Goal: Task Accomplishment & Management: Complete application form

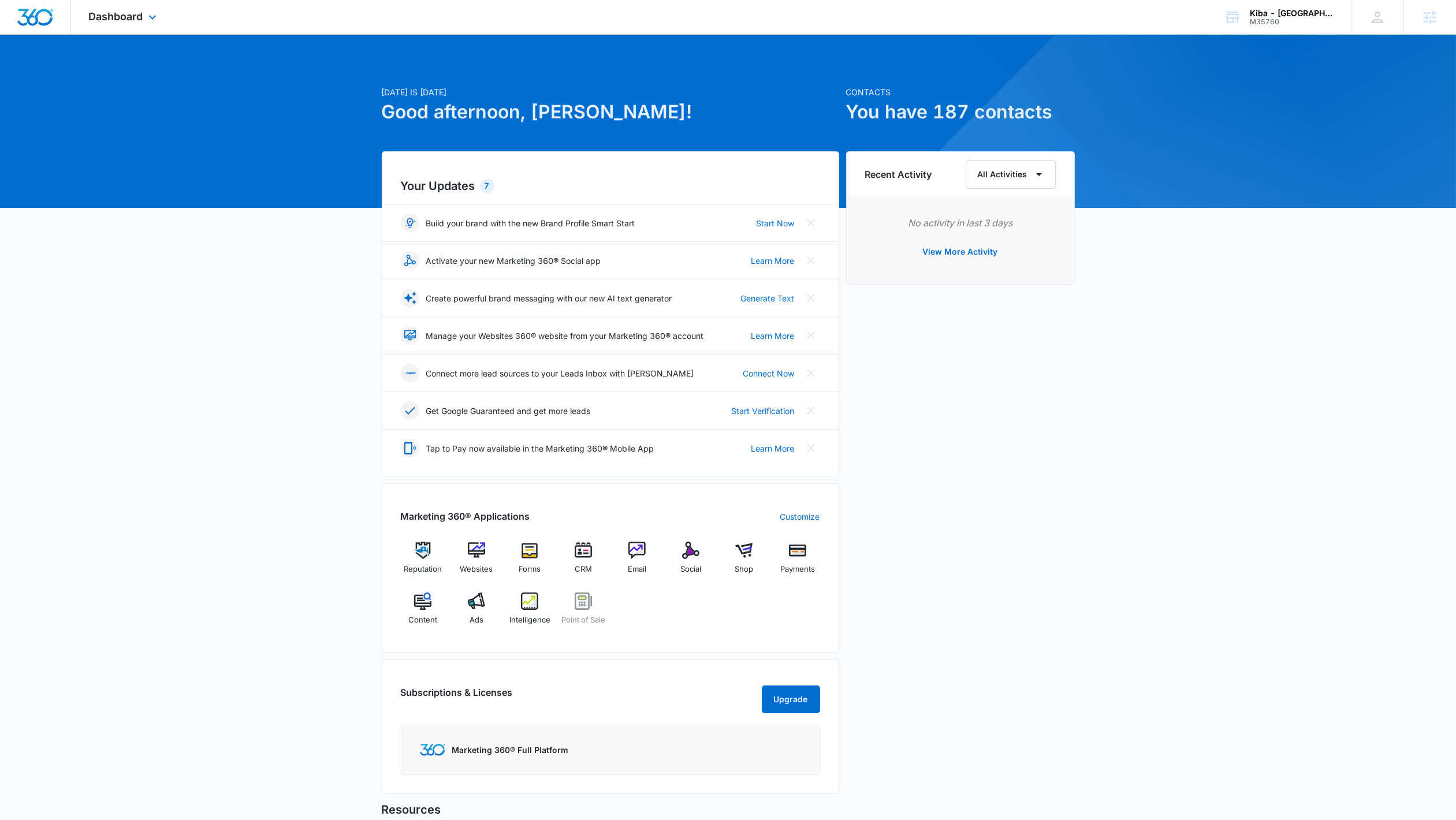
click at [132, 9] on div "Dashboard Apps Reputation Websites Forms CRM Email Social Shop Payments POS Con…" at bounding box center [124, 17] width 105 height 34
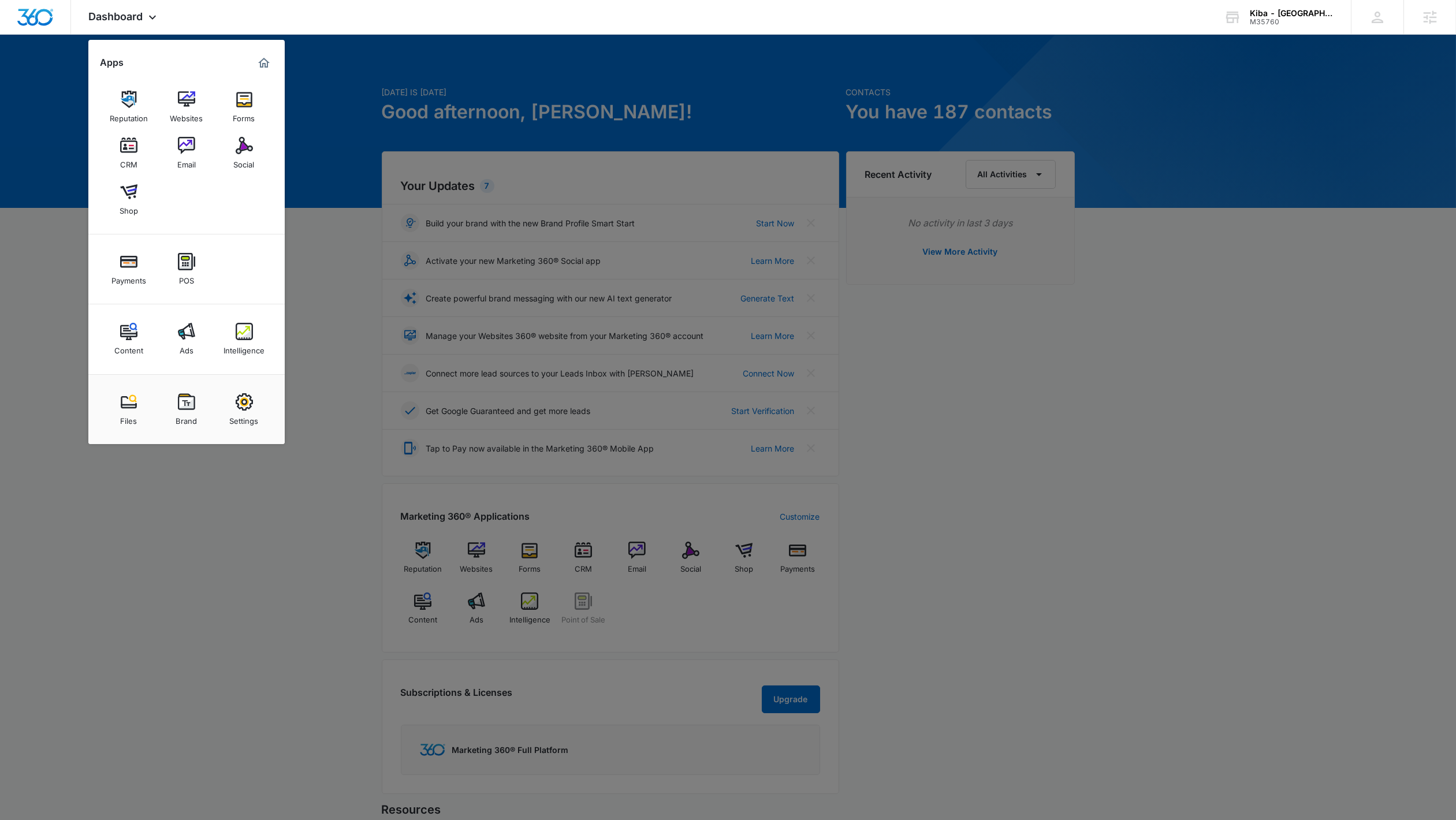
click at [249, 99] on img at bounding box center [244, 100] width 17 height 17
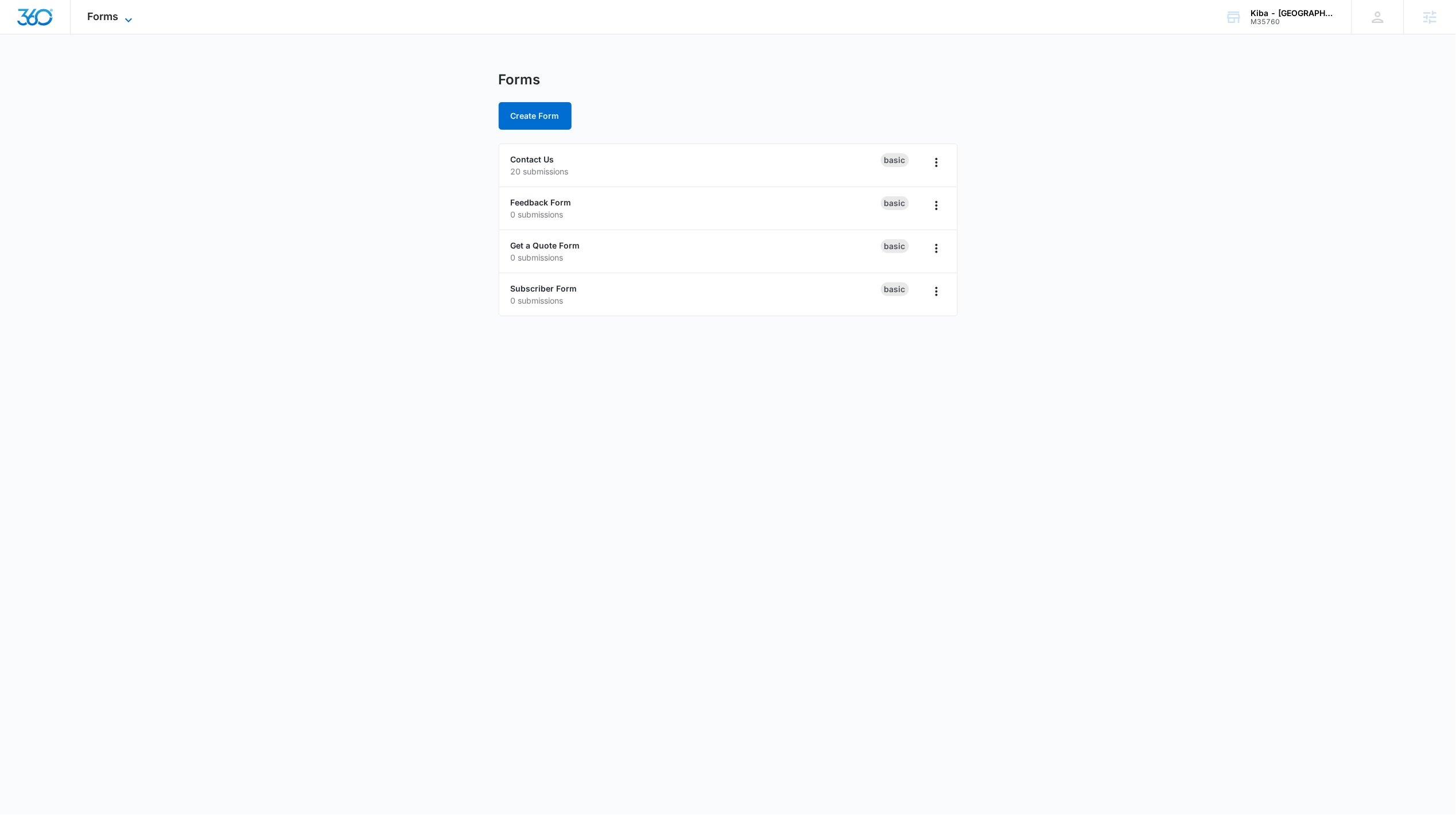
click at [127, 19] on icon at bounding box center [129, 20] width 7 height 4
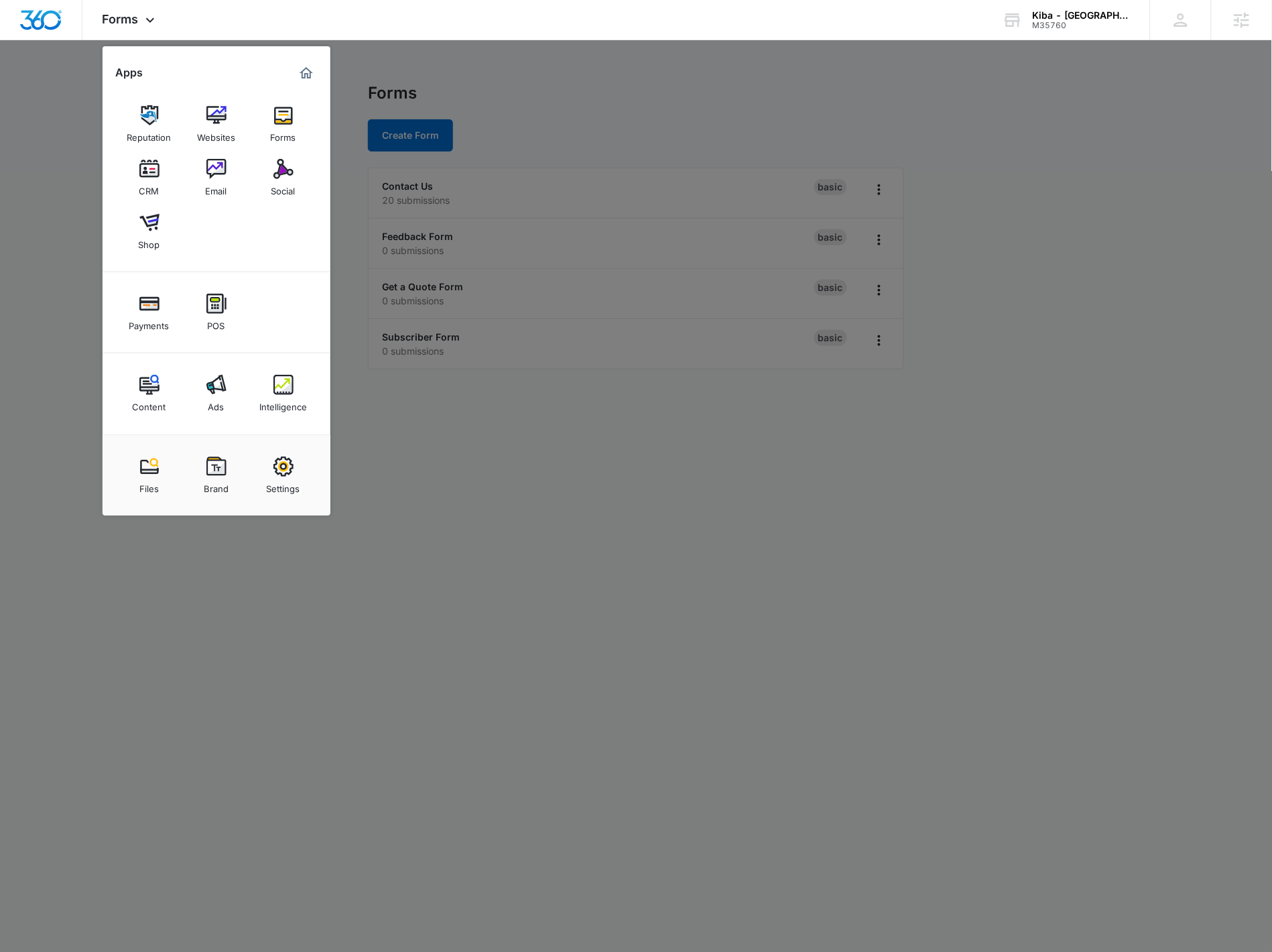
click at [404, 193] on div at bounding box center [636, 476] width 1272 height 952
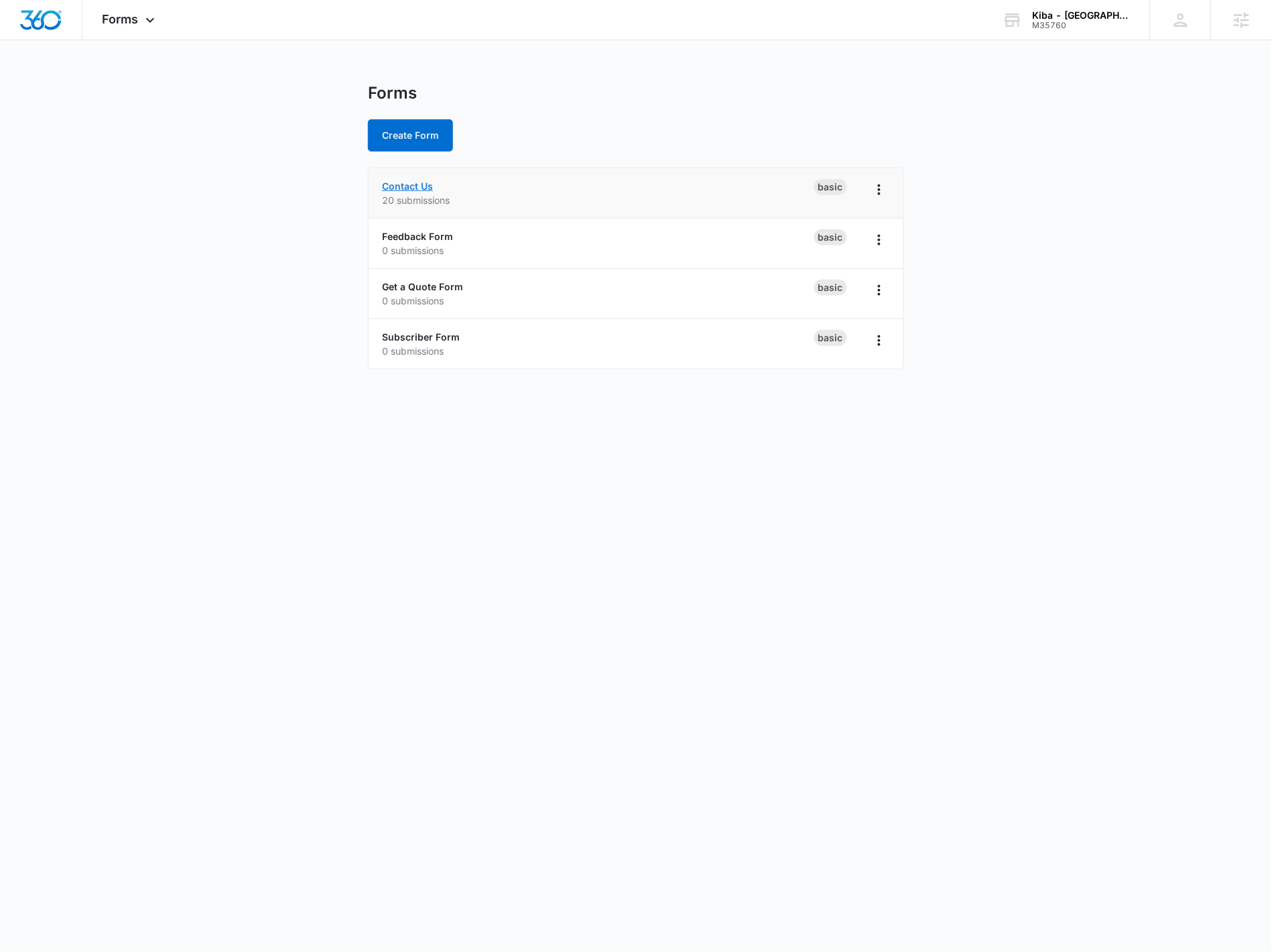
click at [406, 191] on link "Contact Us" at bounding box center [407, 186] width 51 height 11
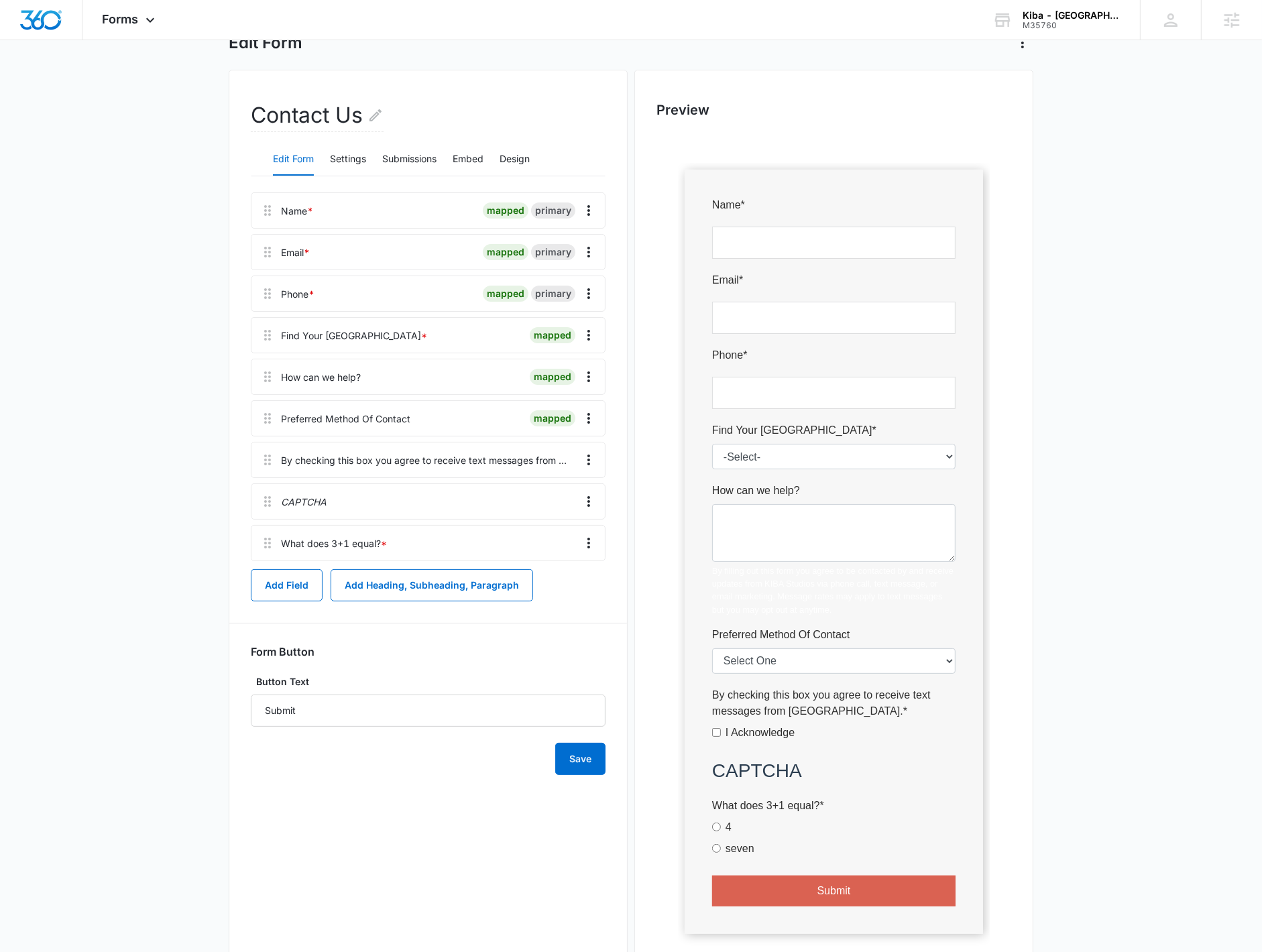
scroll to position [89, 0]
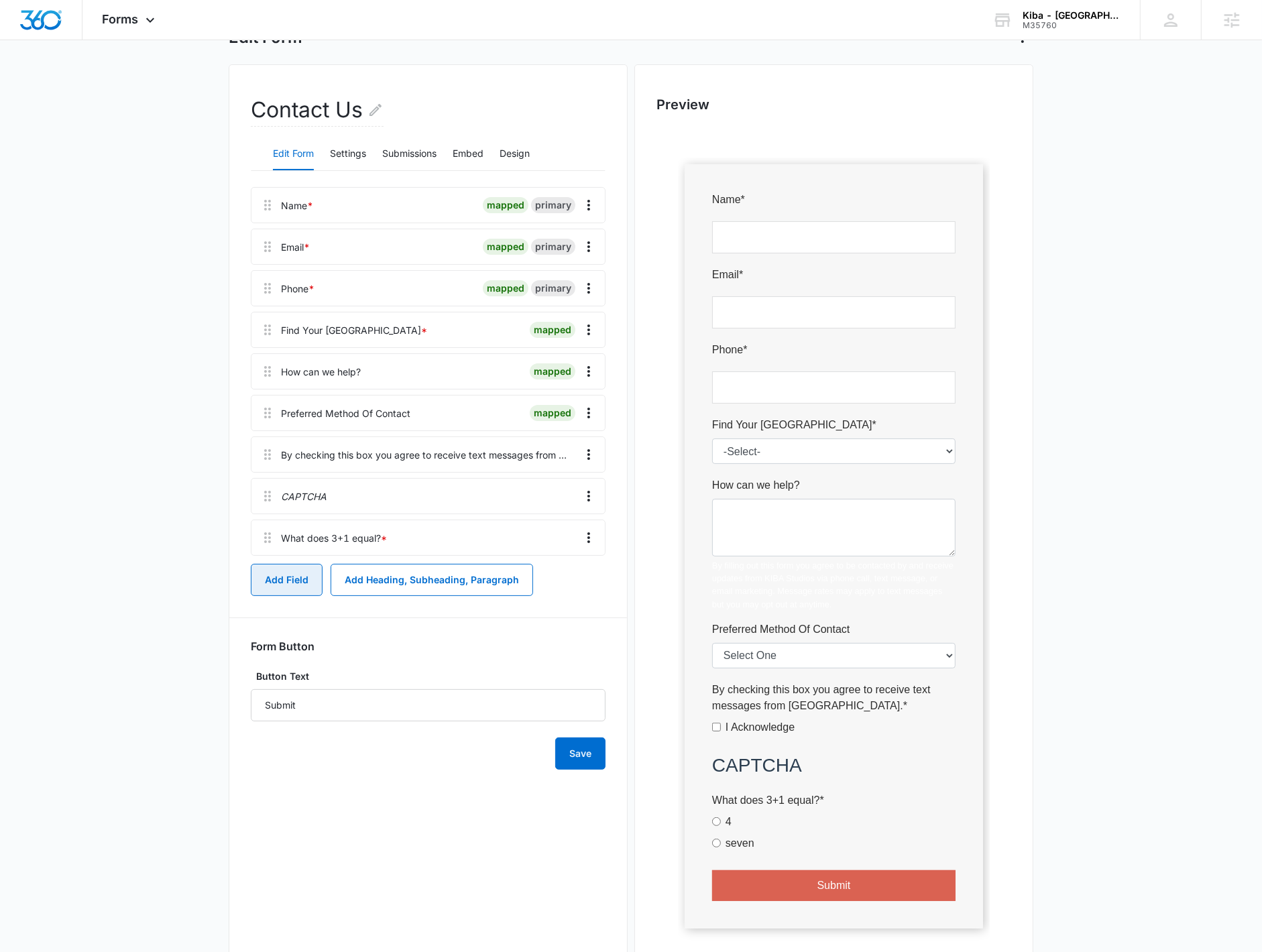
click at [277, 578] on button "Add Field" at bounding box center [287, 580] width 72 height 32
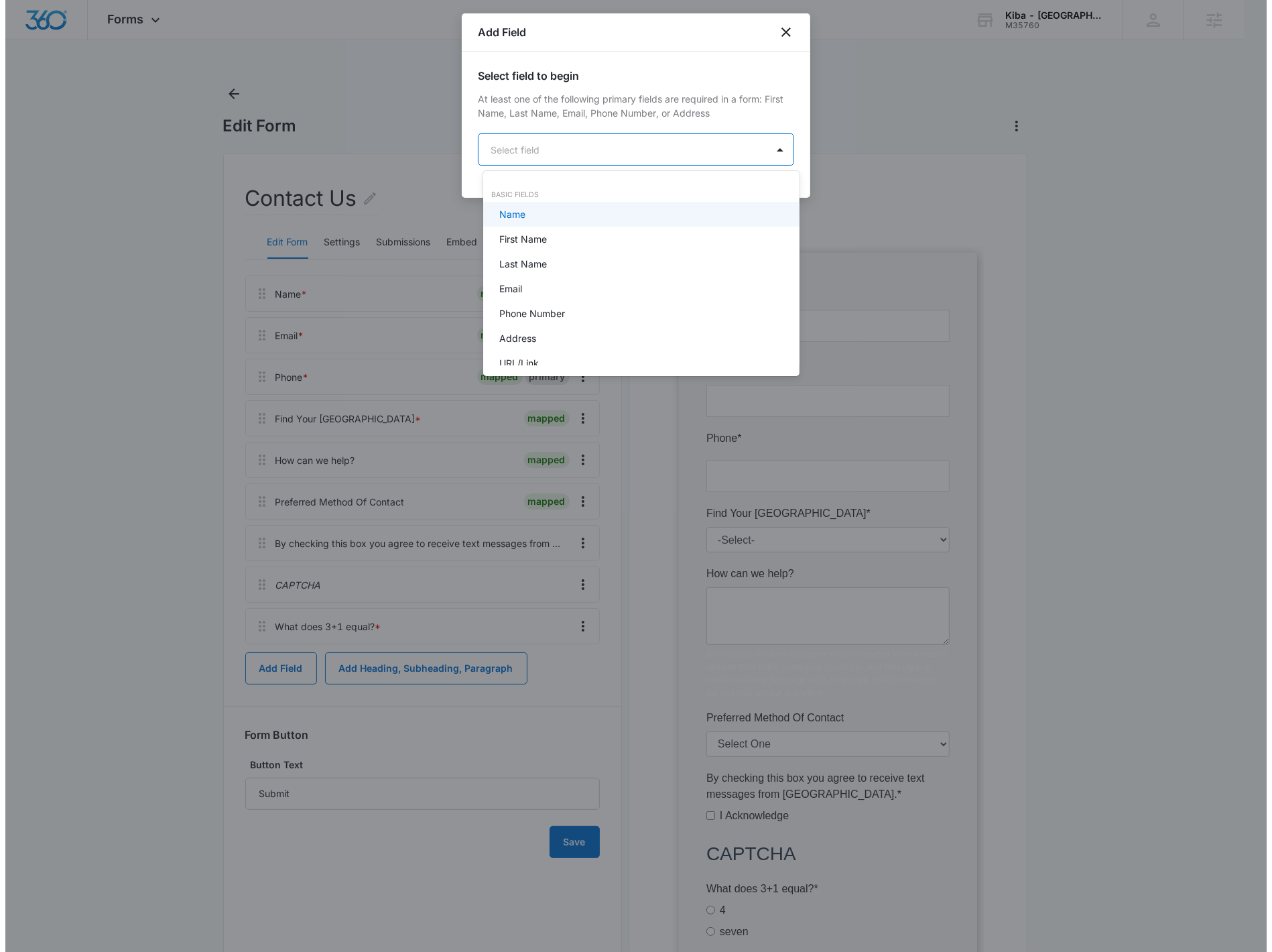
scroll to position [0, 0]
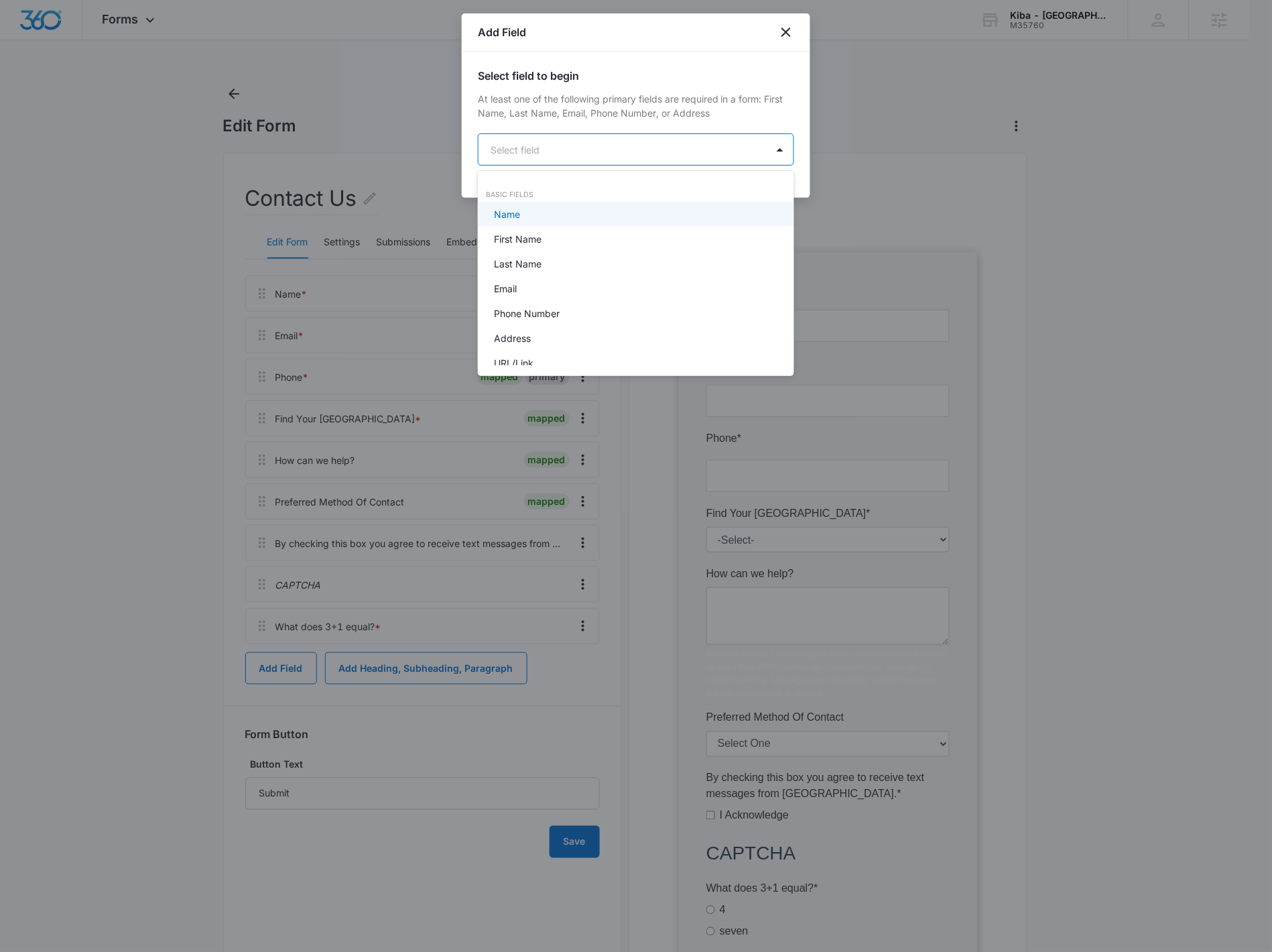
click at [634, 152] on body "Forms Apps Reputation Websites Forms CRM Email Social Shop Payments POS Content…" at bounding box center [636, 476] width 1272 height 952
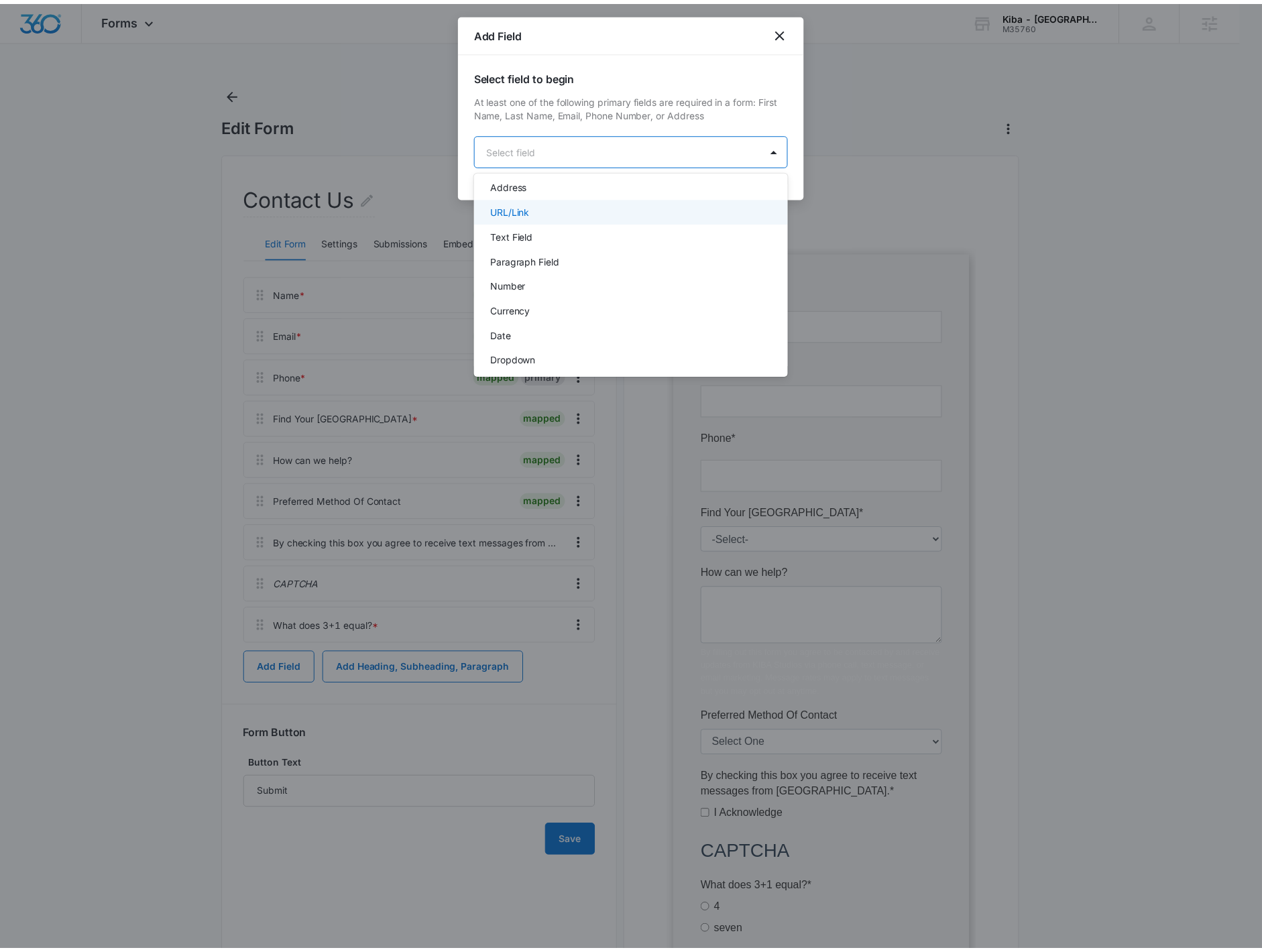
scroll to position [173, 0]
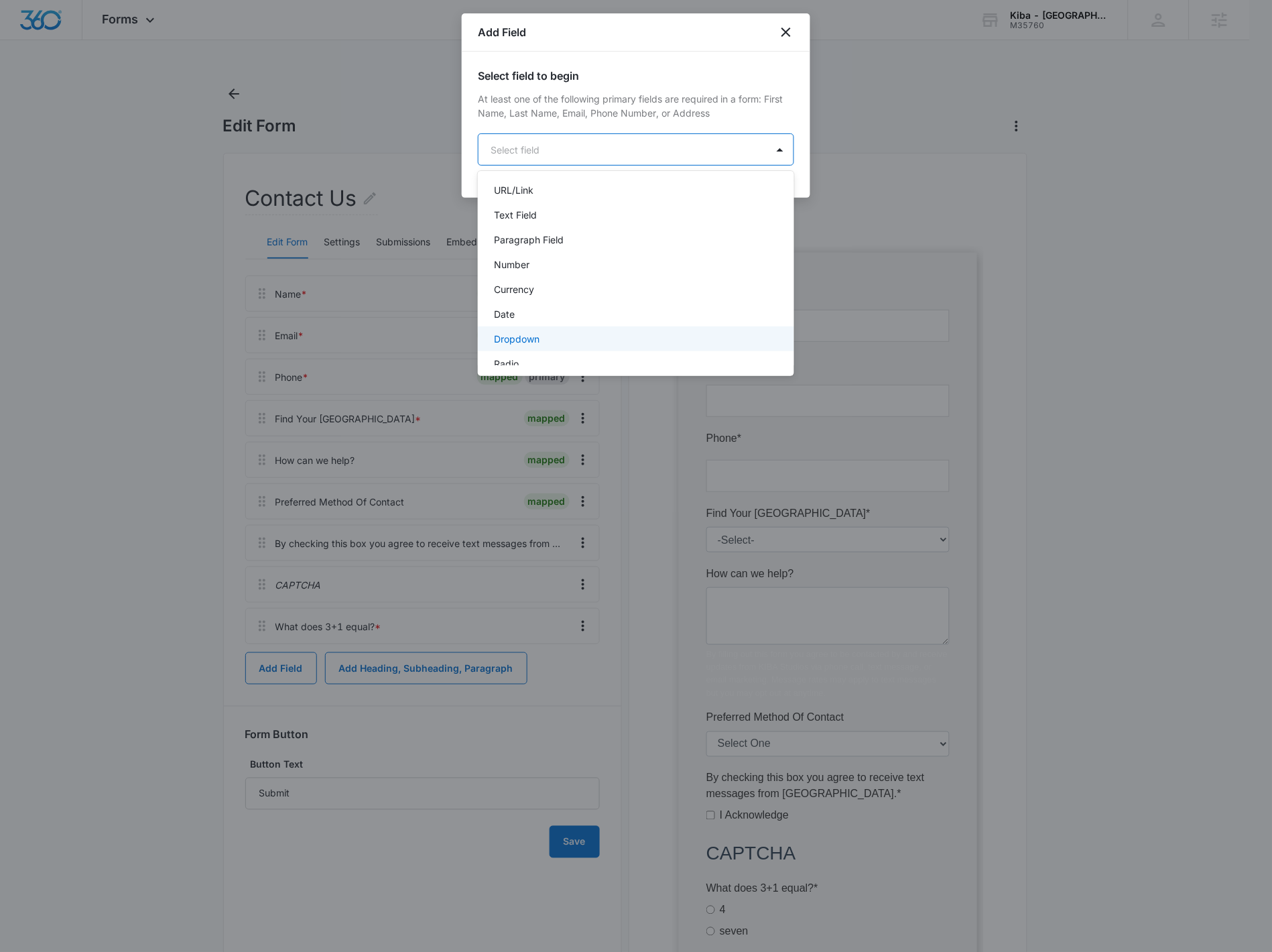
click at [571, 334] on div "Dropdown" at bounding box center [635, 339] width 281 height 14
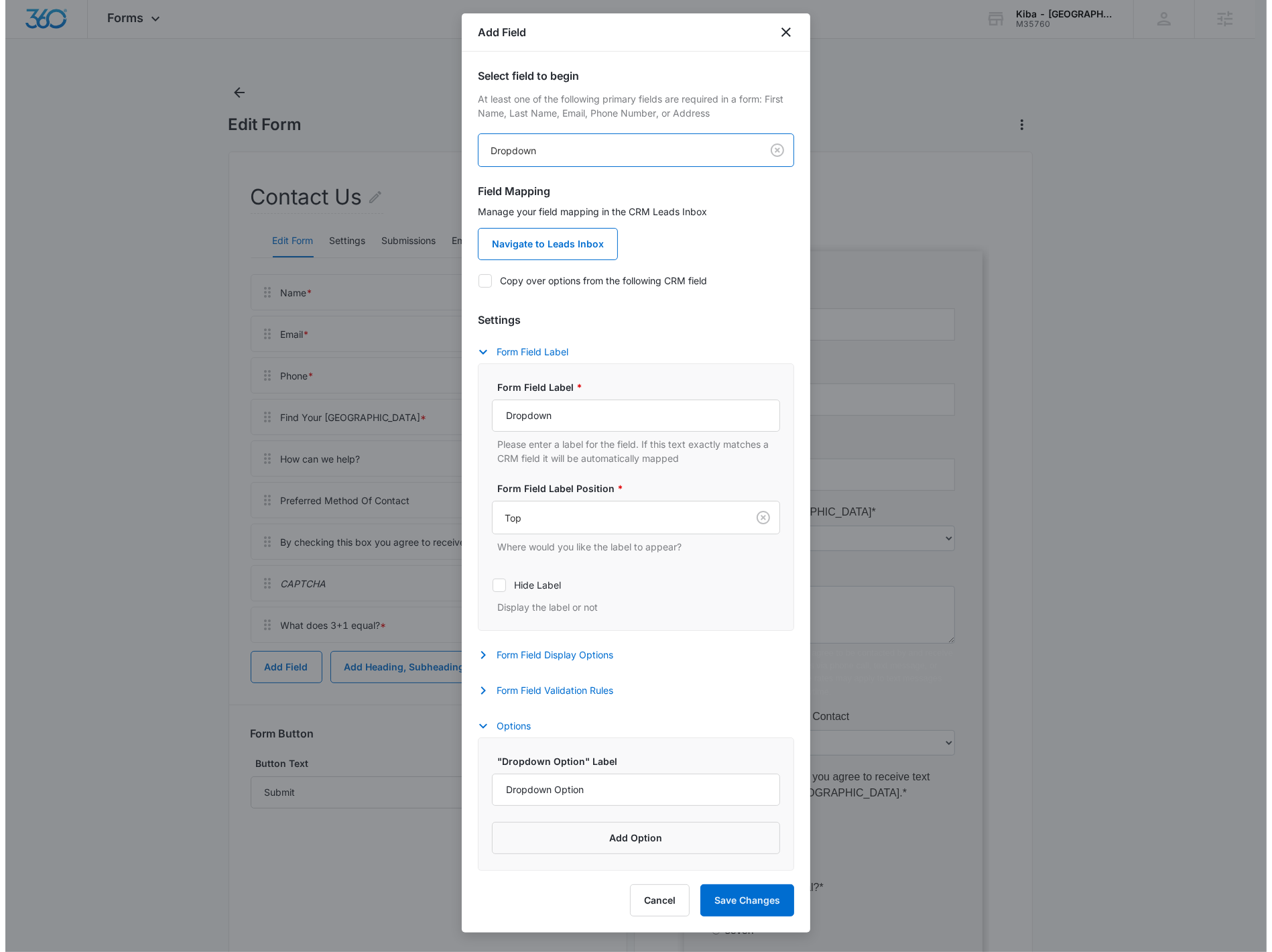
scroll to position [0, 0]
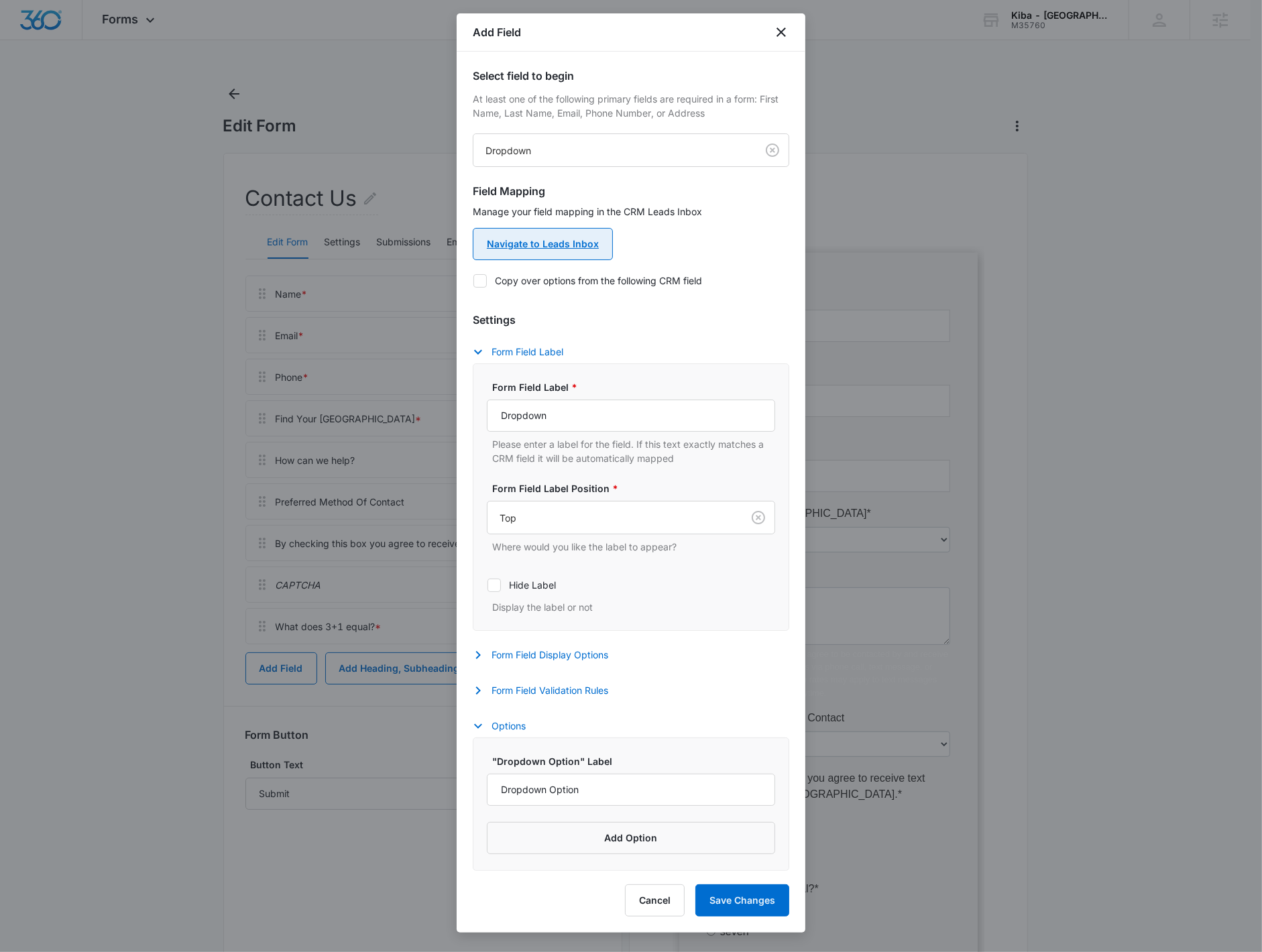
click at [571, 237] on link "Navigate to Leads Inbox" at bounding box center [542, 244] width 140 height 32
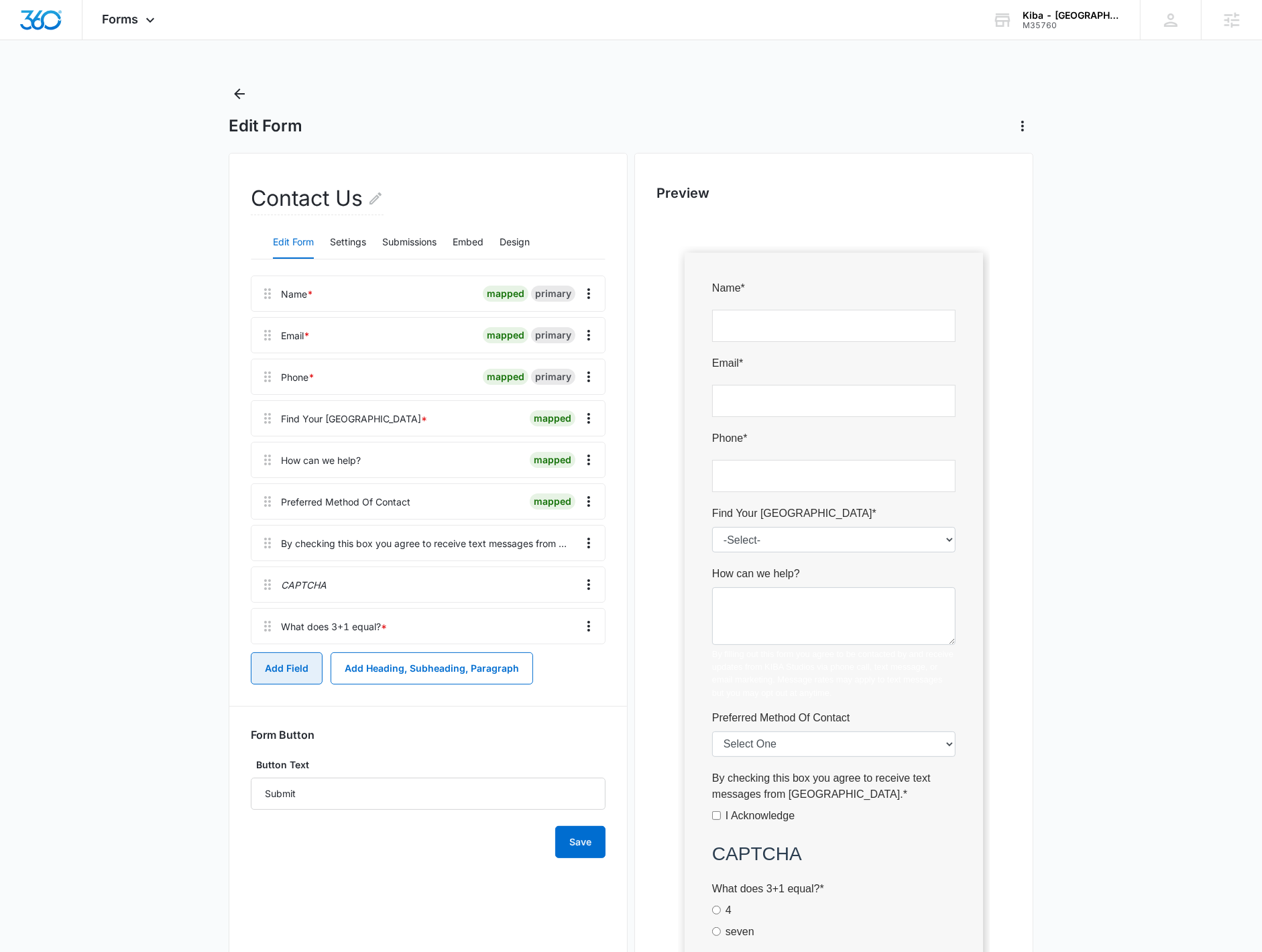
click at [282, 605] on button "Add Field" at bounding box center [287, 669] width 72 height 32
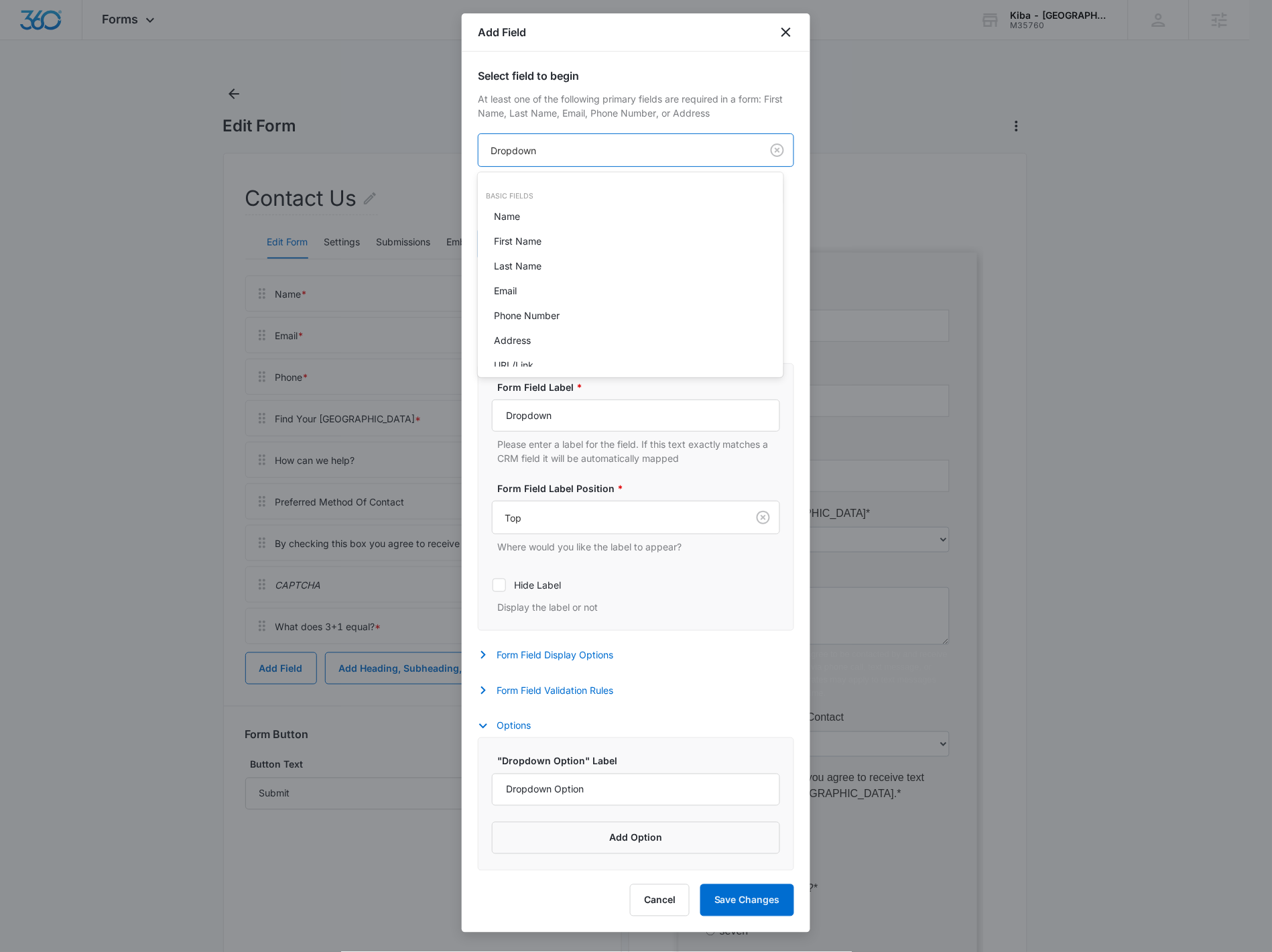
click at [617, 149] on body "Forms Apps Reputation Websites Forms CRM Email Social Shop Payments POS Content…" at bounding box center [636, 476] width 1272 height 952
click at [617, 149] on div at bounding box center [636, 476] width 1272 height 952
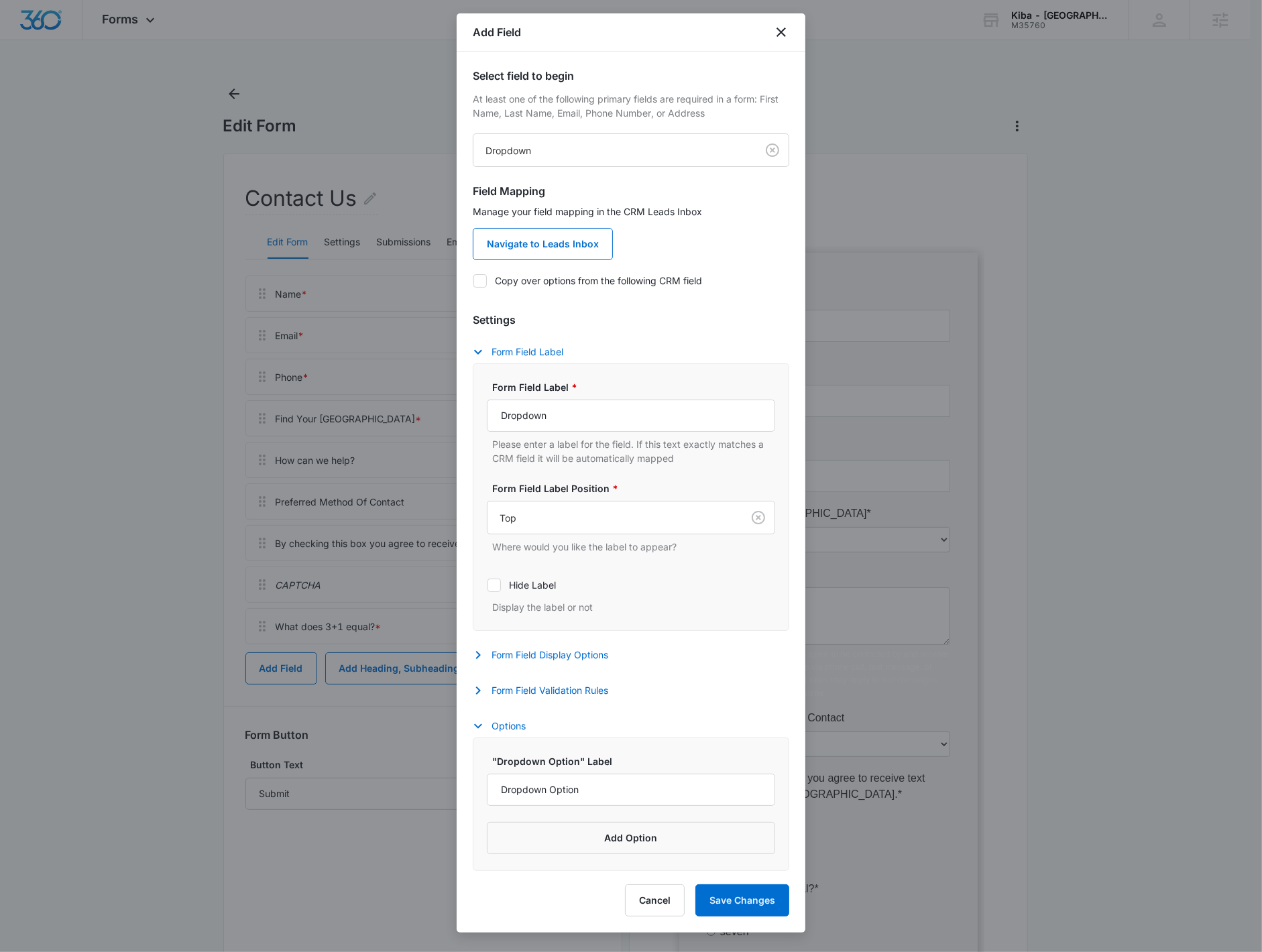
click at [574, 282] on label "Copy over options from the following CRM field" at bounding box center [631, 280] width 317 height 14
click at [473, 281] on input "Copy over options from the following CRM field" at bounding box center [473, 280] width 1 height 1
checkbox input "true"
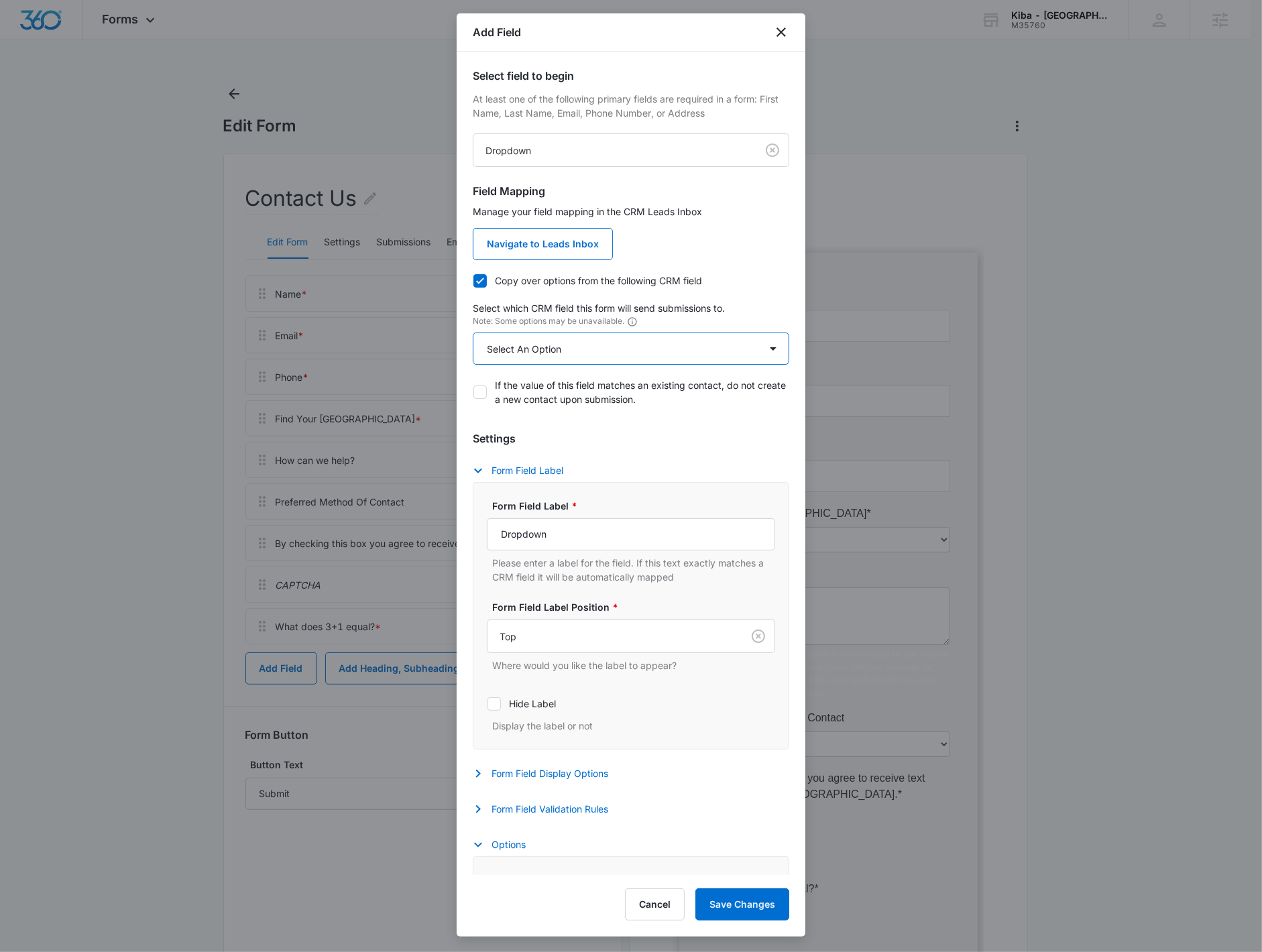
click at [570, 334] on select "Select An Option Select An Option Agree to Subscribe Best Way To Contact Kiba L…" at bounding box center [631, 349] width 317 height 32
select select "356"
click at [473, 333] on select "Select An Option Select An Option Agree to Subscribe Best Way To Contact Kiba L…" at bounding box center [631, 349] width 317 height 32
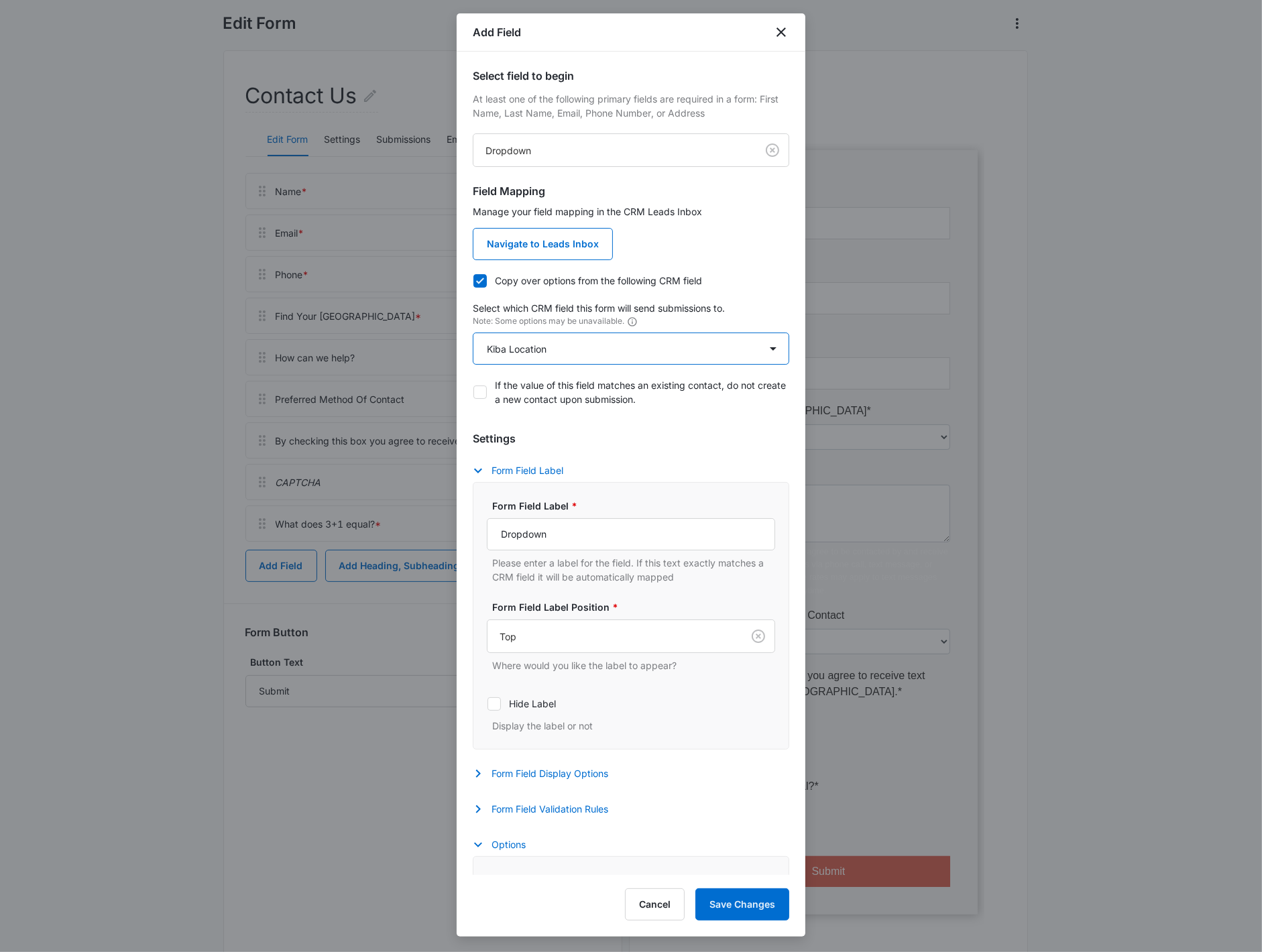
scroll to position [80, 0]
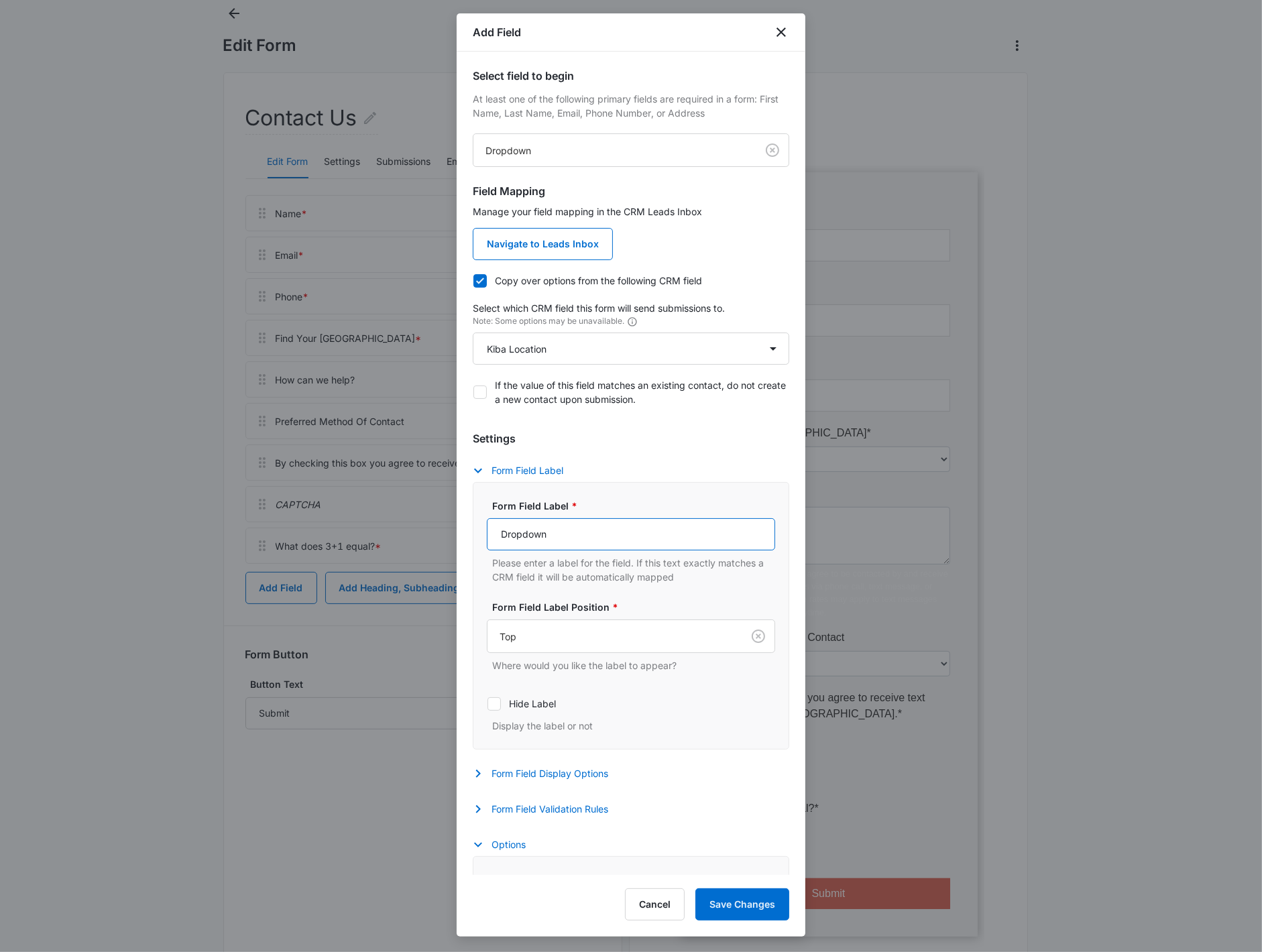
click at [574, 541] on input "Dropdown" at bounding box center [631, 534] width 288 height 32
type input "FInd Your Kiba Studio"
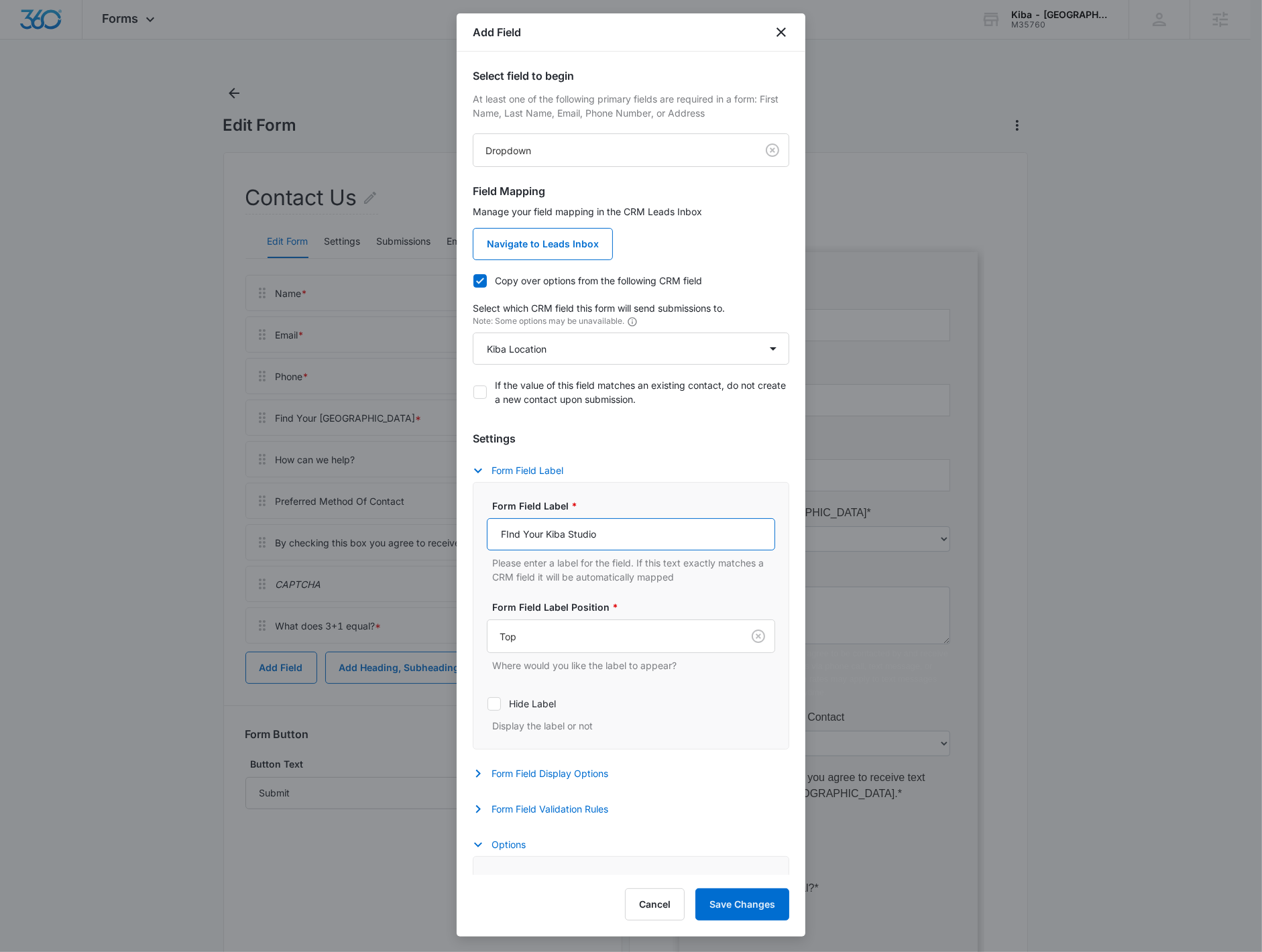
scroll to position [0, 0]
click at [731, 605] on button "Save Changes" at bounding box center [742, 904] width 94 height 32
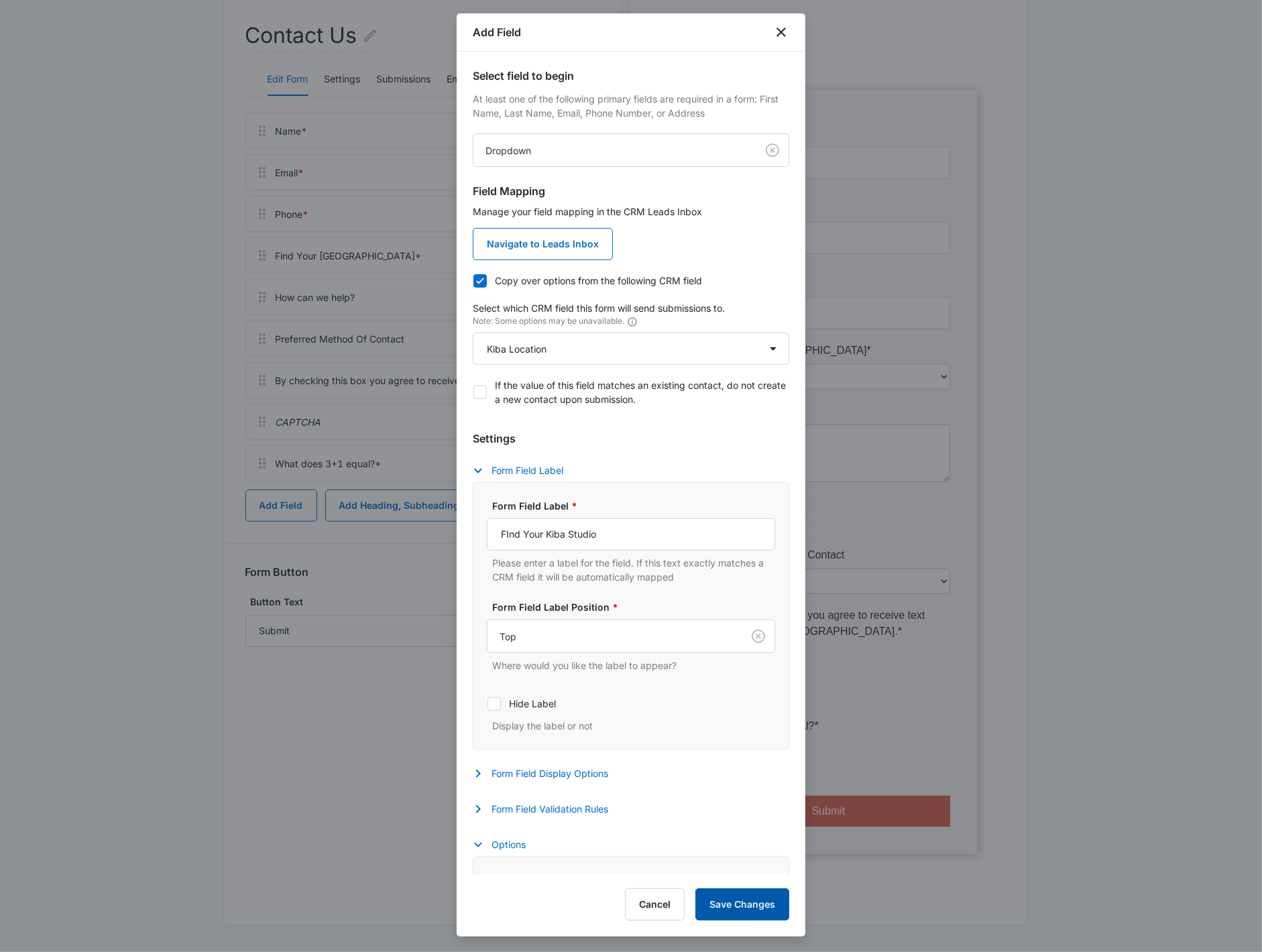
click at [732, 605] on button "Save Changes" at bounding box center [742, 904] width 94 height 32
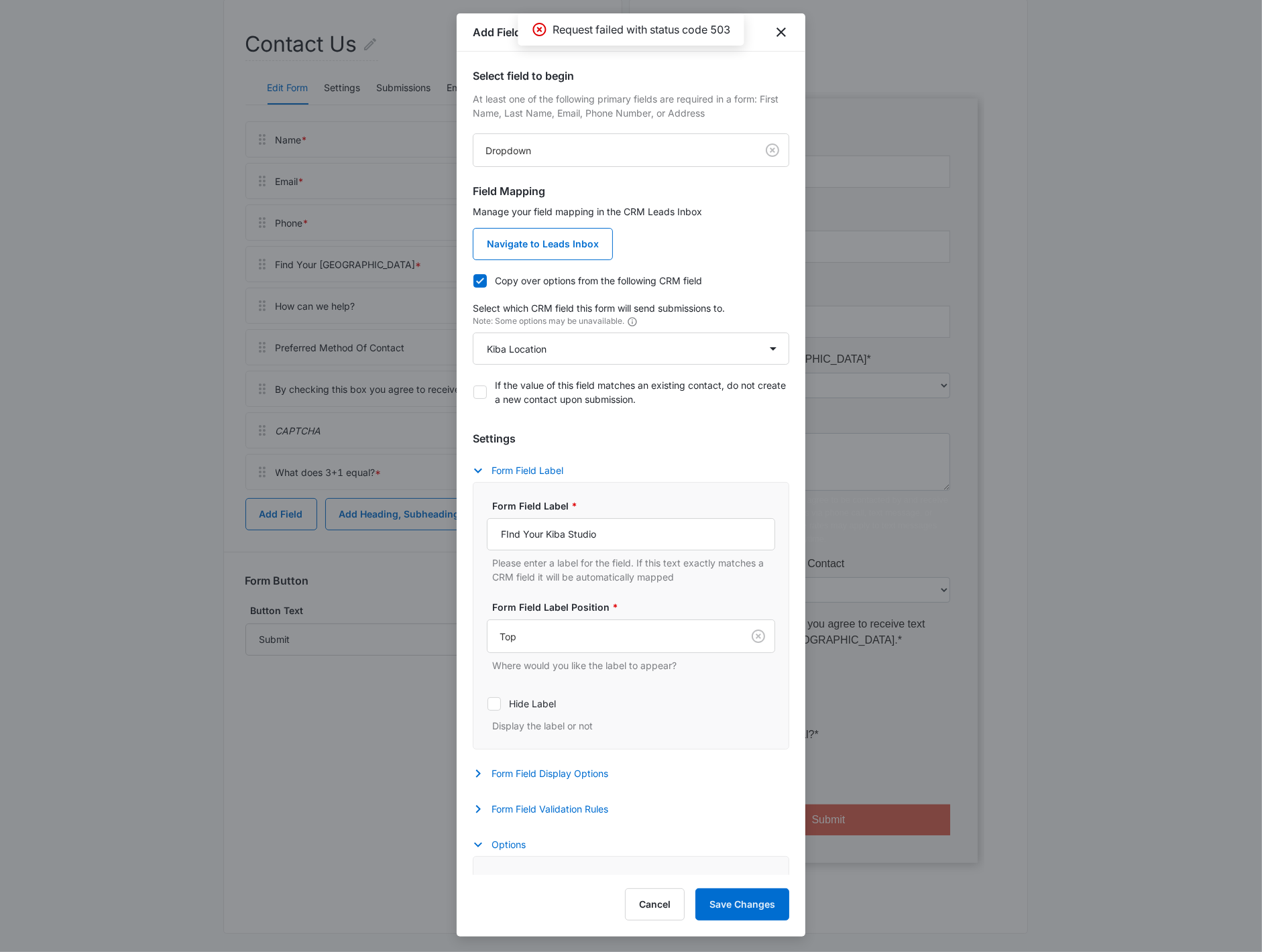
click at [81, 292] on div at bounding box center [631, 476] width 1262 height 952
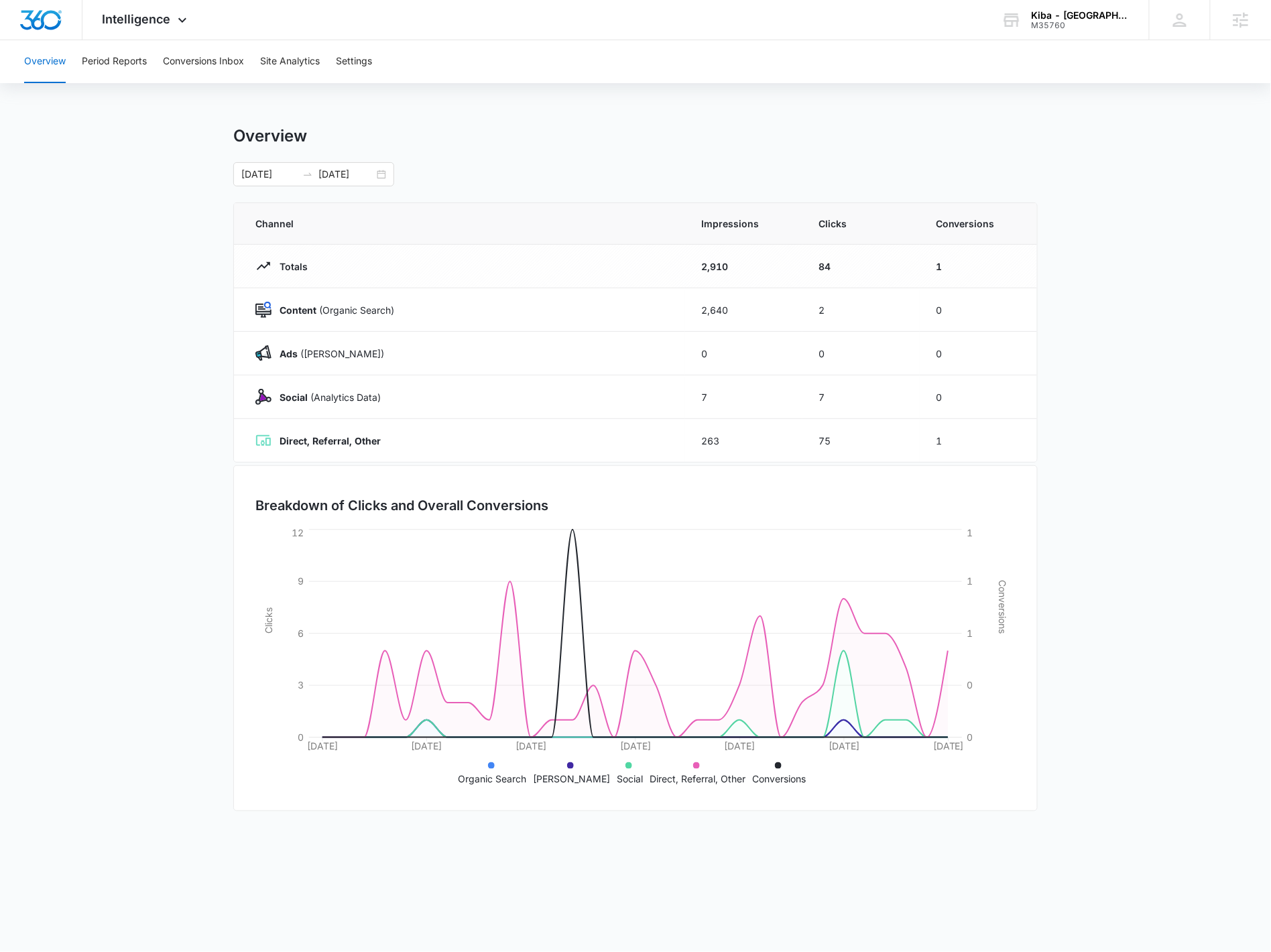
click at [179, 252] on main "Overview 07/12/2025 08/11/2025 Channel Impressions Clicks Conversions Totals 2,…" at bounding box center [635, 477] width 1271 height 704
click at [157, 17] on span "Intelligence" at bounding box center [137, 19] width 68 height 14
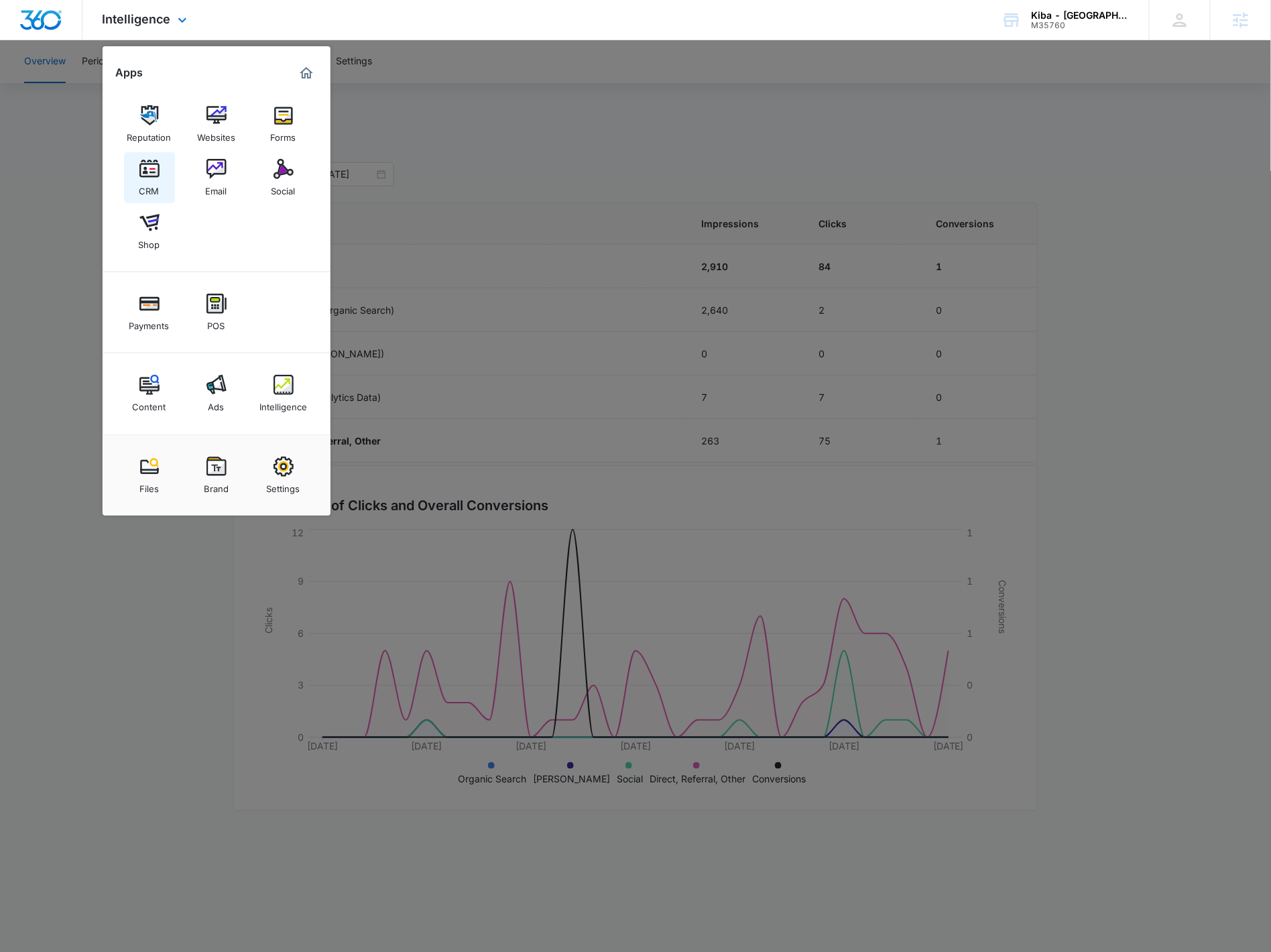
click at [142, 170] on img at bounding box center [149, 169] width 20 height 20
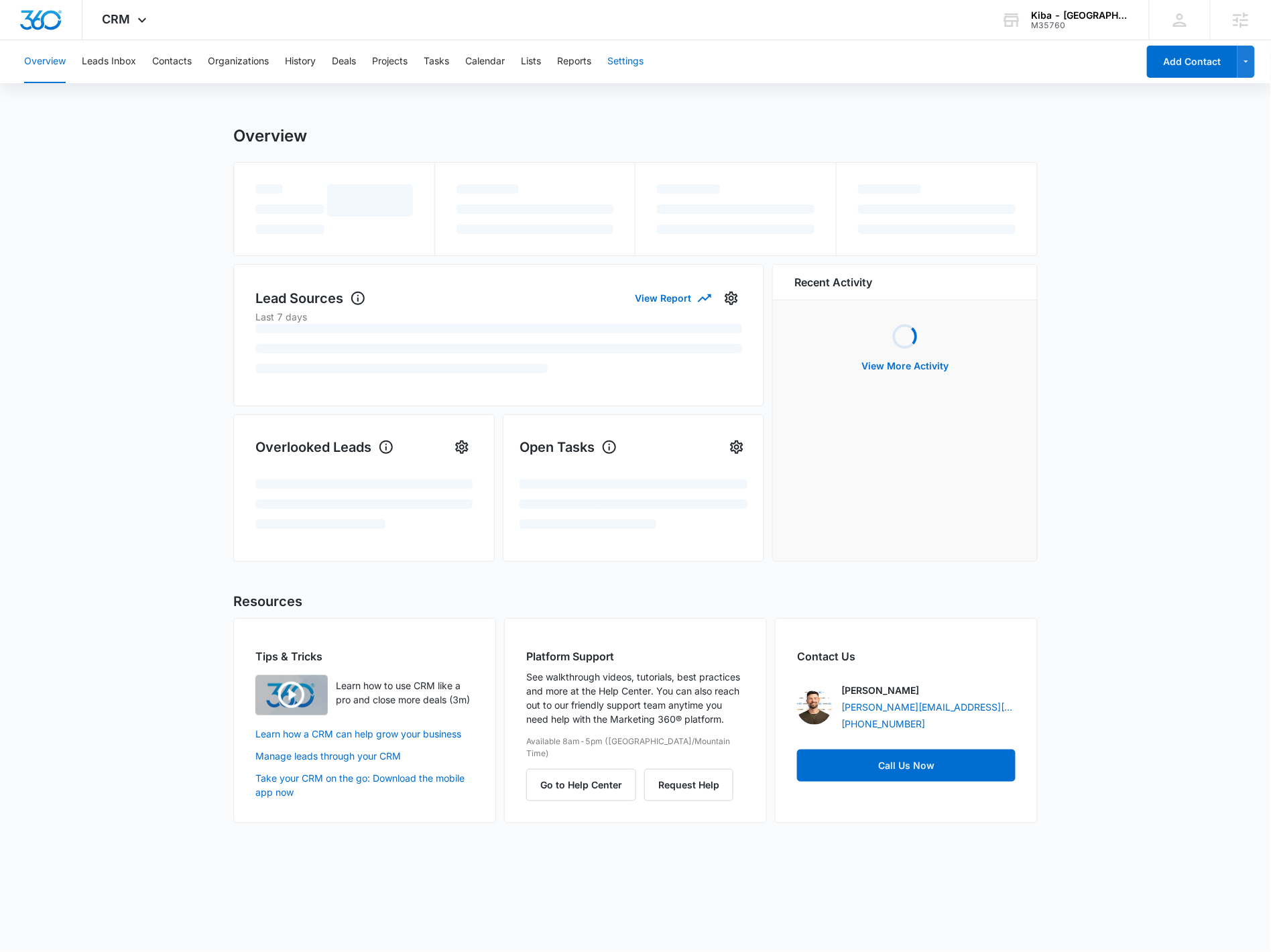
click at [623, 58] on button "Settings" at bounding box center [626, 61] width 37 height 43
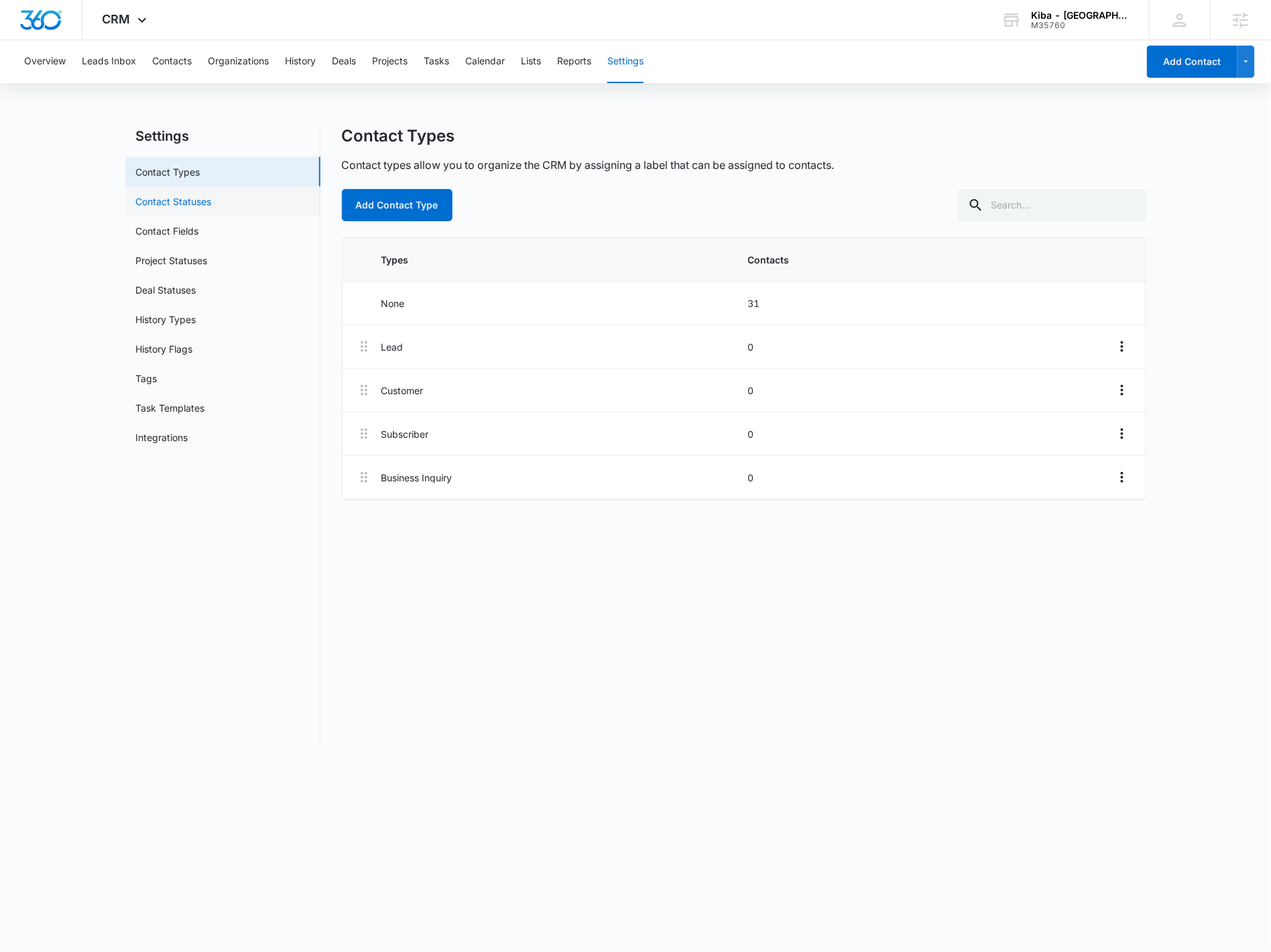
click at [212, 195] on link "Contact Statuses" at bounding box center [174, 201] width 76 height 14
click at [199, 238] on link "Contact Fields" at bounding box center [167, 231] width 63 height 14
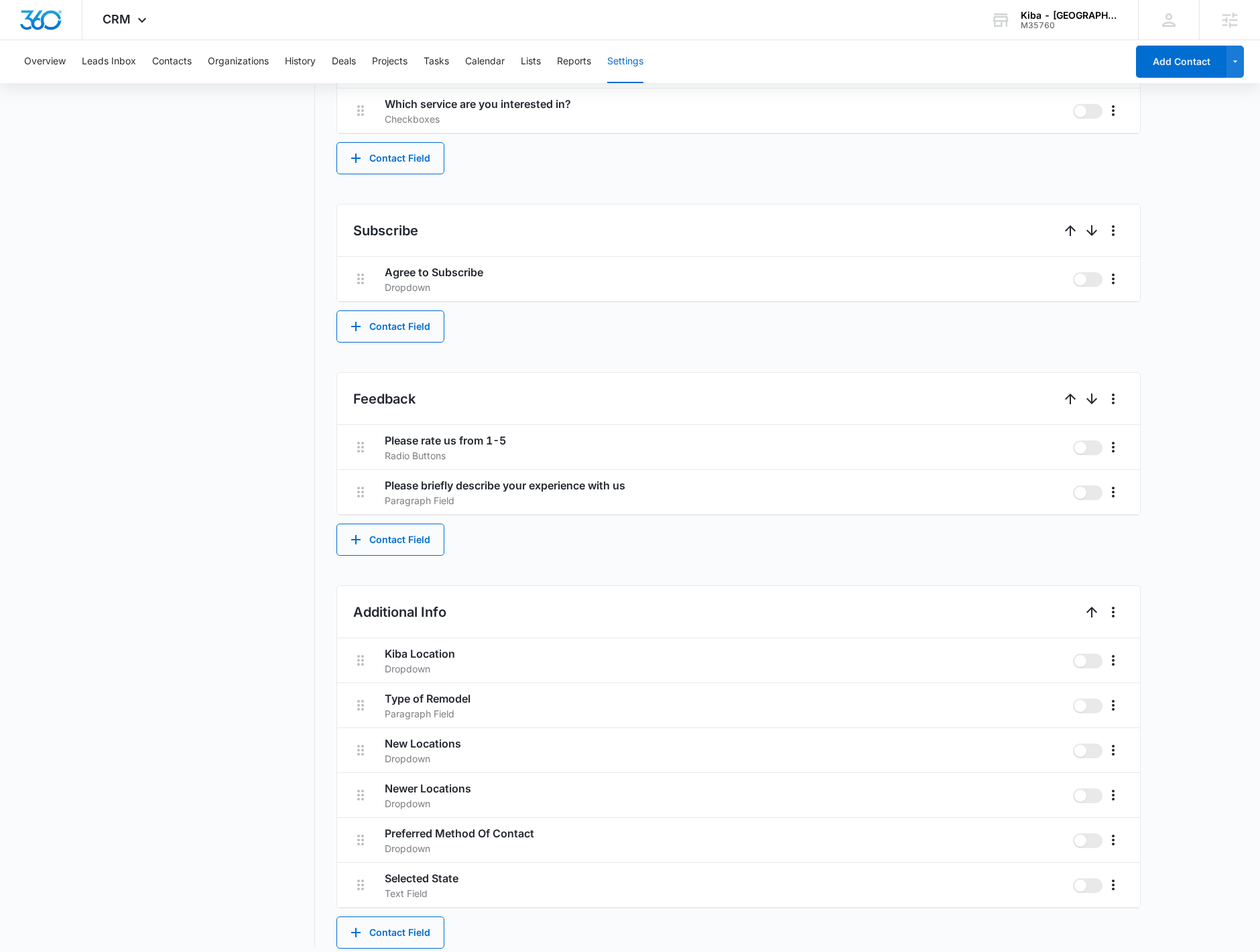
scroll to position [915, 0]
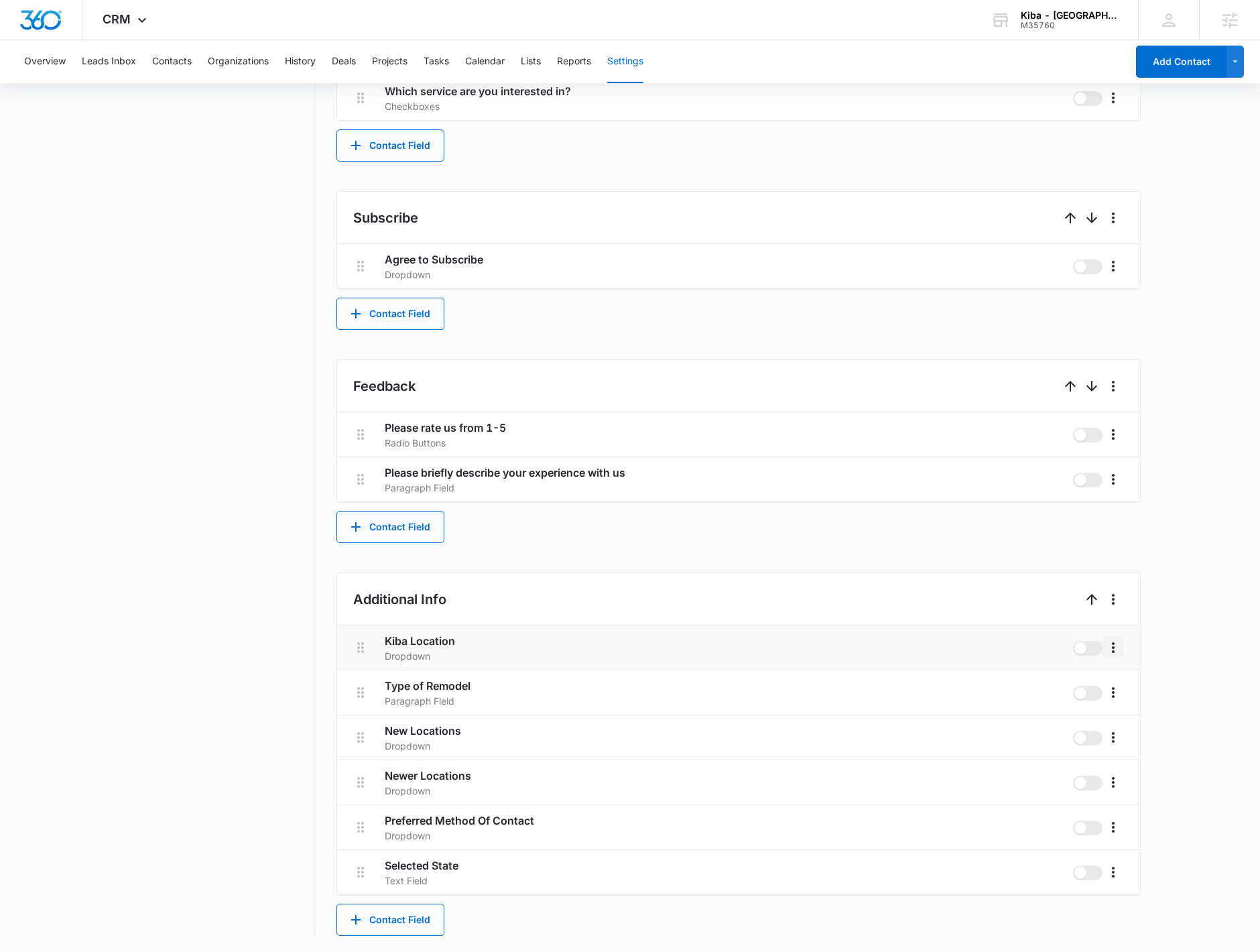
click at [1113, 649] on icon "More" at bounding box center [1113, 648] width 16 height 16
click at [420, 636] on h3 "Kiba Location" at bounding box center [723, 641] width 677 height 16
click at [408, 642] on h3 "Kiba Location" at bounding box center [723, 641] width 677 height 16
click at [1118, 652] on icon "More" at bounding box center [1113, 648] width 16 height 16
click at [1145, 677] on button "Edit" at bounding box center [1140, 686] width 76 height 20
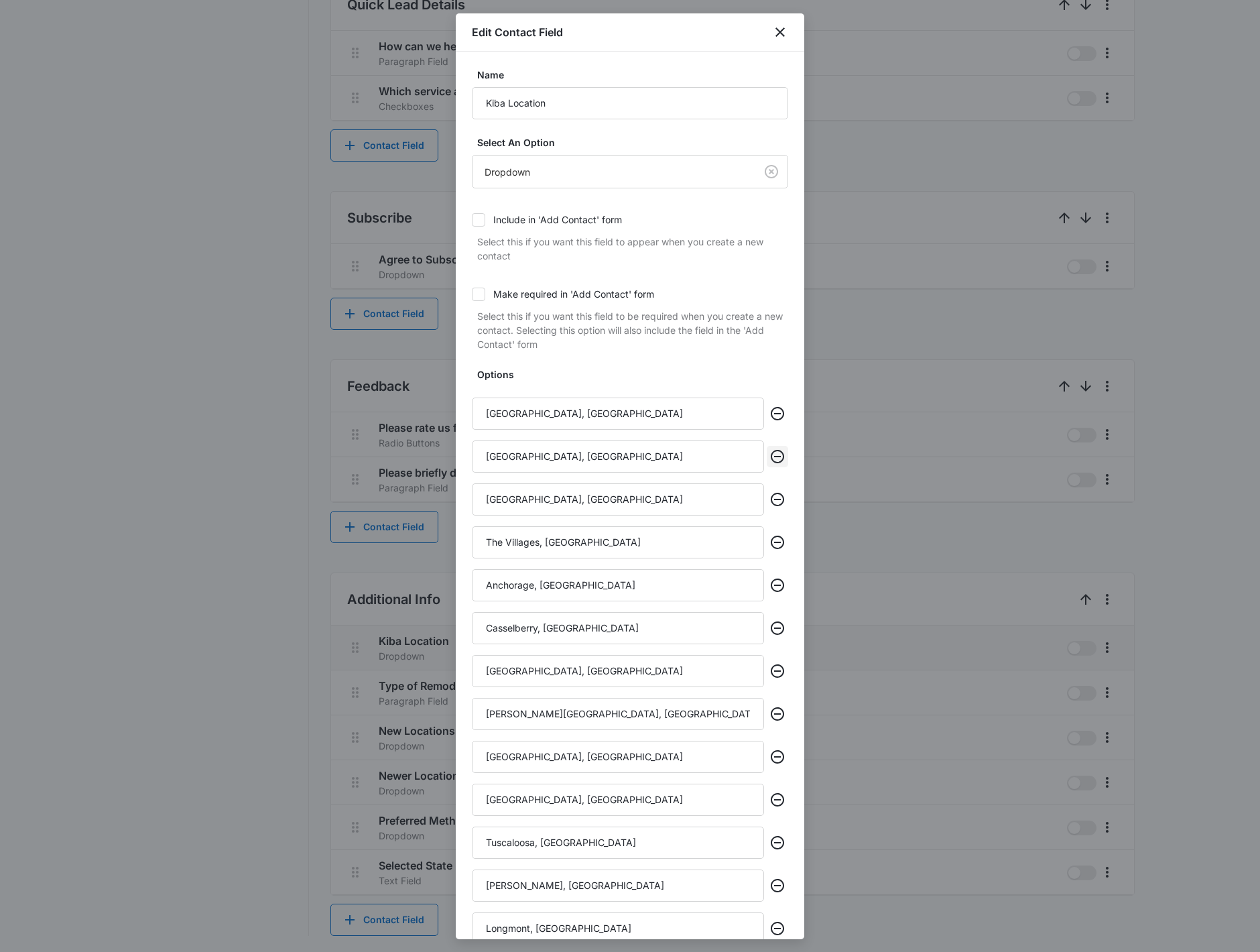
click at [775, 458] on button "Remove" at bounding box center [777, 456] width 22 height 22
click at [775, 461] on button "Remove" at bounding box center [777, 456] width 22 height 22
click at [775, 489] on button "Remove" at bounding box center [777, 500] width 22 height 22
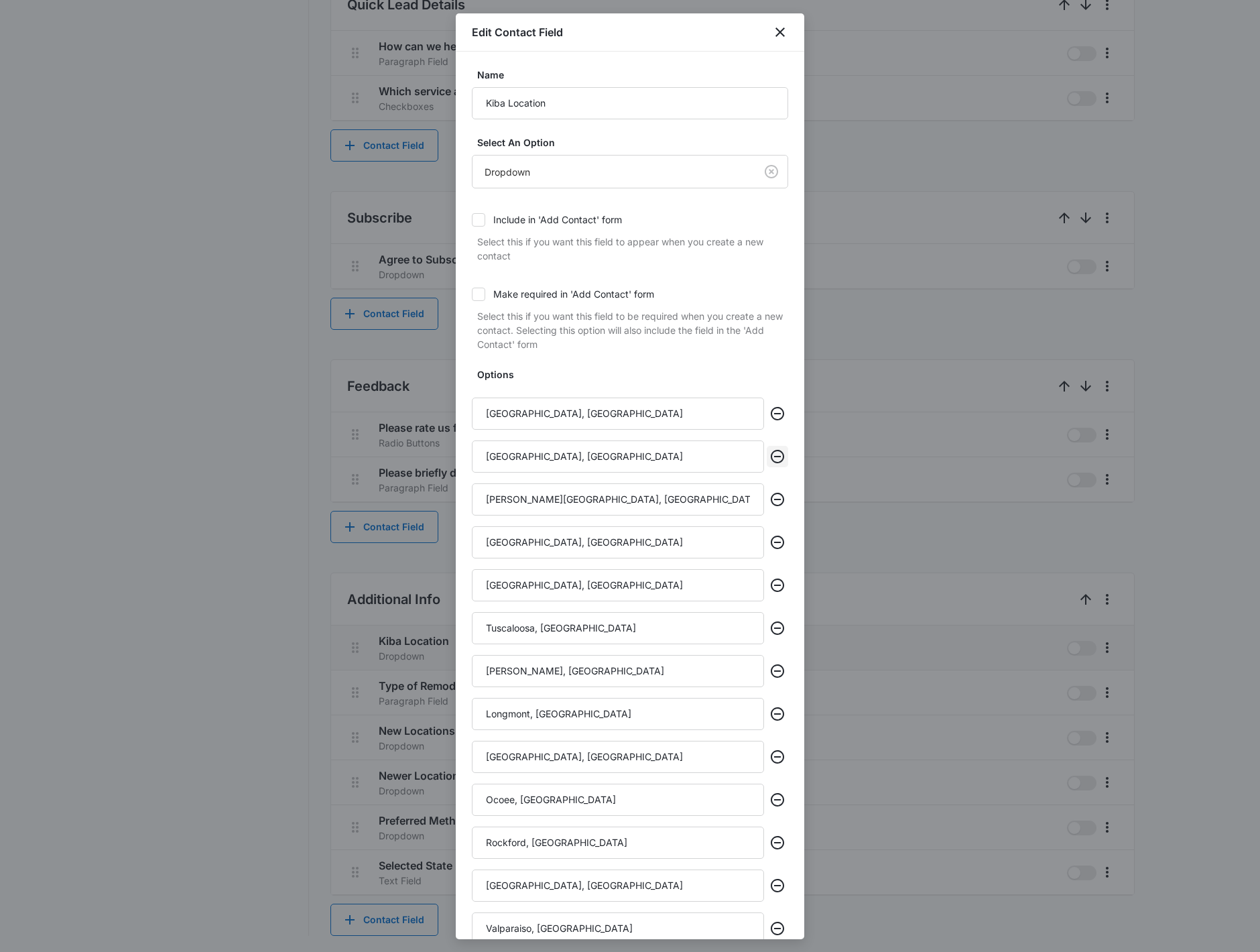
click at [775, 461] on button "Remove" at bounding box center [777, 456] width 22 height 22
click at [775, 489] on button "Remove" at bounding box center [777, 500] width 22 height 22
click at [775, 461] on button "Remove" at bounding box center [777, 456] width 22 height 22
click at [775, 489] on button "Remove" at bounding box center [777, 500] width 22 height 22
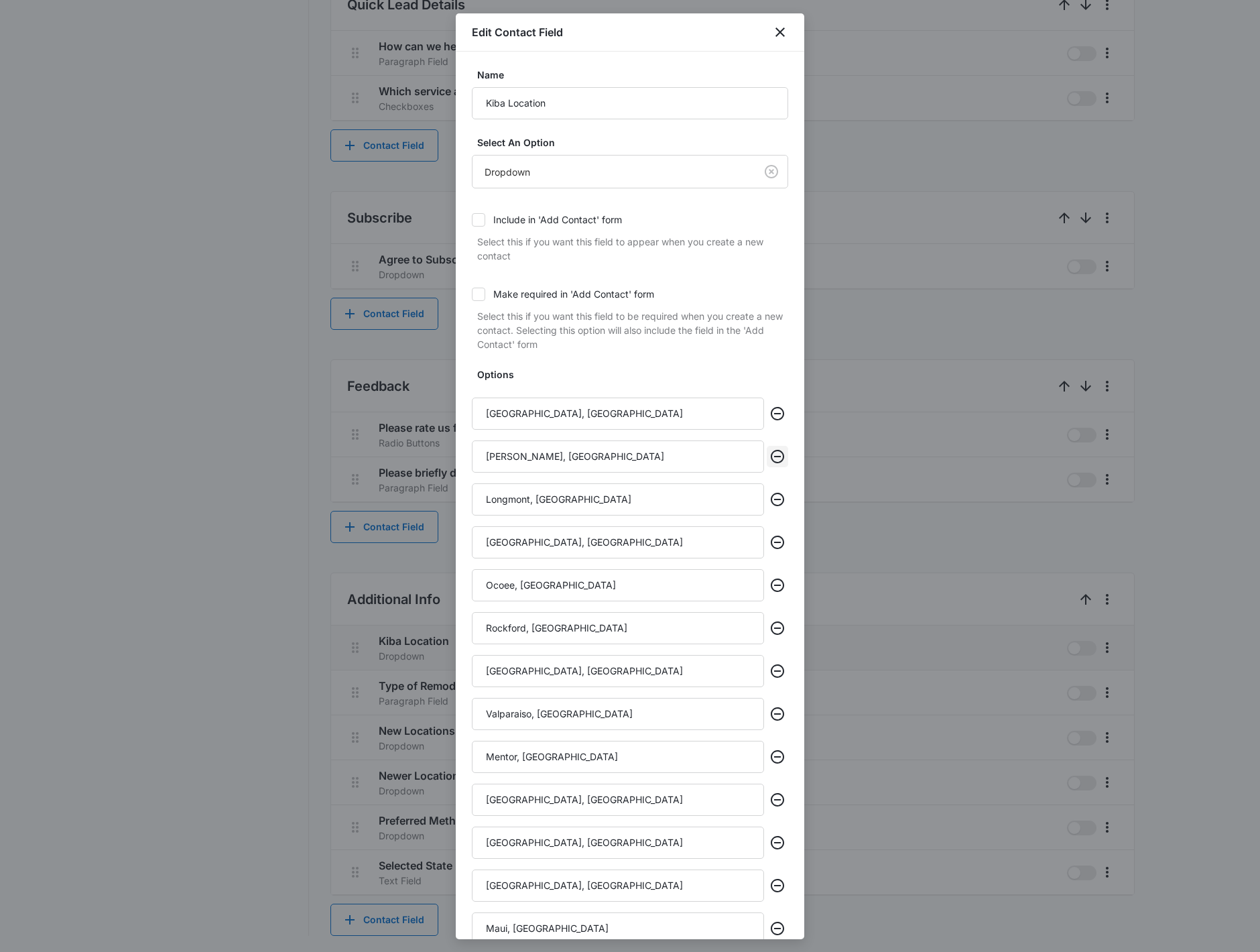
click at [775, 461] on button "Remove" at bounding box center [777, 456] width 22 height 22
click at [775, 489] on button "Remove" at bounding box center [777, 500] width 22 height 22
click at [775, 461] on button "Remove" at bounding box center [777, 456] width 22 height 22
click at [775, 489] on button "Remove" at bounding box center [777, 500] width 22 height 22
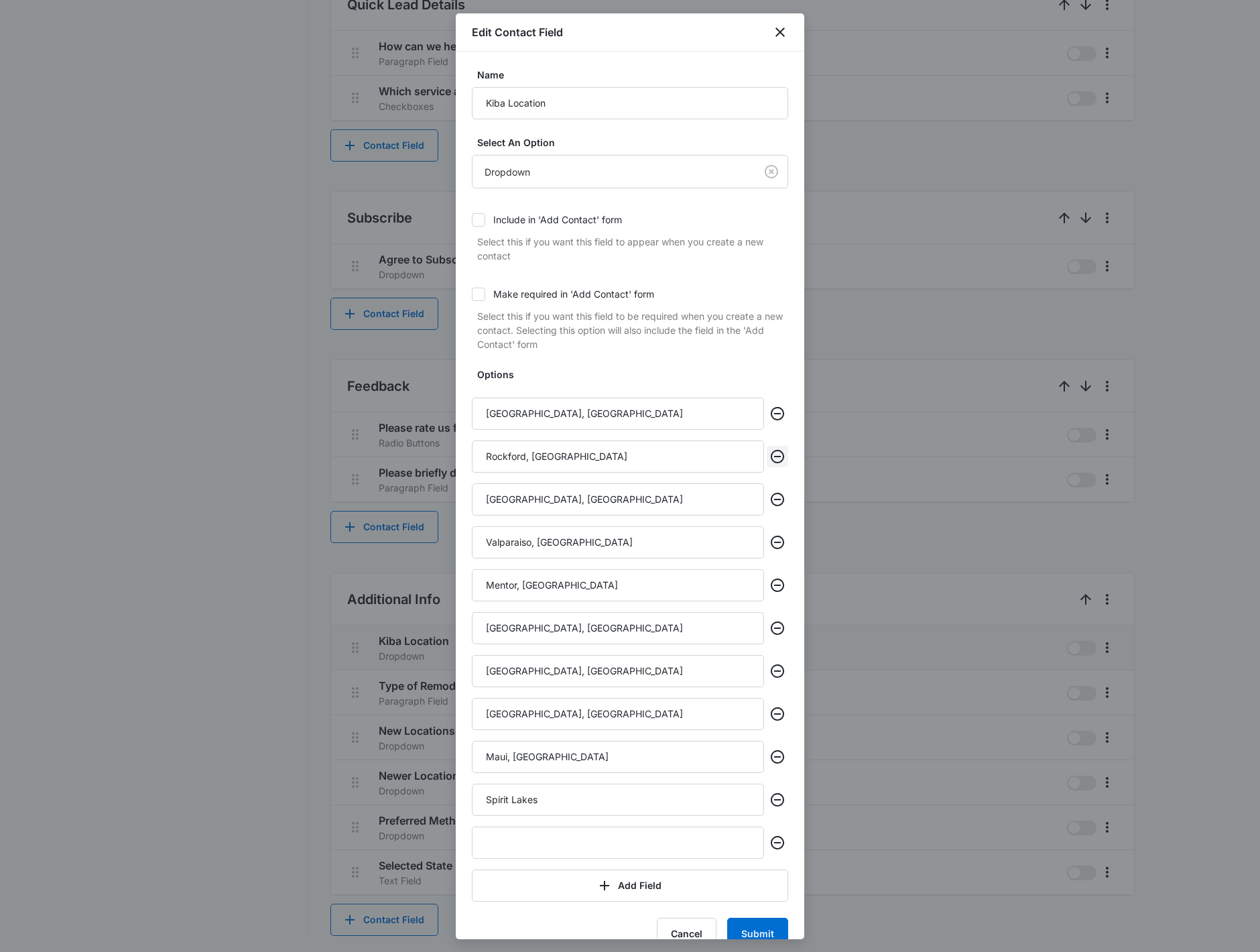
click at [775, 461] on button "Remove" at bounding box center [777, 456] width 22 height 22
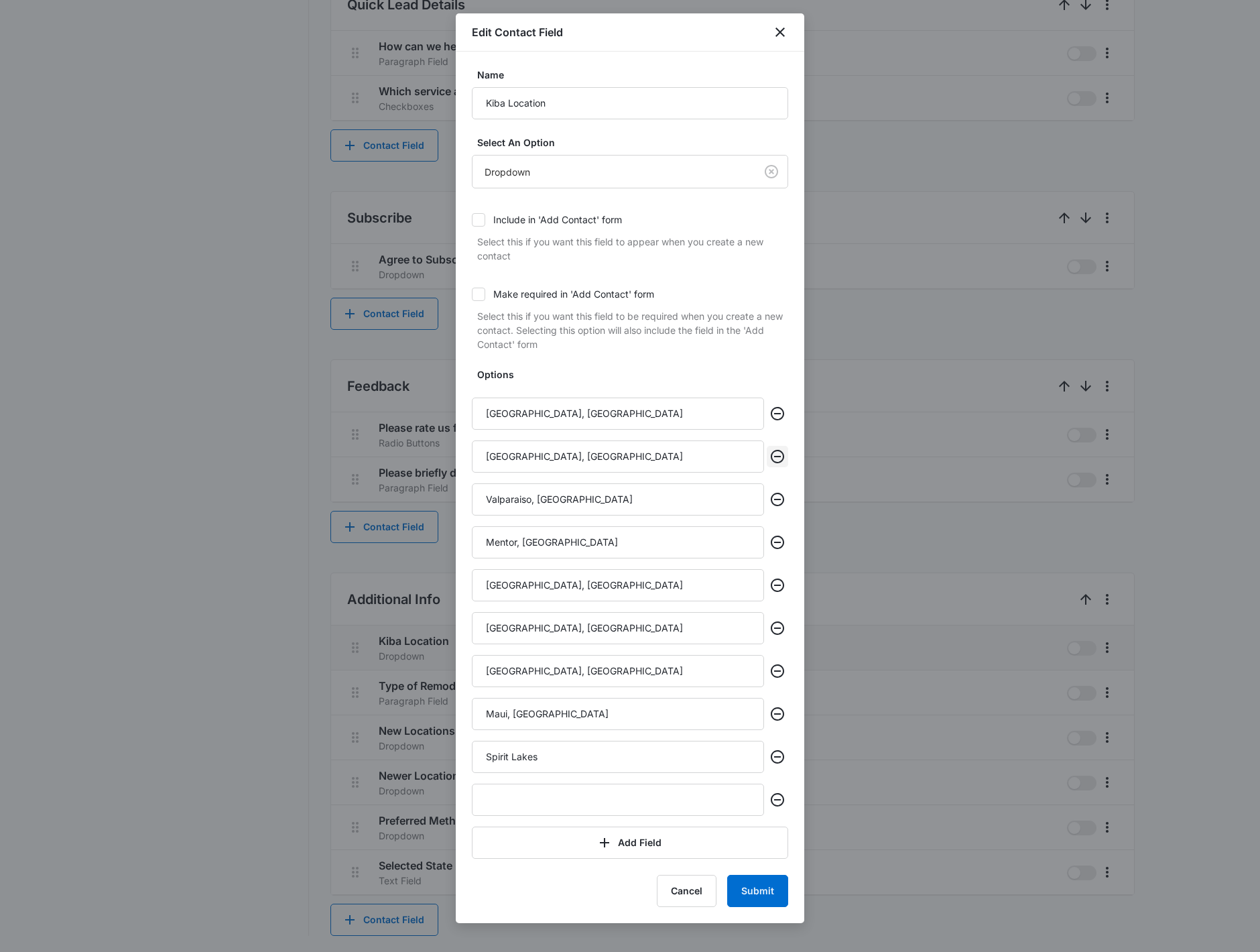
click at [775, 461] on icon "Remove" at bounding box center [777, 456] width 14 height 14
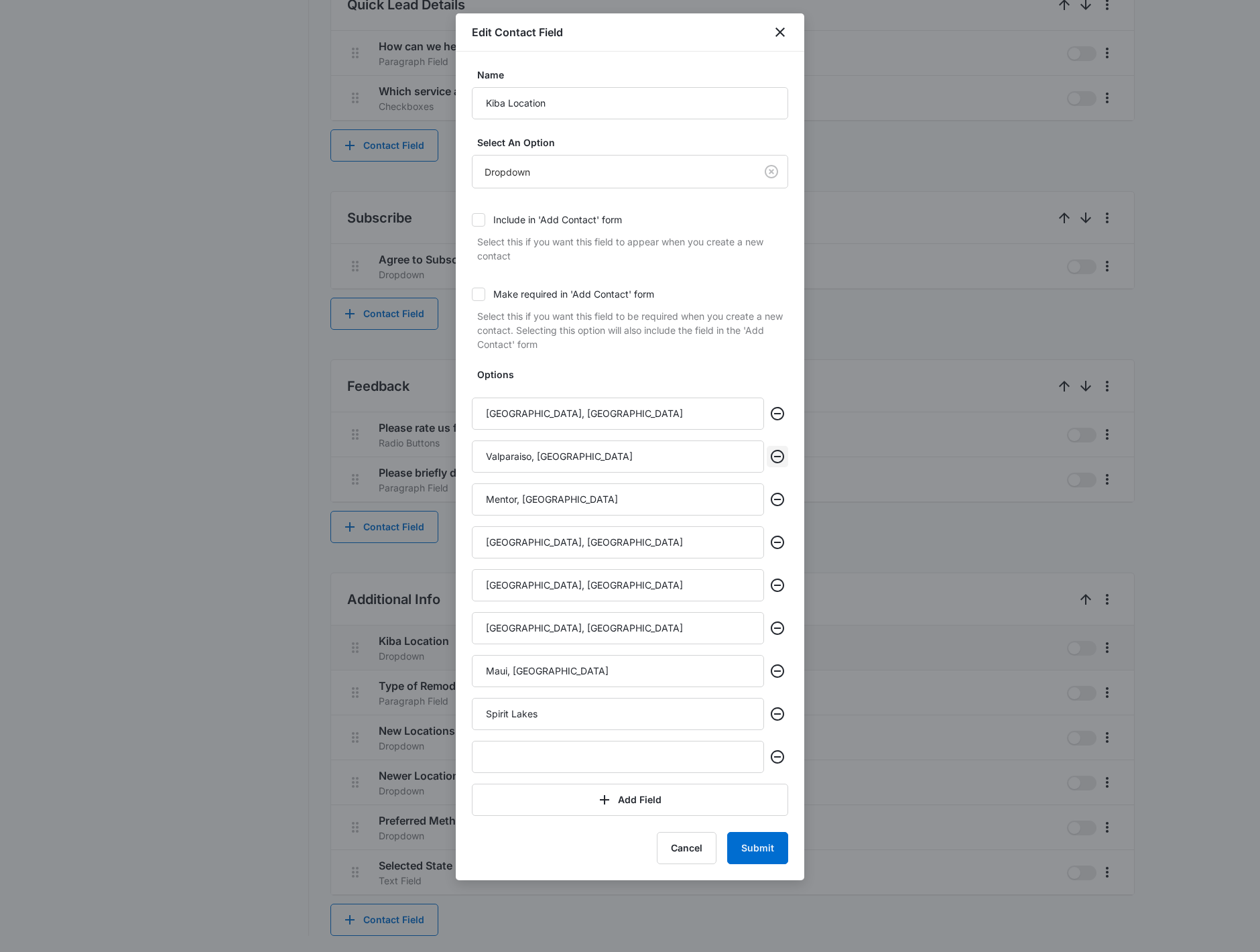
click at [775, 461] on icon "Remove" at bounding box center [777, 456] width 14 height 14
click at [775, 493] on icon "Remove" at bounding box center [777, 500] width 14 height 14
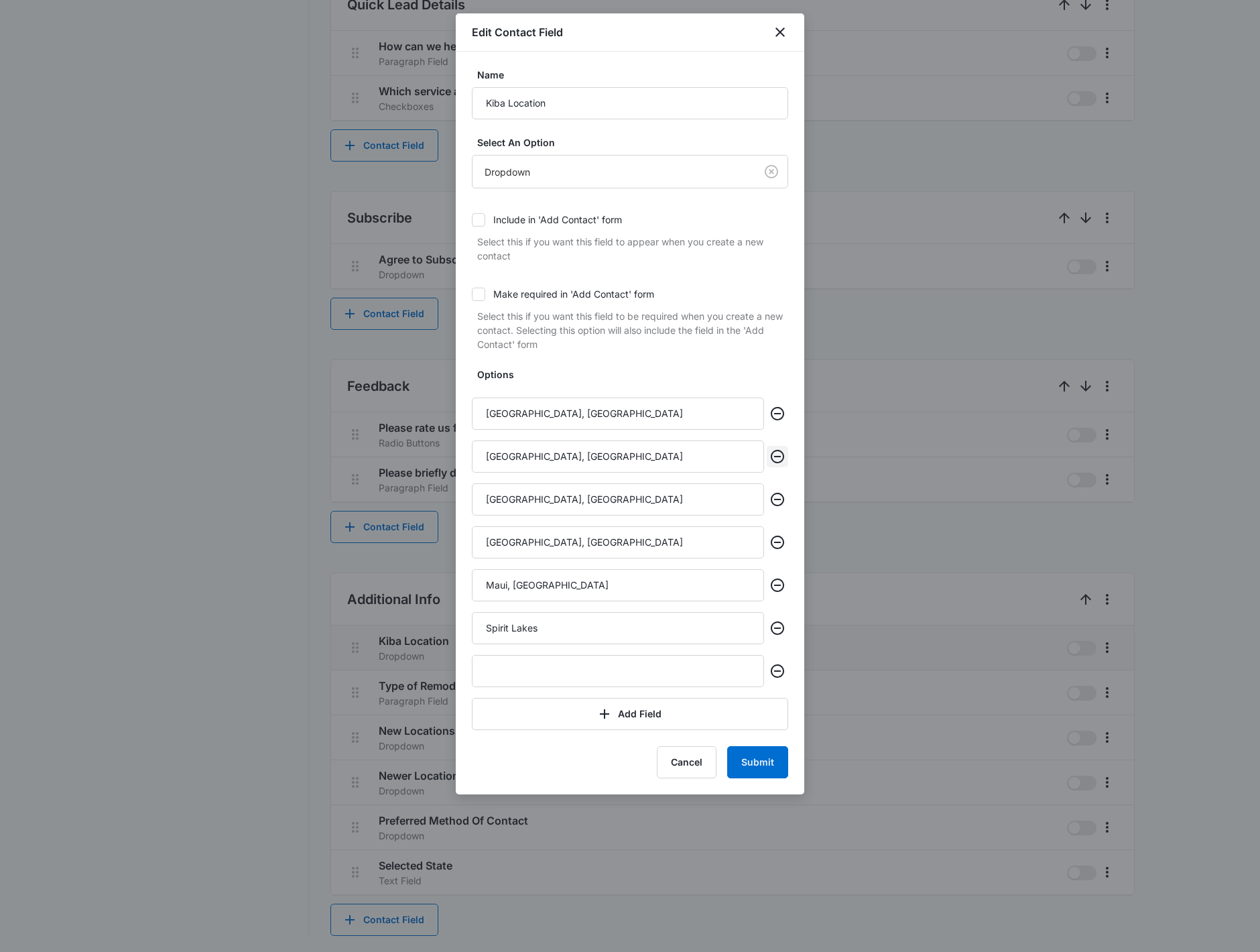
click at [775, 461] on icon "Remove" at bounding box center [777, 456] width 14 height 14
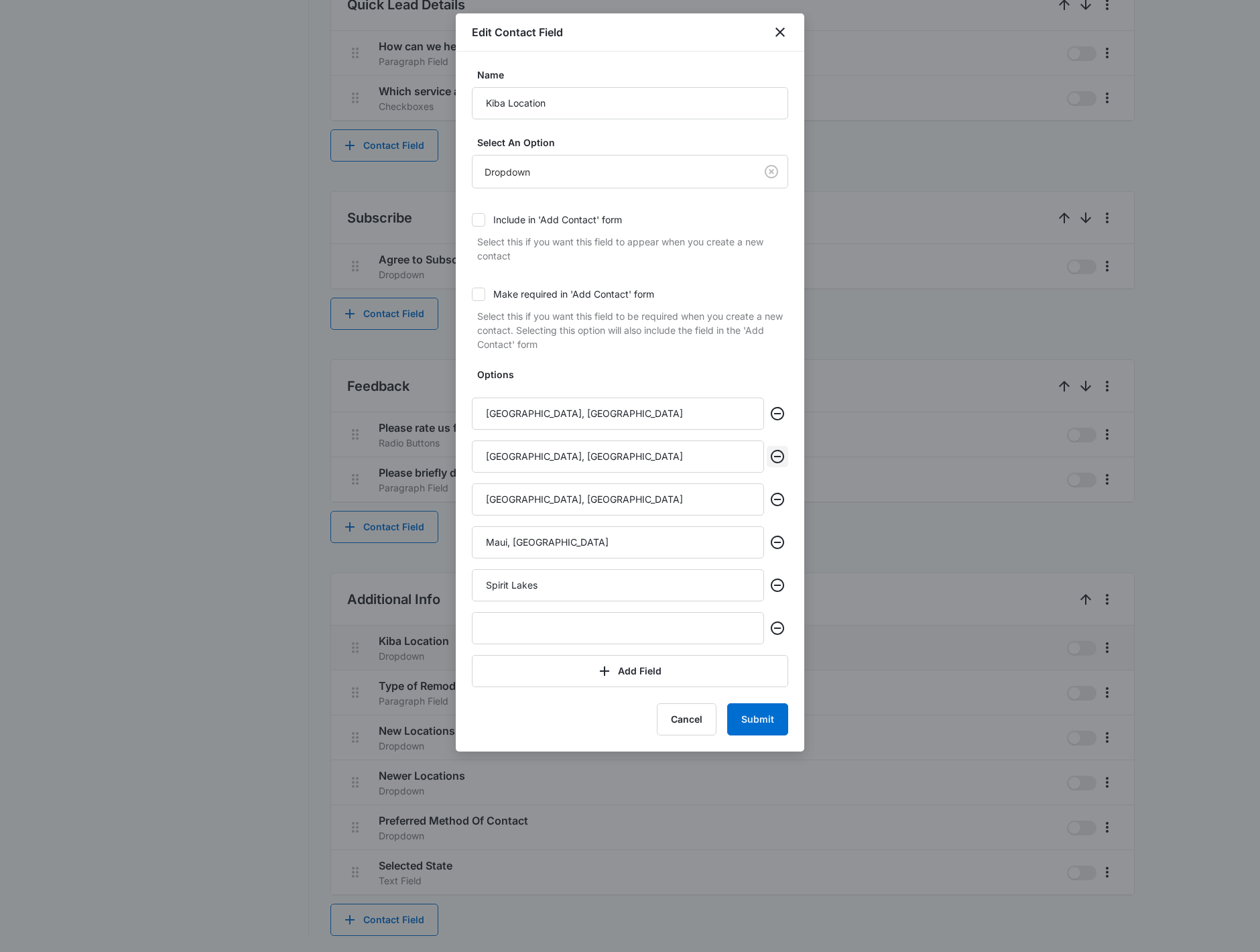
click at [775, 461] on icon "Remove" at bounding box center [777, 456] width 14 height 14
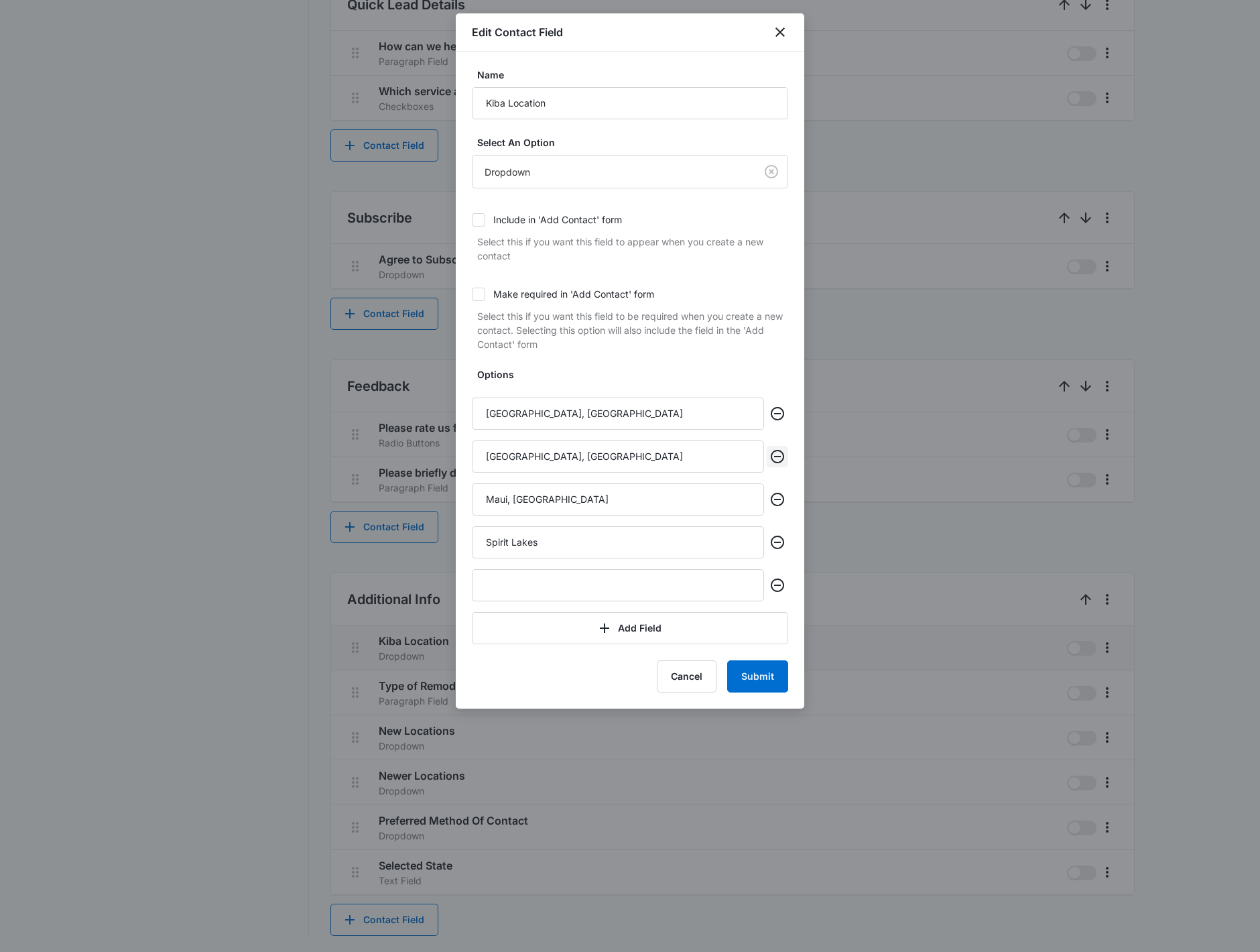
click at [775, 461] on icon "Remove" at bounding box center [777, 456] width 14 height 14
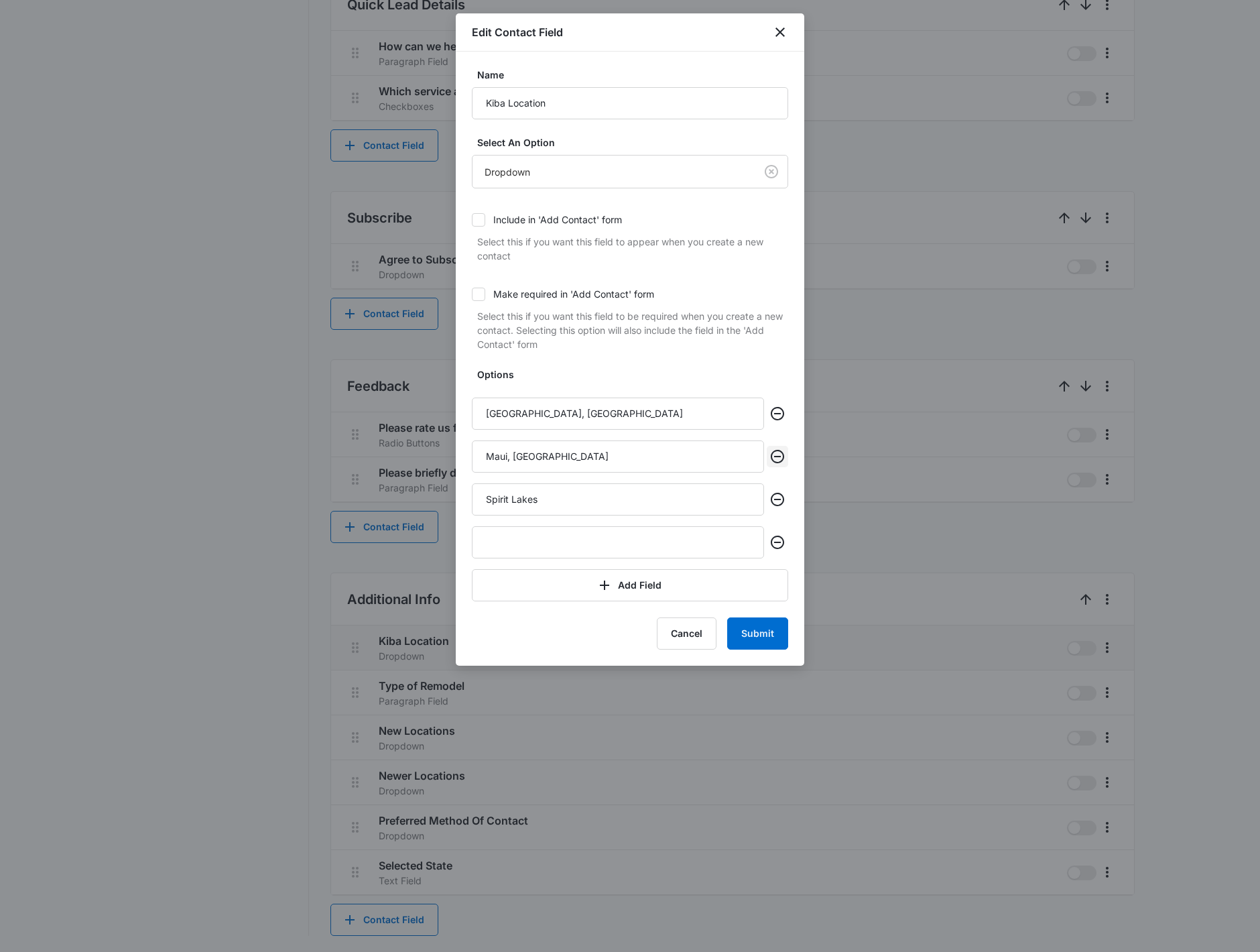
click at [775, 461] on icon "Remove" at bounding box center [777, 456] width 14 height 14
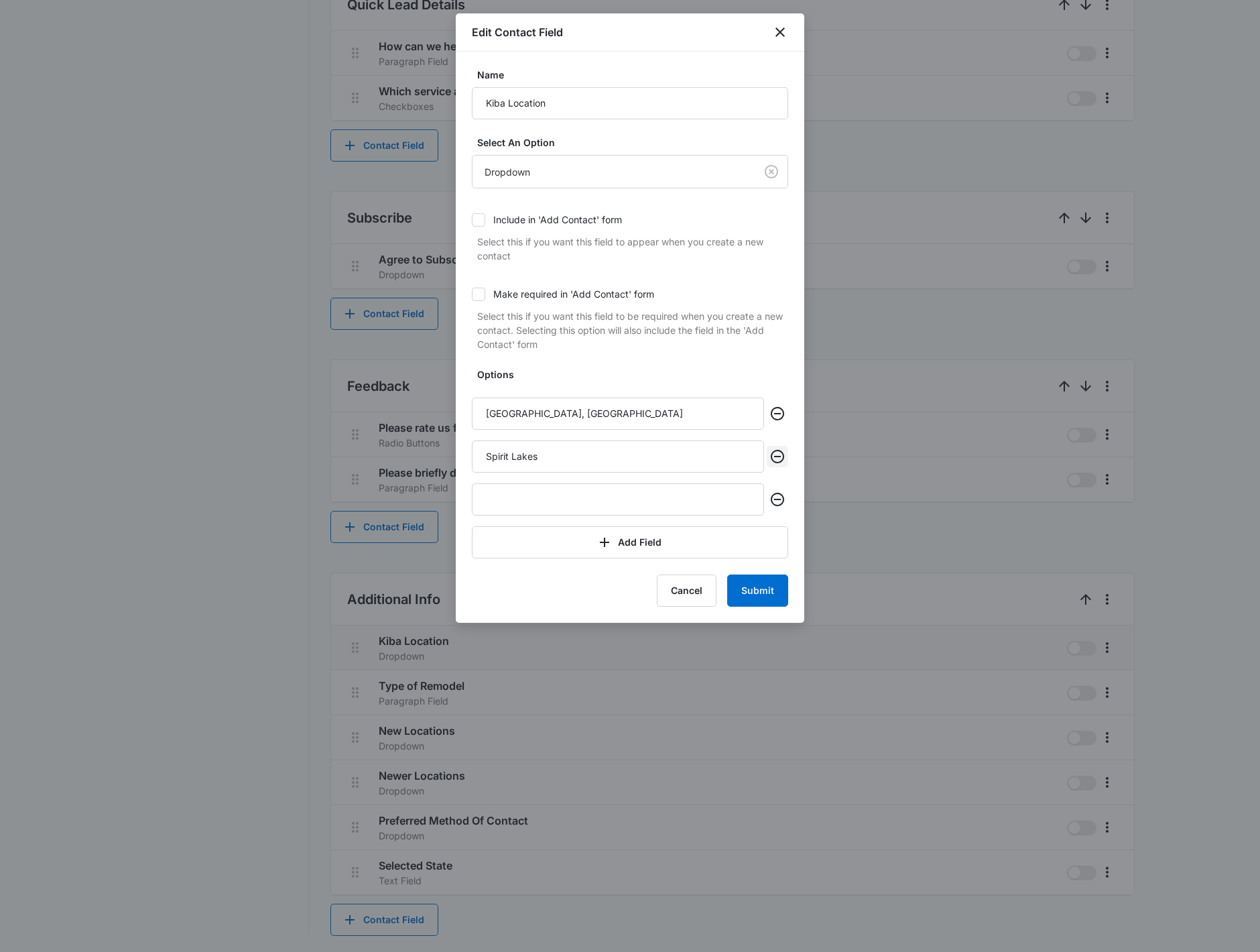
click at [775, 461] on icon "Remove" at bounding box center [777, 456] width 14 height 14
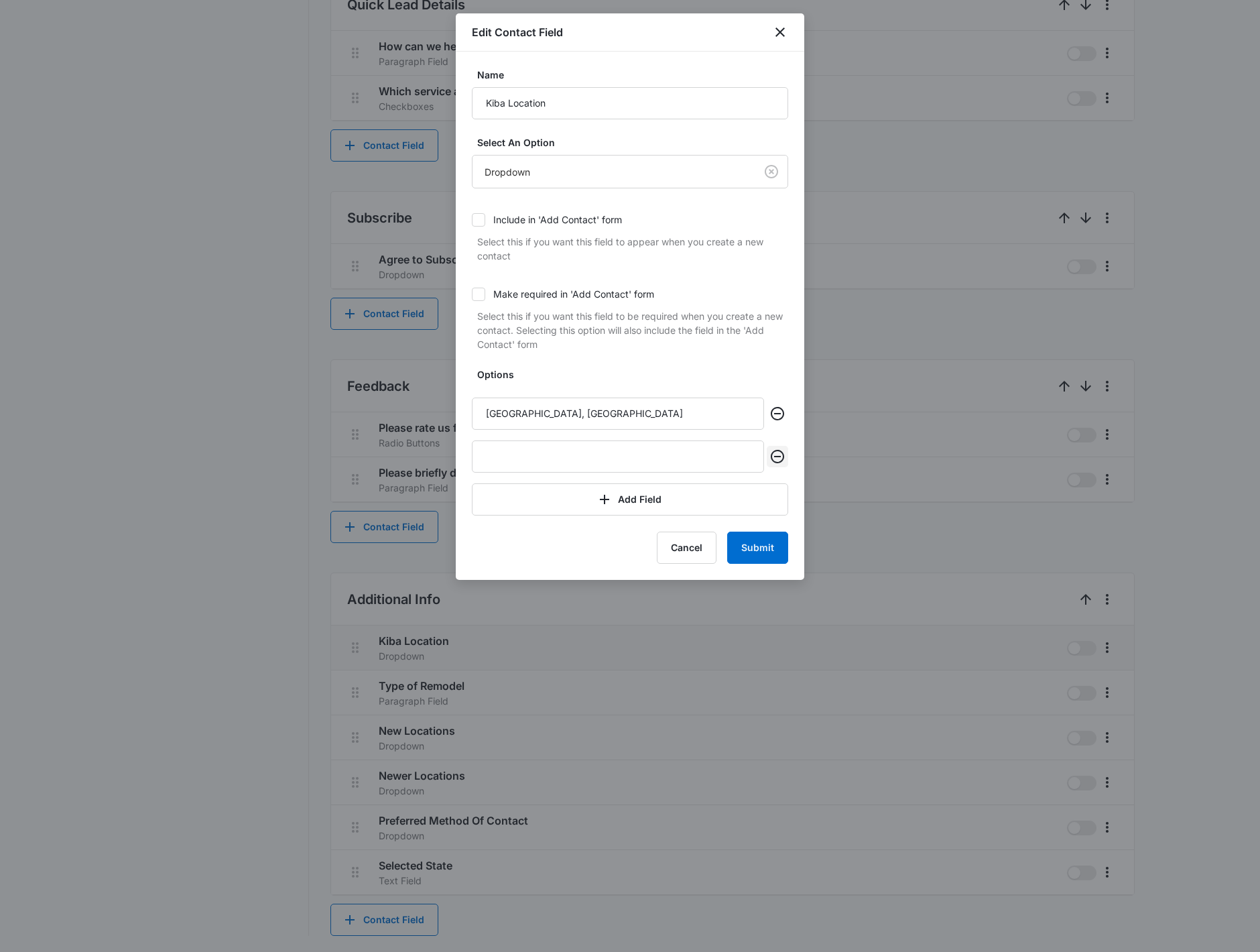
click at [775, 461] on icon "Remove" at bounding box center [777, 456] width 14 height 14
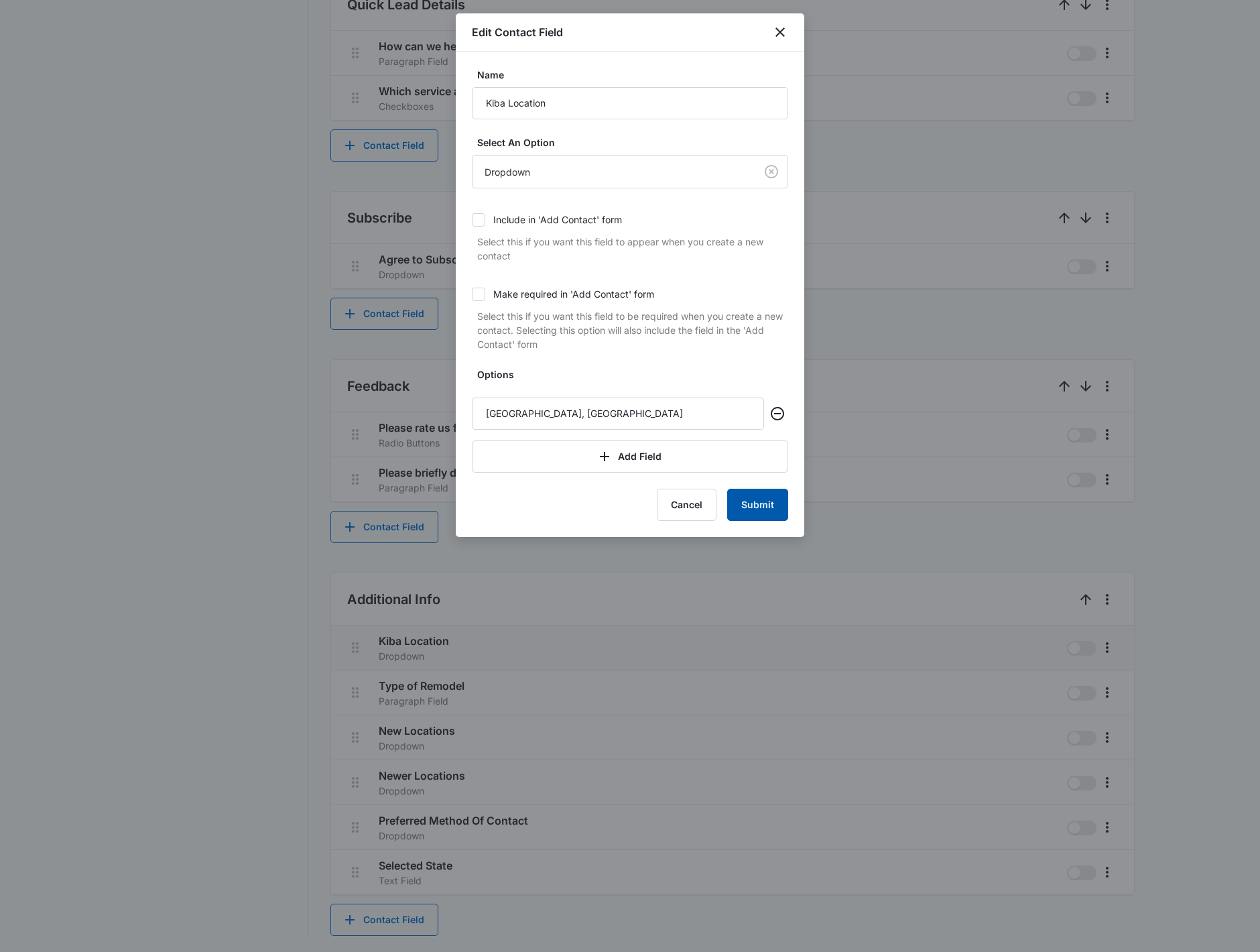
click at [773, 503] on button "Submit" at bounding box center [758, 505] width 61 height 32
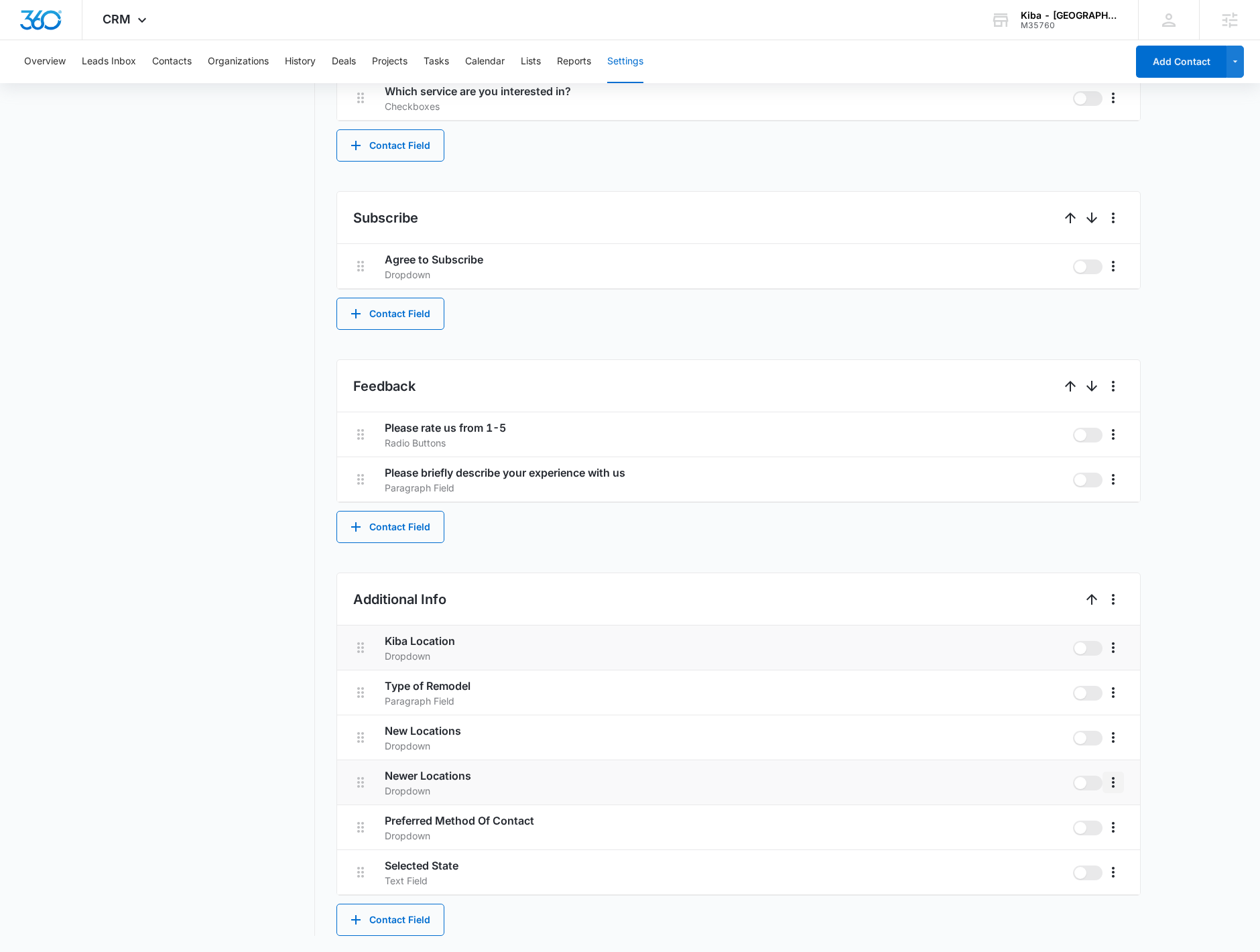
click at [1119, 784] on icon "More" at bounding box center [1113, 782] width 16 height 16
click at [197, 307] on nav "Settings Contact Types Contact Statuses Contact Fields Project Statuses Deal St…" at bounding box center [217, 73] width 195 height 1725
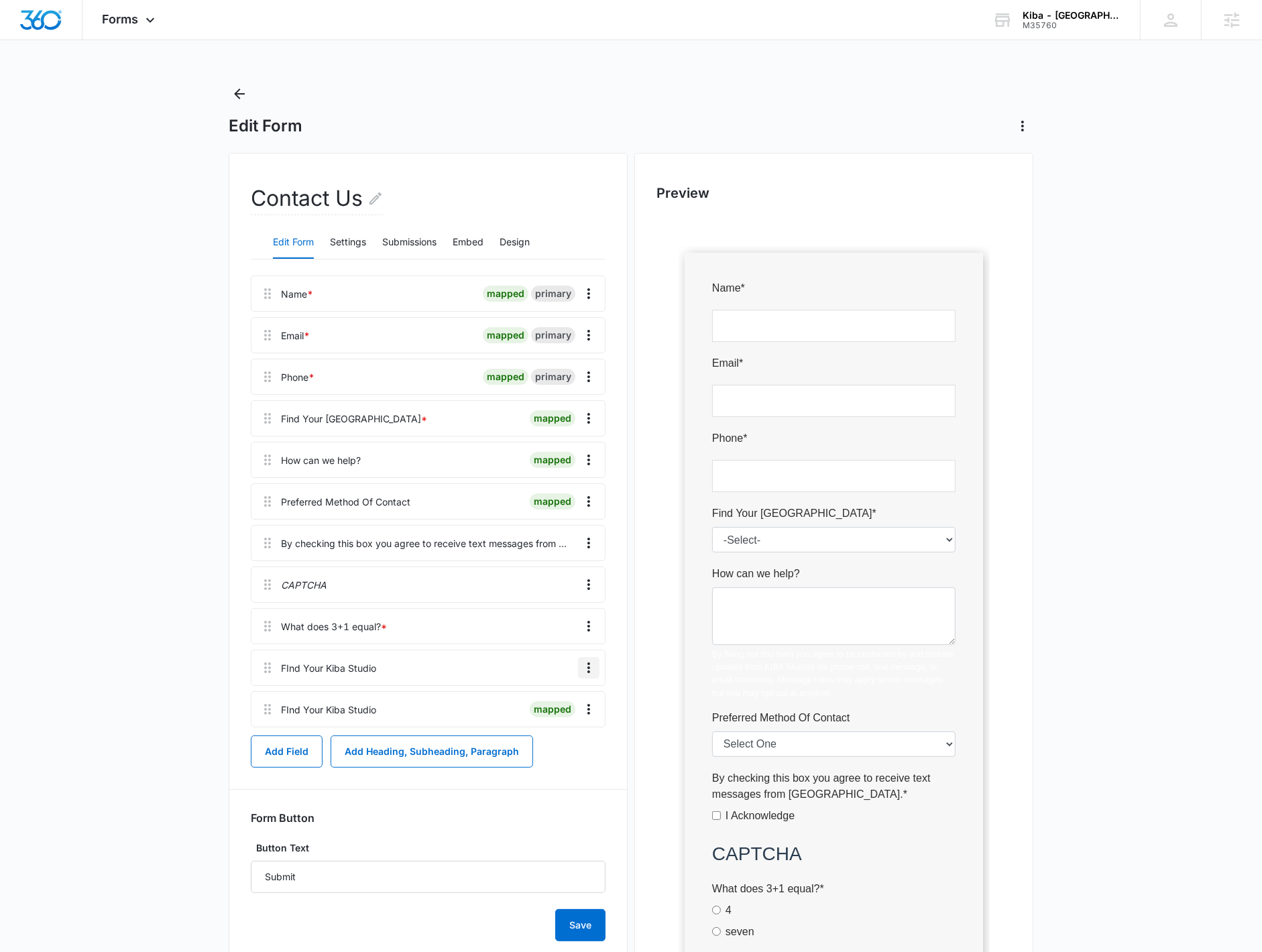
click at [590, 666] on icon "Overflow Menu" at bounding box center [588, 667] width 16 height 16
click at [397, 671] on div at bounding box center [477, 668] width 191 height 35
click at [587, 669] on icon "Overflow Menu" at bounding box center [588, 667] width 16 height 16
click at [569, 723] on button "Delete" at bounding box center [560, 725] width 76 height 20
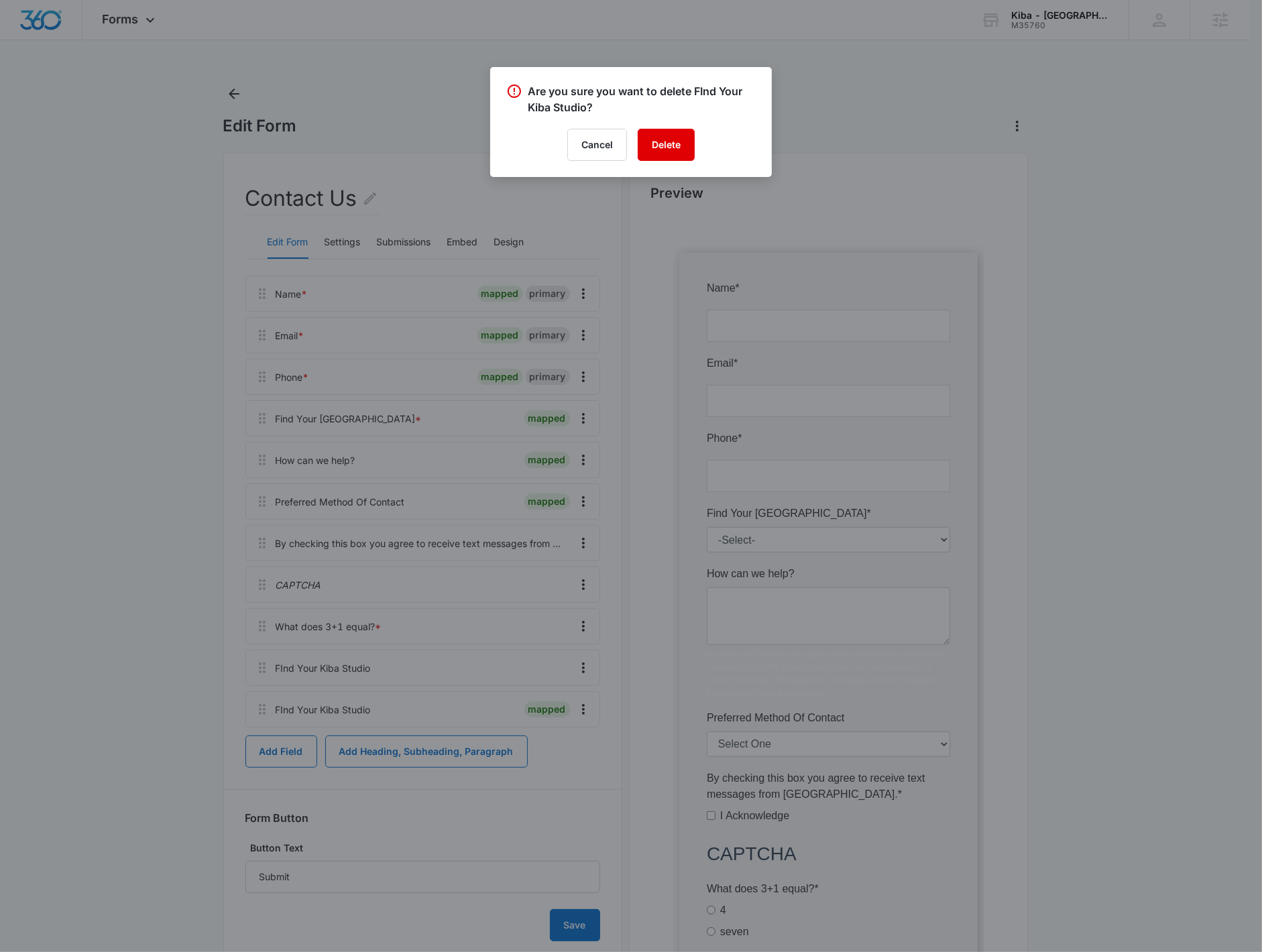
click at [686, 149] on button "Delete" at bounding box center [666, 145] width 57 height 32
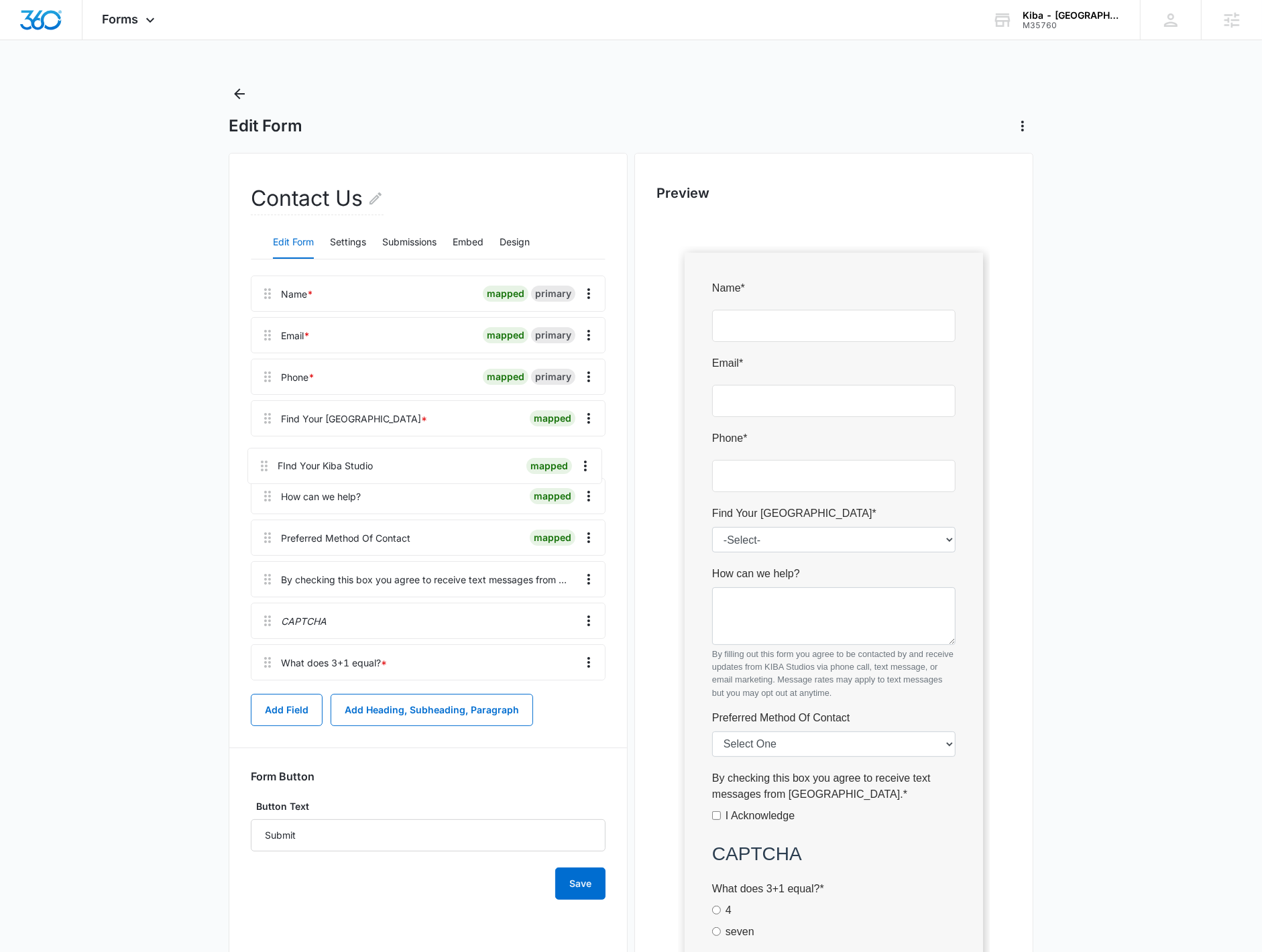
drag, startPoint x: 264, startPoint y: 707, endPoint x: 261, endPoint y: 454, distance: 253.0
click at [261, 454] on div "Name * mapped primary Email * mapped primary Phone * mapped primary Find Your K…" at bounding box center [428, 480] width 354 height 410
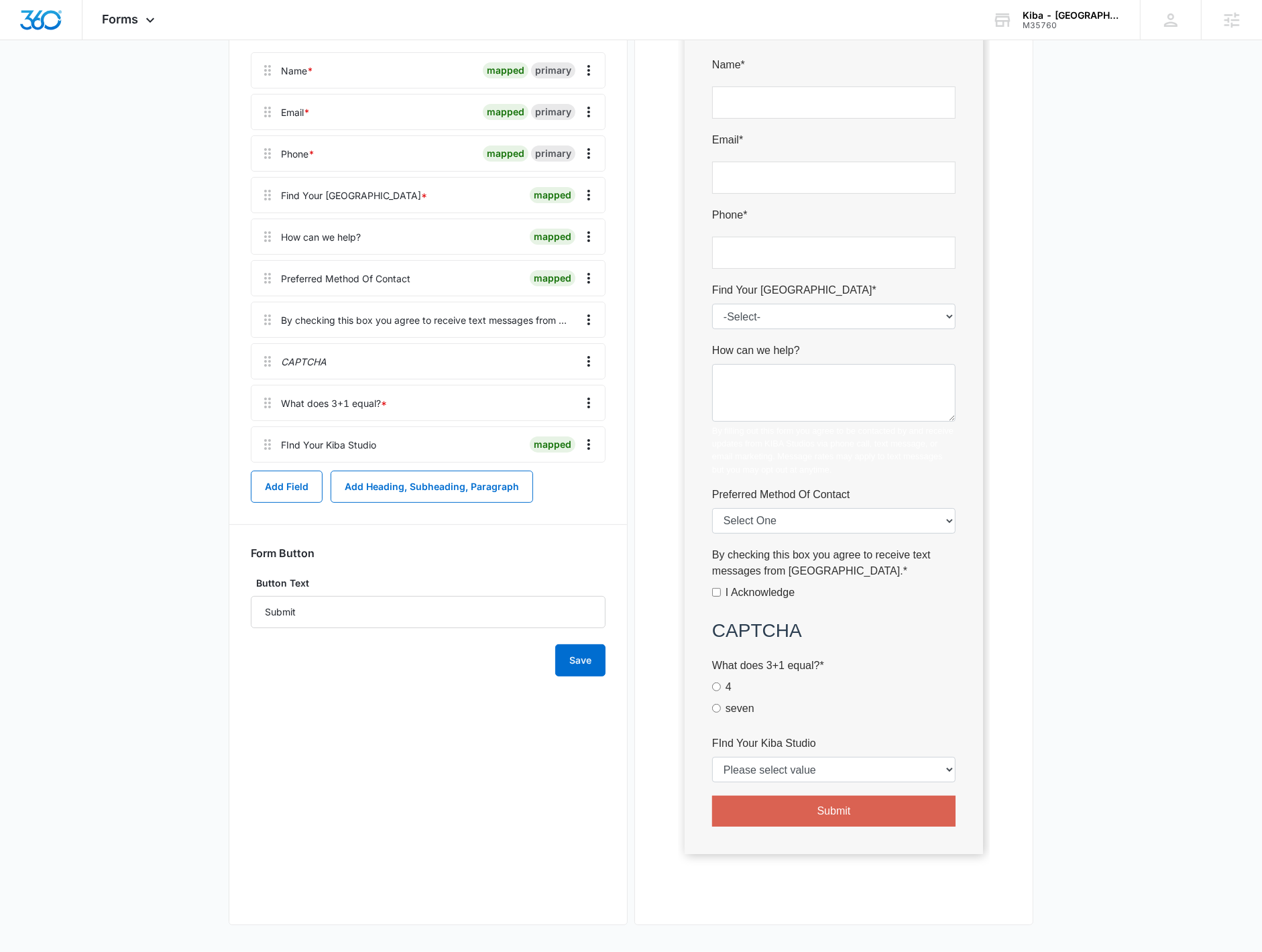
click at [880, 772] on div at bounding box center [833, 448] width 354 height 909
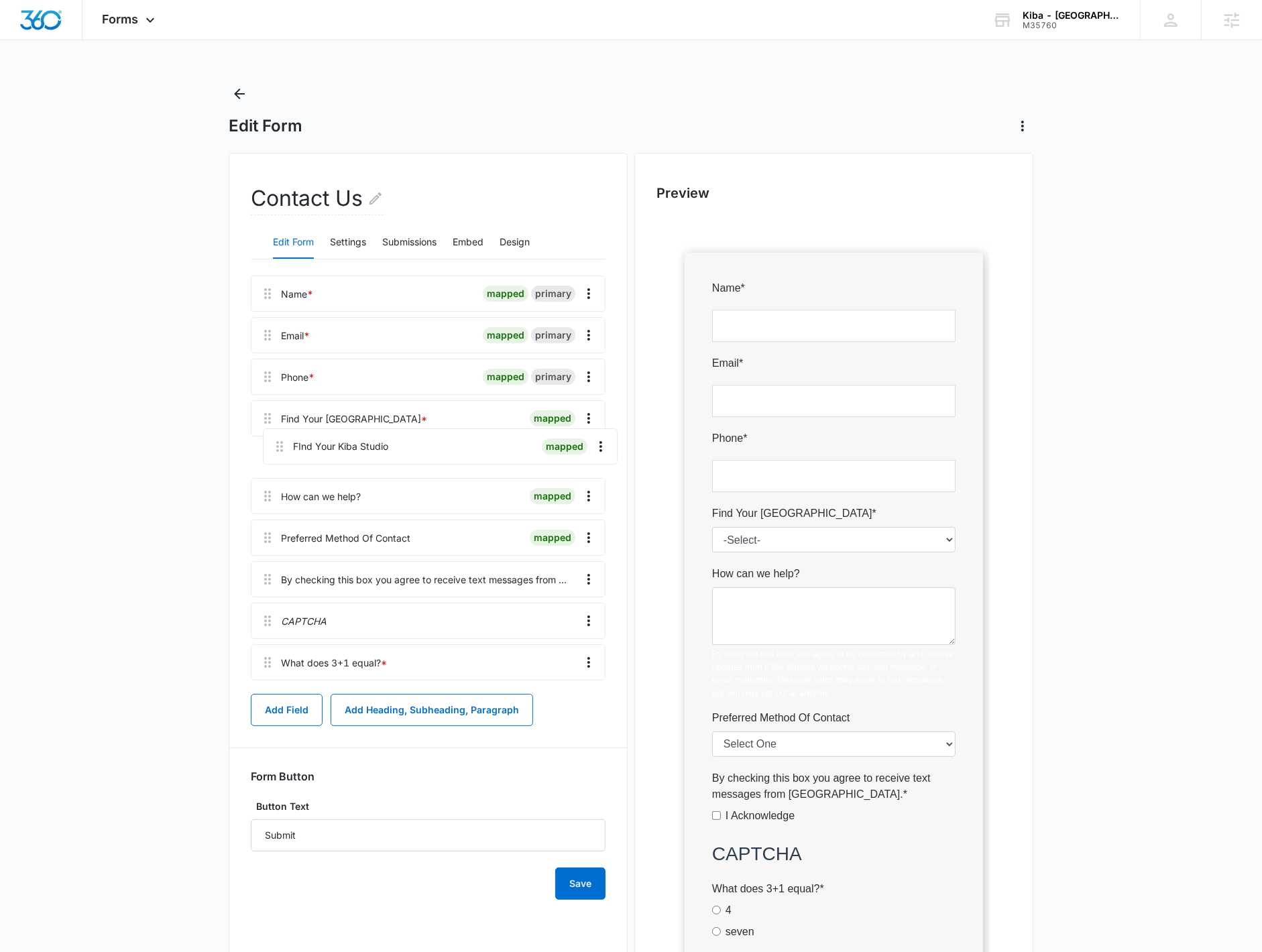
drag, startPoint x: 264, startPoint y: 675, endPoint x: 277, endPoint y: 444, distance: 231.4
click at [277, 444] on div "Name * mapped primary Email * mapped primary Phone * mapped primary Find Your K…" at bounding box center [428, 480] width 354 height 410
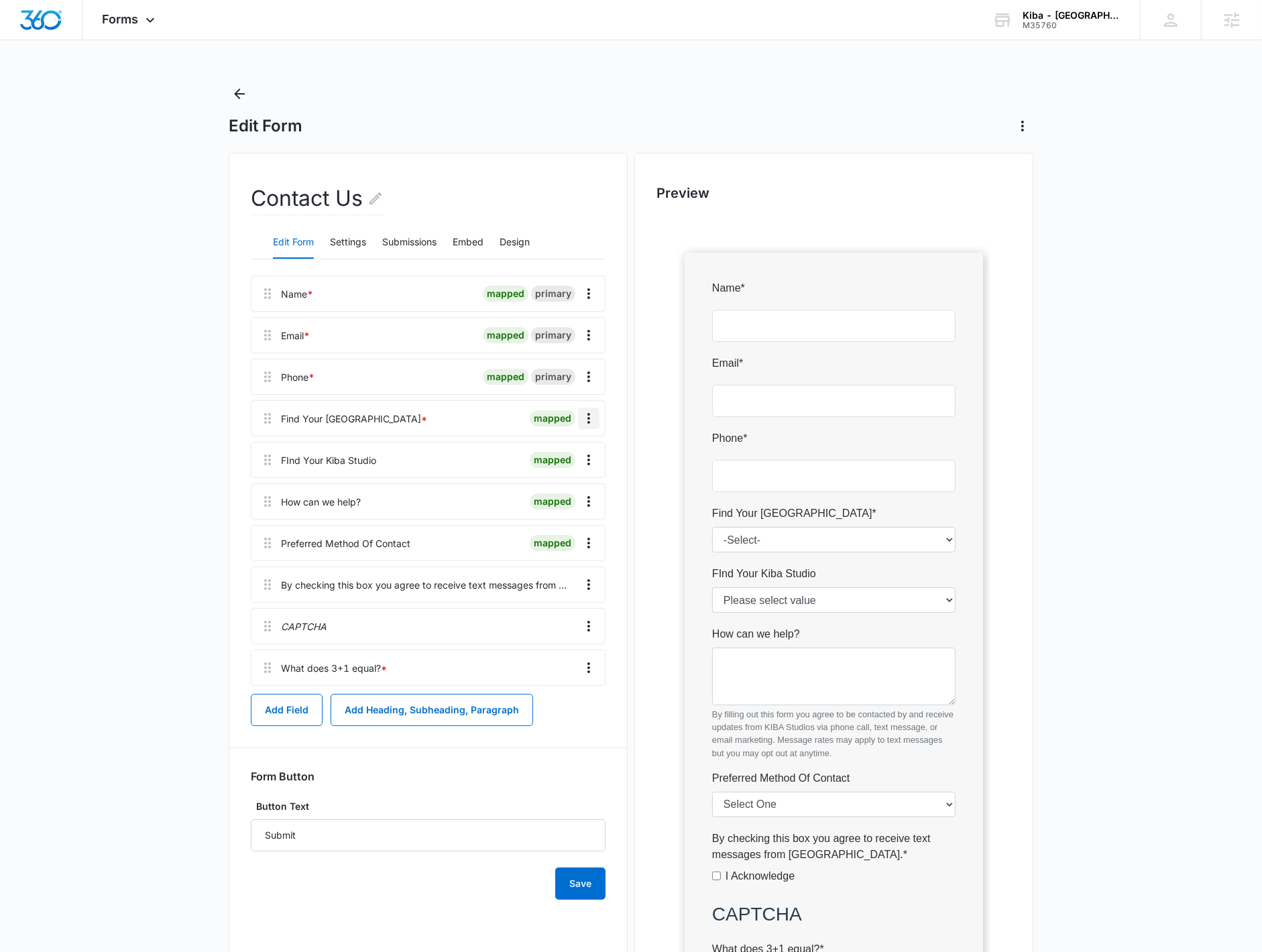
click at [592, 416] on icon "Overflow Menu" at bounding box center [588, 419] width 16 height 16
click at [580, 477] on button "Delete" at bounding box center [560, 476] width 76 height 20
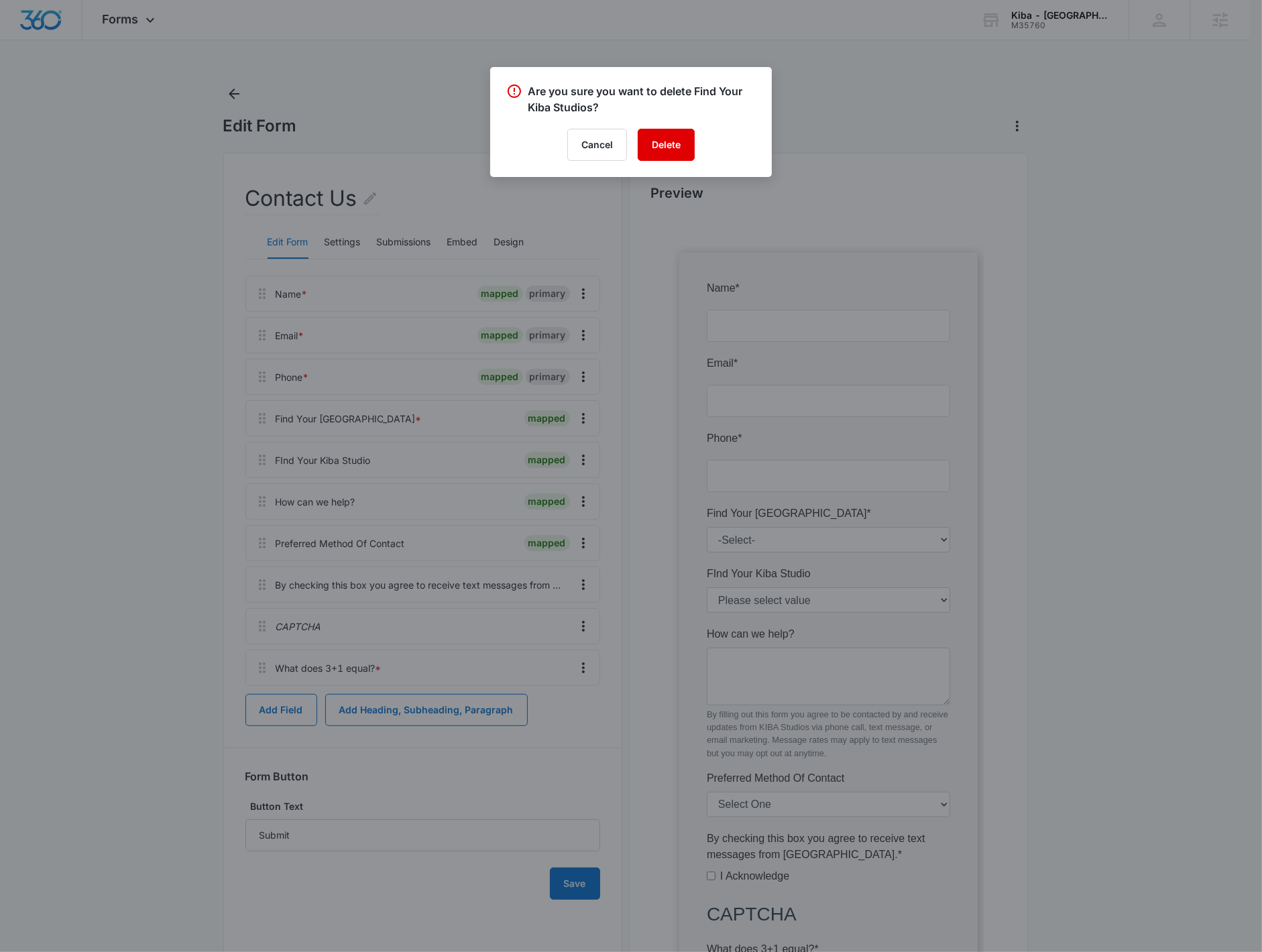
click at [668, 138] on button "Delete" at bounding box center [666, 145] width 57 height 32
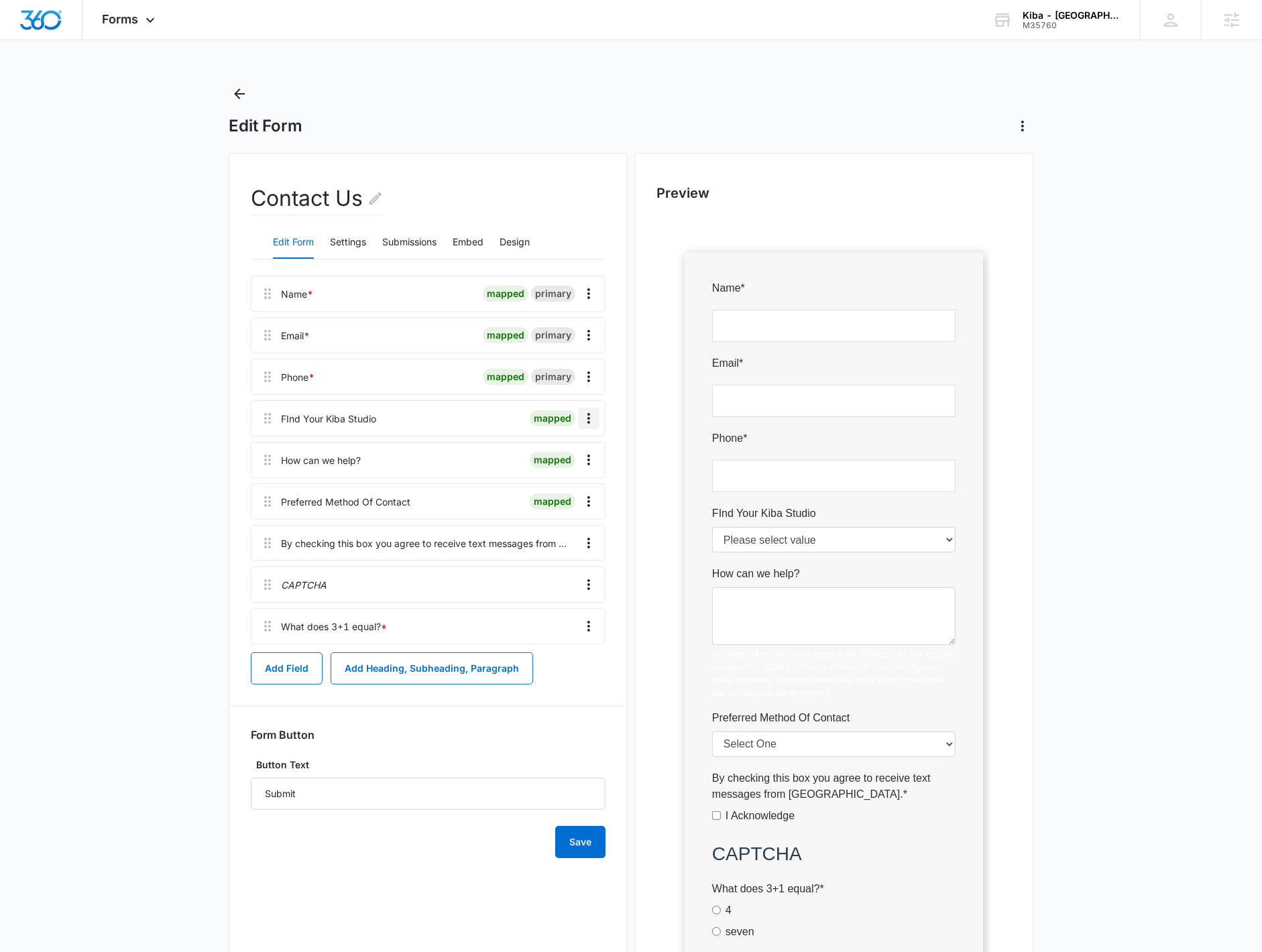
click at [588, 421] on icon "Overflow Menu" at bounding box center [588, 419] width 3 height 11
click at [587, 452] on button "Edit" at bounding box center [560, 456] width 76 height 20
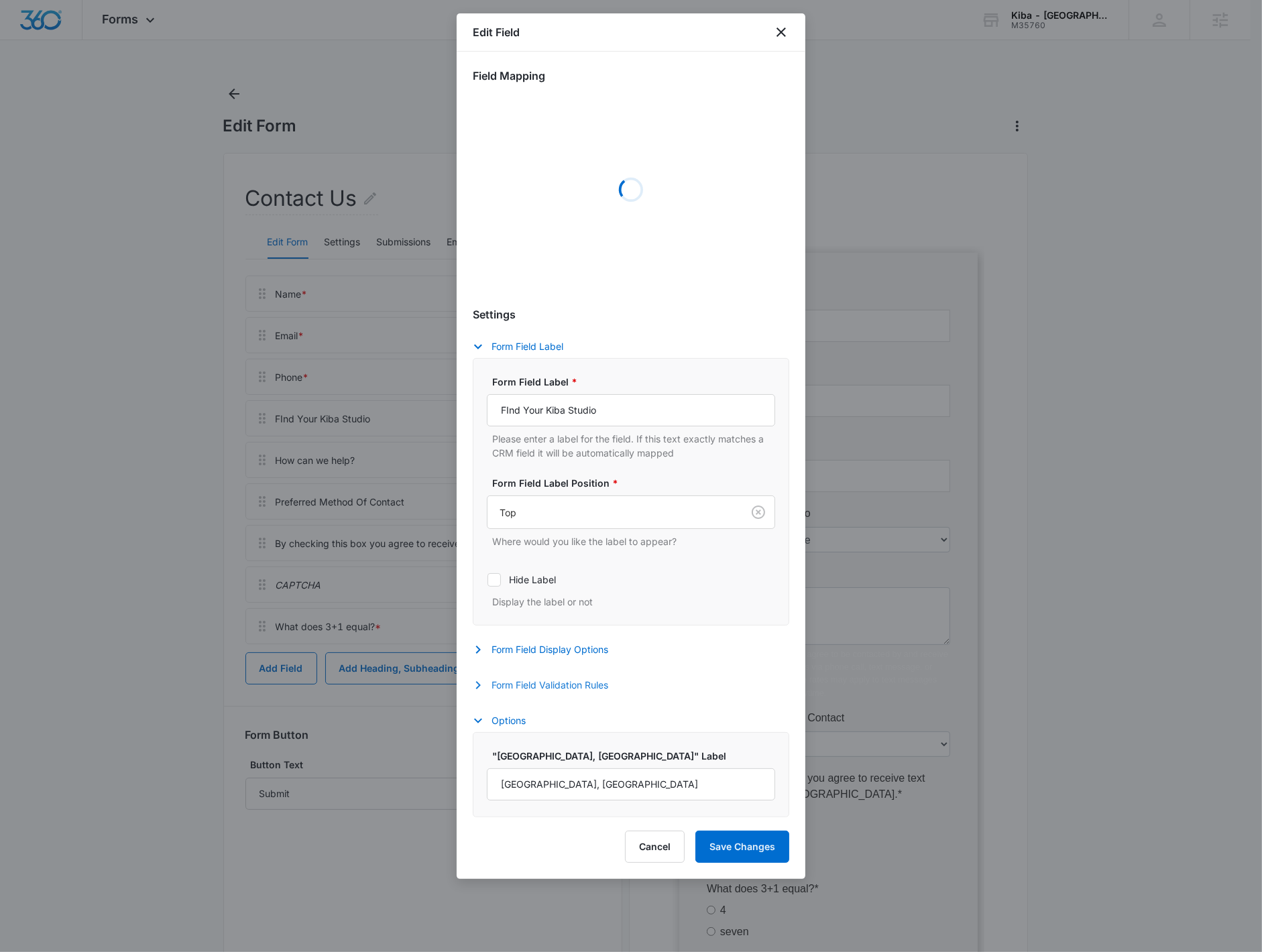
click at [587, 688] on button "Form Field Validation Rules" at bounding box center [547, 685] width 149 height 16
select select "356"
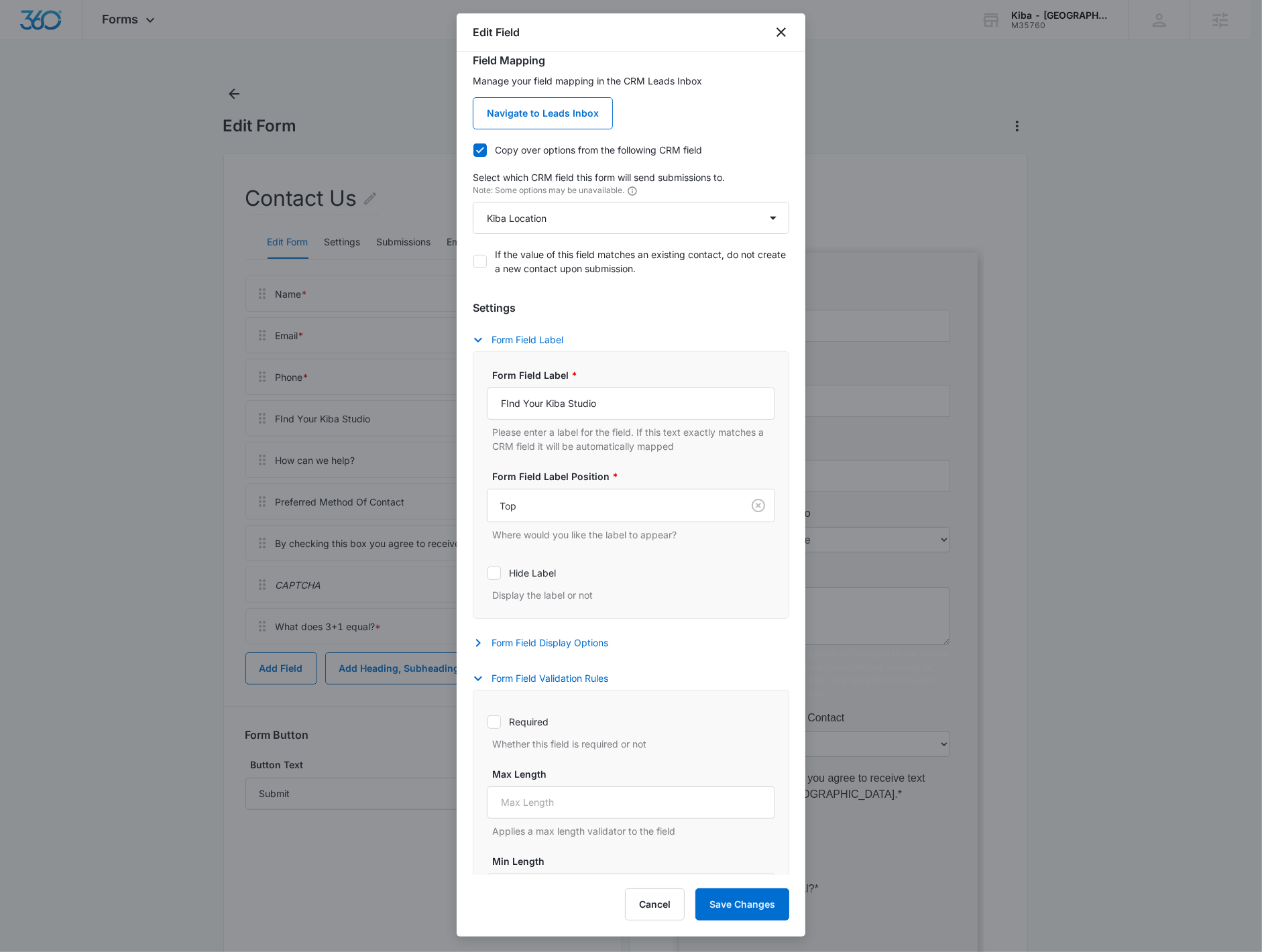
click at [517, 719] on label "Required" at bounding box center [631, 721] width 288 height 14
click at [488, 721] on input "Required" at bounding box center [487, 721] width 1 height 1
checkbox input "true"
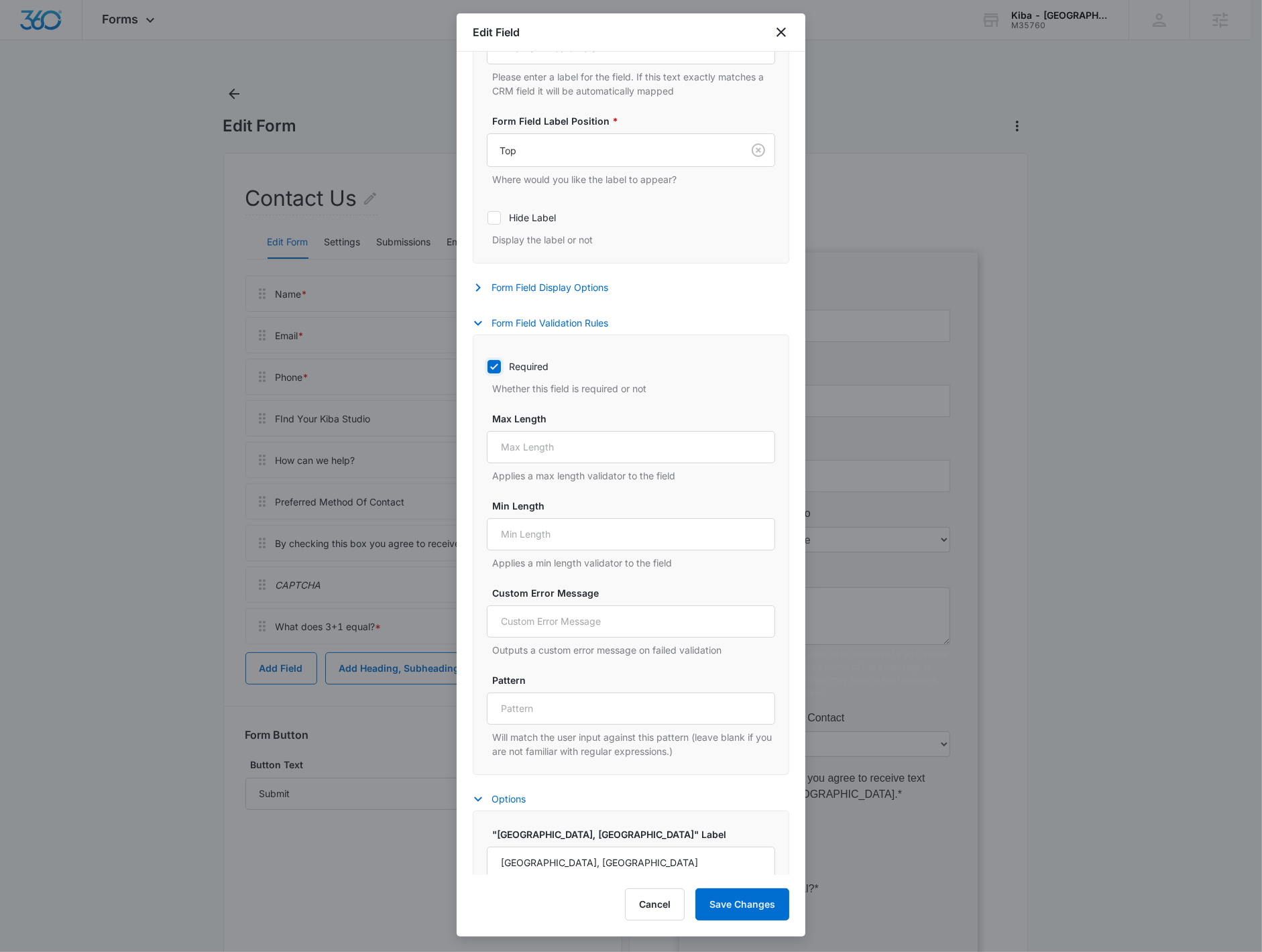
scroll to position [396, 0]
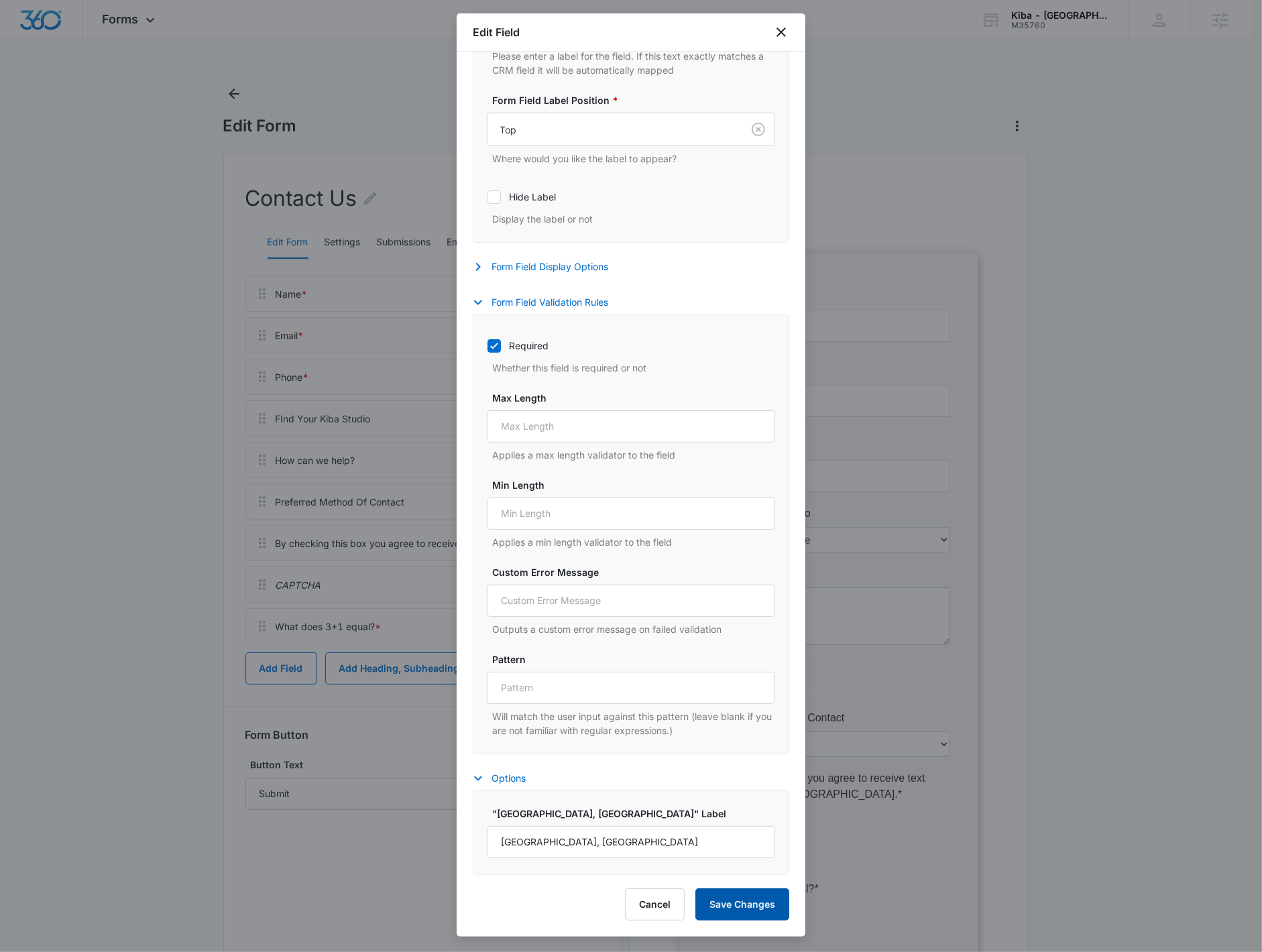
click at [732, 902] on button "Save Changes" at bounding box center [742, 904] width 94 height 32
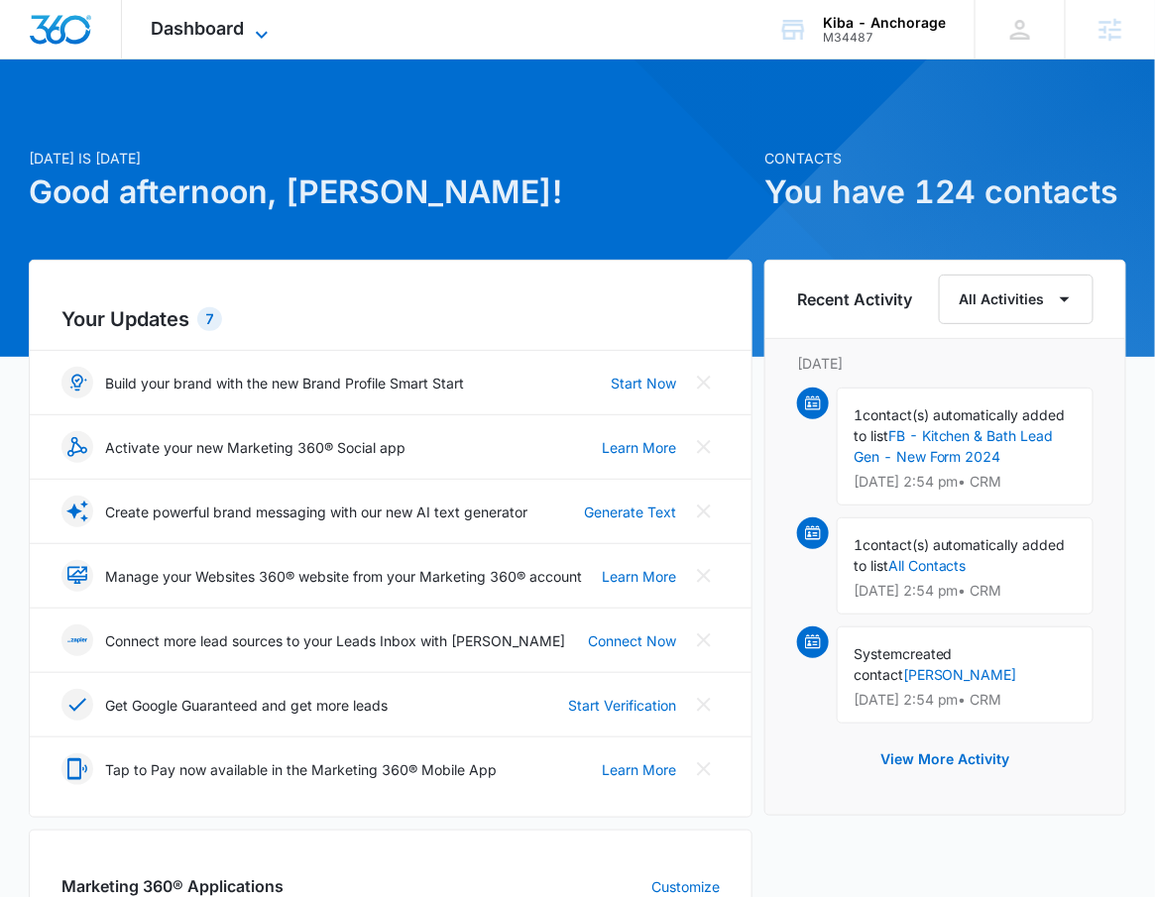
click at [215, 24] on span "Dashboard" at bounding box center [198, 28] width 93 height 21
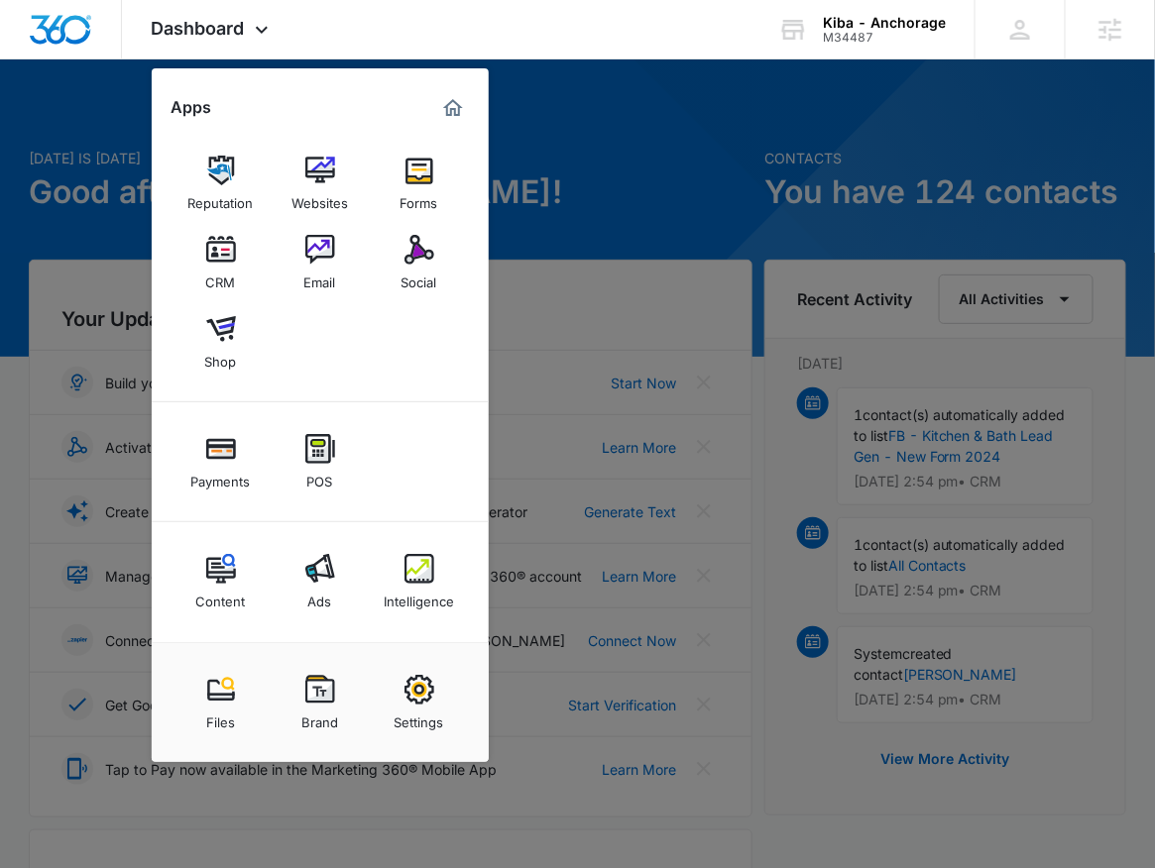
click at [626, 192] on div at bounding box center [577, 434] width 1155 height 868
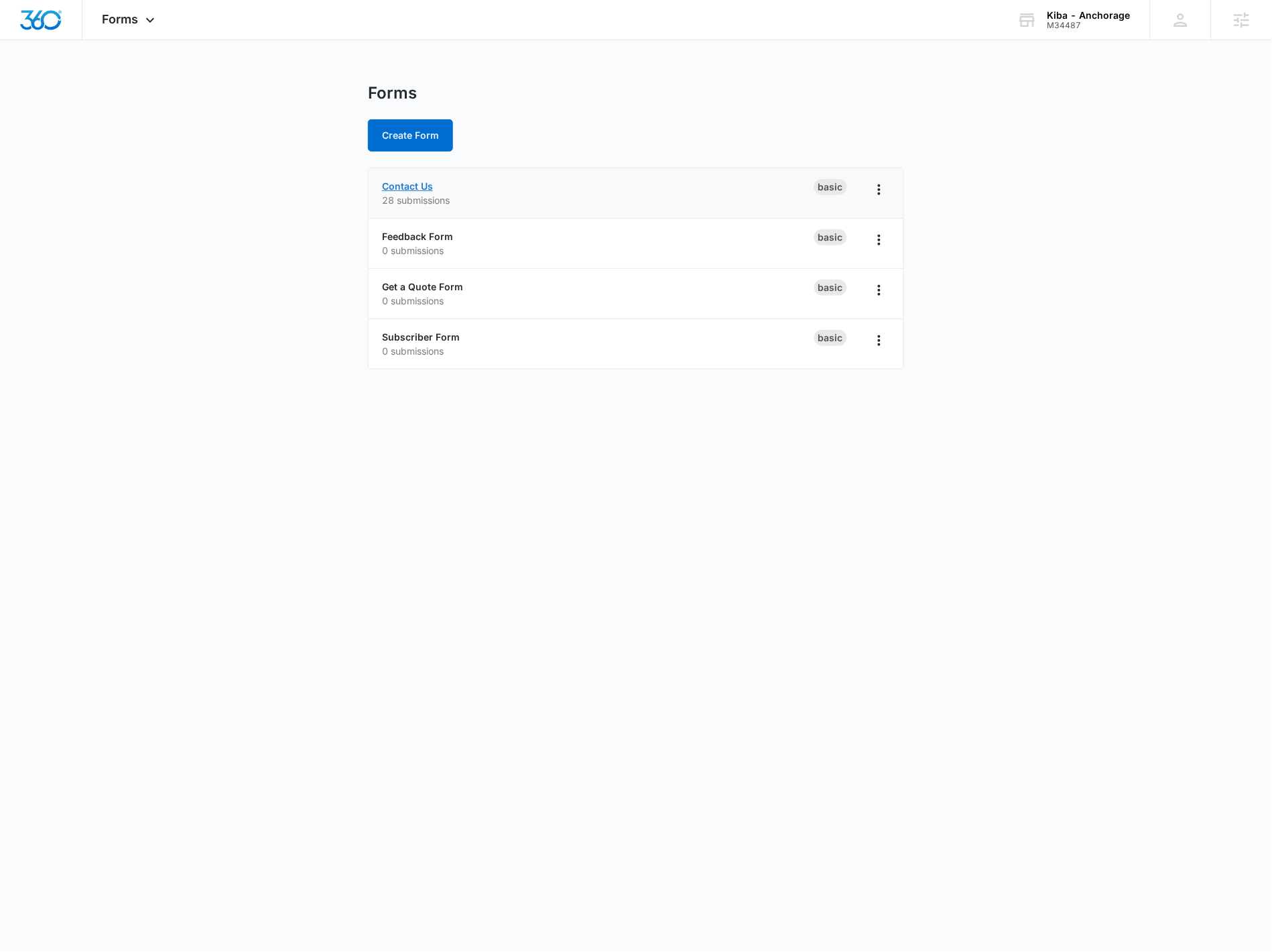
click at [410, 185] on link "Contact Us" at bounding box center [407, 186] width 51 height 11
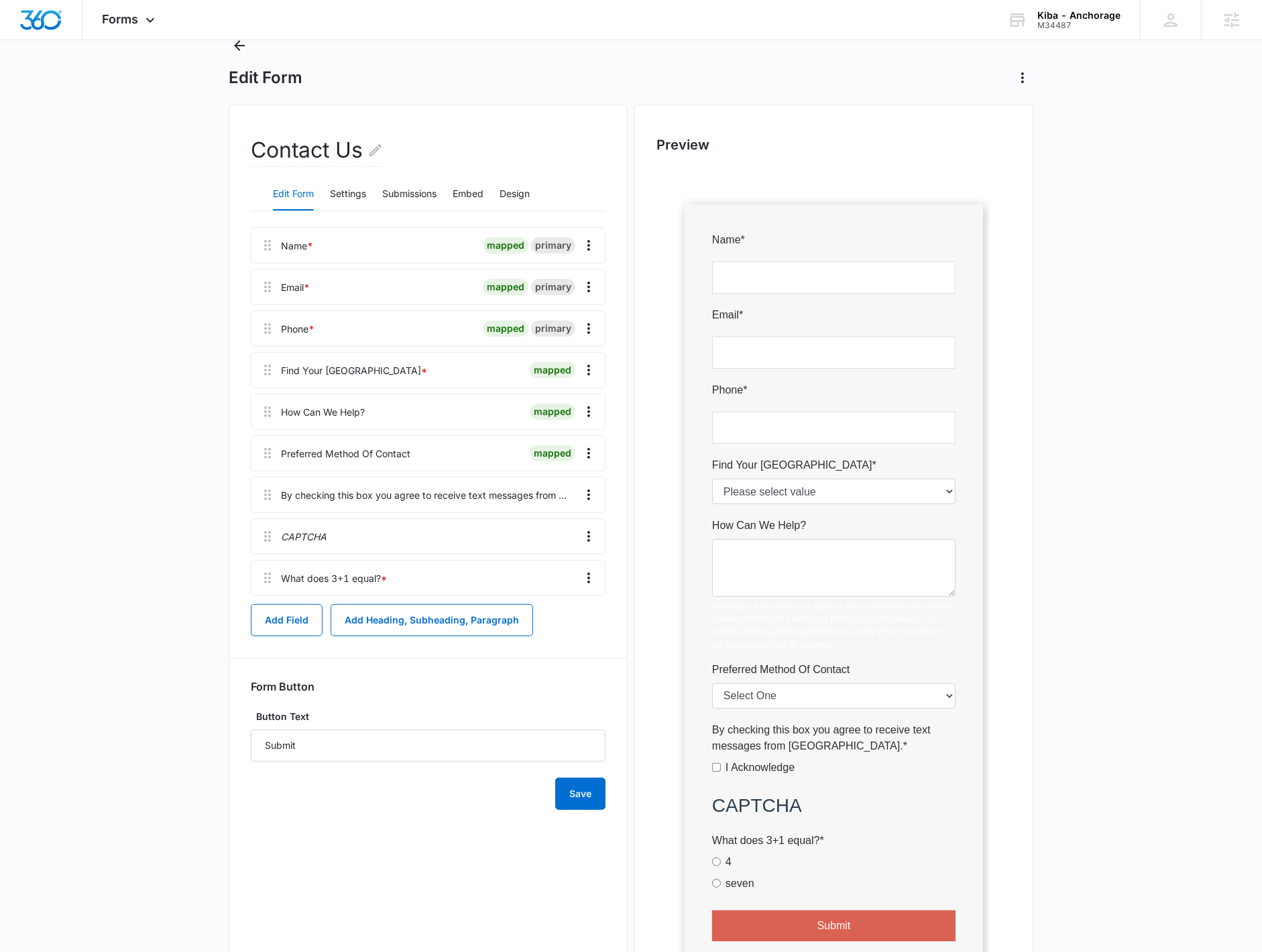
scroll to position [106, 0]
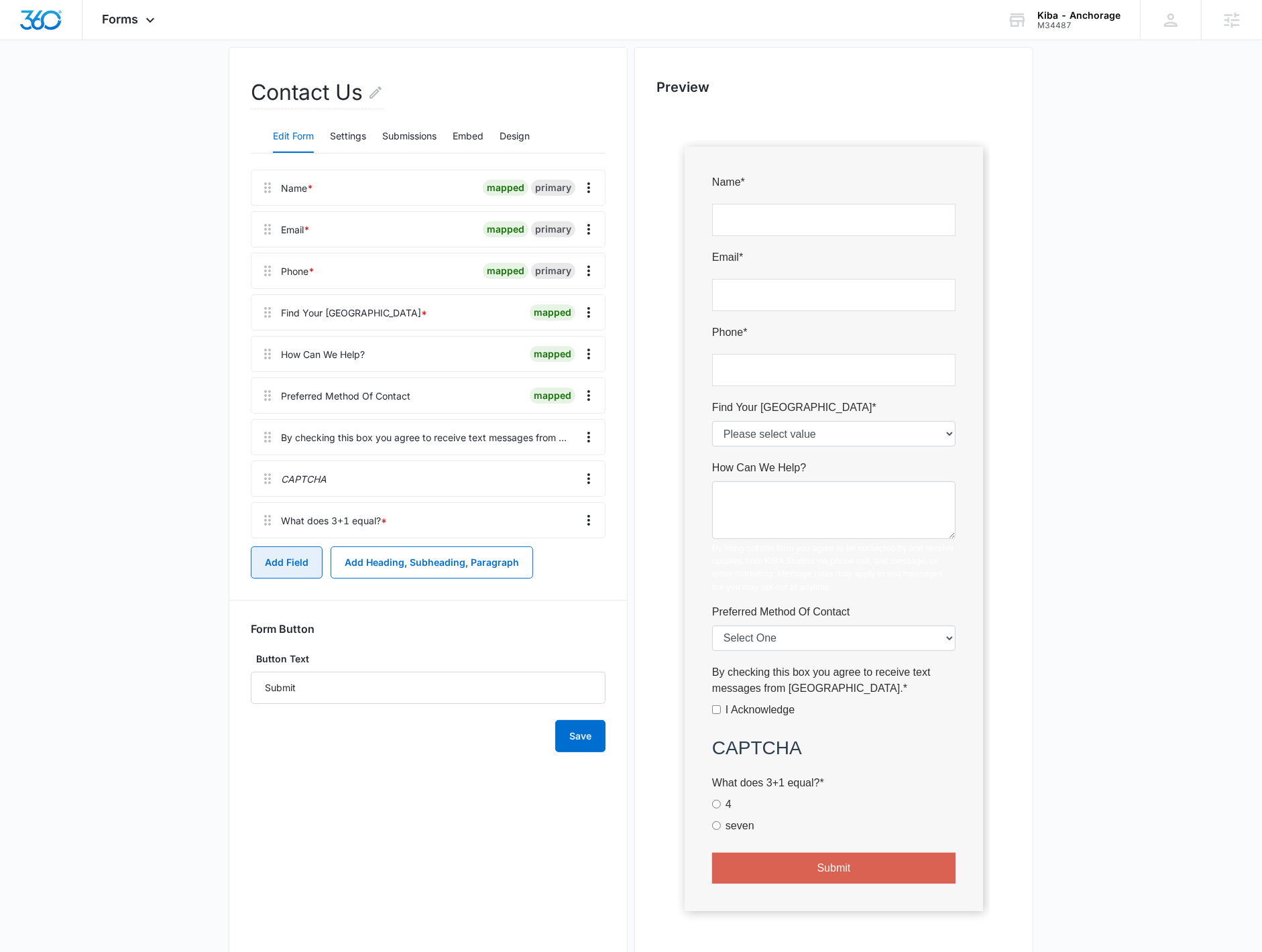
click at [300, 569] on button "Add Field" at bounding box center [287, 563] width 72 height 32
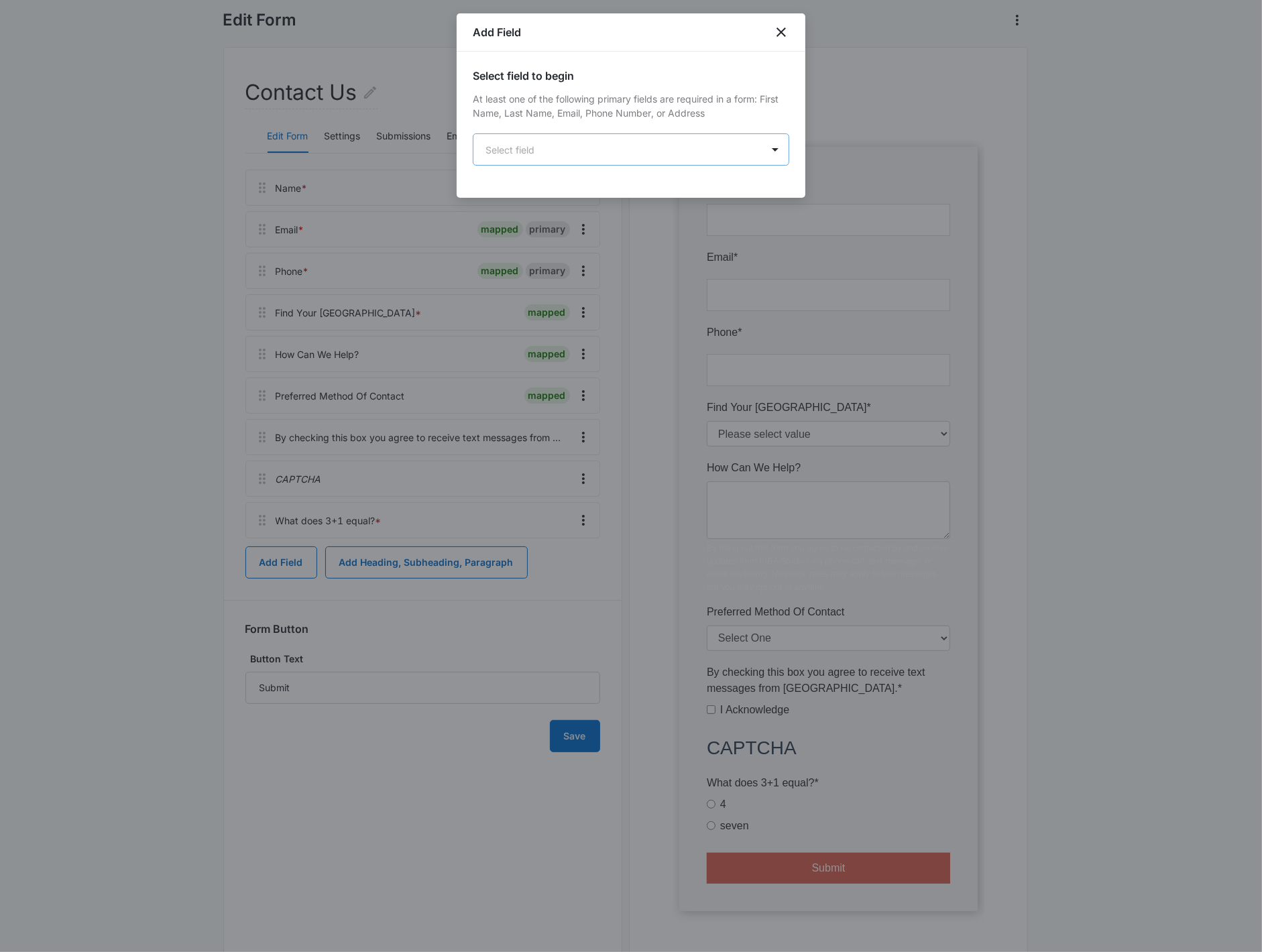
scroll to position [0, 0]
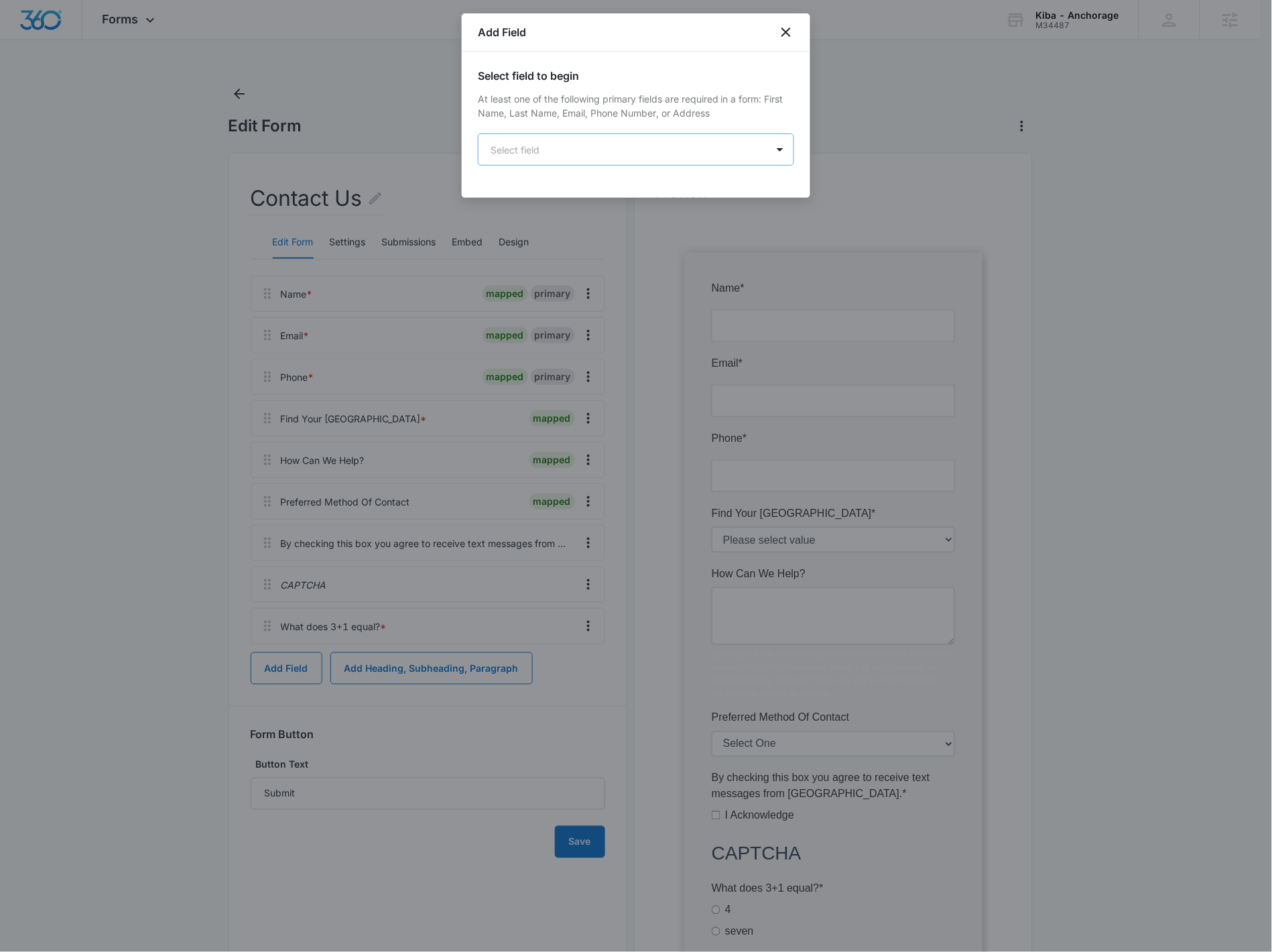
click at [590, 151] on body "Forms Apps Reputation Websites Forms CRM Email Social Shop Payments POS Content…" at bounding box center [636, 557] width 1272 height 1115
type input "dro"
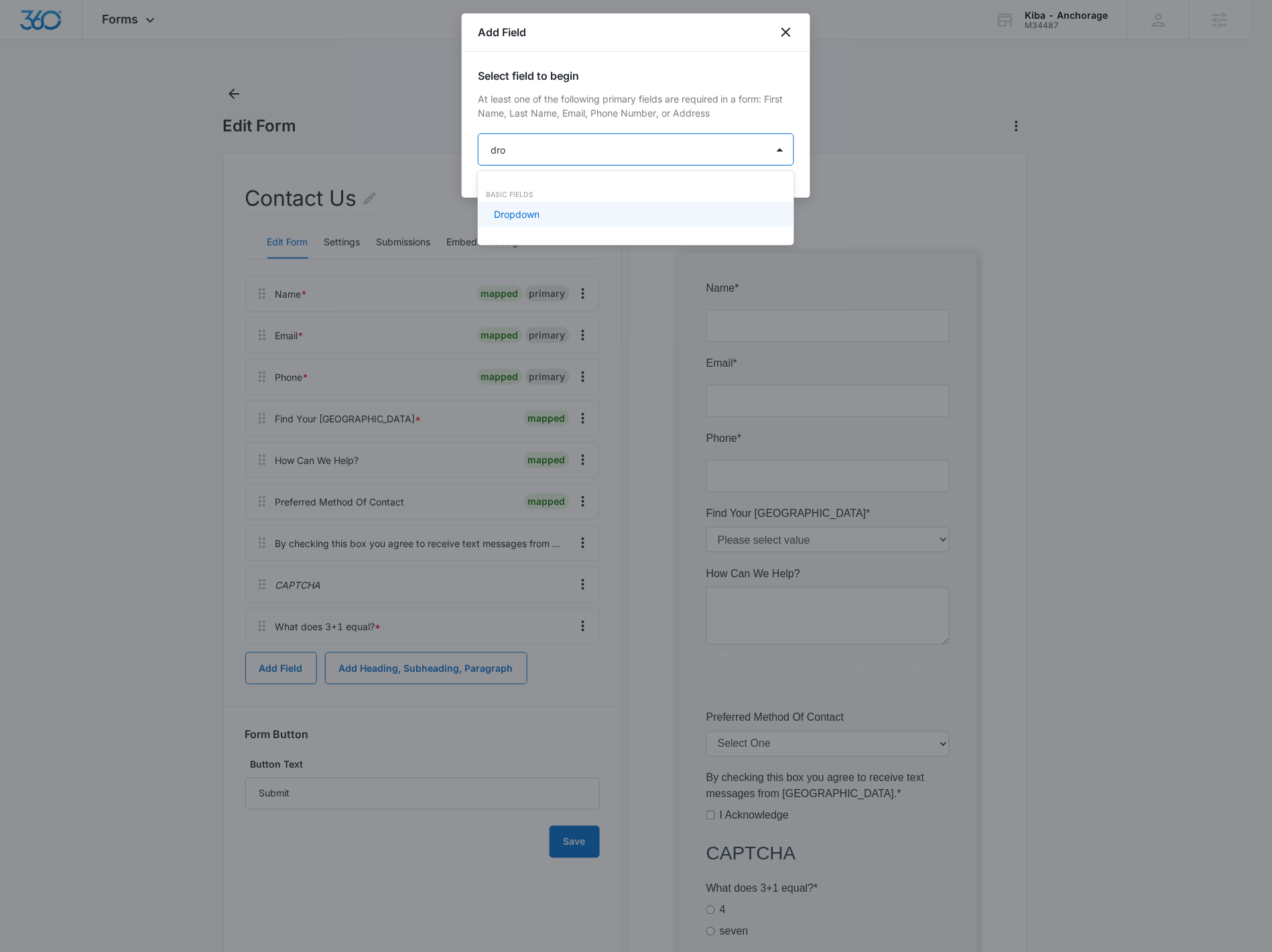
click at [590, 212] on div "Dropdown" at bounding box center [635, 214] width 281 height 14
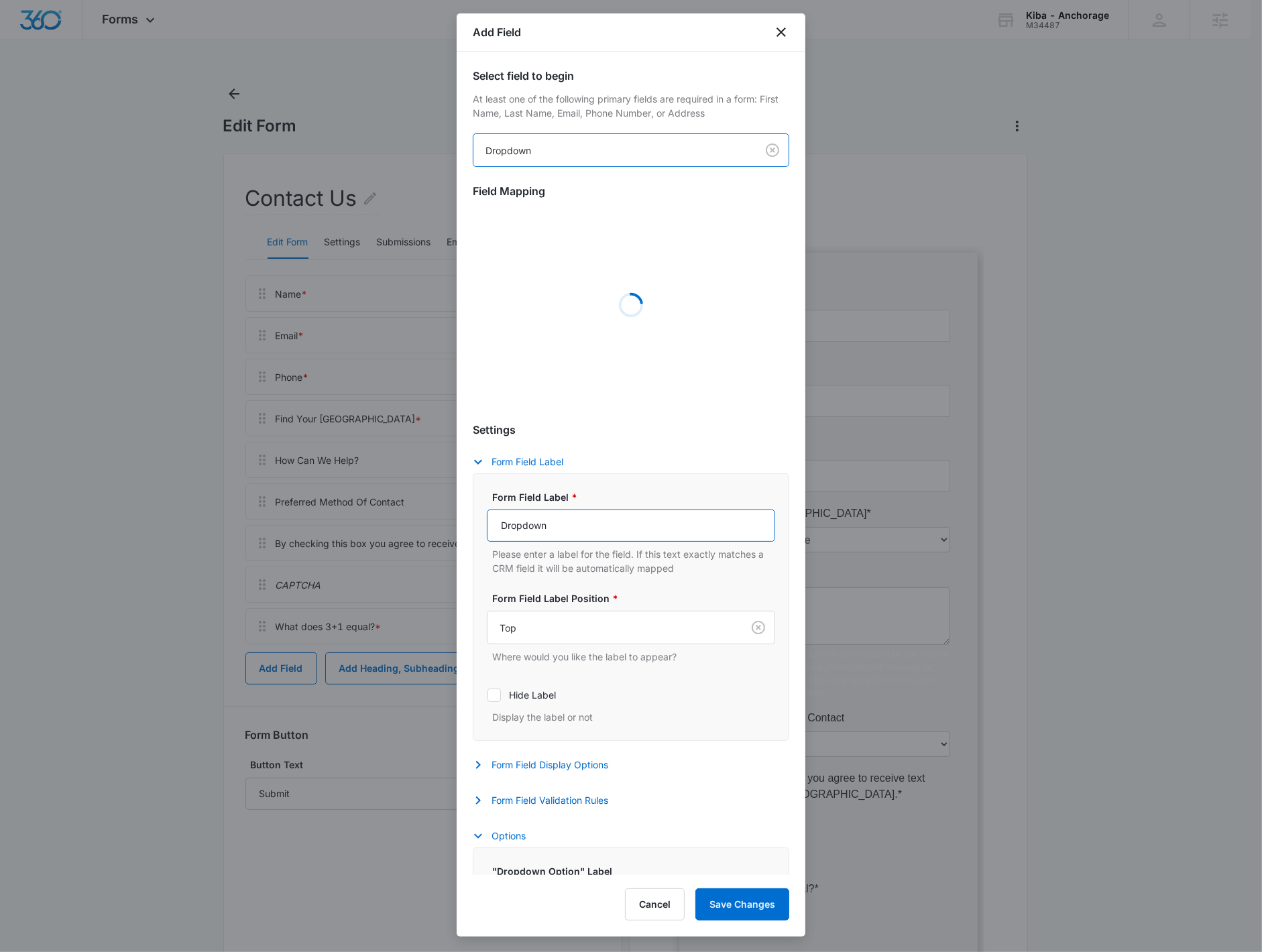
click at [587, 526] on input "Dropdown" at bounding box center [631, 525] width 288 height 32
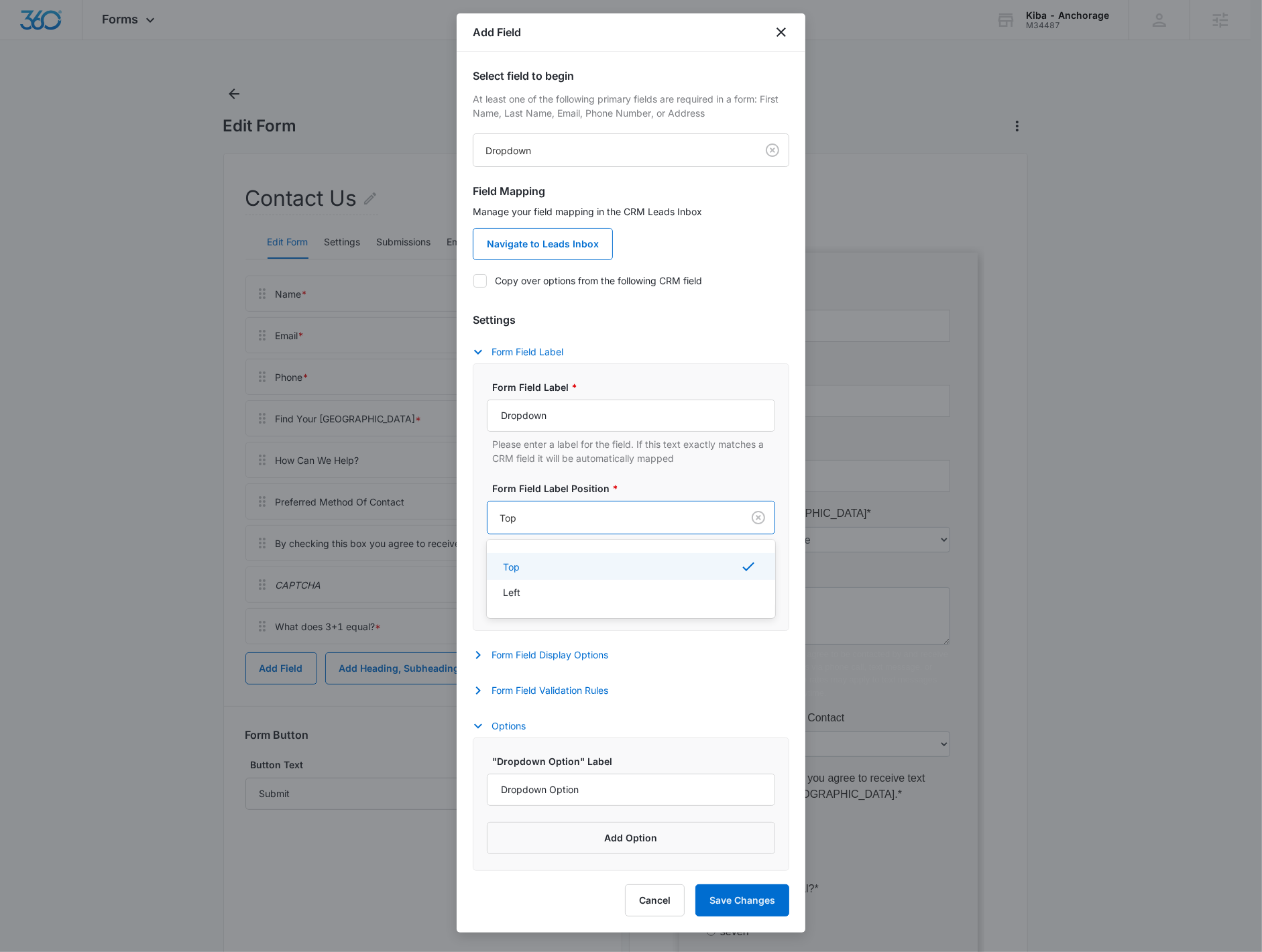
drag, startPoint x: 587, startPoint y: 526, endPoint x: 431, endPoint y: 538, distance: 156.5
click at [431, 538] on body "Forms Apps Reputation Websites Forms CRM Email Social Shop Payments POS Content…" at bounding box center [631, 557] width 1262 height 1115
drag, startPoint x: 581, startPoint y: 426, endPoint x: 371, endPoint y: 407, distance: 210.9
click at [371, 407] on body "Forms Apps Reputation Websites Forms CRM Email Social Shop Payments POS Content…" at bounding box center [631, 557] width 1262 height 1115
type input "FInd Your Kiba Studio"
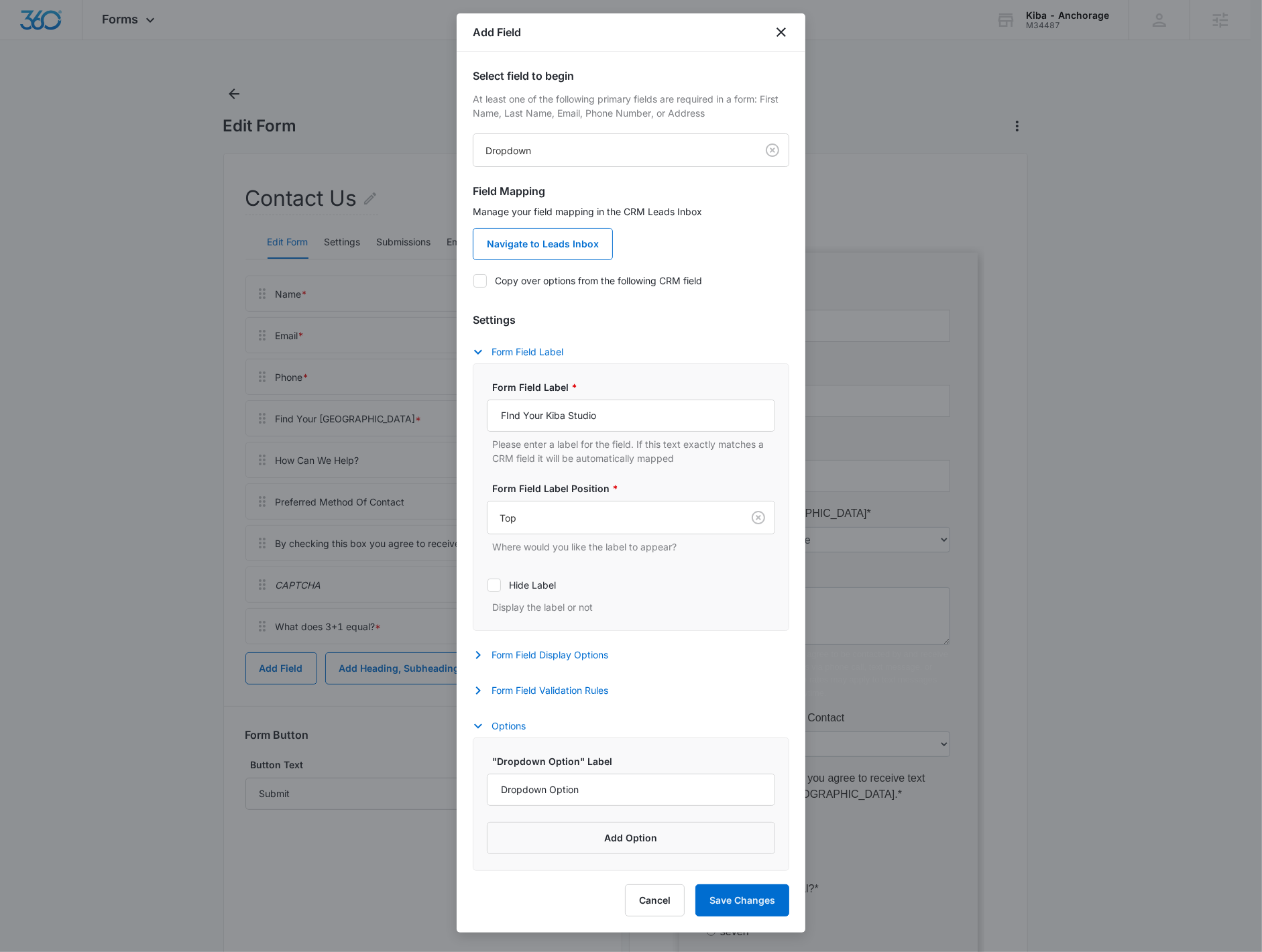
click at [792, 309] on div at bounding box center [631, 476] width 1262 height 952
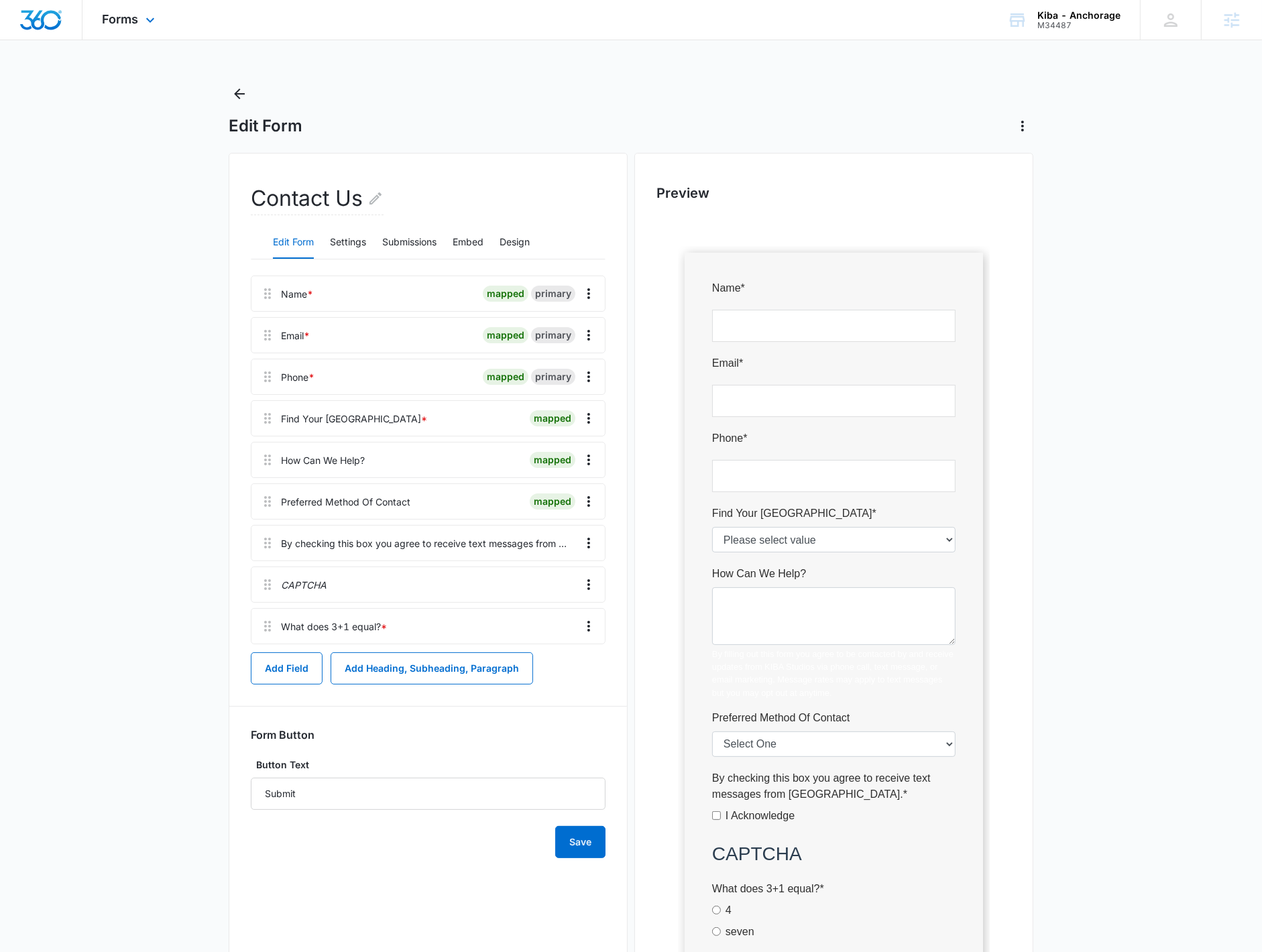
click at [121, 32] on div "Forms Apps Reputation Websites Forms CRM Email Social Shop Payments POS Content…" at bounding box center [131, 20] width 96 height 39
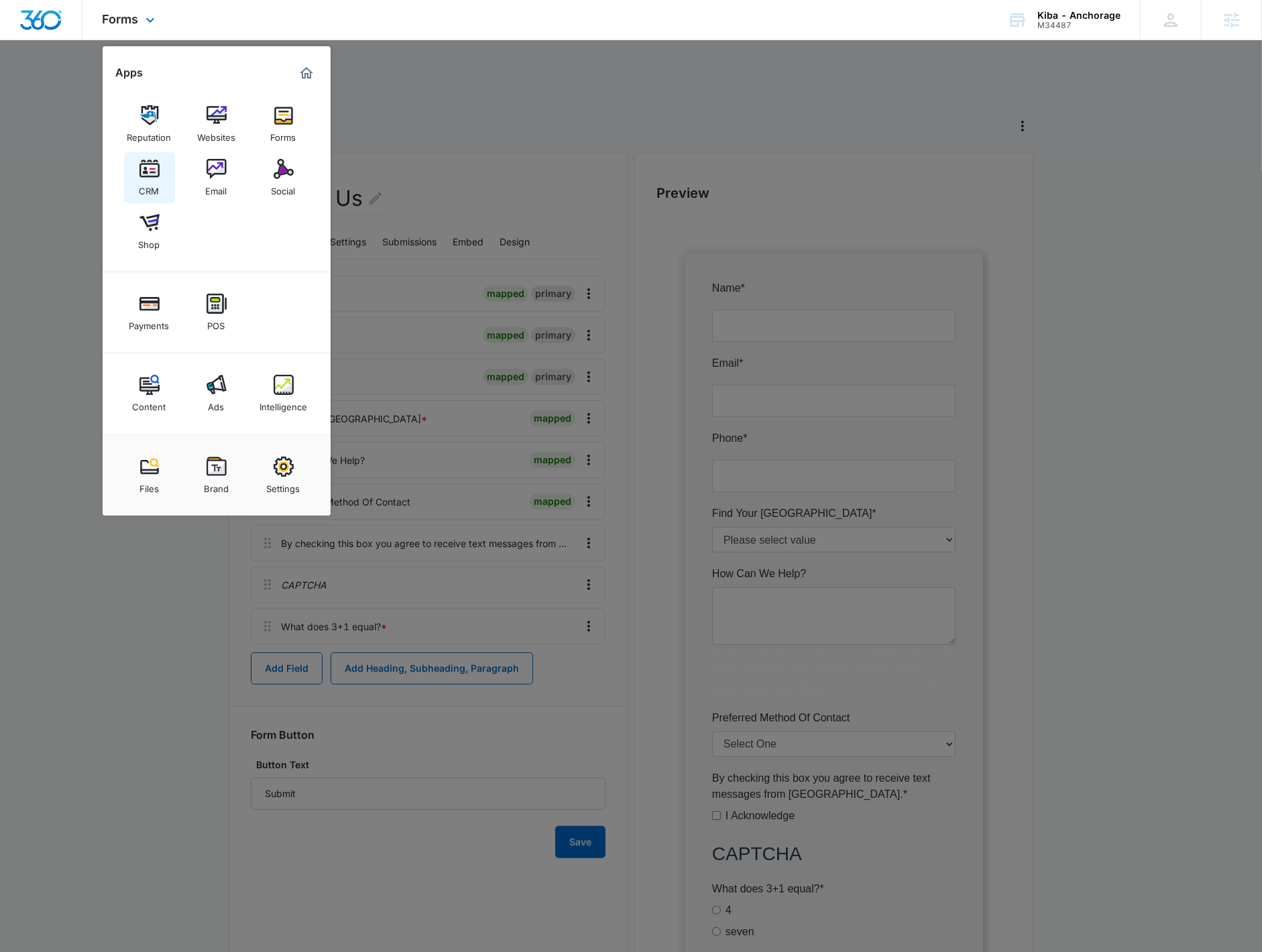
click at [162, 175] on link "CRM" at bounding box center [149, 177] width 51 height 51
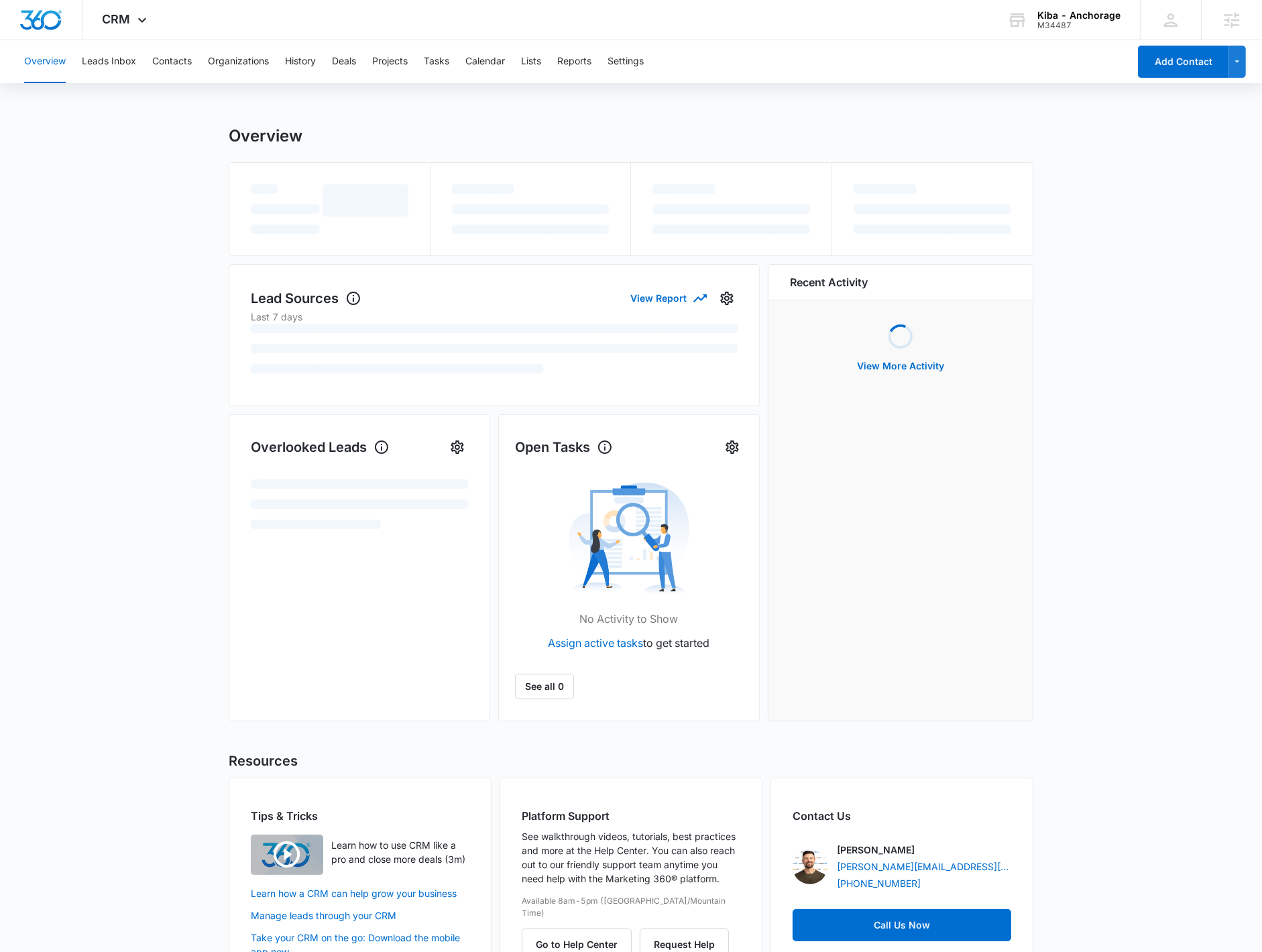
click at [651, 62] on div "Overview Leads Inbox Contacts Organizations History Deals Projects Tasks Calend…" at bounding box center [572, 61] width 1113 height 43
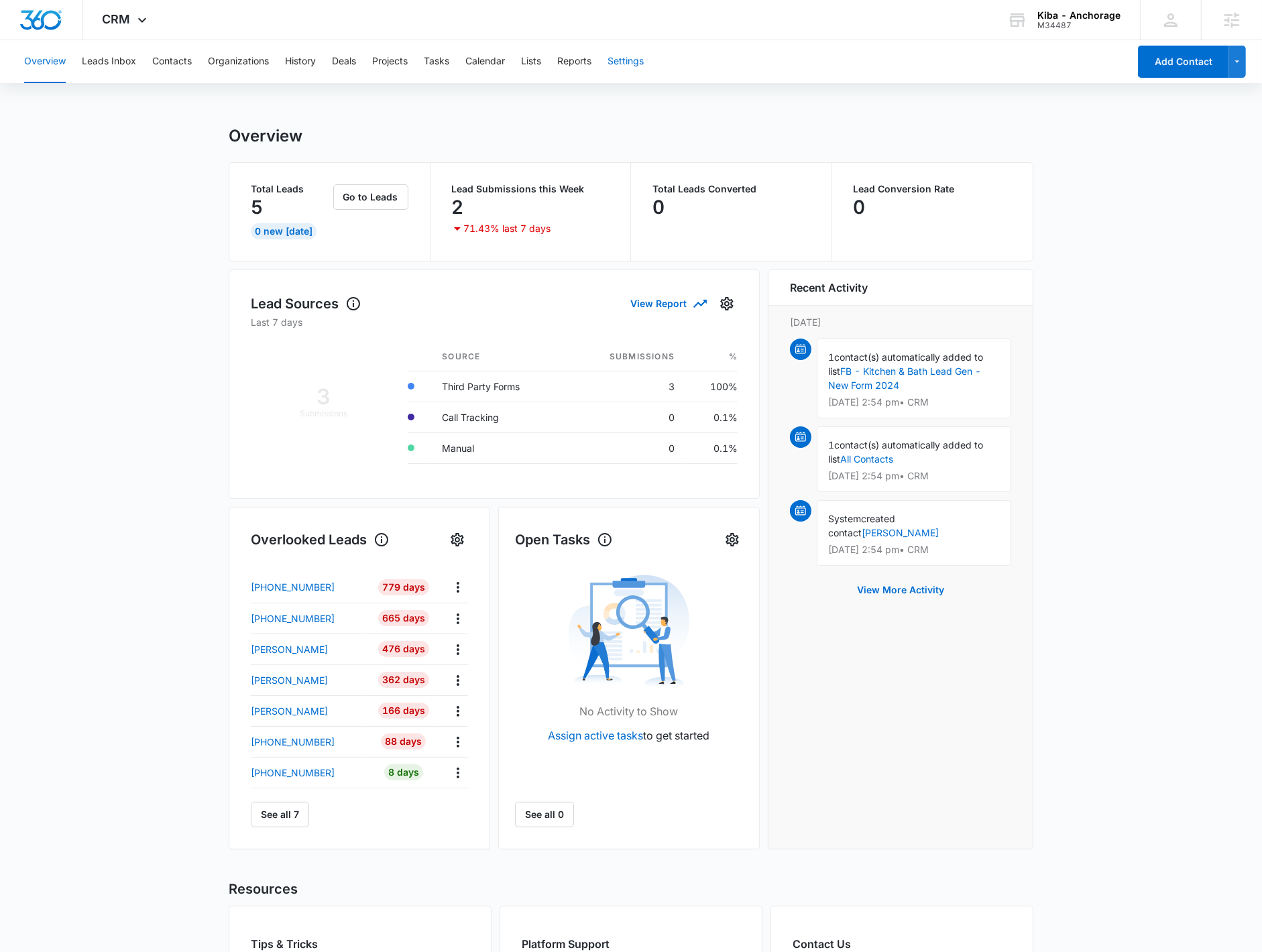
click at [620, 64] on button "Settings" at bounding box center [626, 61] width 37 height 43
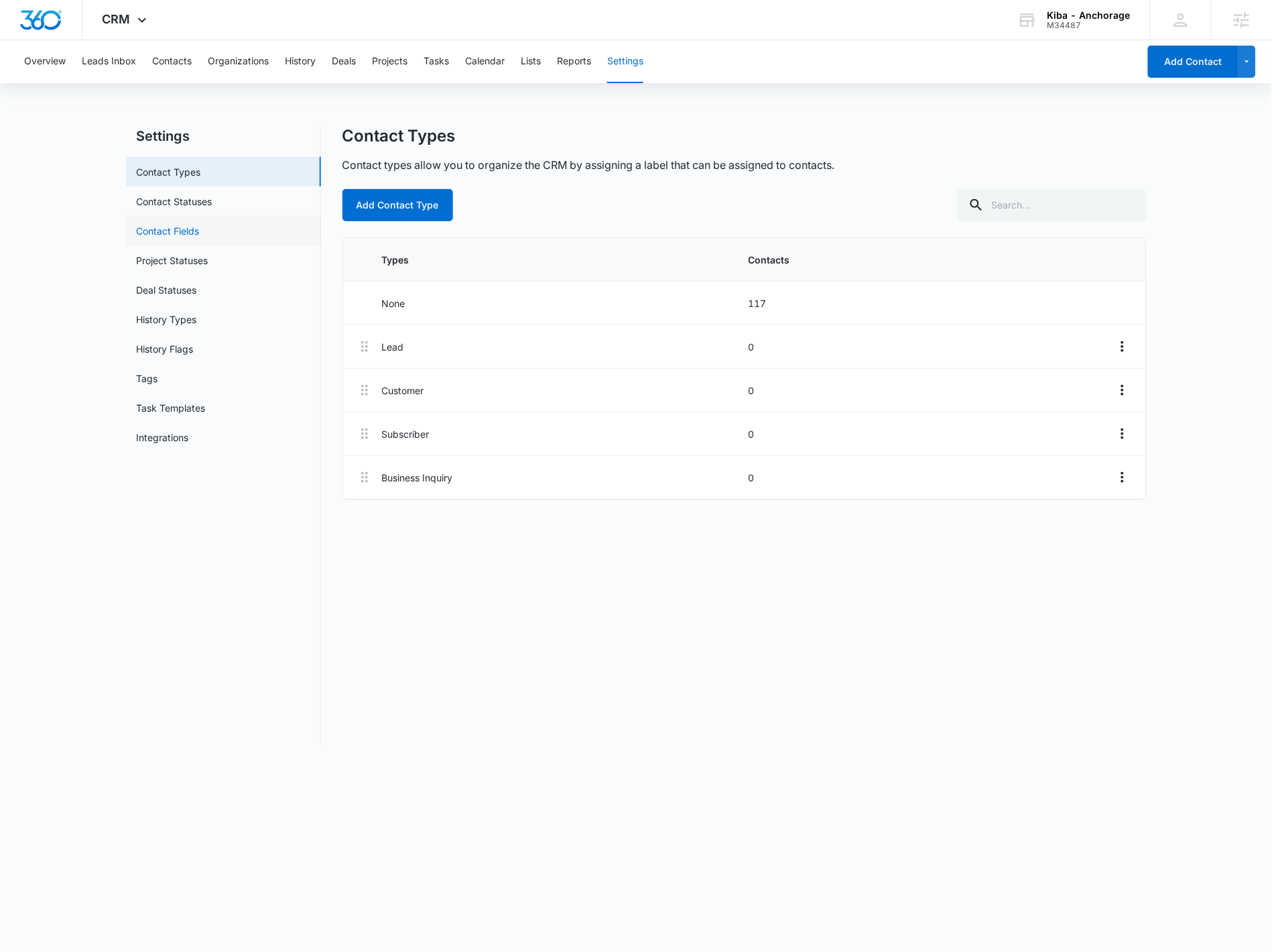
click at [199, 229] on link "Contact Fields" at bounding box center [168, 231] width 63 height 14
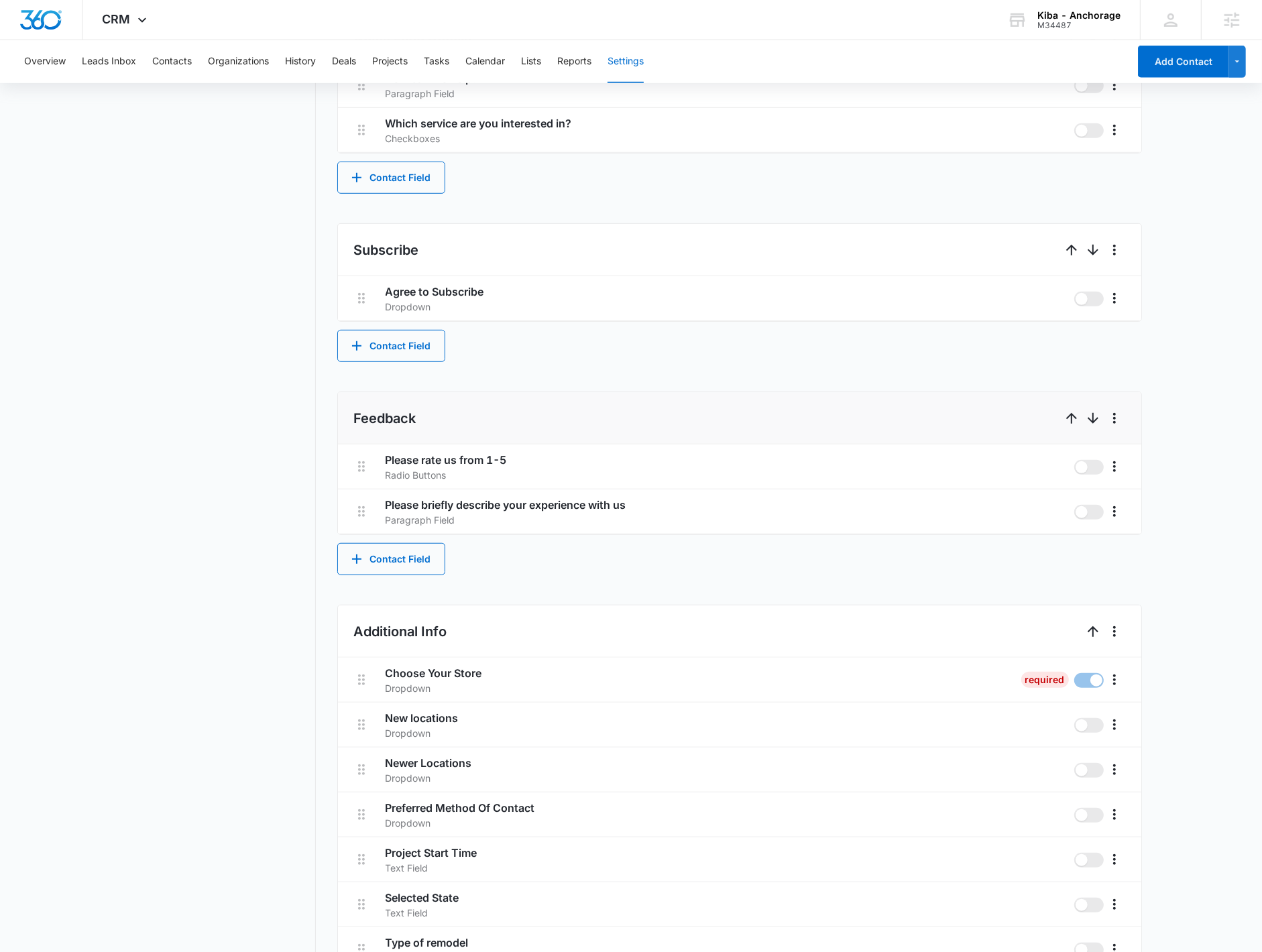
scroll to position [961, 0]
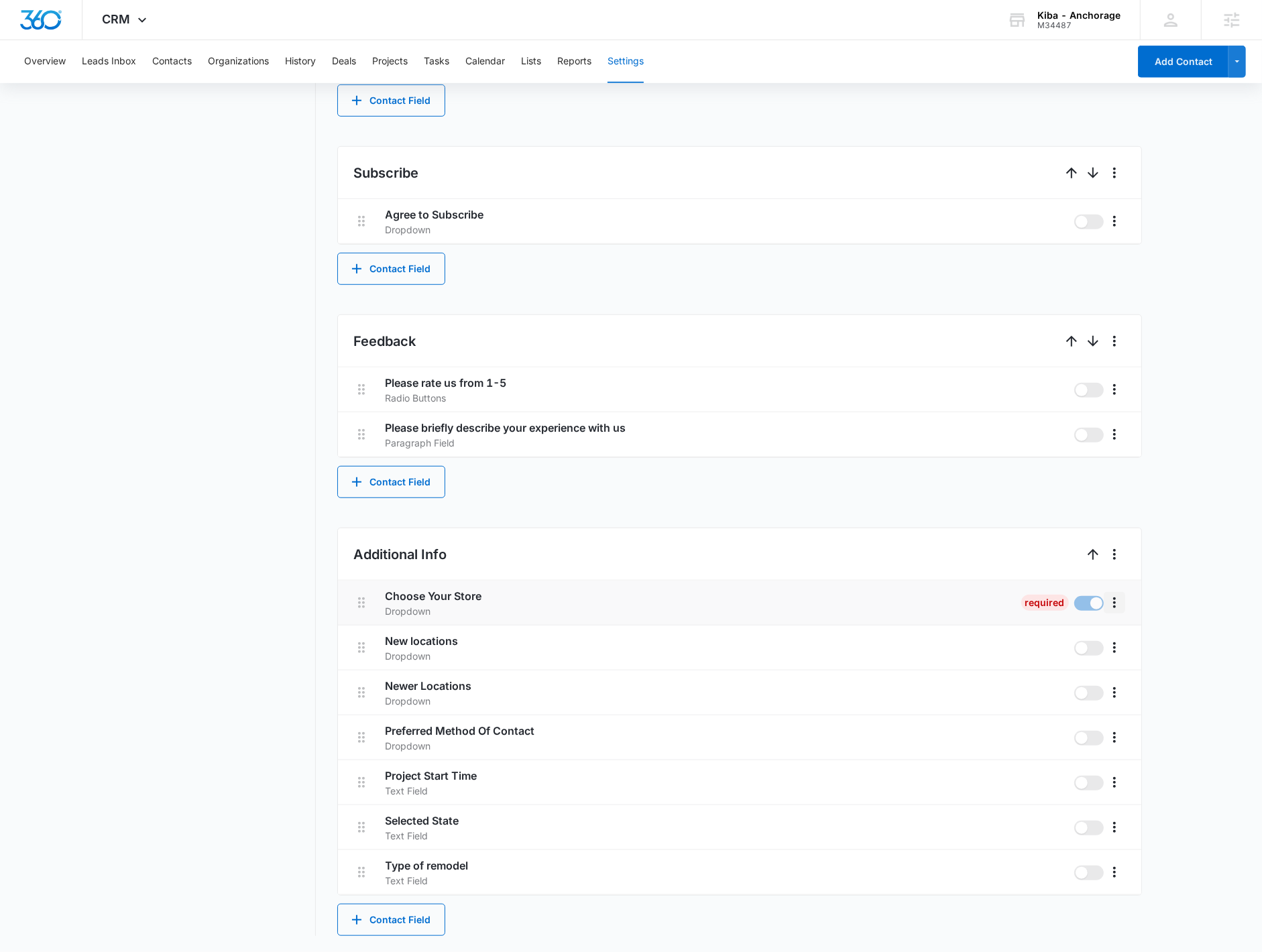
click at [792, 605] on icon "More" at bounding box center [1115, 602] width 16 height 16
click at [792, 606] on div "Edit" at bounding box center [1134, 641] width 28 height 9
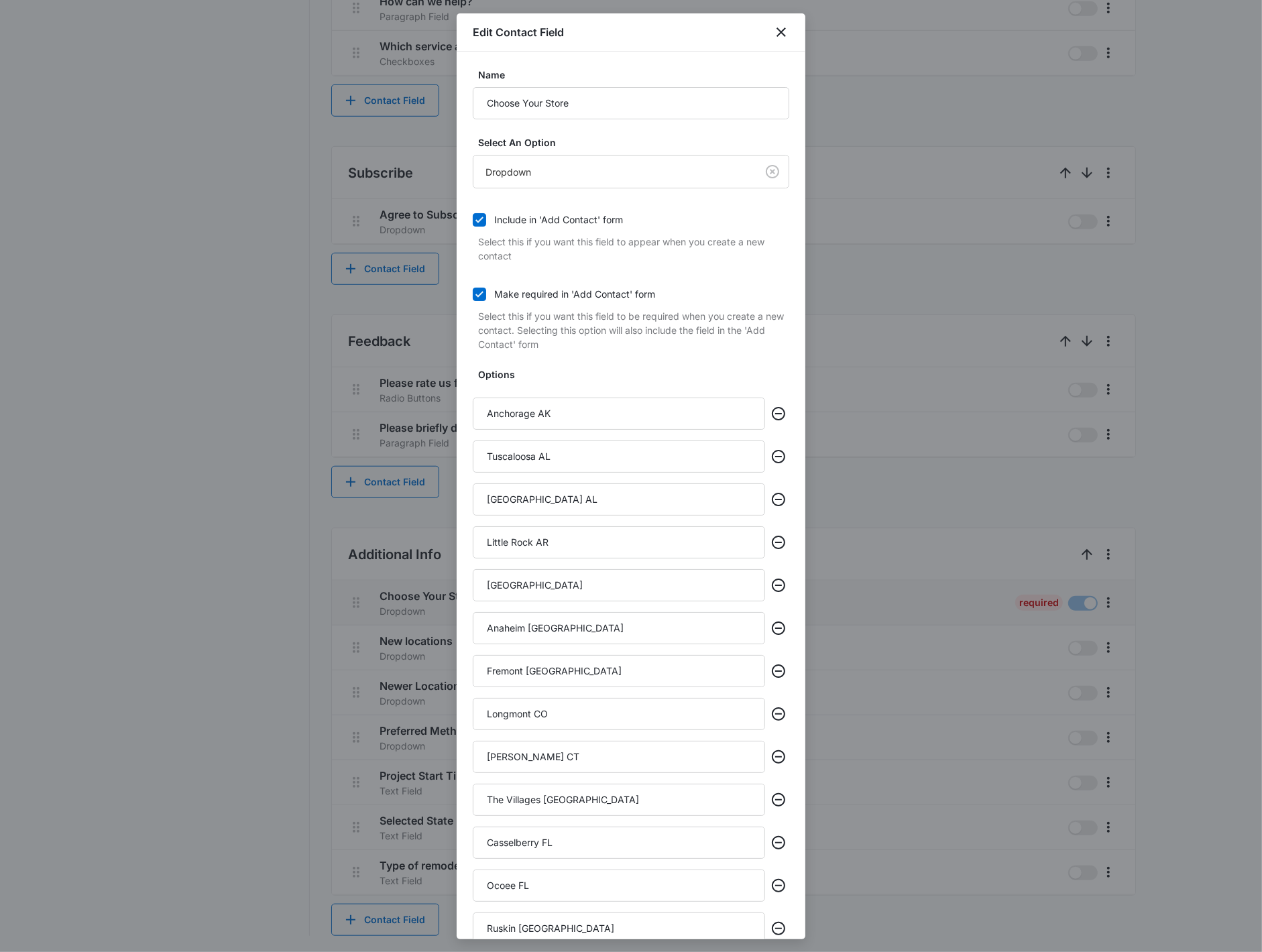
click at [792, 606] on div at bounding box center [631, 476] width 1262 height 952
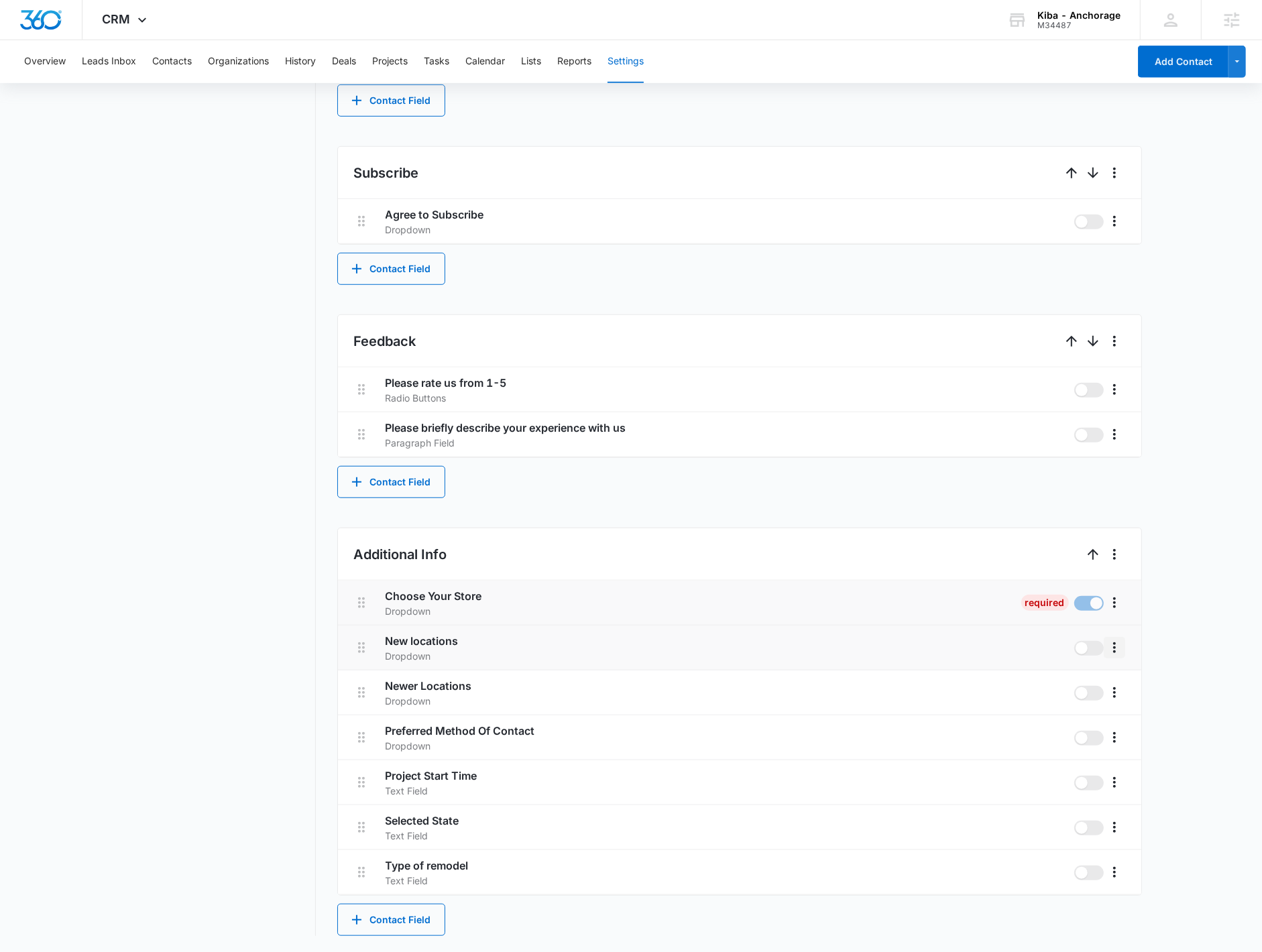
click at [792, 606] on icon "More" at bounding box center [1115, 648] width 16 height 16
click at [792, 606] on div "Edit" at bounding box center [1134, 686] width 28 height 9
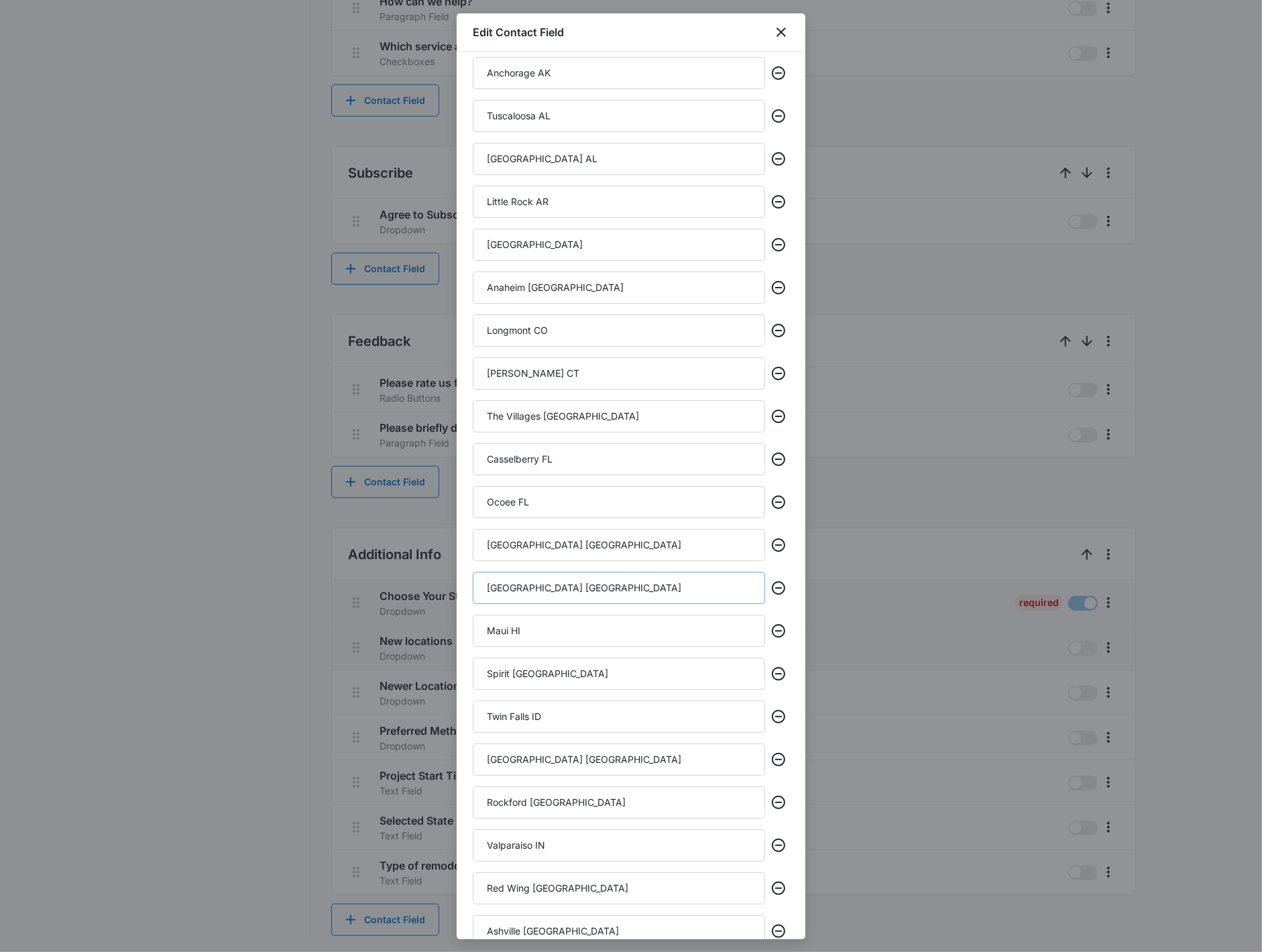
scroll to position [755, 0]
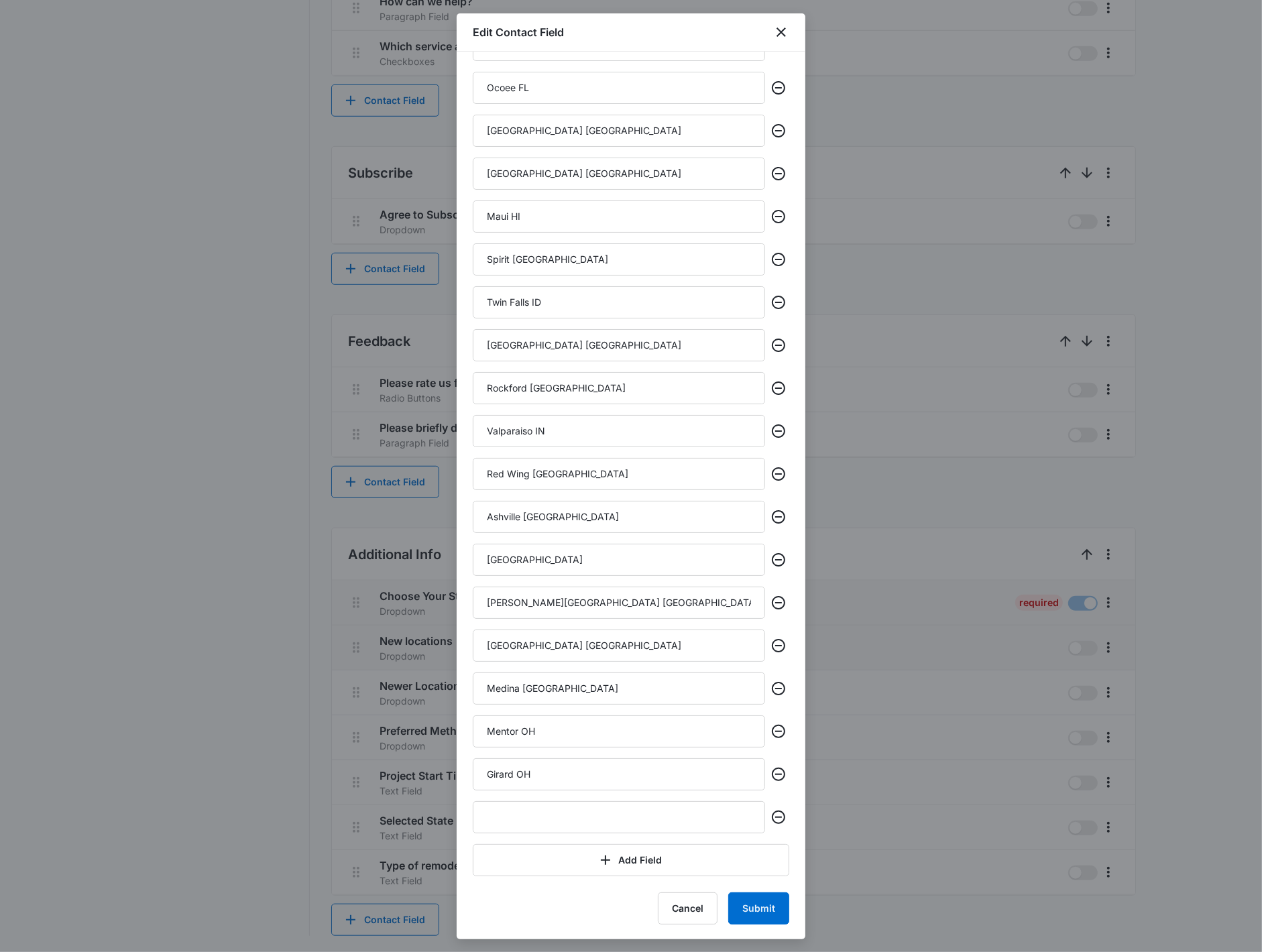
click at [792, 502] on div at bounding box center [631, 476] width 1262 height 952
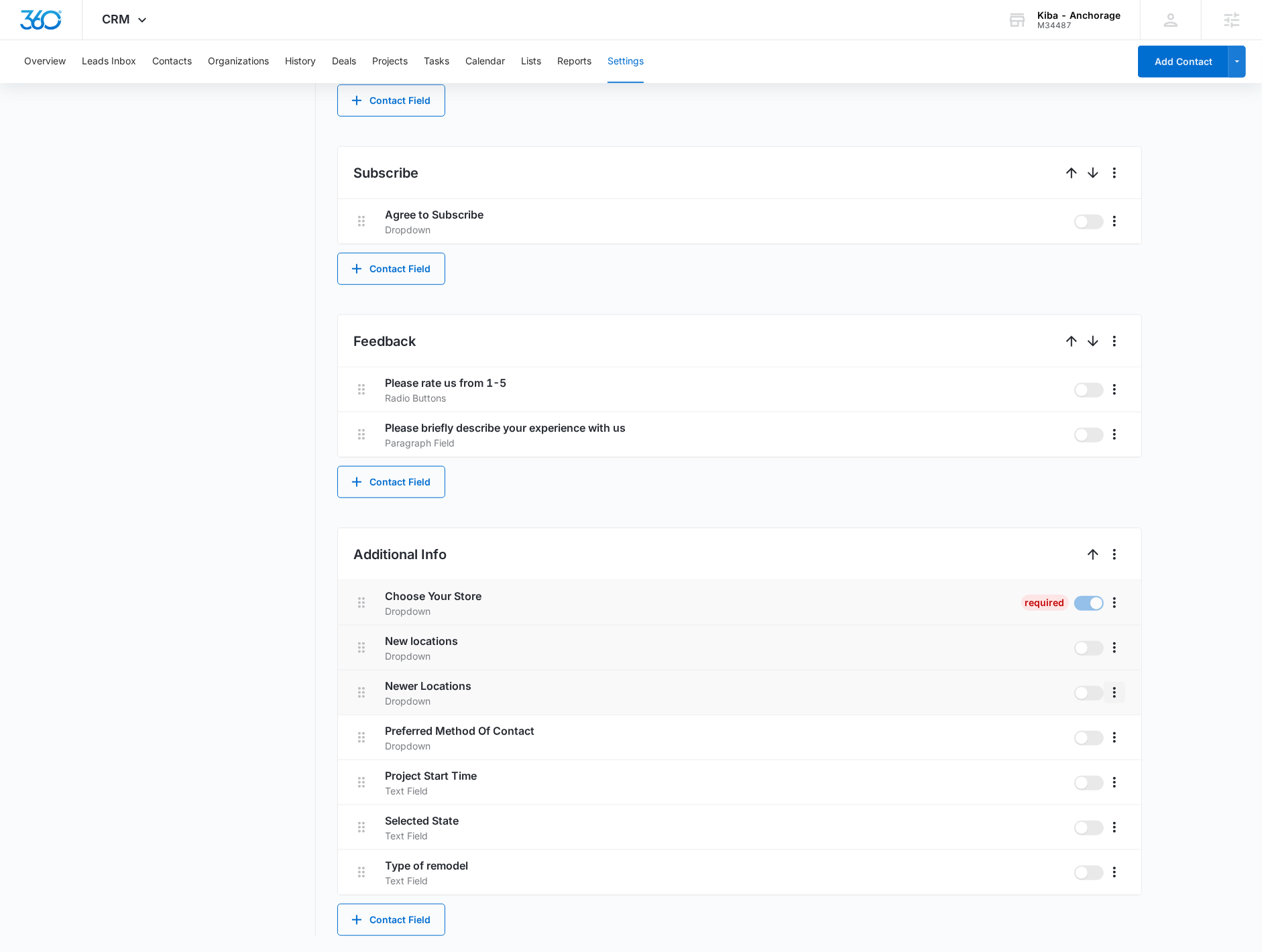
click at [792, 606] on icon "More" at bounding box center [1115, 692] width 16 height 16
click at [792, 606] on div "Edit" at bounding box center [1134, 731] width 28 height 9
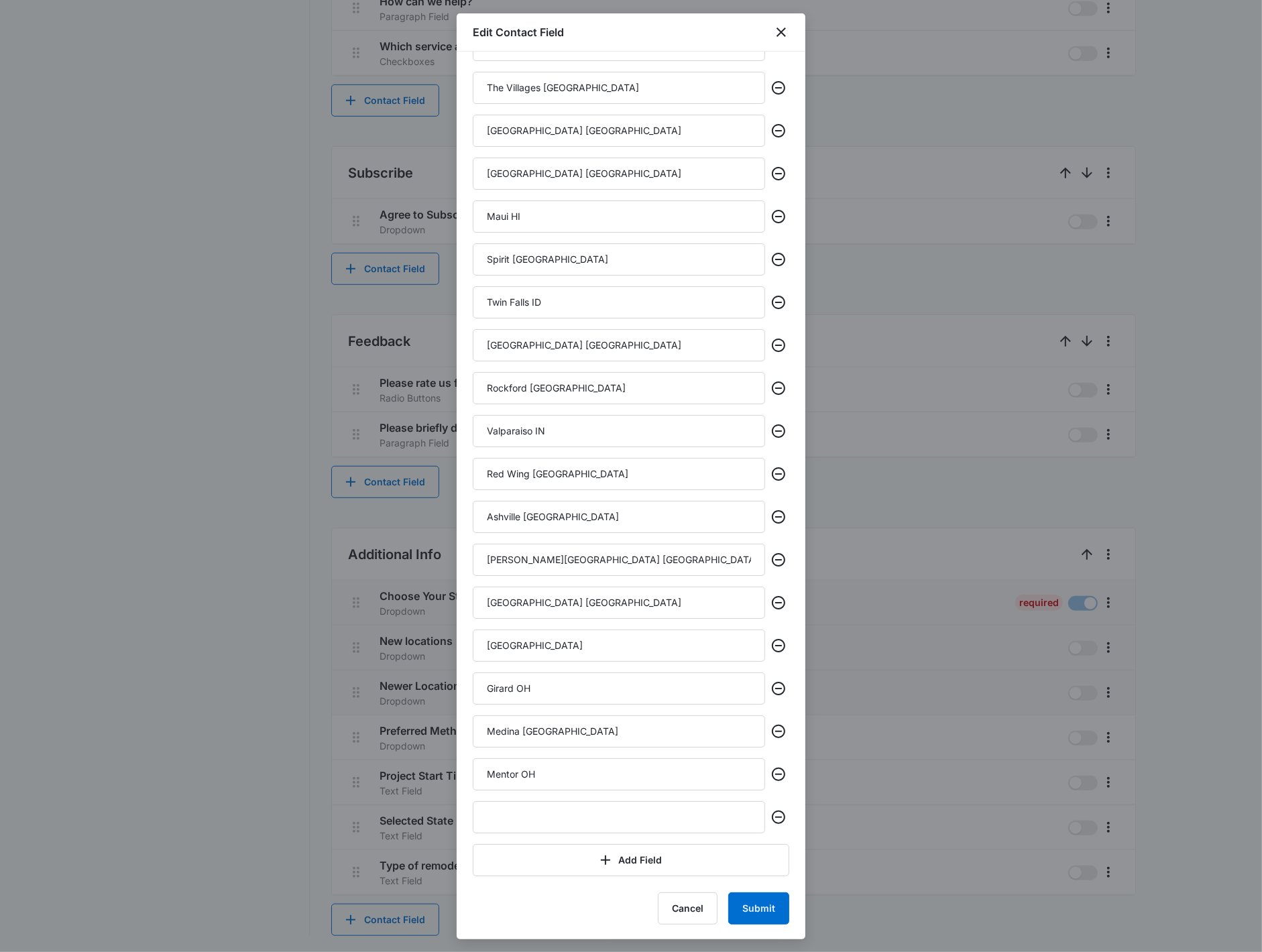
click at [792, 606] on div at bounding box center [631, 476] width 1262 height 952
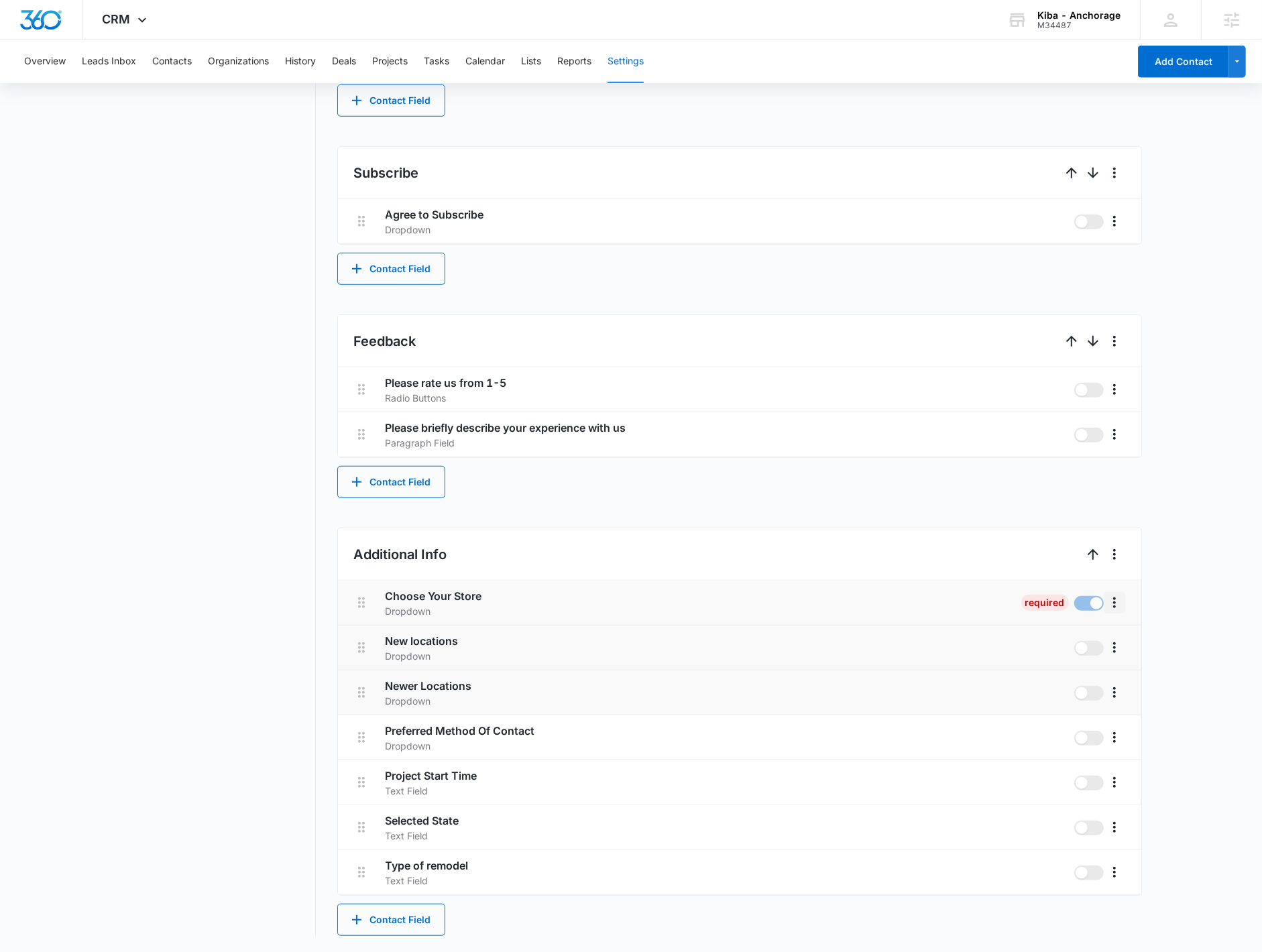
click at [792, 599] on icon "More" at bounding box center [1115, 602] width 3 height 11
click at [792, 606] on button "Edit" at bounding box center [1142, 641] width 76 height 20
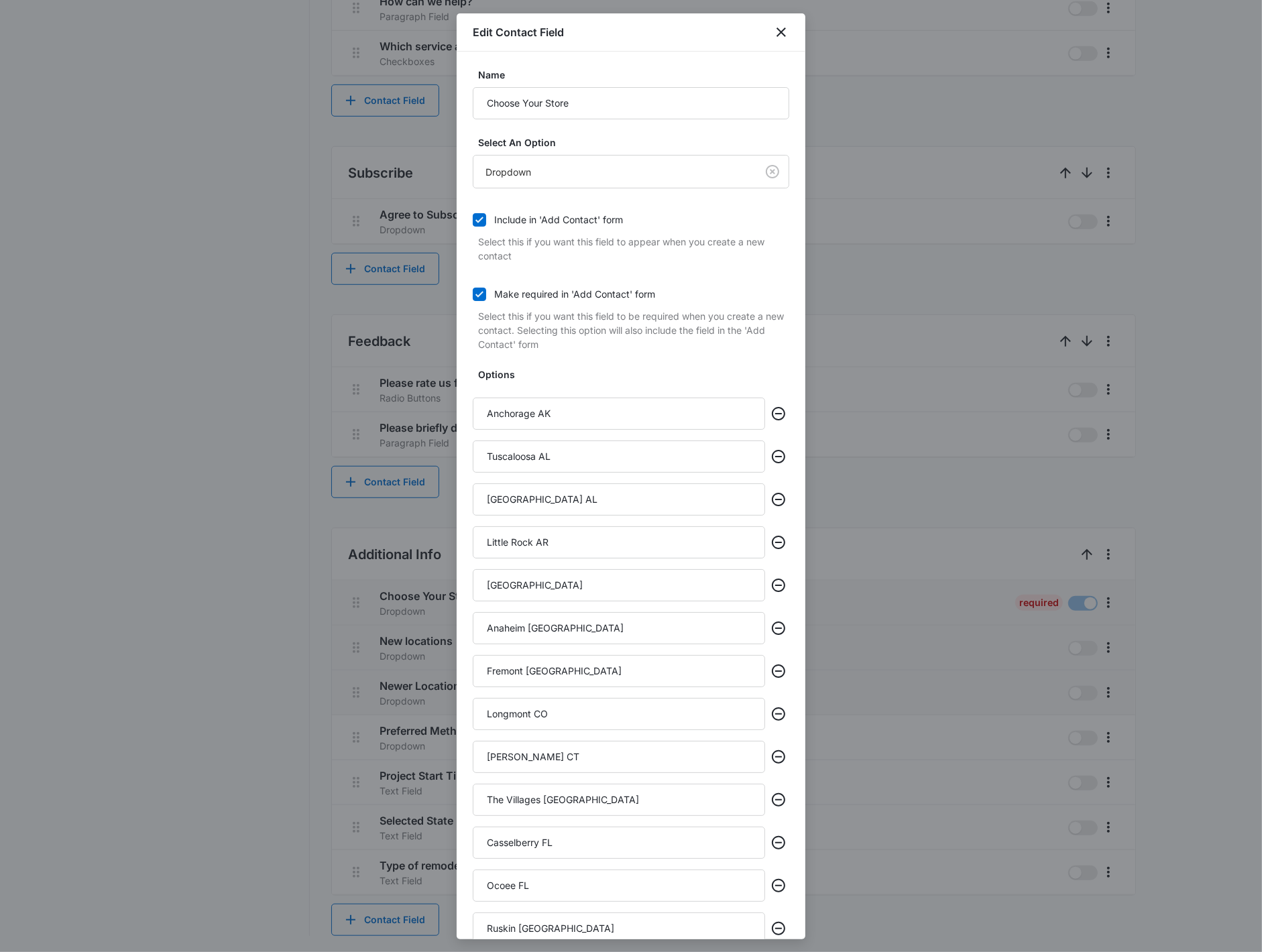
drag, startPoint x: 225, startPoint y: 422, endPoint x: 233, endPoint y: 421, distance: 8.1
click at [233, 421] on div at bounding box center [631, 476] width 1262 height 952
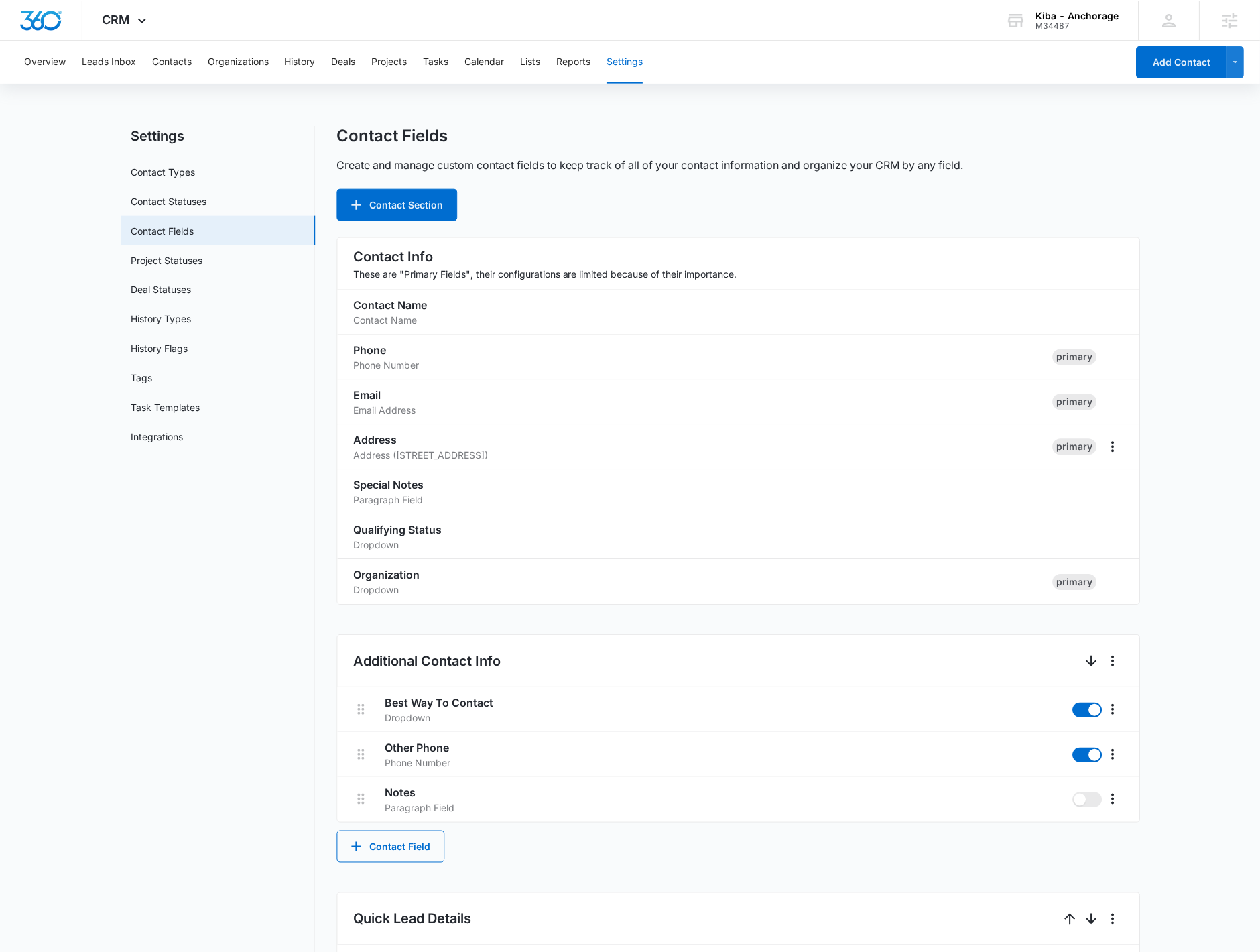
scroll to position [0, 0]
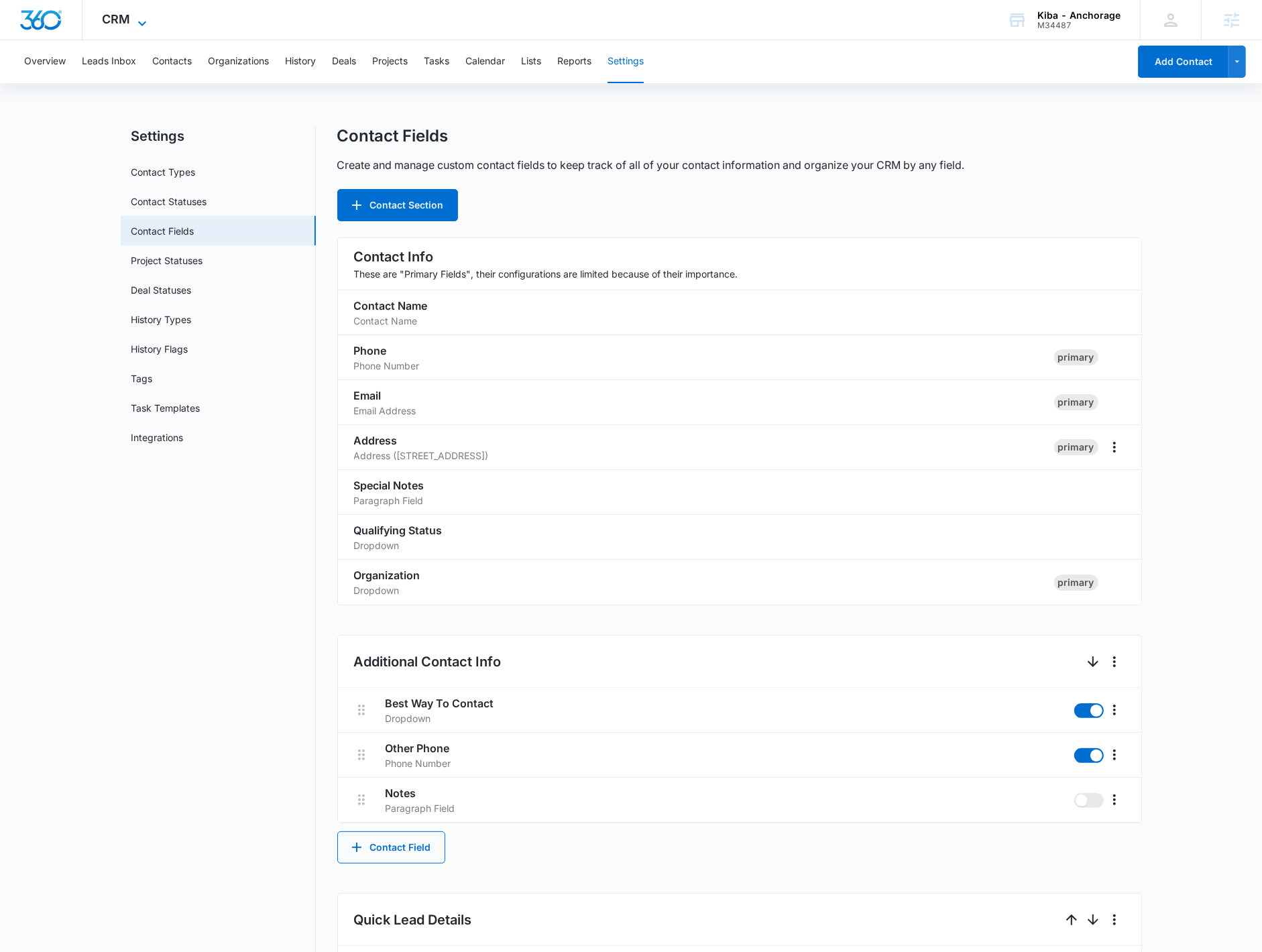
click at [122, 14] on span "CRM" at bounding box center [117, 19] width 28 height 14
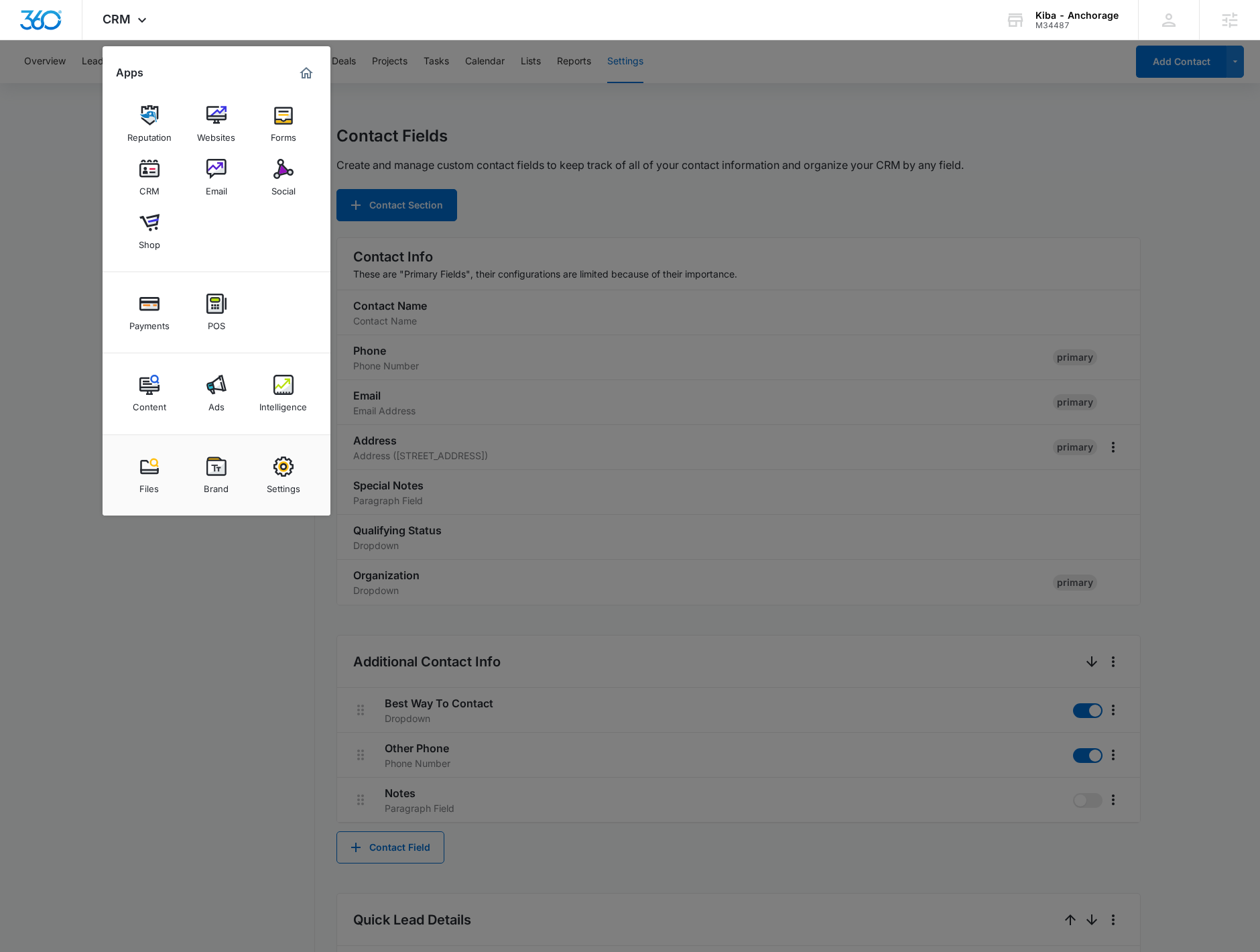
click at [160, 606] on div at bounding box center [630, 476] width 1260 height 952
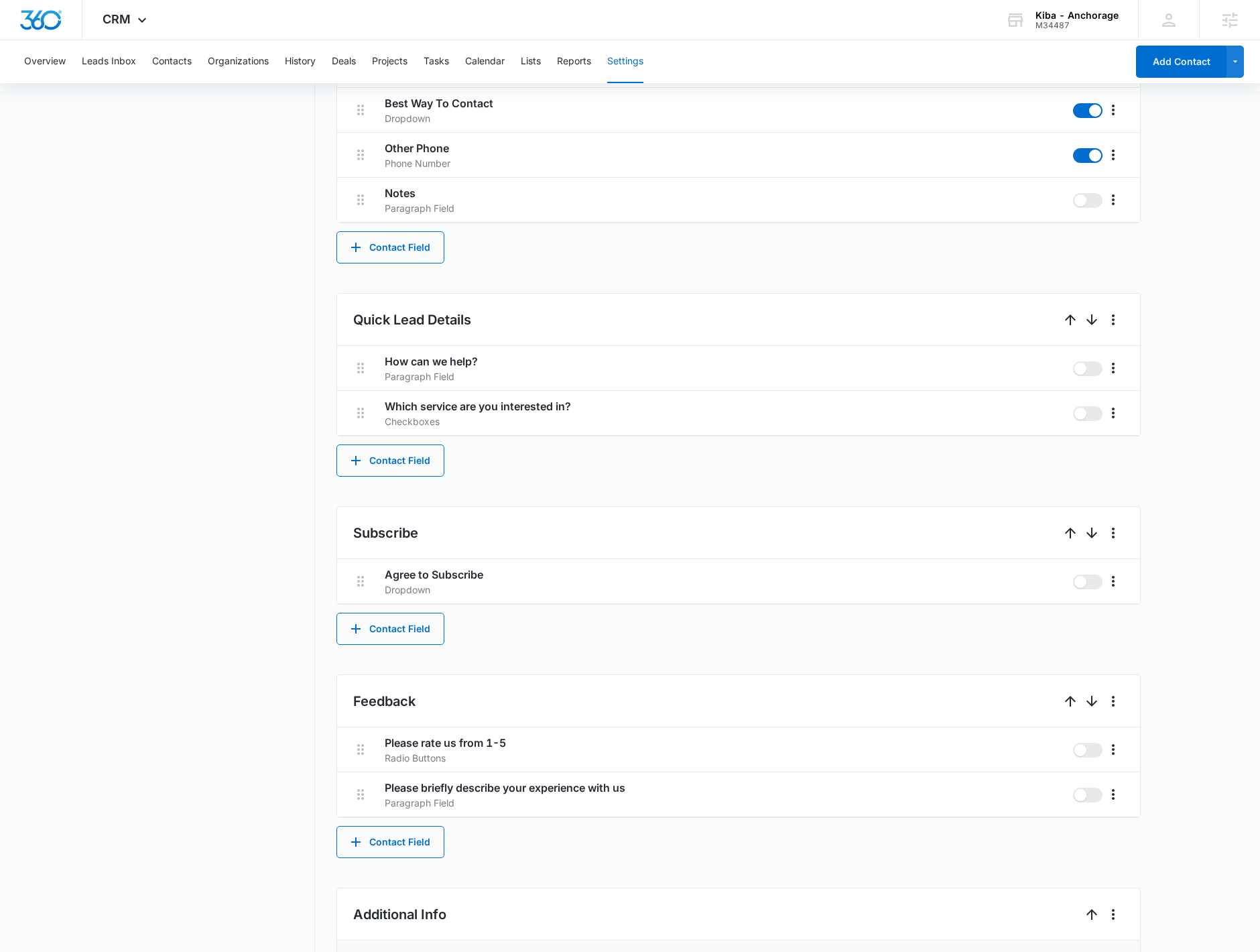
scroll to position [961, 0]
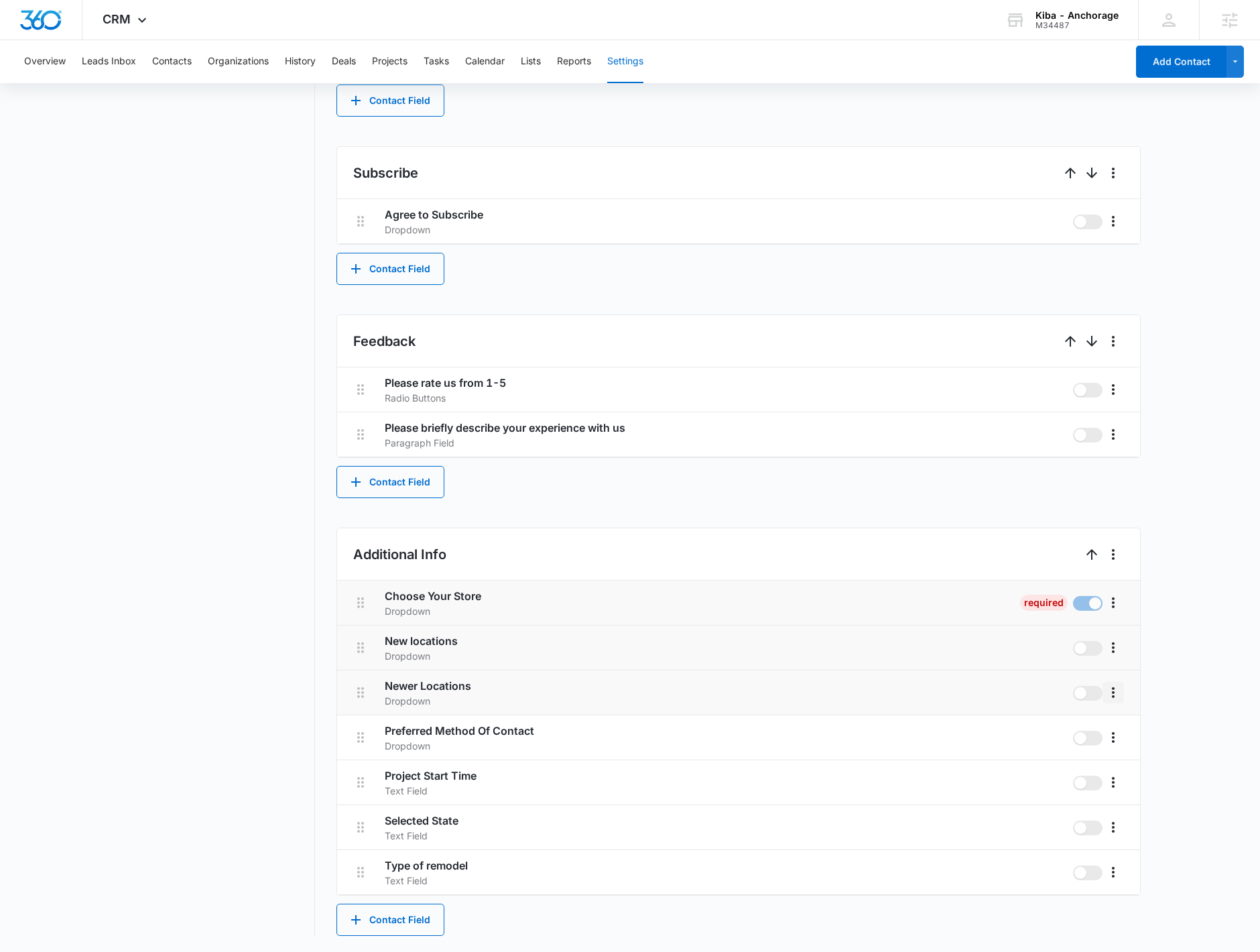
click at [792, 606] on icon "More" at bounding box center [1113, 692] width 16 height 16
click at [792, 606] on div "Edit" at bounding box center [1132, 731] width 28 height 9
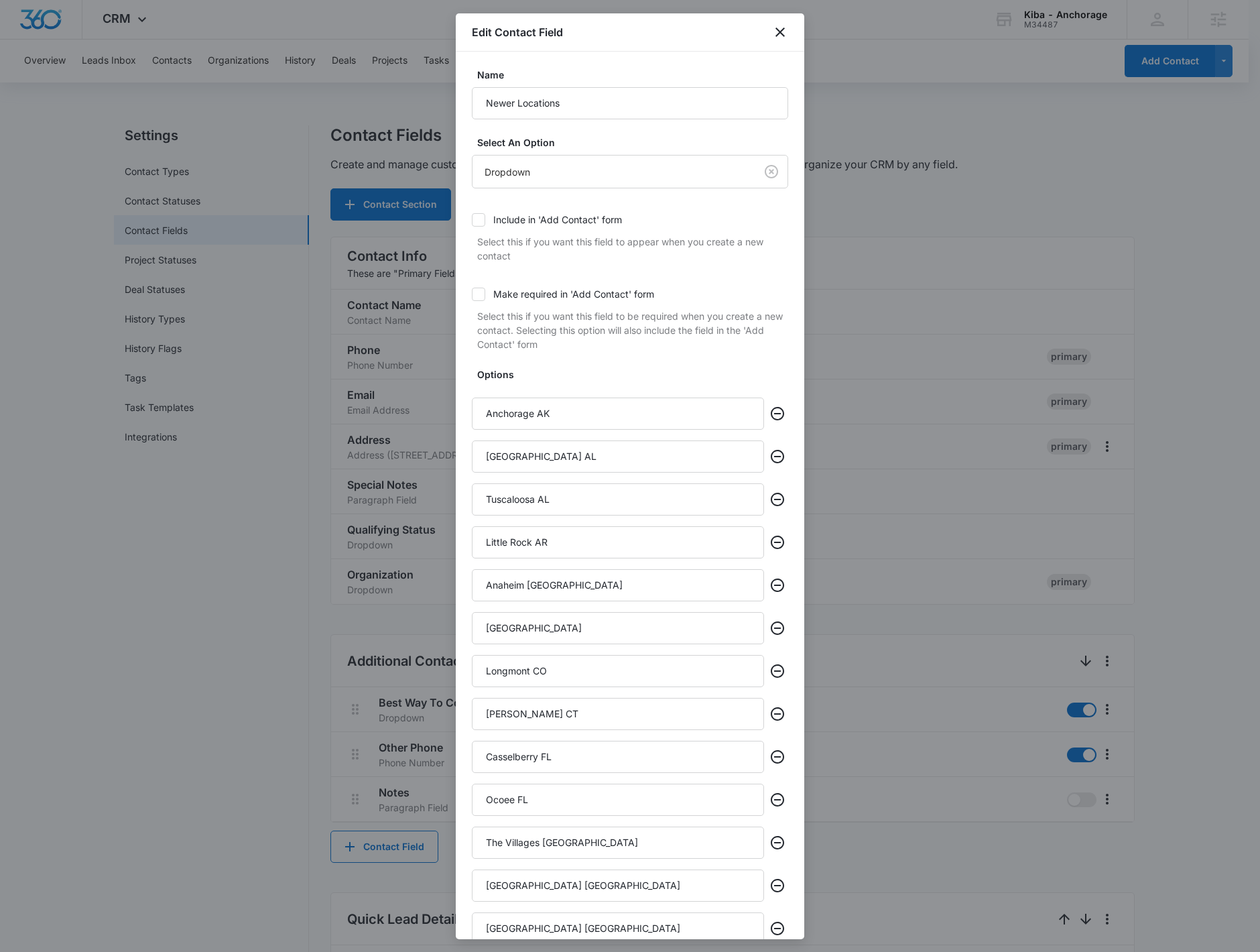
scroll to position [0, 0]
click at [767, 465] on button "Remove" at bounding box center [777, 456] width 22 height 22
click at [769, 463] on icon "Remove" at bounding box center [777, 456] width 16 height 16
click at [769, 492] on icon "Remove" at bounding box center [777, 500] width 16 height 16
click at [769, 463] on icon "Remove" at bounding box center [777, 456] width 16 height 16
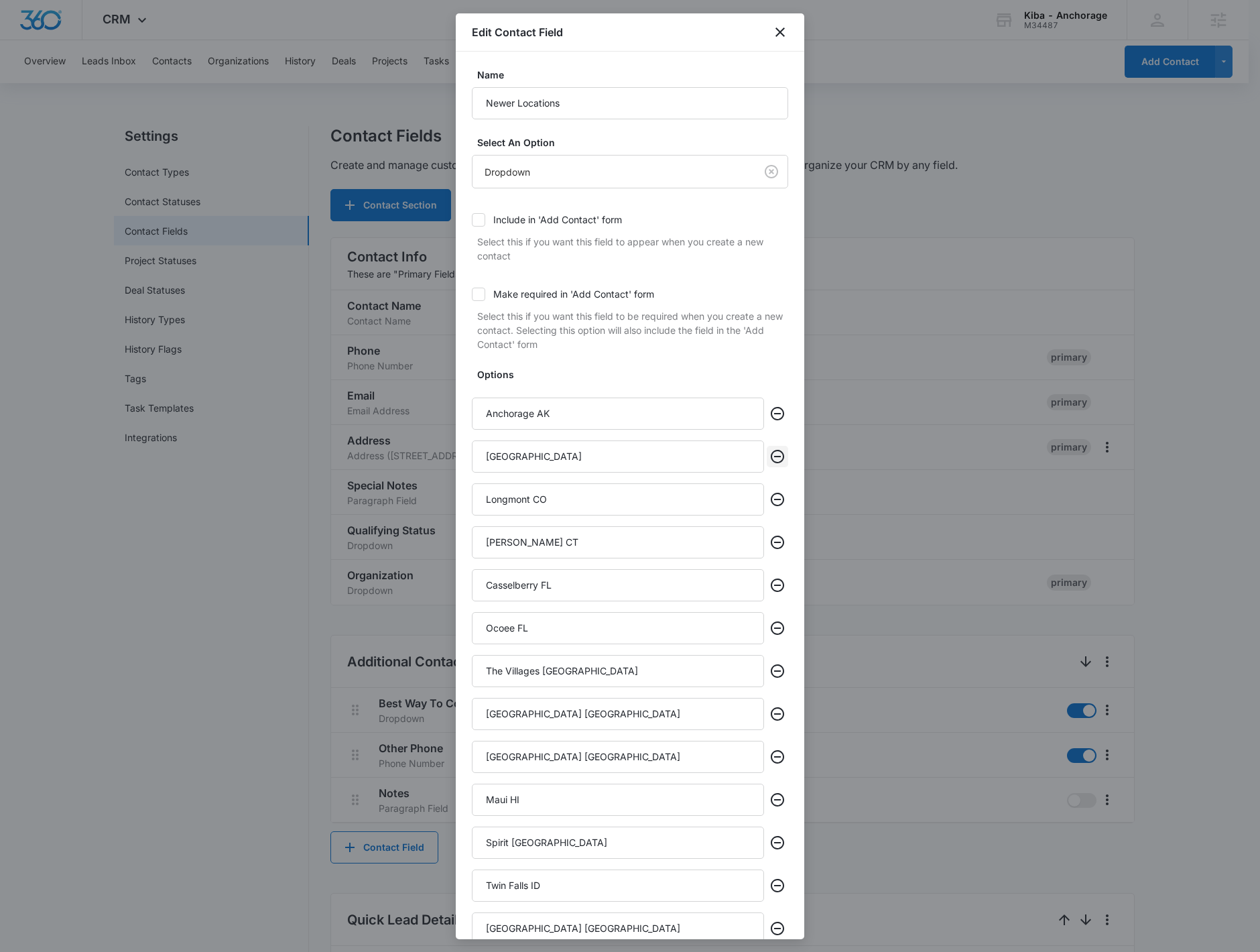
click at [769, 463] on icon "Remove" at bounding box center [777, 456] width 16 height 16
click at [769, 492] on icon "Remove" at bounding box center [777, 500] width 16 height 16
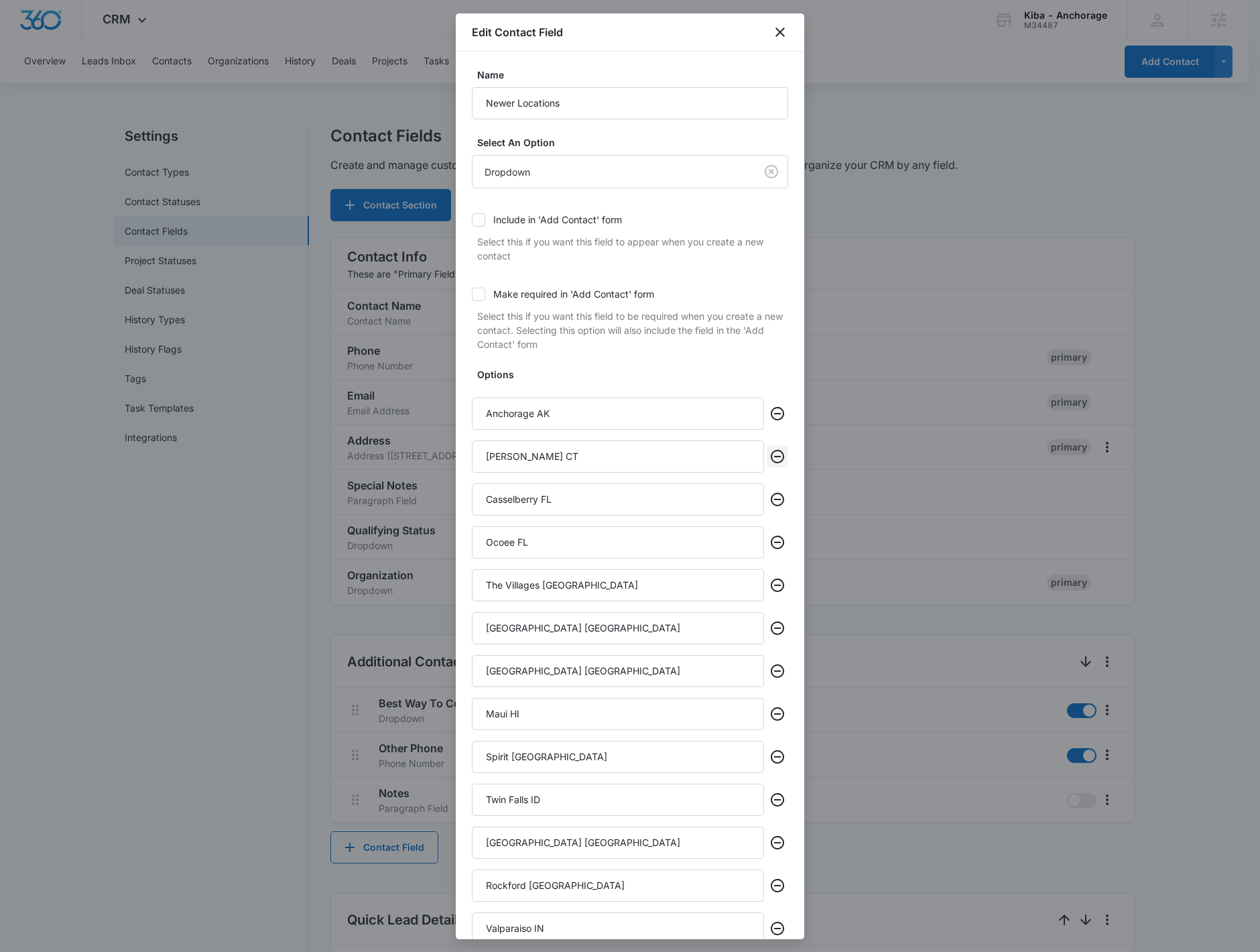
click at [769, 463] on icon "Remove" at bounding box center [777, 456] width 16 height 16
click at [769, 492] on icon "Remove" at bounding box center [777, 500] width 16 height 16
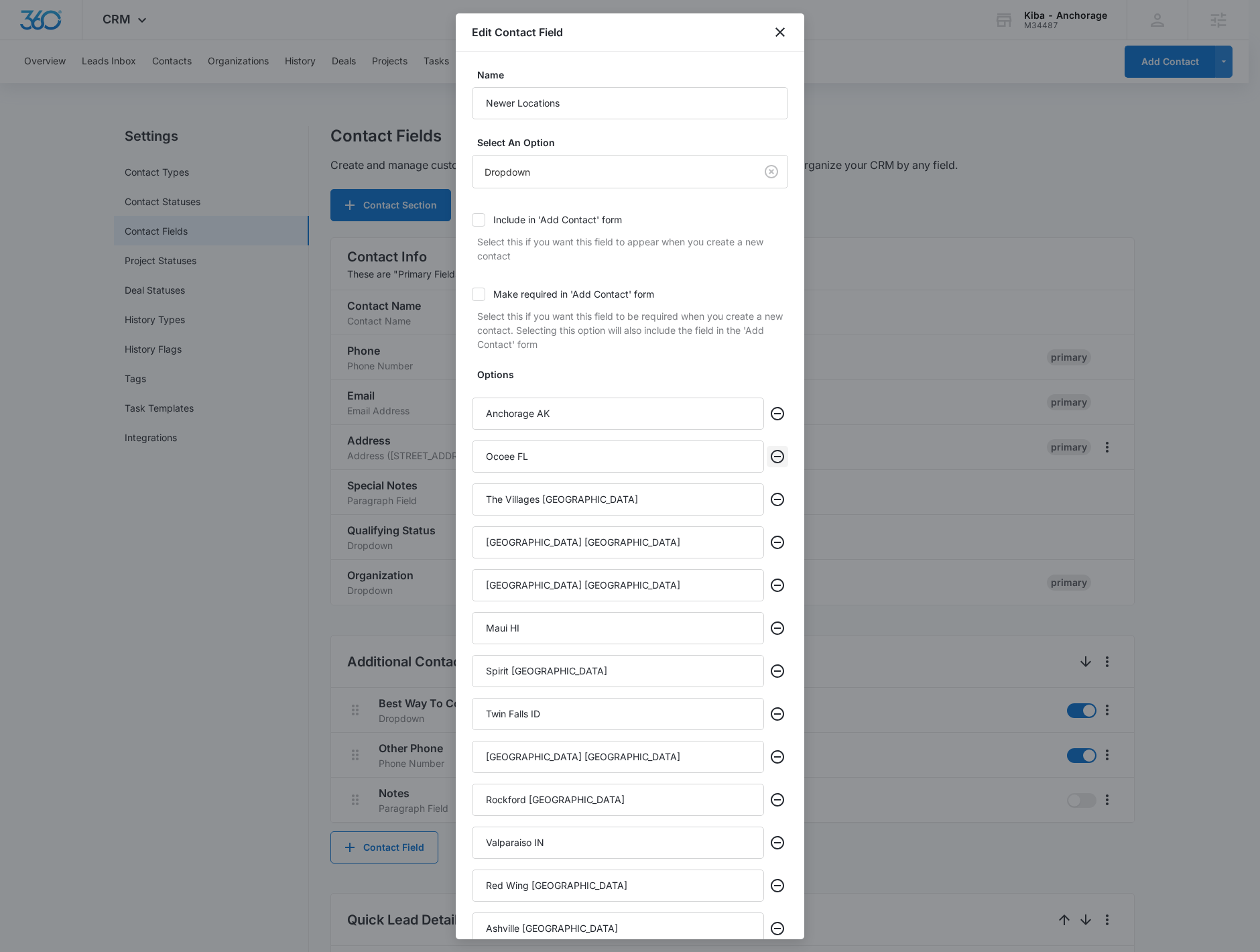
click at [769, 463] on icon "Remove" at bounding box center [777, 456] width 16 height 16
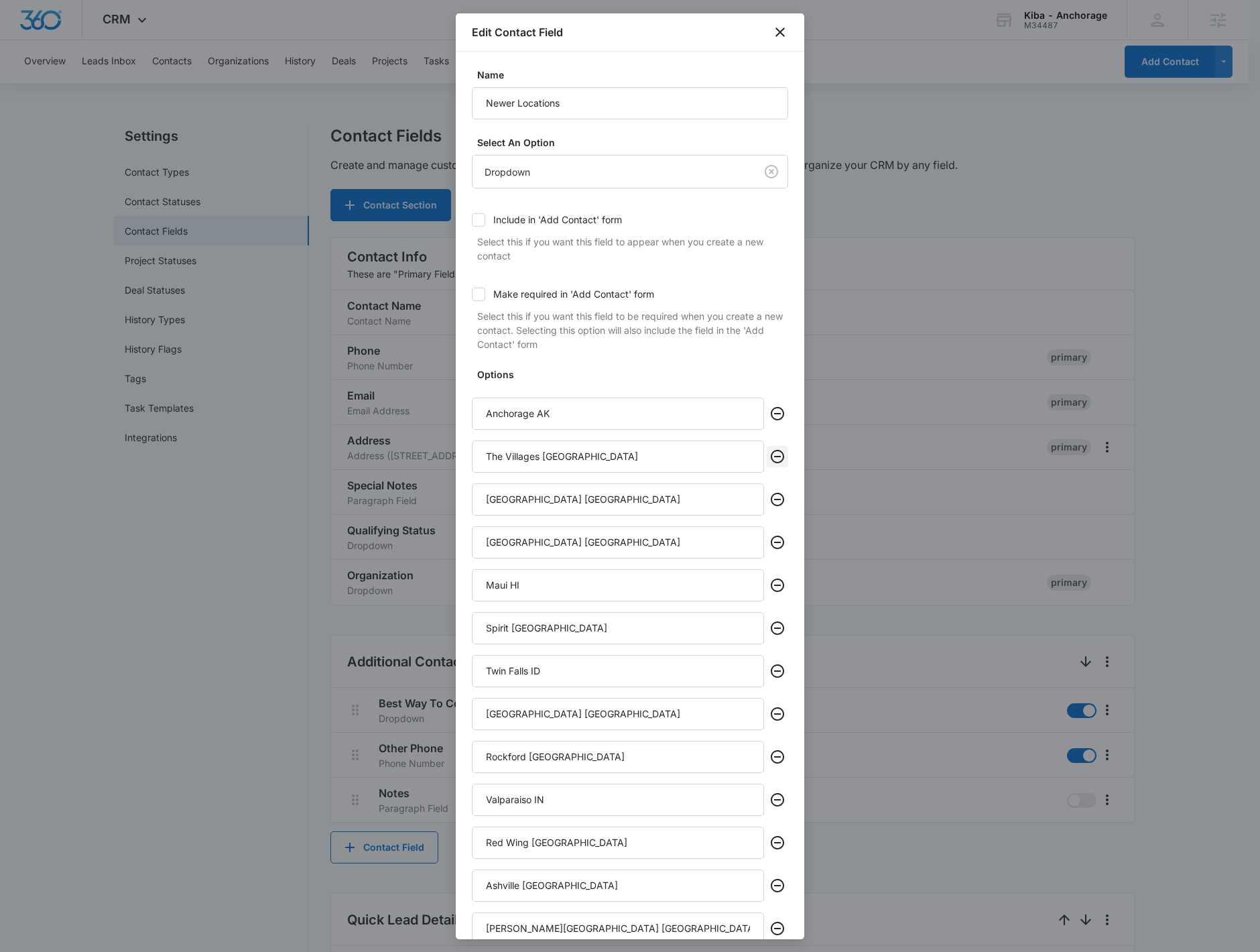
click at [769, 463] on icon "Remove" at bounding box center [777, 456] width 16 height 16
click at [769, 492] on icon "Remove" at bounding box center [777, 500] width 16 height 16
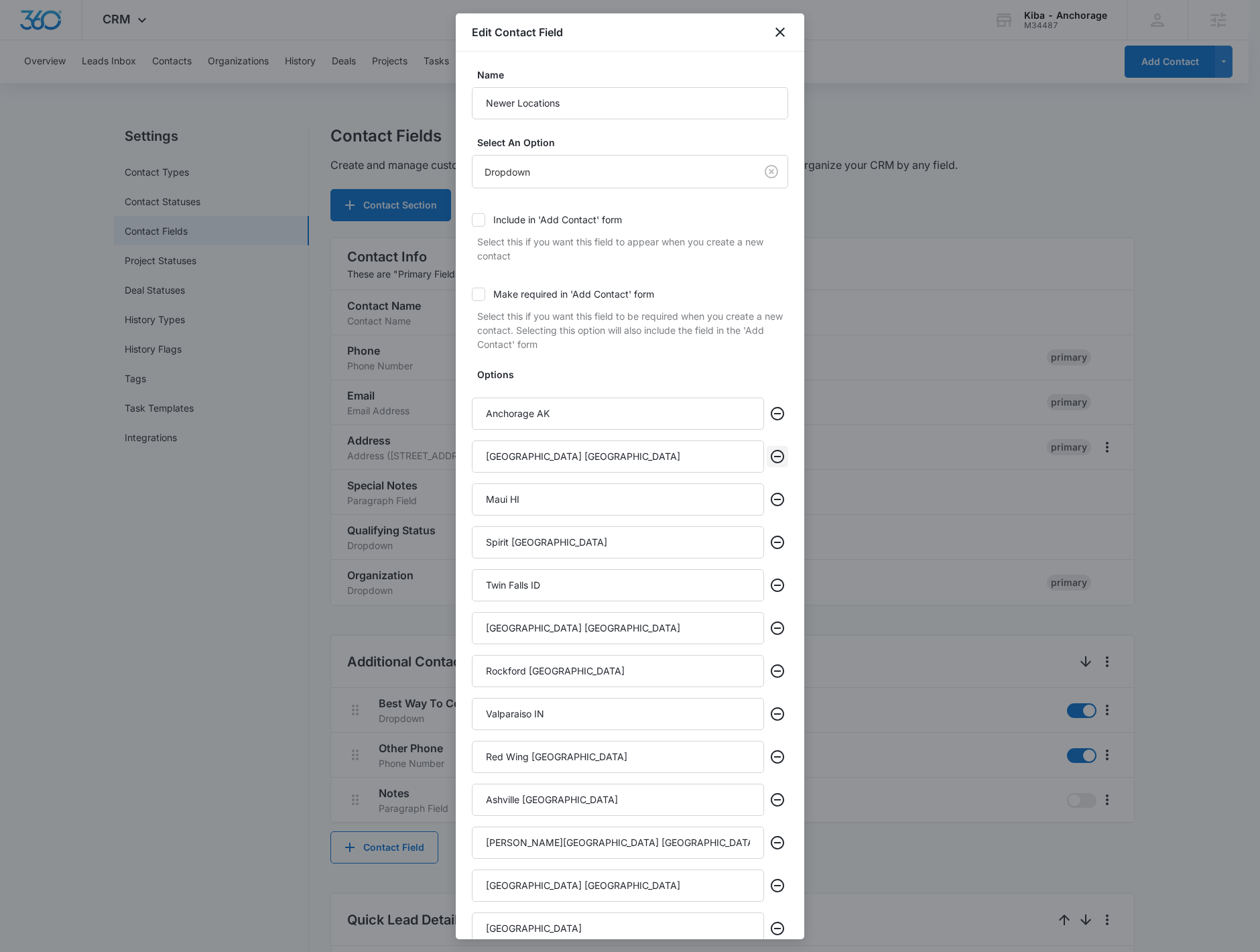
click at [769, 463] on icon "Remove" at bounding box center [777, 456] width 16 height 16
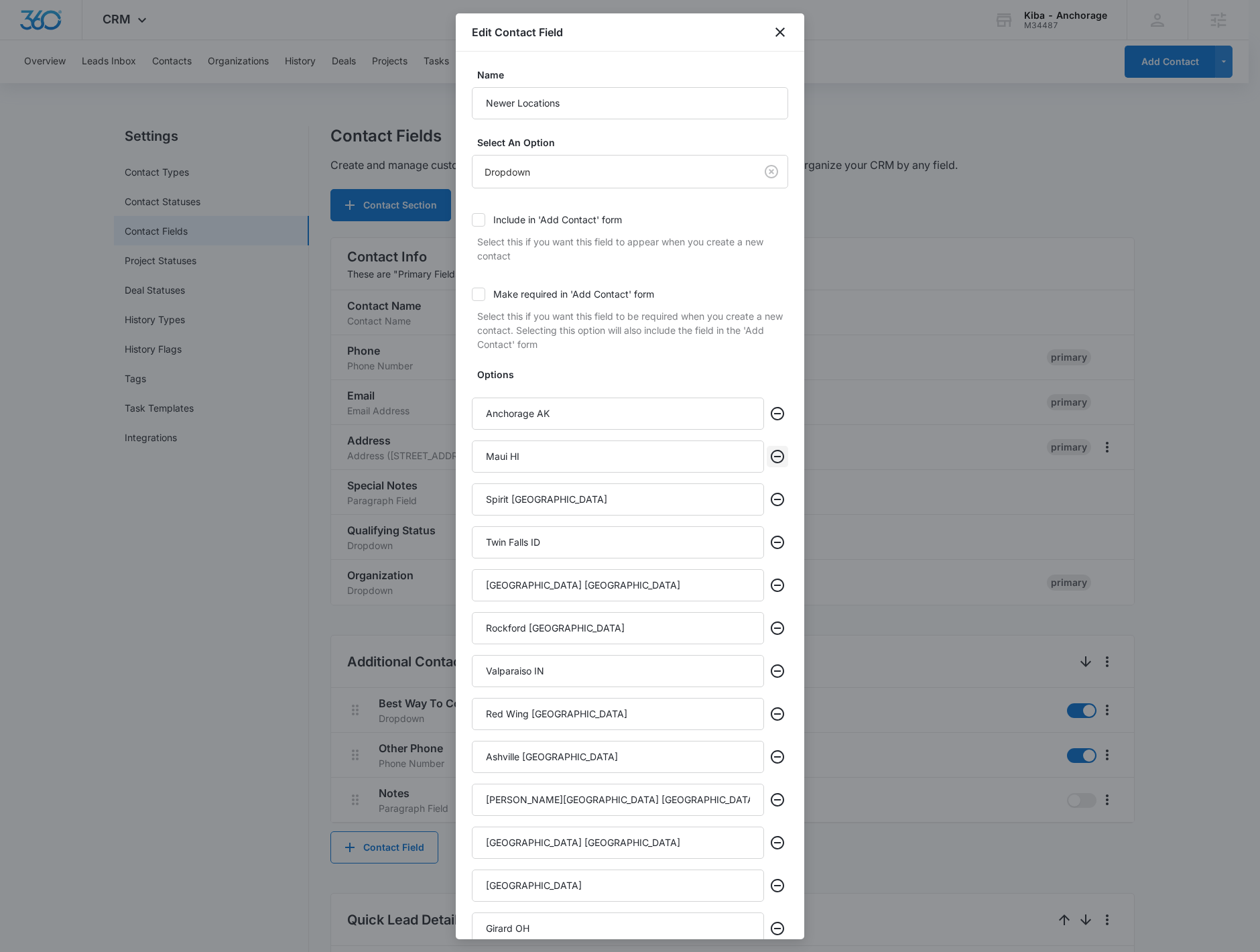
click at [769, 463] on icon "Remove" at bounding box center [777, 456] width 16 height 16
click at [769, 492] on icon "Remove" at bounding box center [777, 500] width 16 height 16
click at [769, 463] on icon "Remove" at bounding box center [777, 456] width 16 height 16
click at [769, 492] on icon "Remove" at bounding box center [777, 500] width 16 height 16
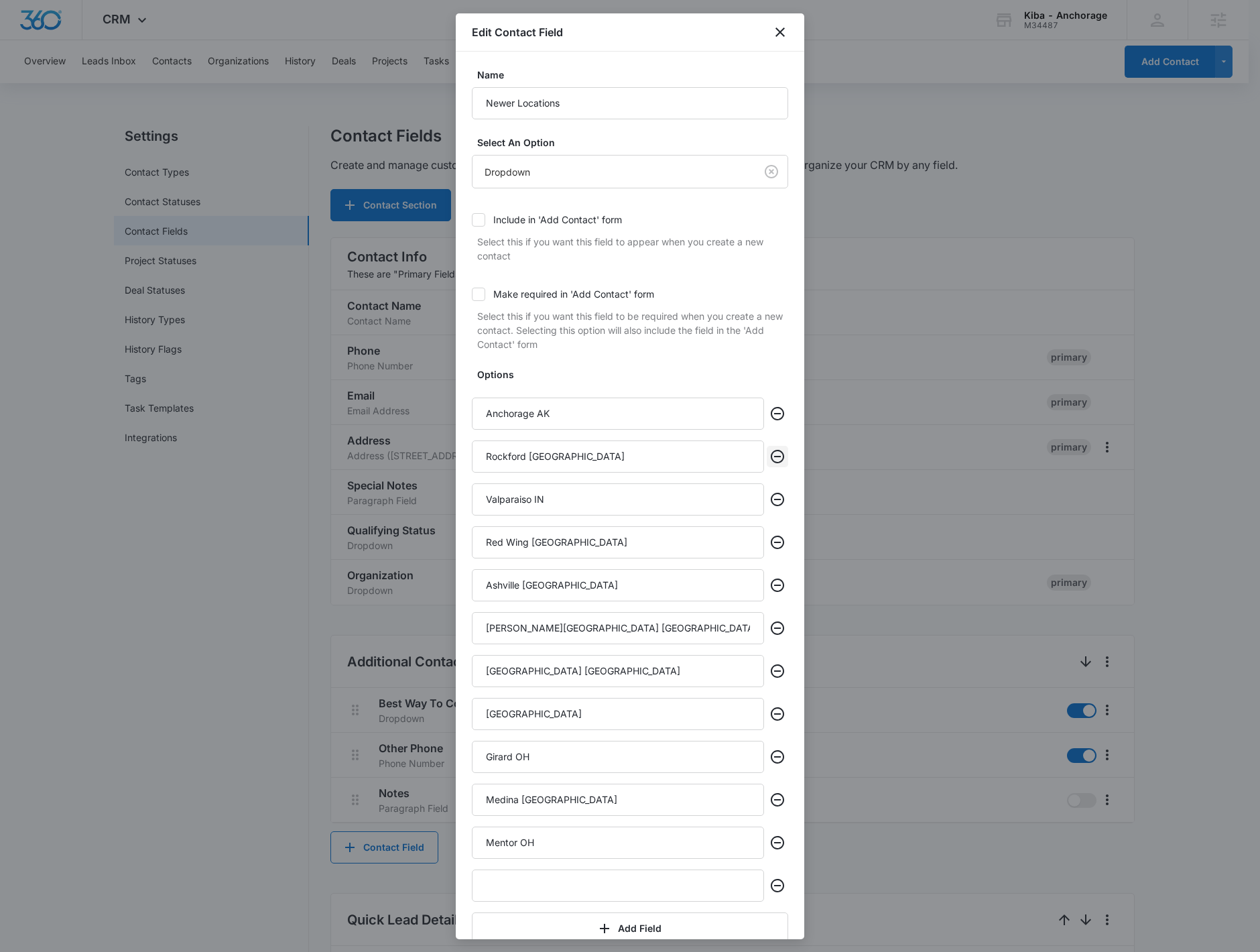
click at [769, 463] on icon "Remove" at bounding box center [777, 456] width 16 height 16
click at [769, 492] on icon "Remove" at bounding box center [777, 500] width 16 height 16
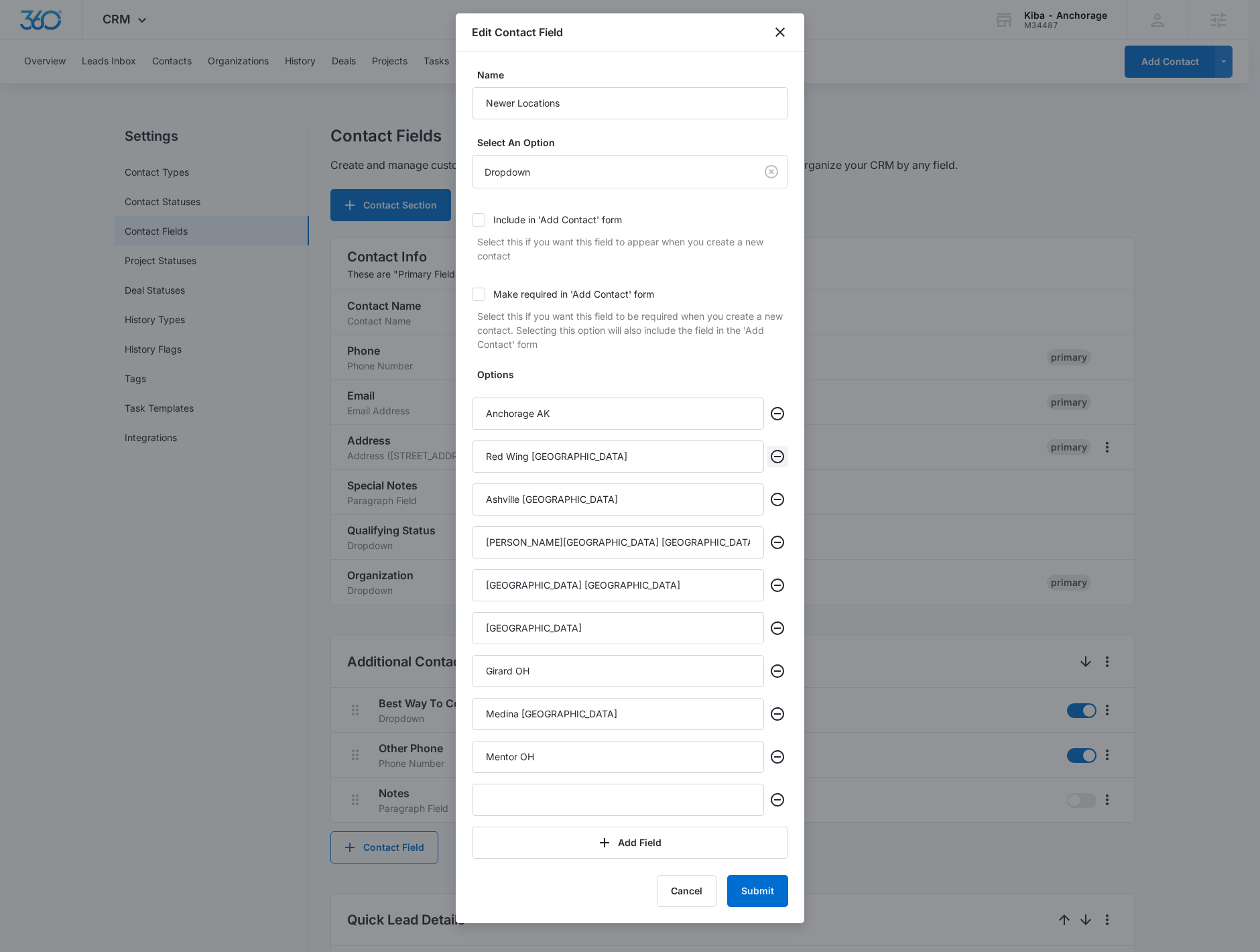
click at [769, 463] on icon "Remove" at bounding box center [777, 456] width 16 height 16
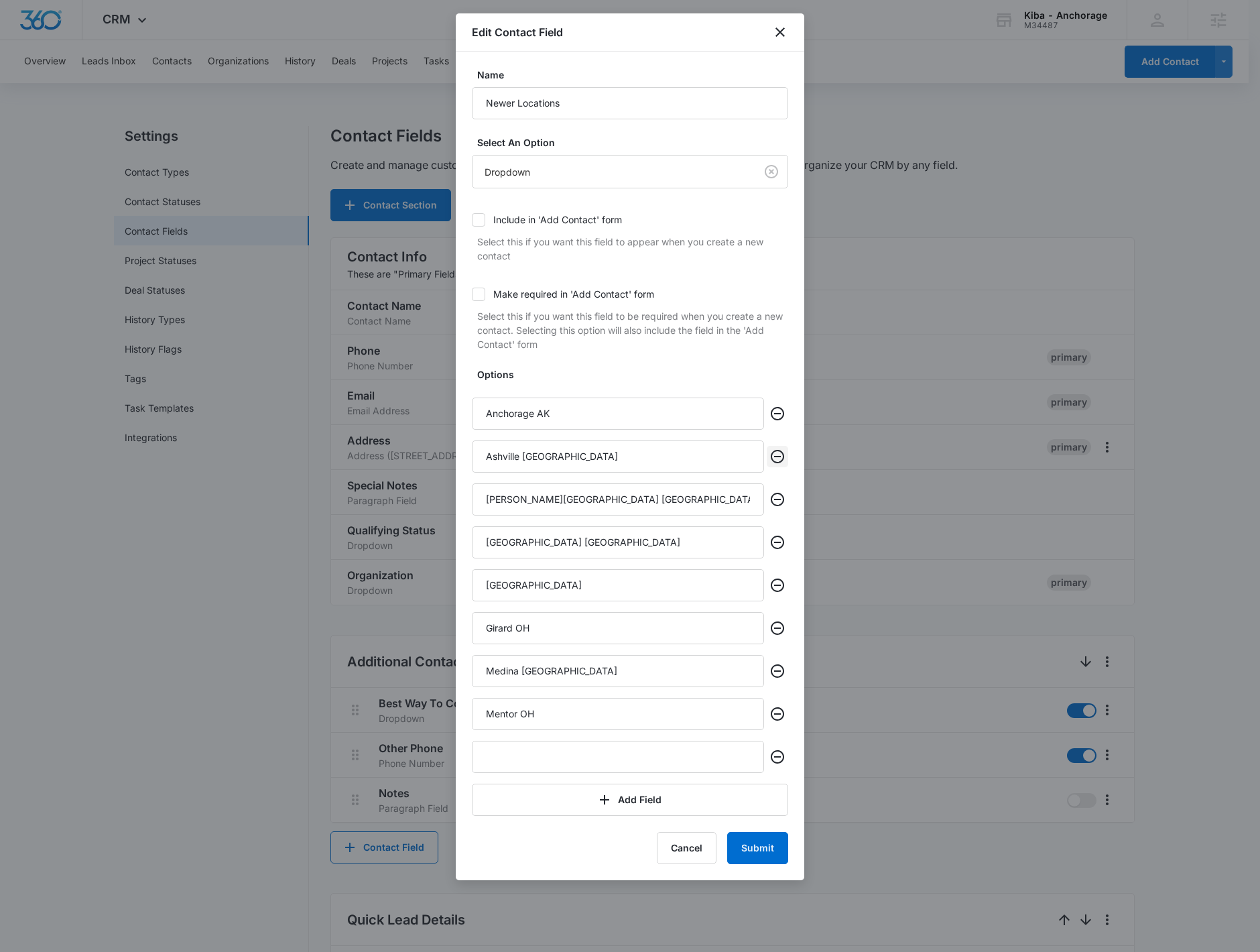
click at [771, 461] on icon "Remove" at bounding box center [777, 456] width 16 height 16
click at [771, 492] on icon "Remove" at bounding box center [777, 500] width 16 height 16
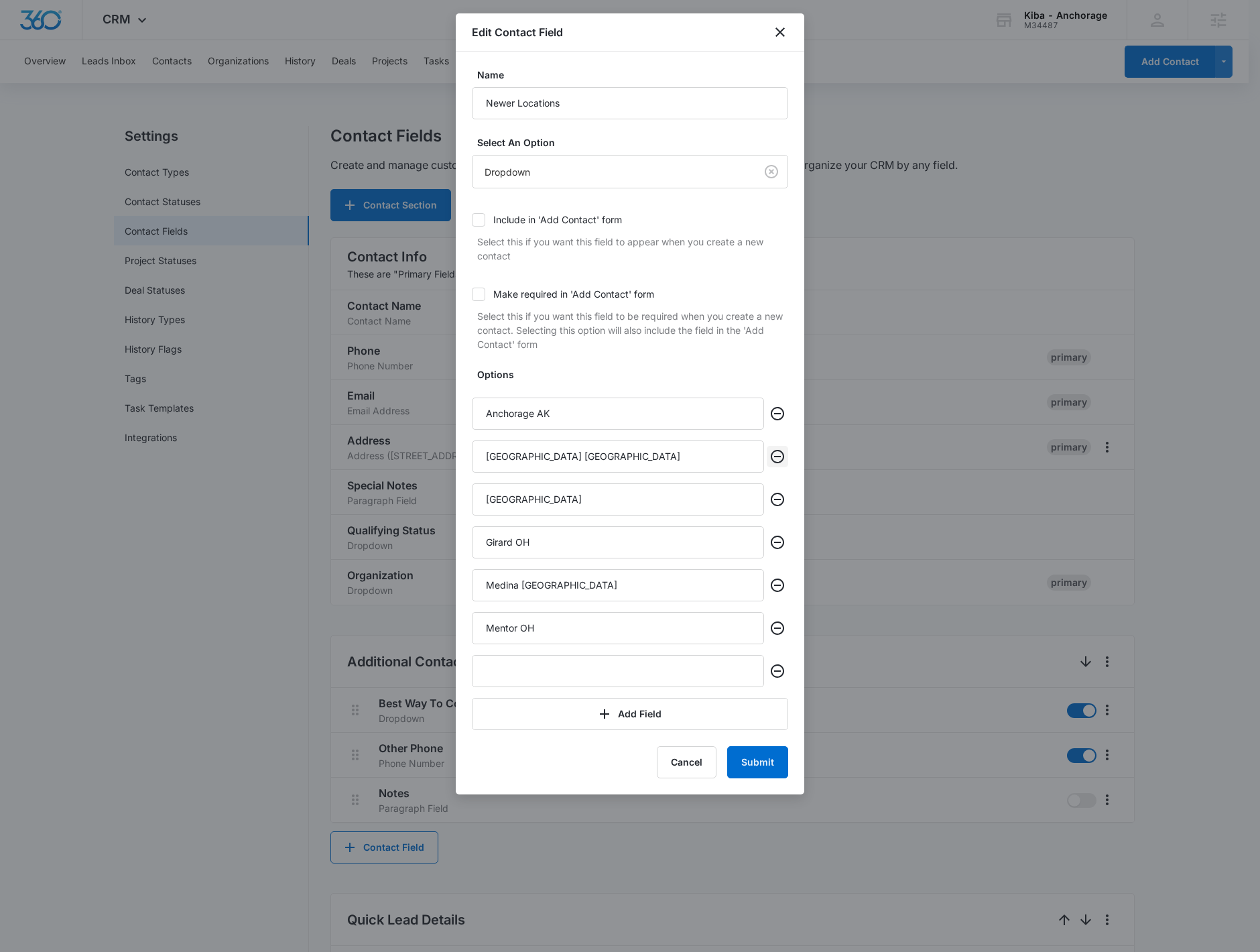
click at [771, 461] on icon "Remove" at bounding box center [777, 456] width 16 height 16
click at [771, 492] on icon "Remove" at bounding box center [777, 500] width 16 height 16
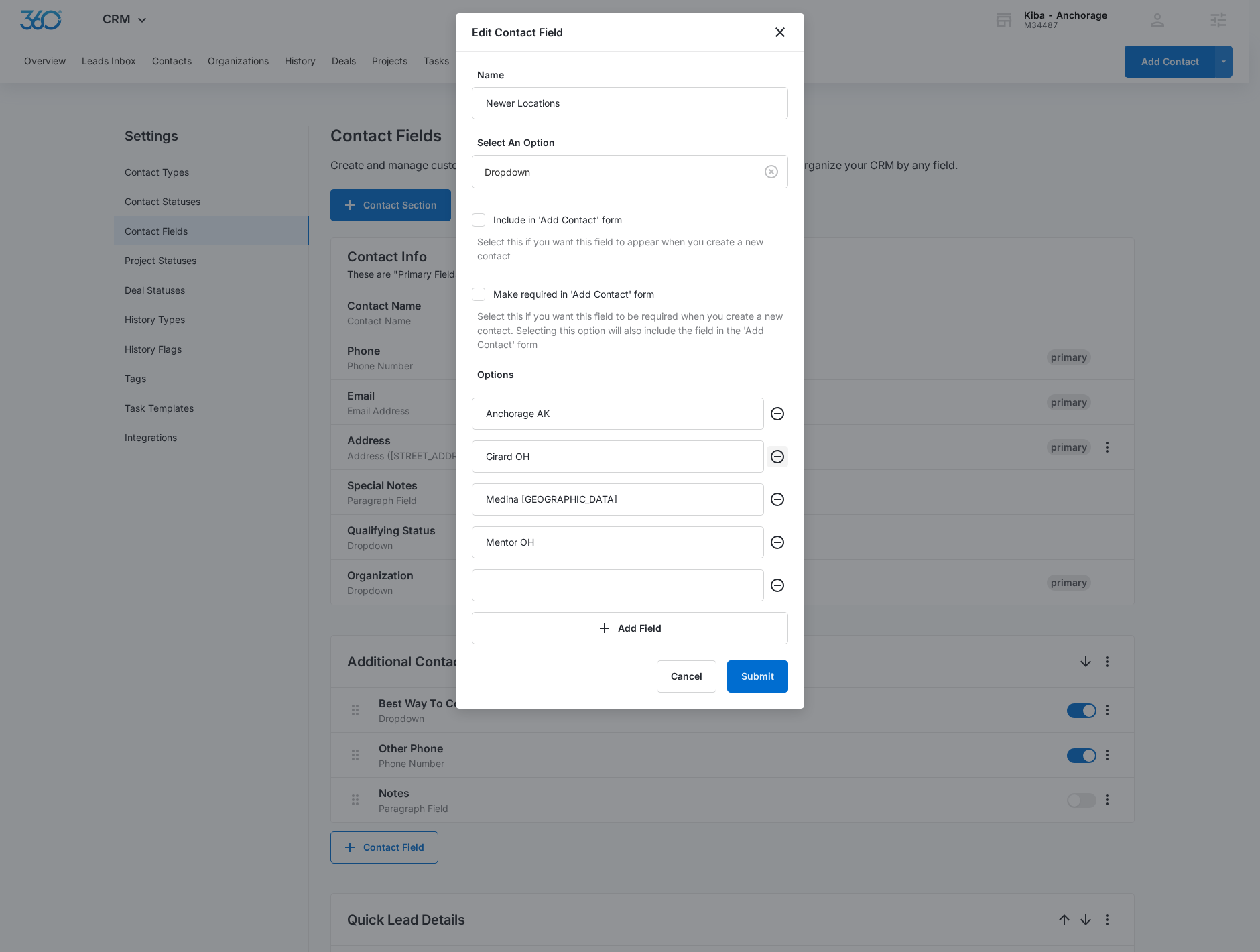
click at [771, 461] on icon "Remove" at bounding box center [777, 456] width 16 height 16
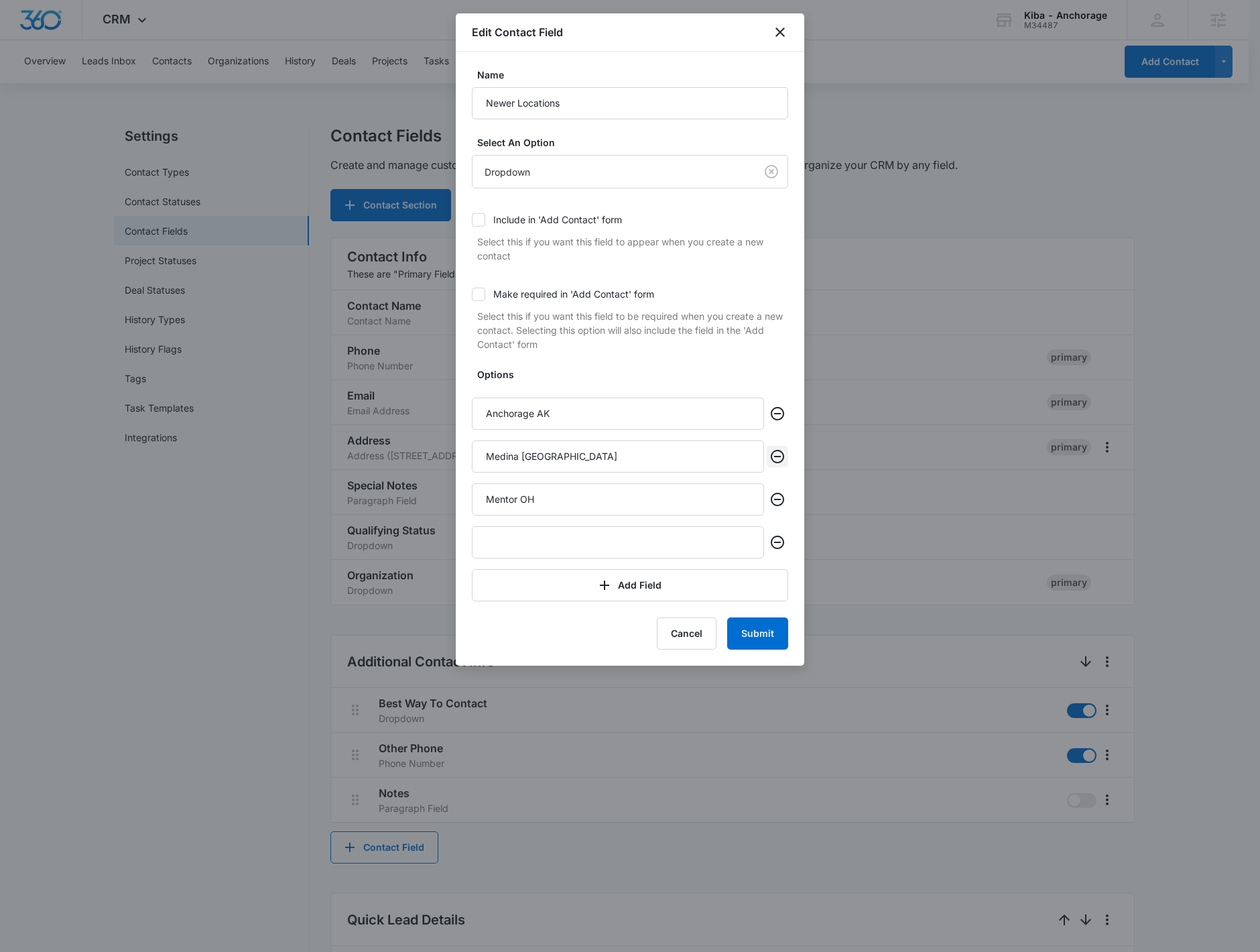
click at [771, 461] on icon "Remove" at bounding box center [777, 456] width 16 height 16
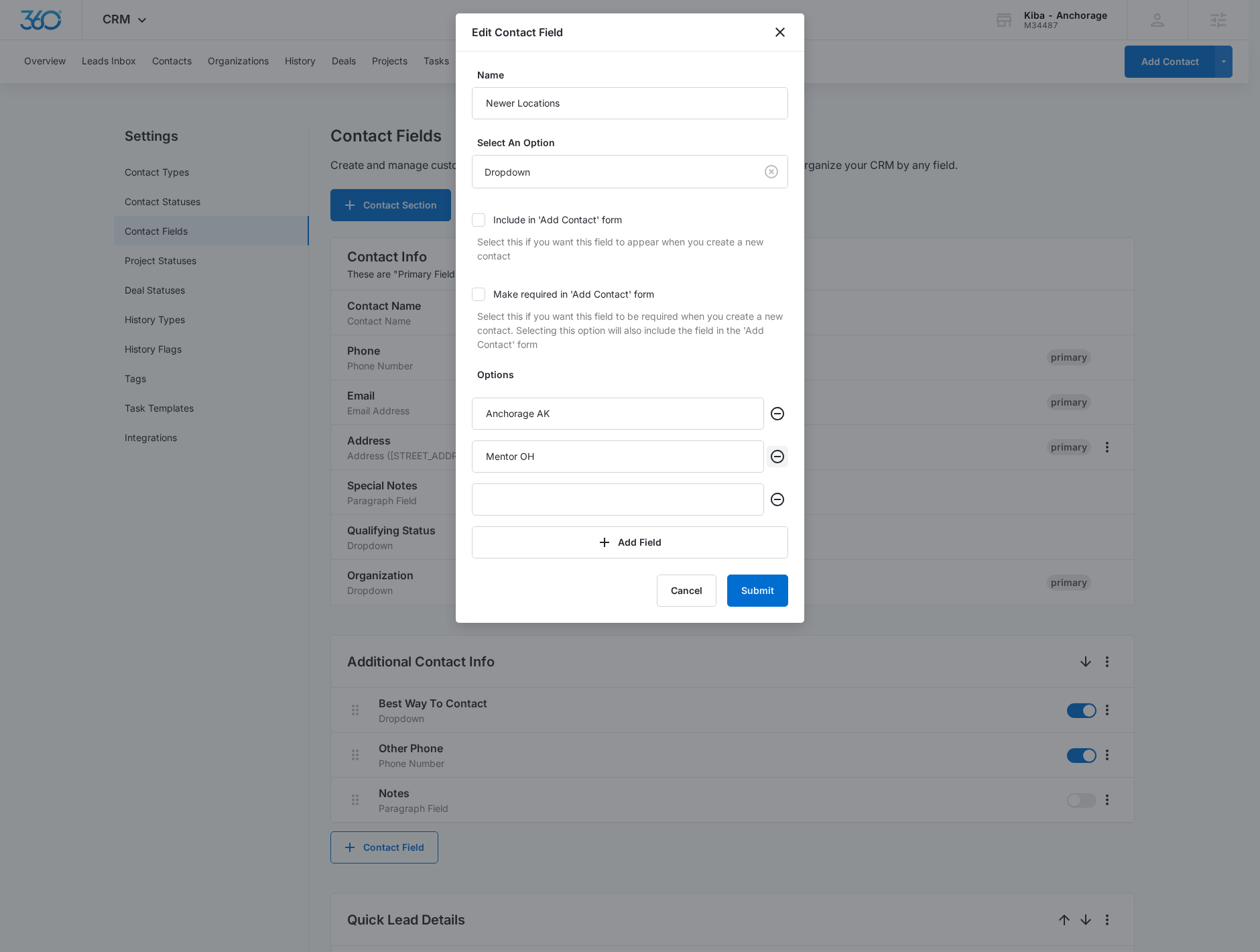
click at [771, 461] on icon "Remove" at bounding box center [777, 456] width 16 height 16
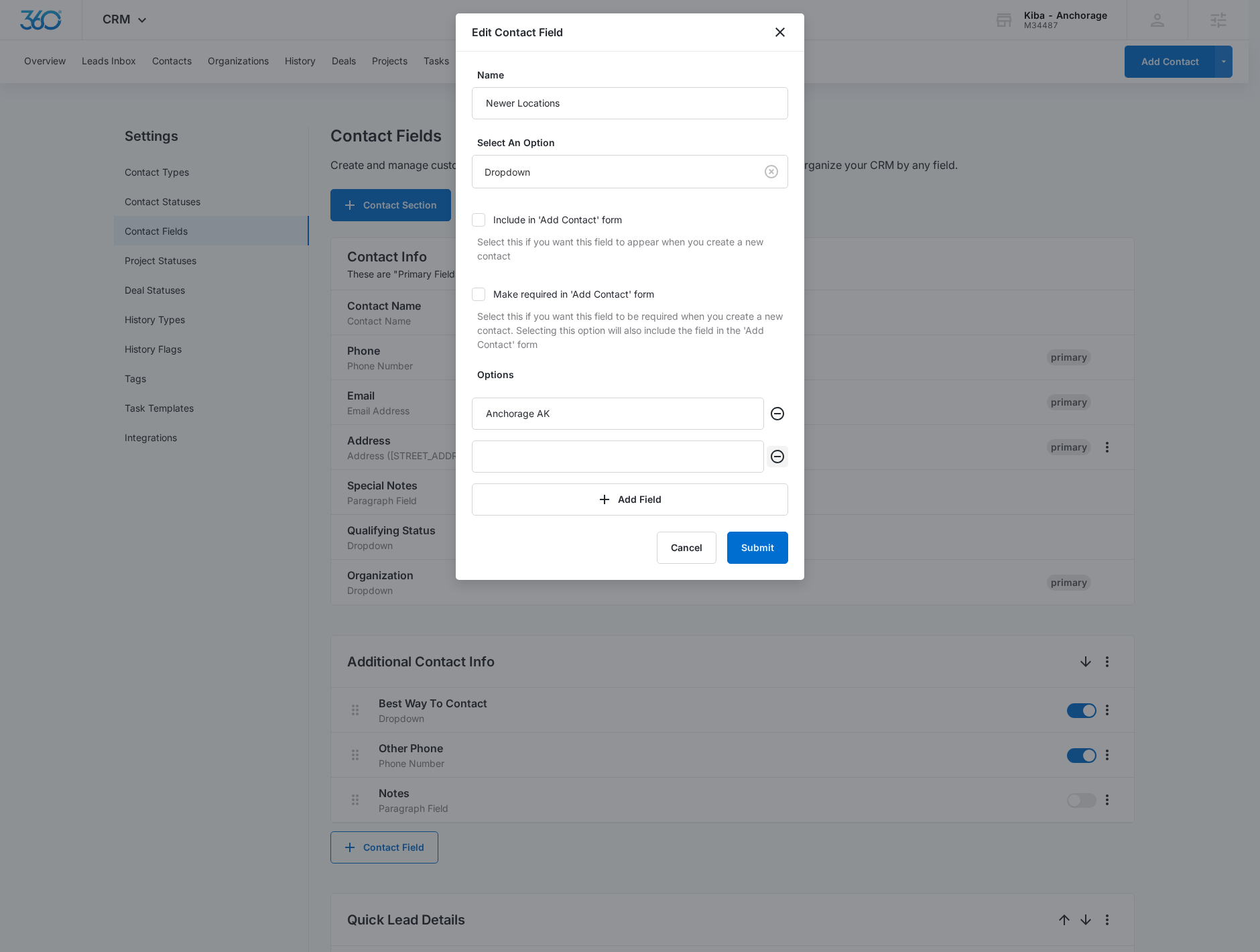
click at [771, 461] on icon "Remove" at bounding box center [777, 456] width 16 height 16
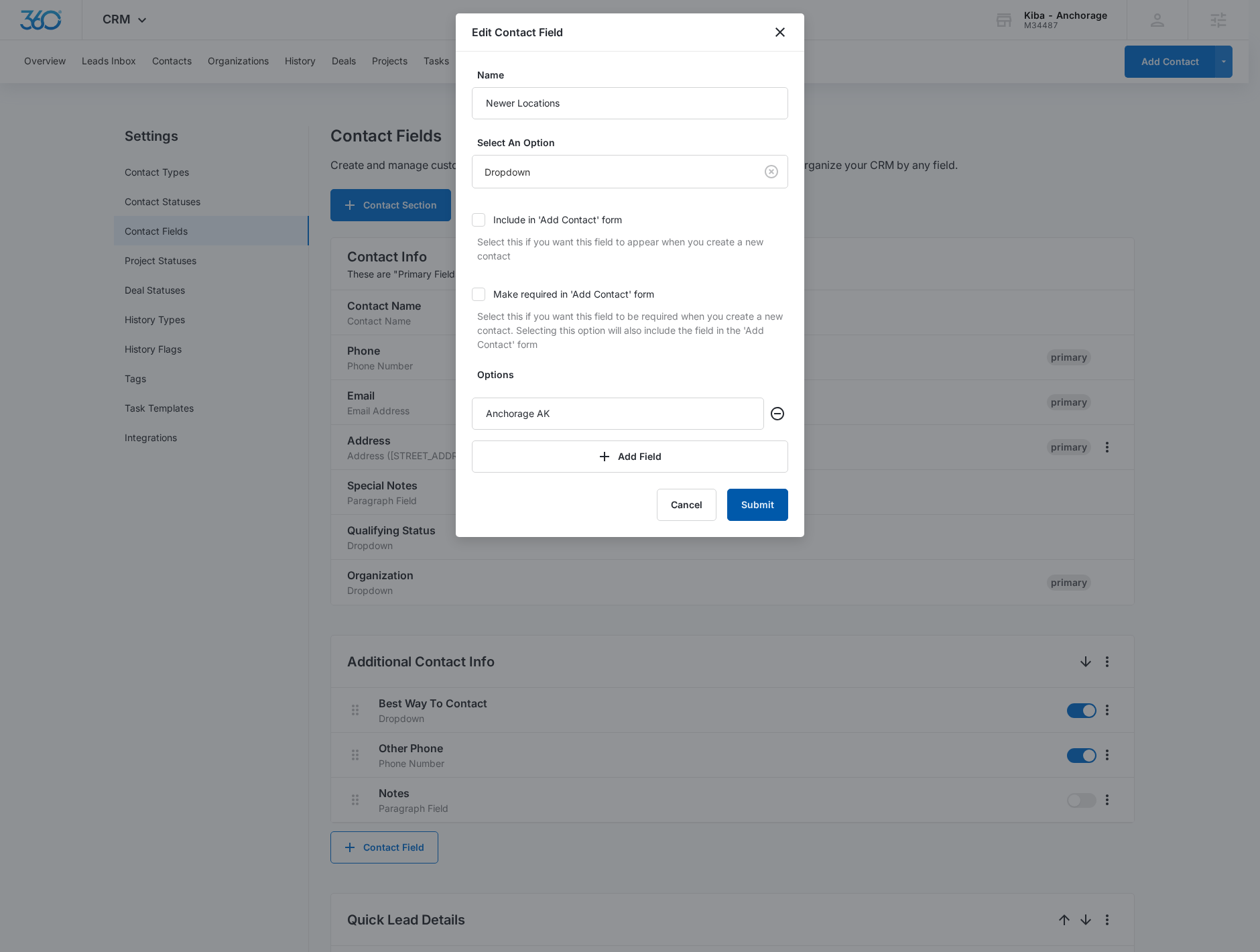
drag, startPoint x: 745, startPoint y: 508, endPoint x: 748, endPoint y: 518, distance: 10.4
click at [746, 508] on button "Submit" at bounding box center [758, 505] width 61 height 32
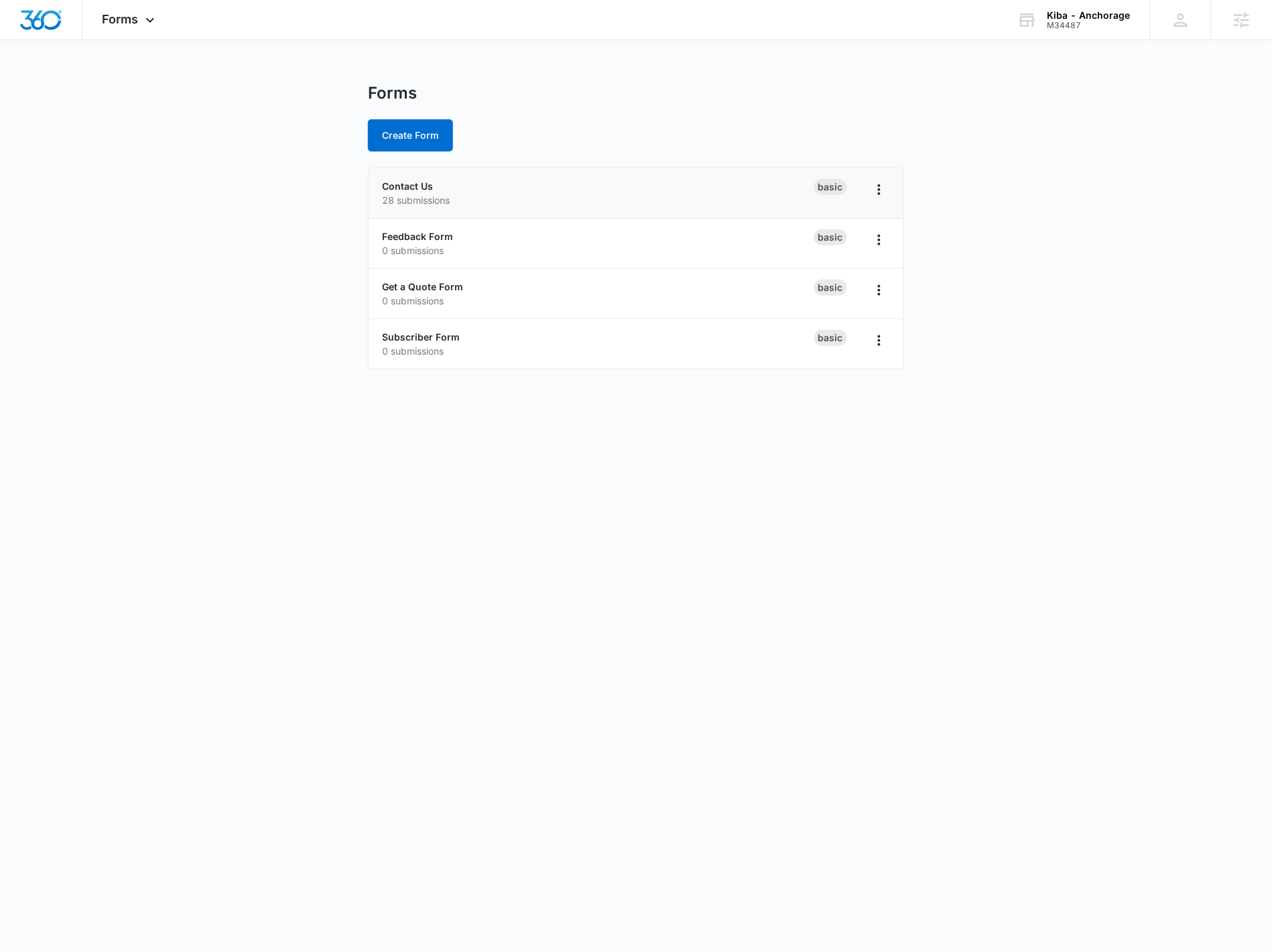
click at [431, 195] on p "28 submissions" at bounding box center [598, 199] width 432 height 14
click at [421, 188] on link "Contact Us" at bounding box center [407, 186] width 51 height 11
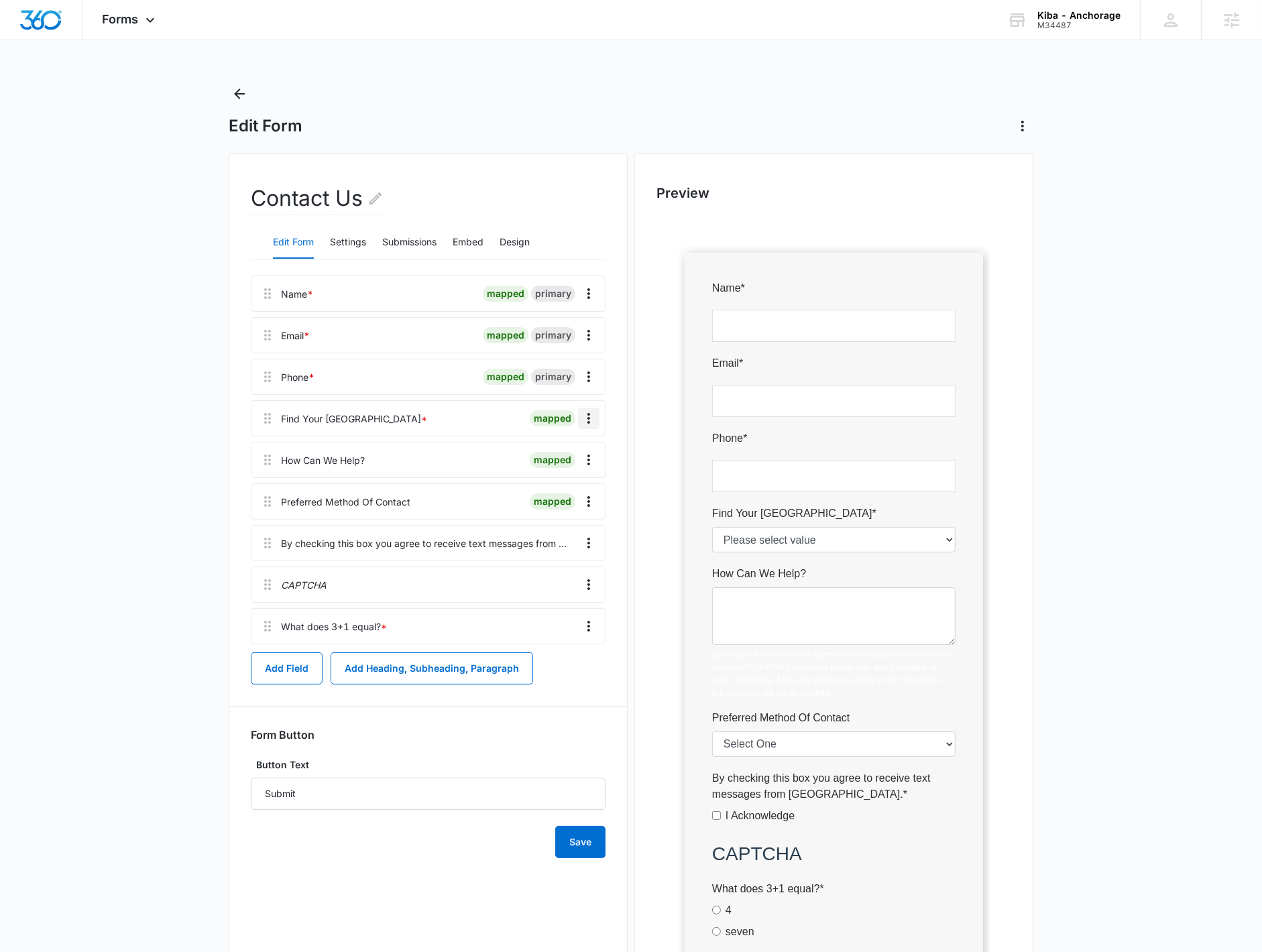
click at [598, 421] on button "Overflow Menu" at bounding box center [588, 419] width 22 height 22
click at [584, 448] on button "Edit" at bounding box center [560, 456] width 76 height 20
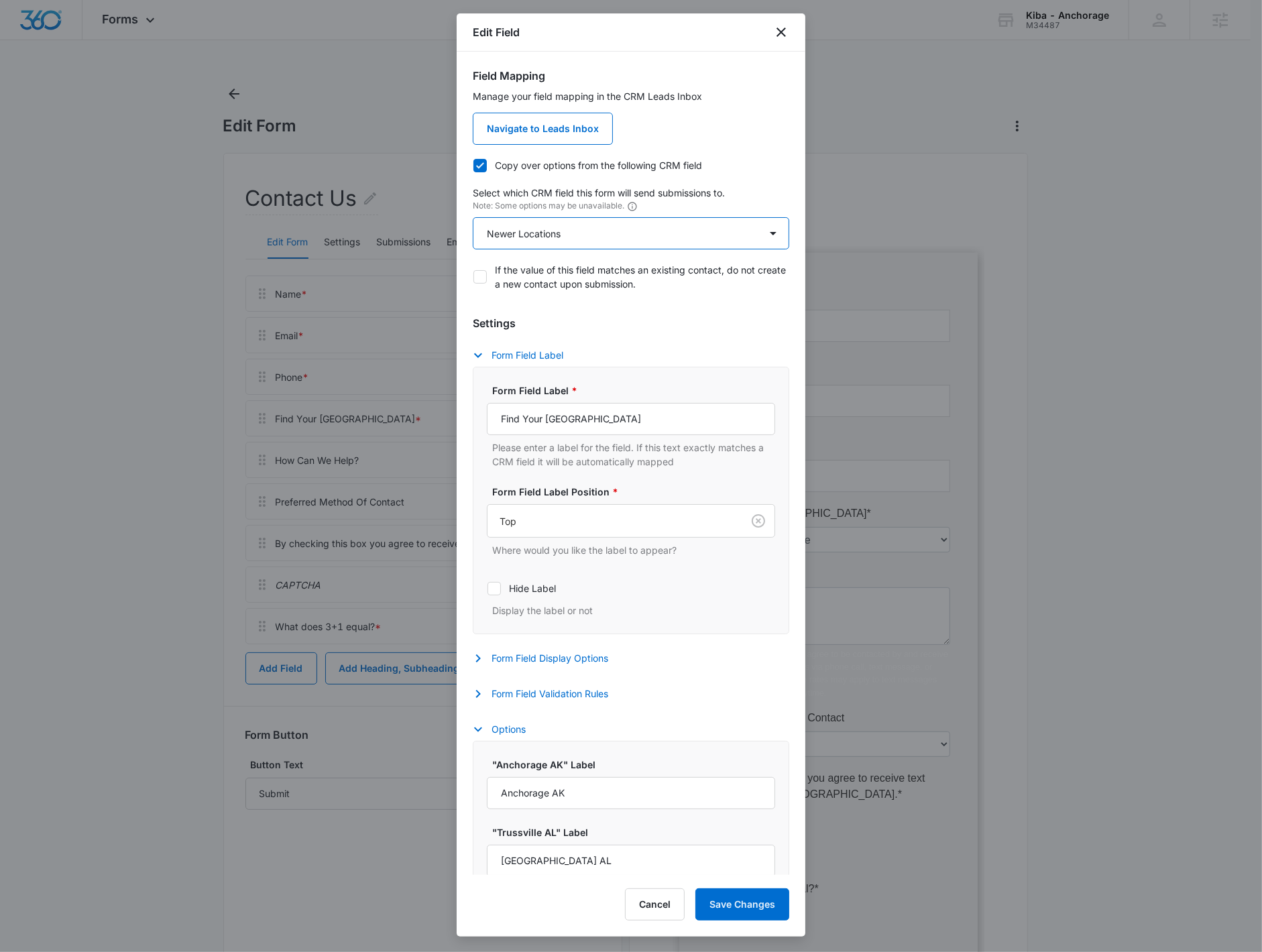
click at [574, 233] on select "Select An Option Select An Option Agree to Subscribe Best Way To Contact Choose…" at bounding box center [631, 233] width 317 height 32
click at [473, 217] on select "Select An Option Select An Option Agree to Subscribe Best Way To Contact Choose…" at bounding box center [631, 233] width 317 height 32
click at [578, 230] on select "Select An Option Select An Option Agree to Subscribe Best Way To Contact Choose…" at bounding box center [631, 233] width 317 height 32
select select "424"
click at [473, 217] on select "Select An Option Select An Option Agree to Subscribe Best Way To Contact Choose…" at bounding box center [631, 233] width 317 height 32
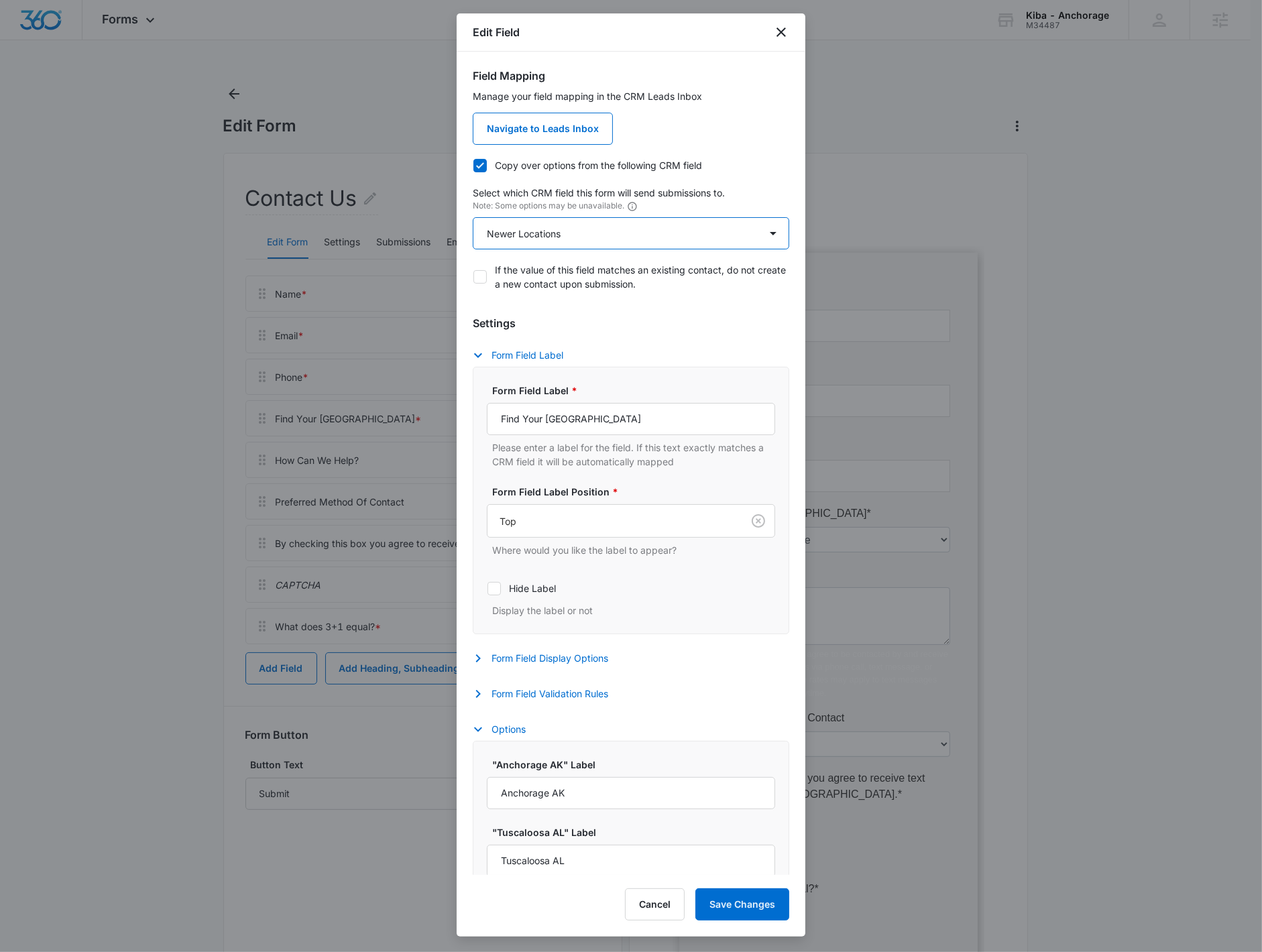
click at [580, 240] on select "Select An Option Select An Option Agree to Subscribe Best Way To Contact Choose…" at bounding box center [631, 233] width 317 height 32
click at [473, 217] on select "Select An Option Select An Option Agree to Subscribe Best Way To Contact Choose…" at bounding box center [631, 233] width 317 height 32
click at [1097, 287] on div at bounding box center [631, 476] width 1262 height 952
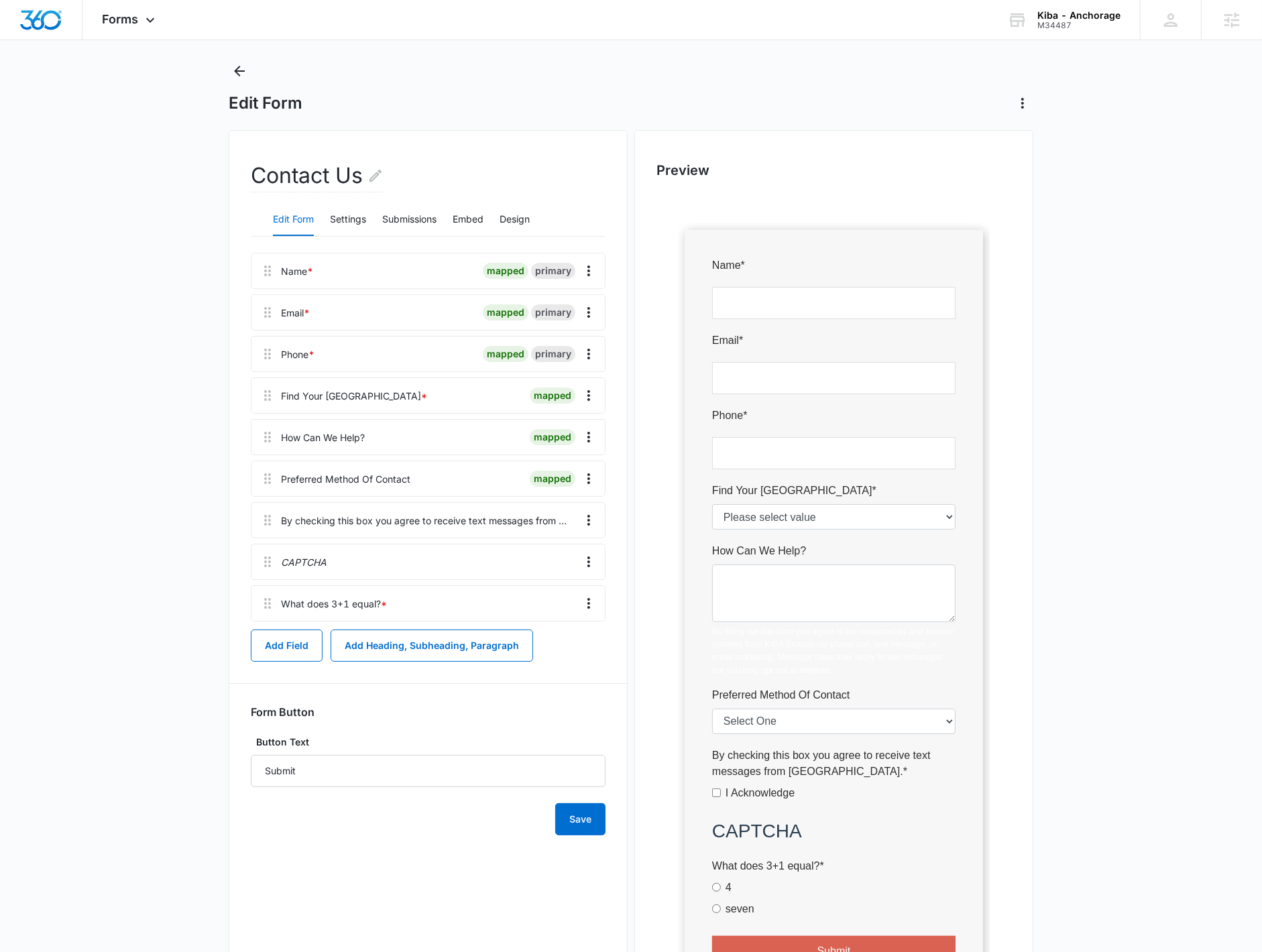
scroll to position [27, 0]
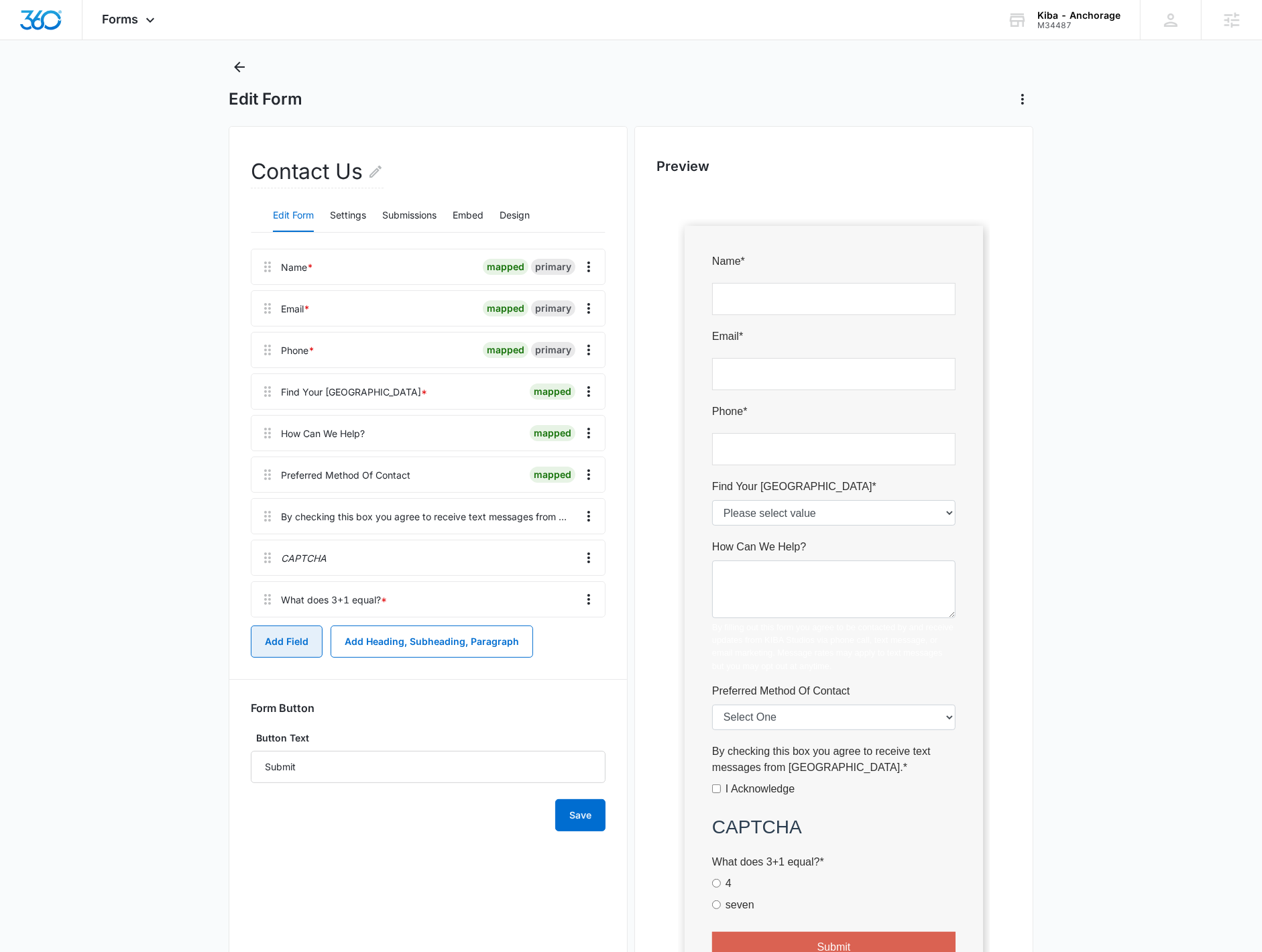
click at [267, 635] on button "Add Field" at bounding box center [287, 642] width 72 height 32
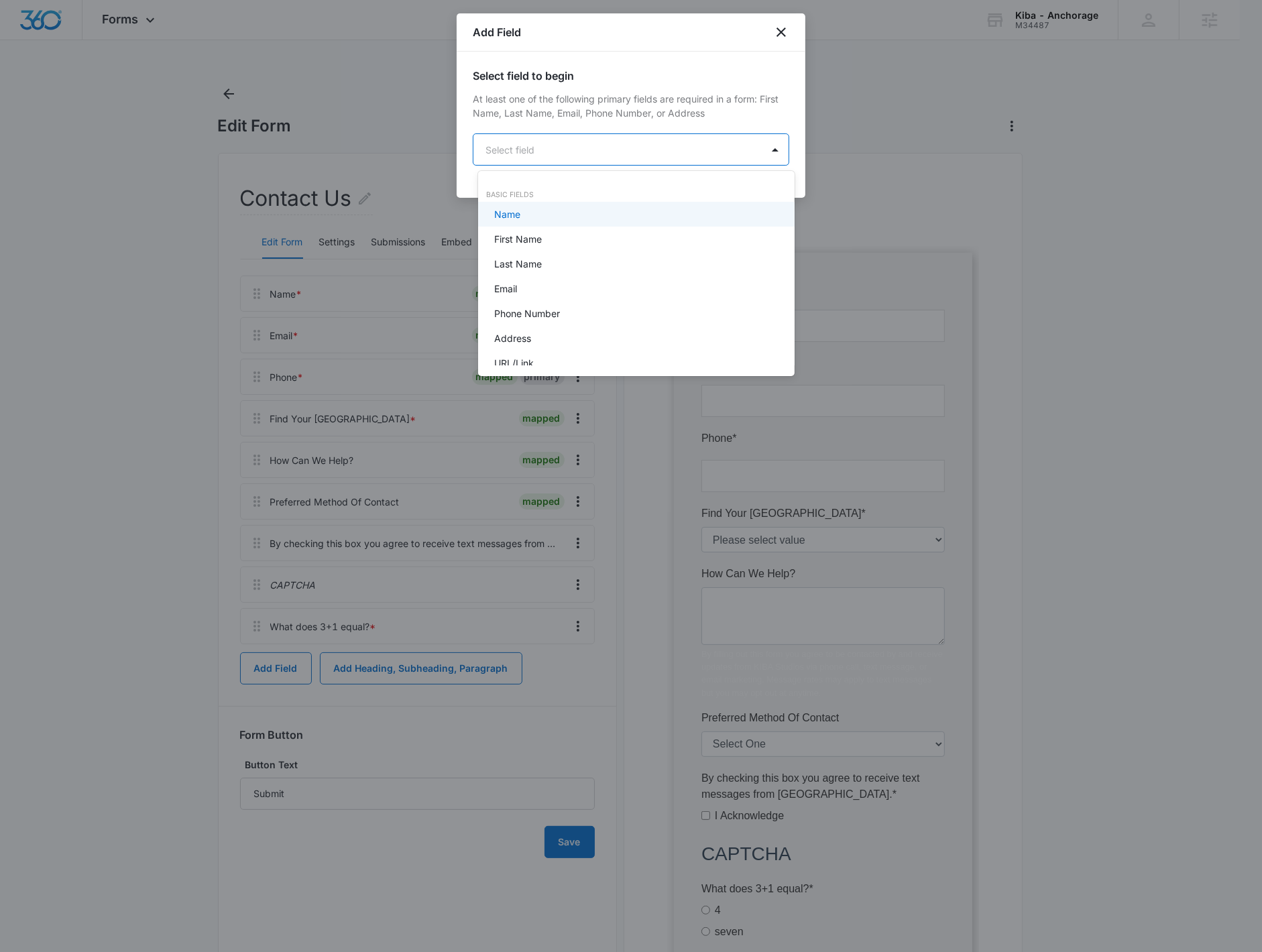
click at [565, 139] on body "Forms Apps Reputation Websites Forms CRM Email Social Shop Payments POS Content…" at bounding box center [631, 476] width 1262 height 952
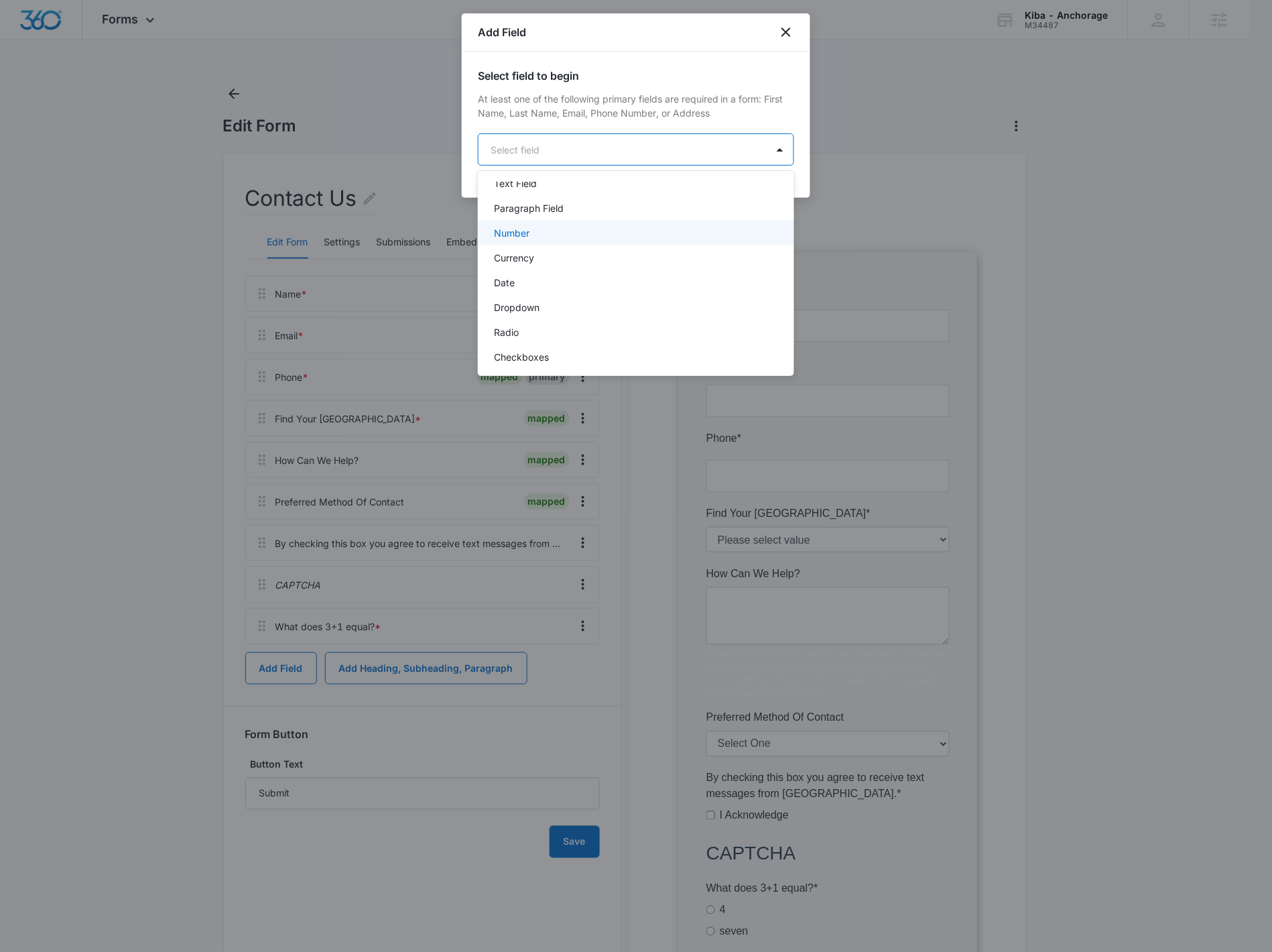
scroll to position [247, 0]
click at [552, 258] on div "Dropdown" at bounding box center [635, 265] width 281 height 14
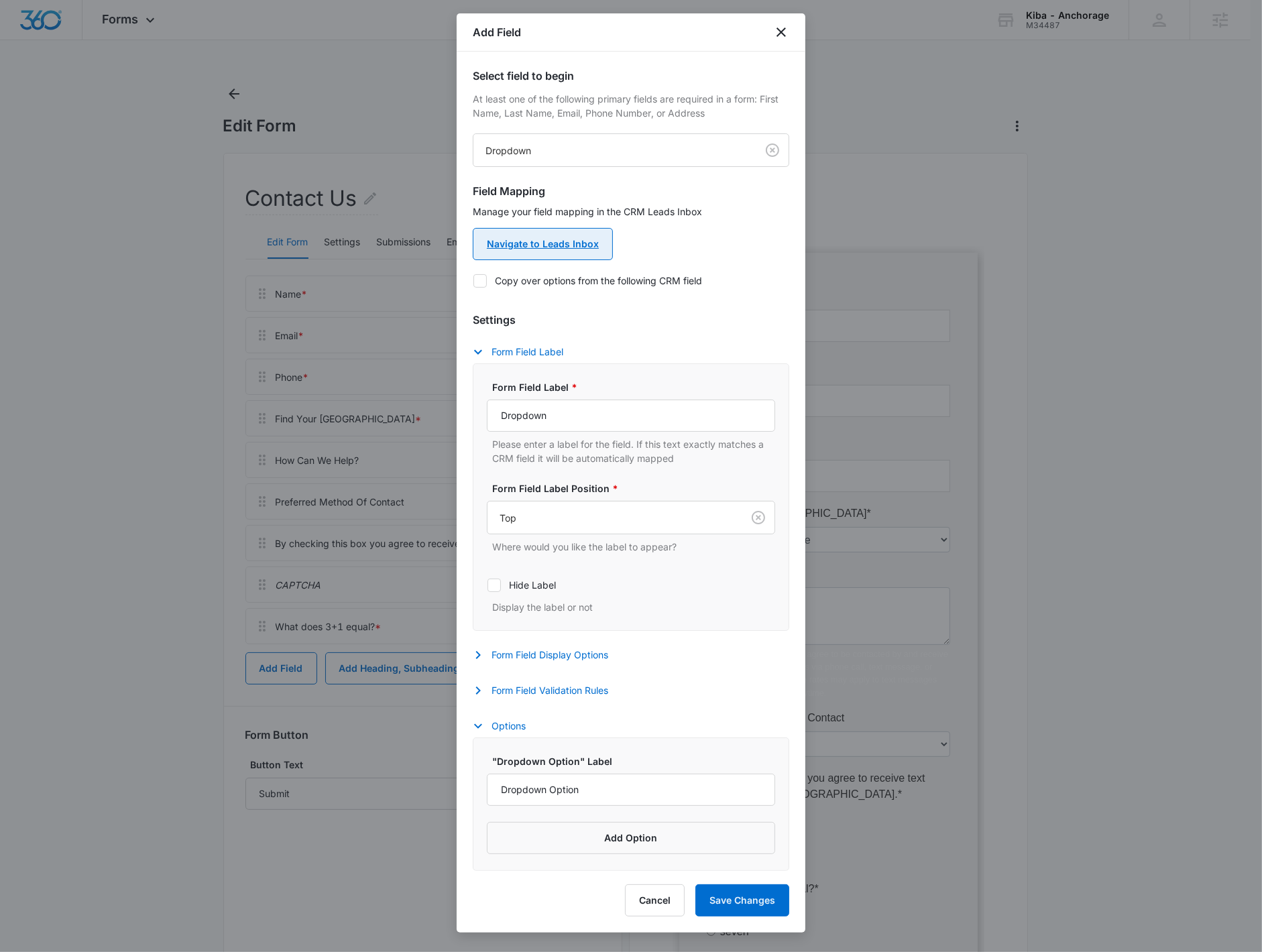
click at [583, 230] on link "Navigate to Leads Inbox" at bounding box center [542, 244] width 140 height 32
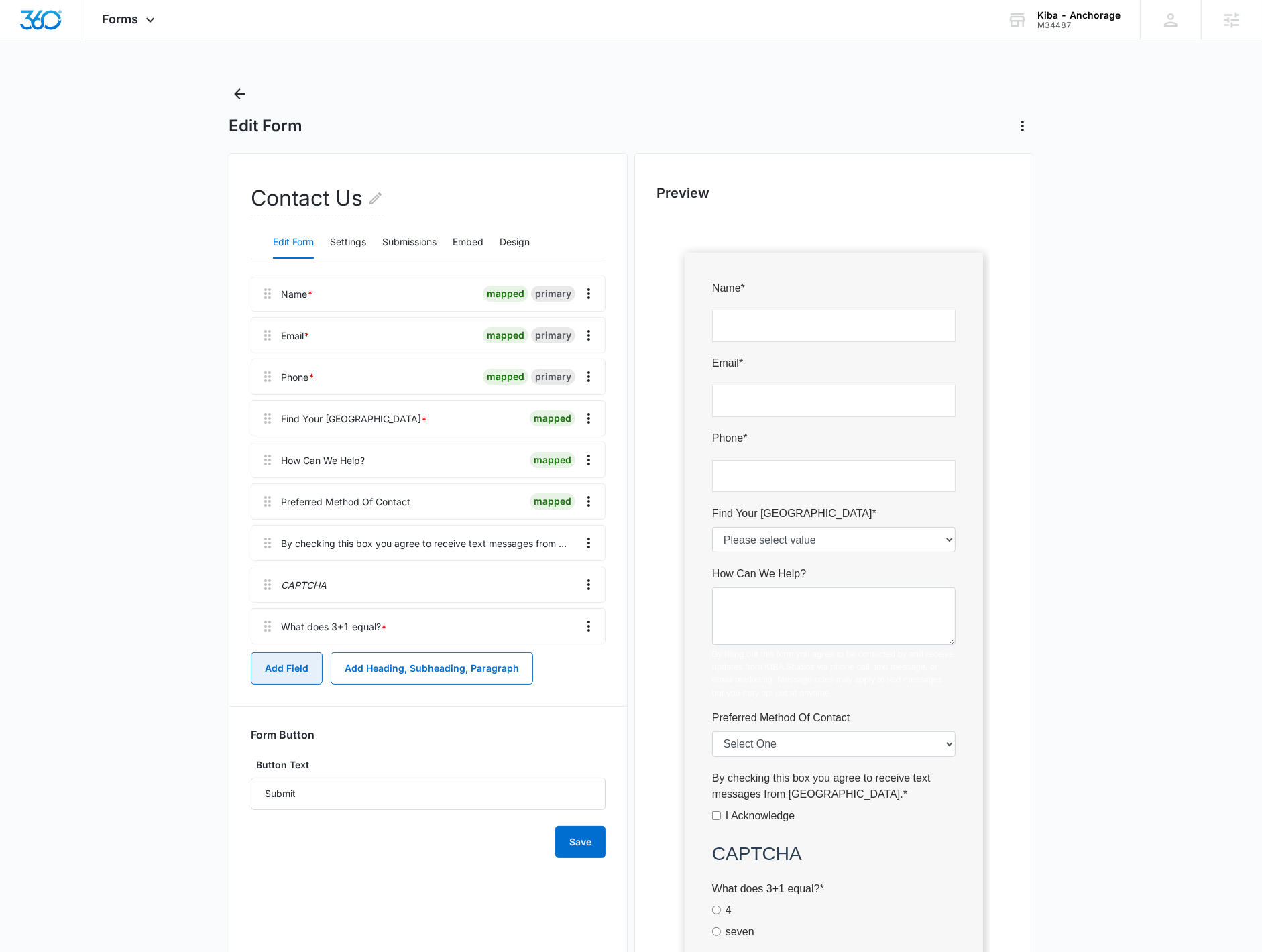
click at [296, 680] on button "Add Field" at bounding box center [287, 669] width 72 height 32
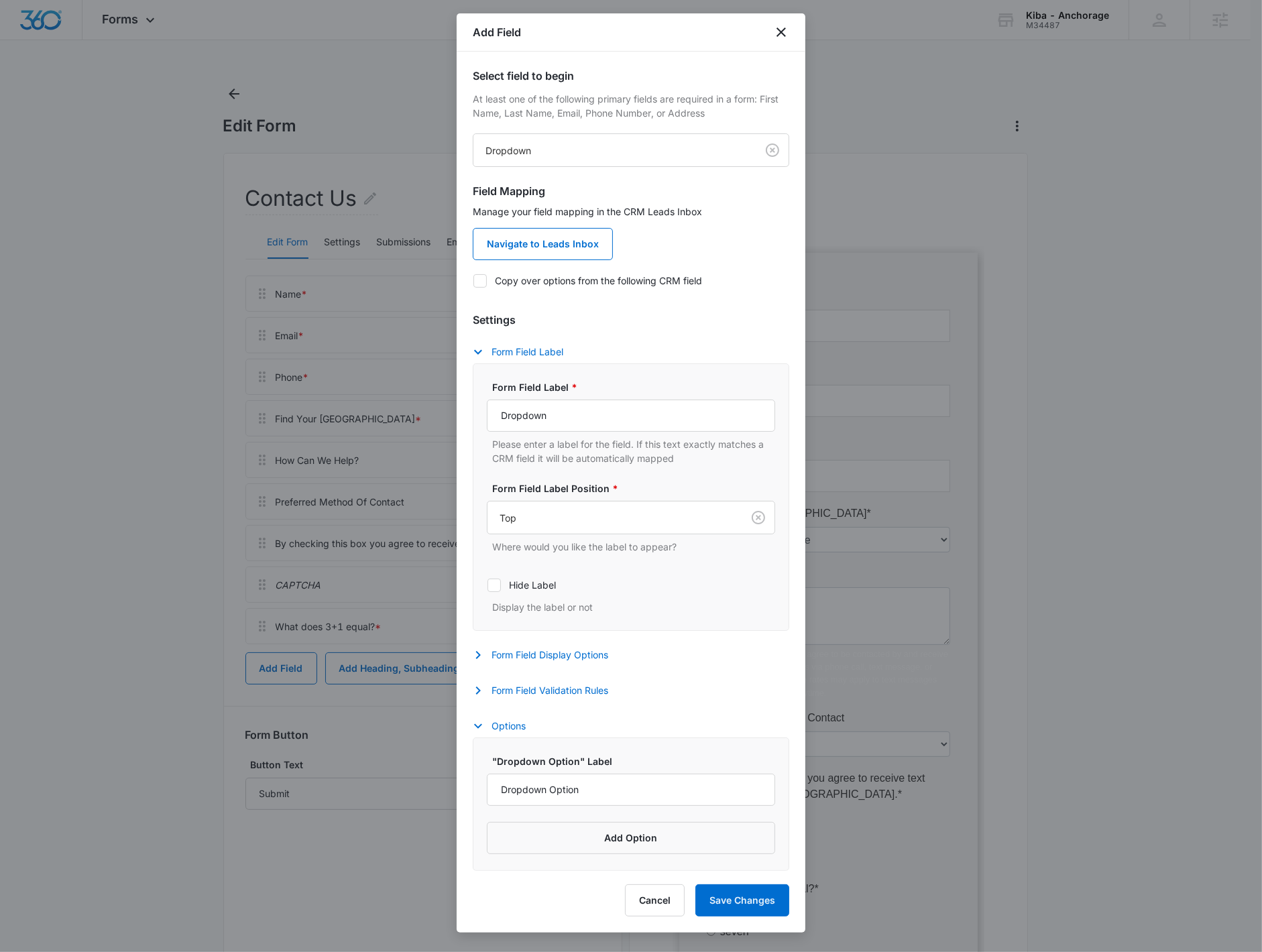
click at [553, 279] on label "Copy over options from the following CRM field" at bounding box center [631, 280] width 317 height 14
click at [473, 280] on input "Copy over options from the following CRM field" at bounding box center [473, 280] width 1 height 1
checkbox input "true"
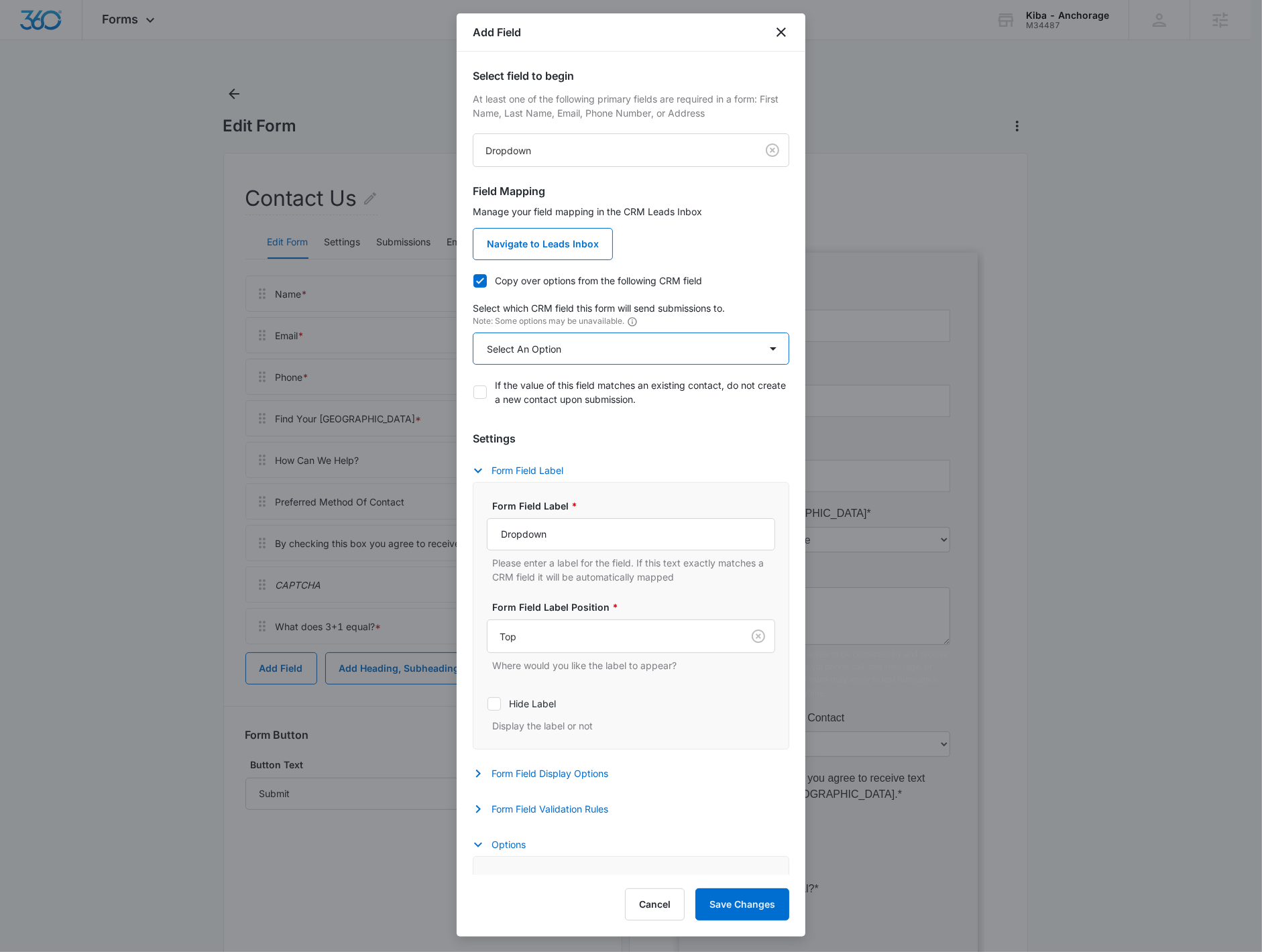
click at [564, 337] on select "Select An Option Select An Option Agree to Subscribe Best Way To Contact Choose…" at bounding box center [631, 349] width 317 height 32
click at [622, 349] on select "Select An Option Select An Option Agree to Subscribe Best Way To Contact Choose…" at bounding box center [631, 349] width 317 height 32
click at [360, 460] on div at bounding box center [631, 476] width 1262 height 952
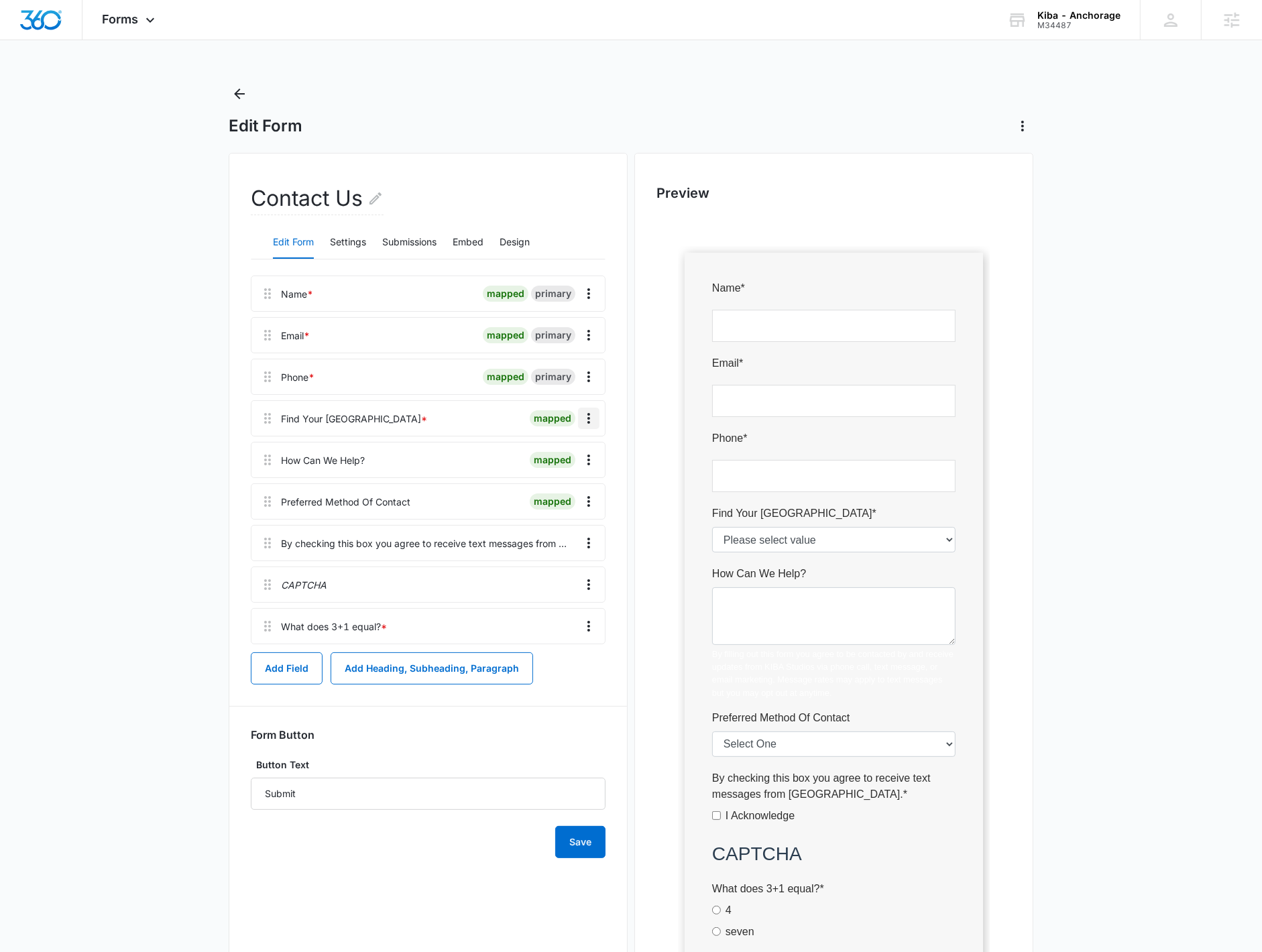
click at [592, 421] on icon "Overflow Menu" at bounding box center [588, 419] width 16 height 16
click at [583, 459] on button "Edit" at bounding box center [560, 456] width 76 height 20
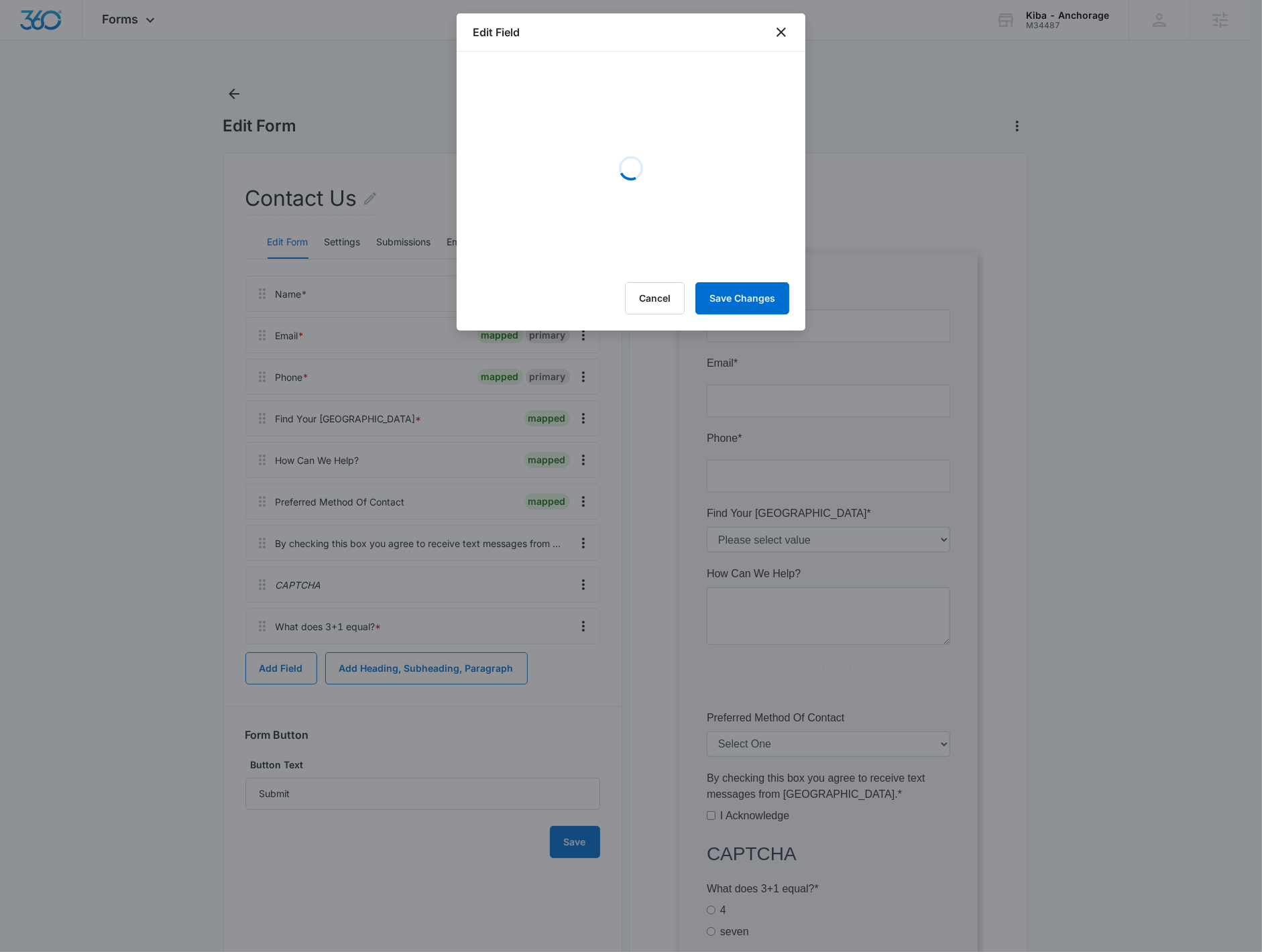
select select "424"
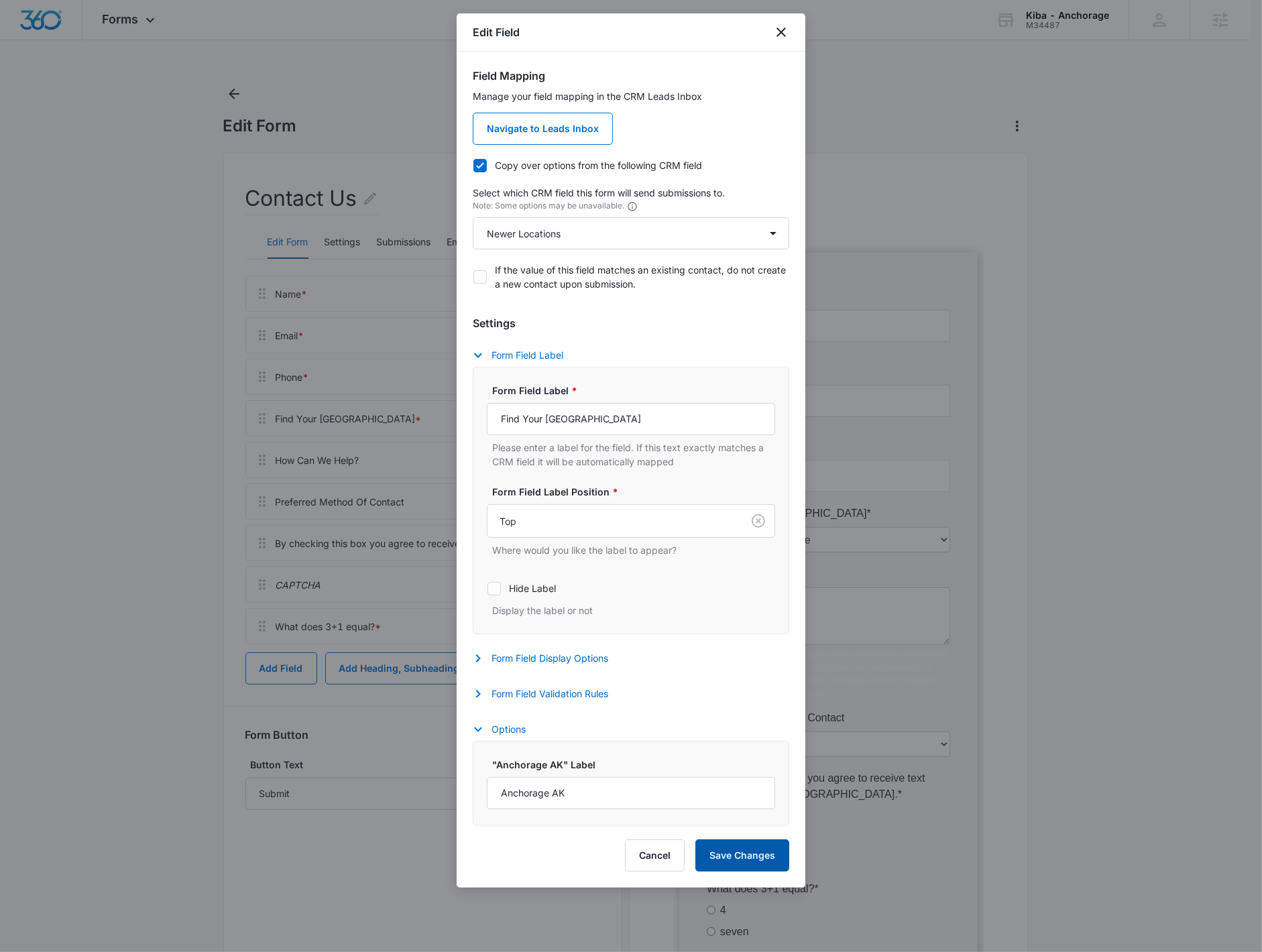
click at [768, 861] on button "Save Changes" at bounding box center [742, 855] width 94 height 32
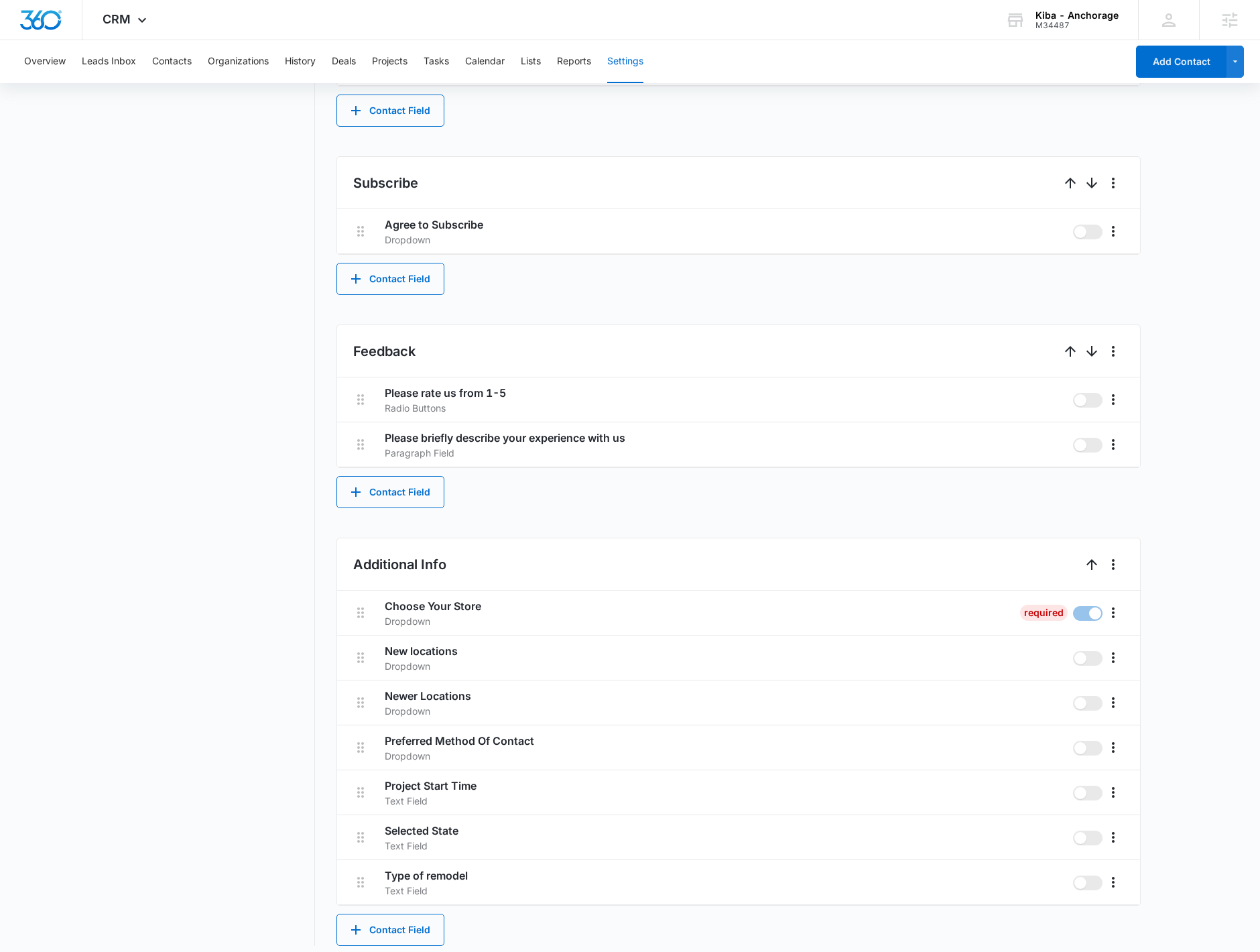
scroll to position [961, 0]
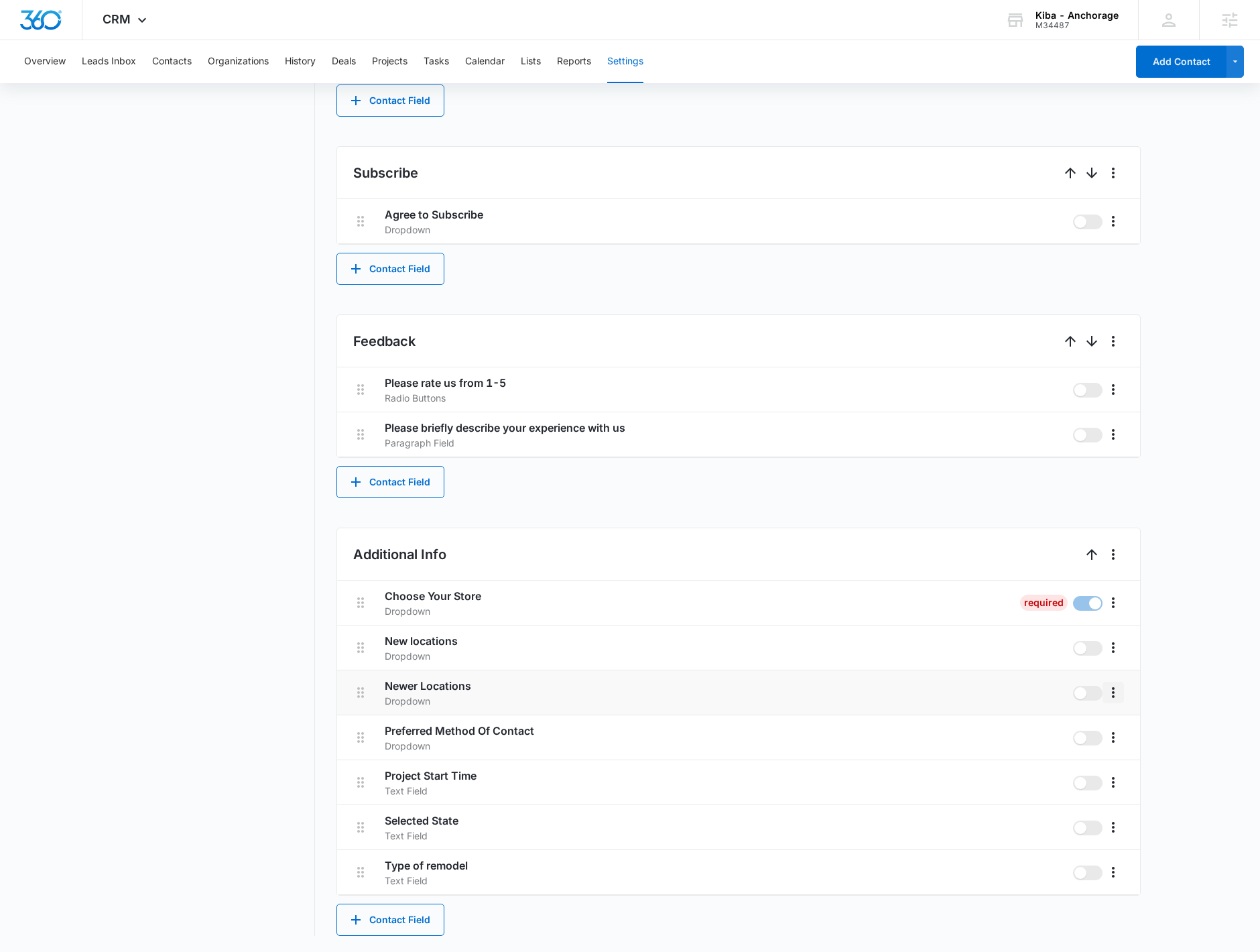
click at [1115, 695] on icon "More" at bounding box center [1113, 692] width 16 height 16
click at [1128, 727] on div "Edit" at bounding box center [1132, 731] width 28 height 9
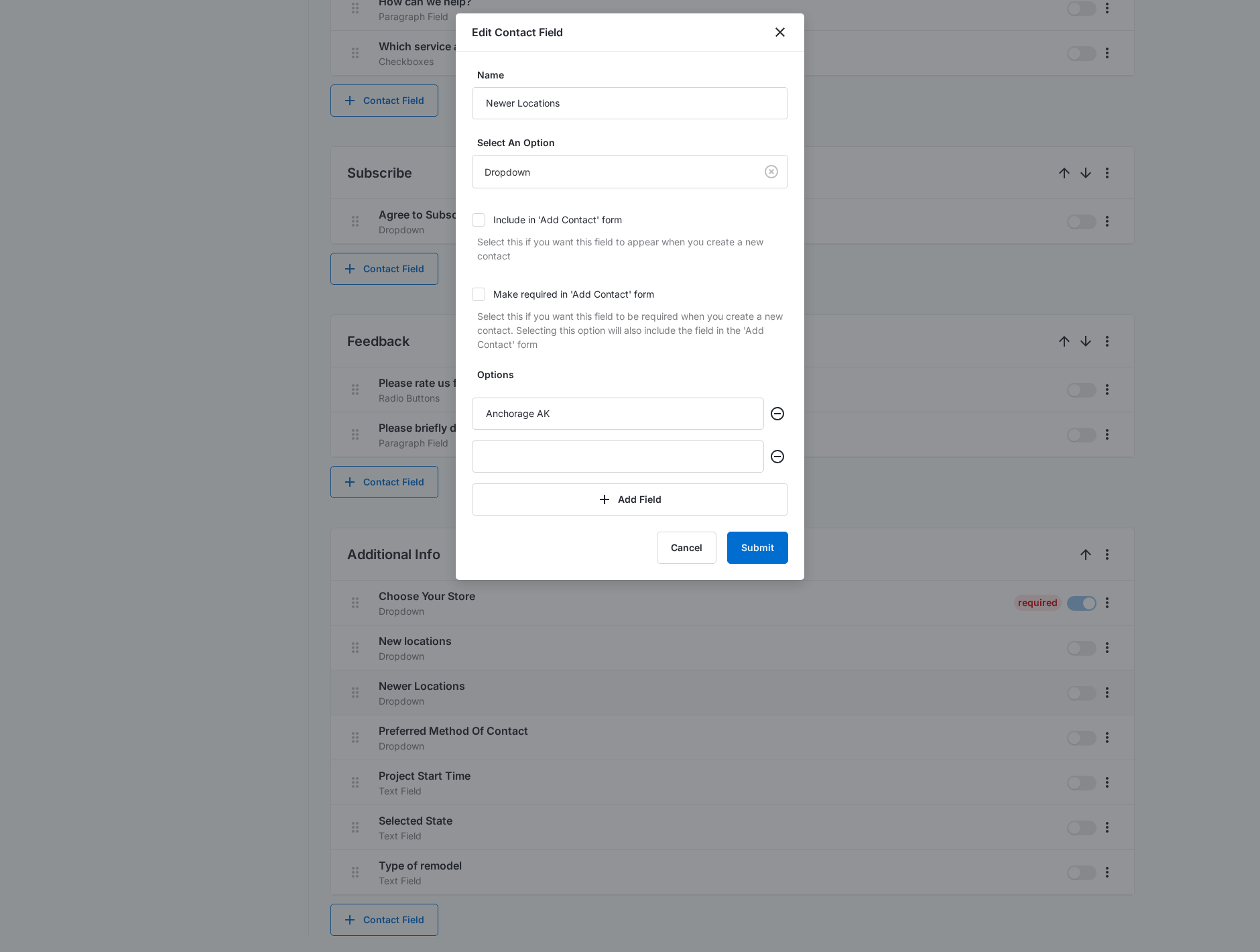
click at [169, 549] on div at bounding box center [630, 476] width 1260 height 952
